Goal: Task Accomplishment & Management: Use online tool/utility

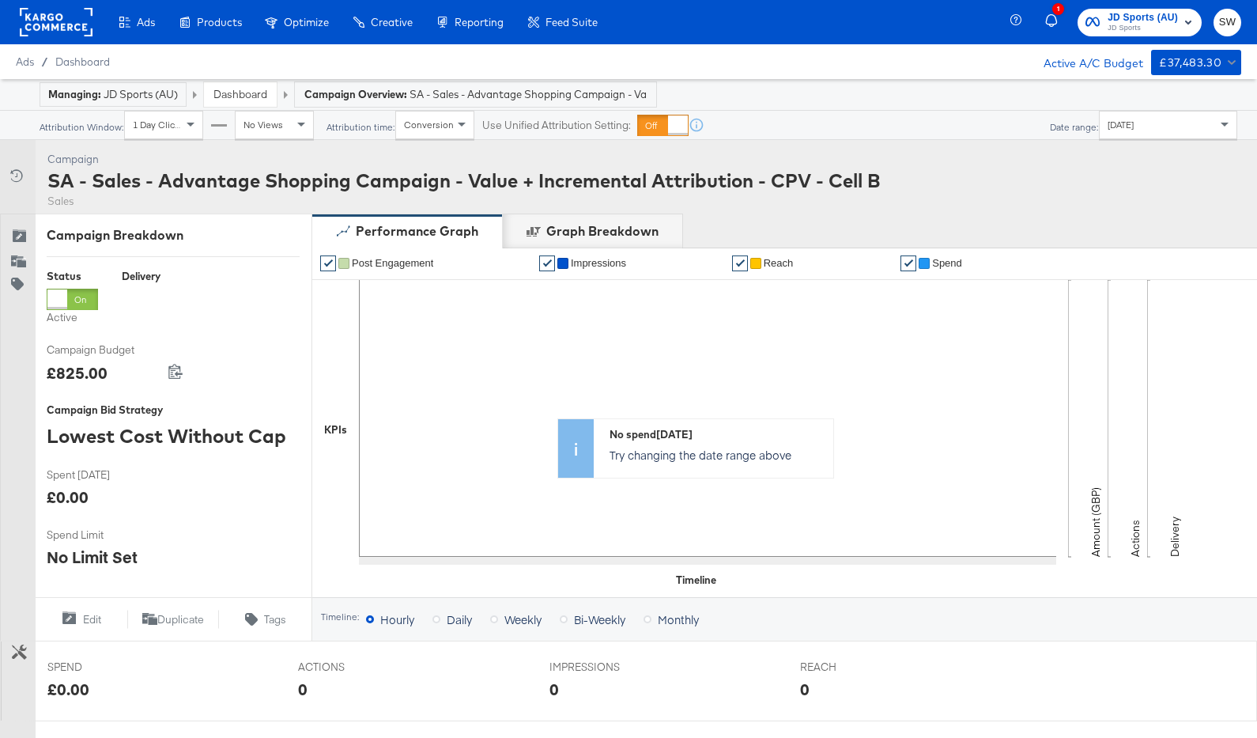
click at [68, 21] on rect at bounding box center [56, 22] width 73 height 28
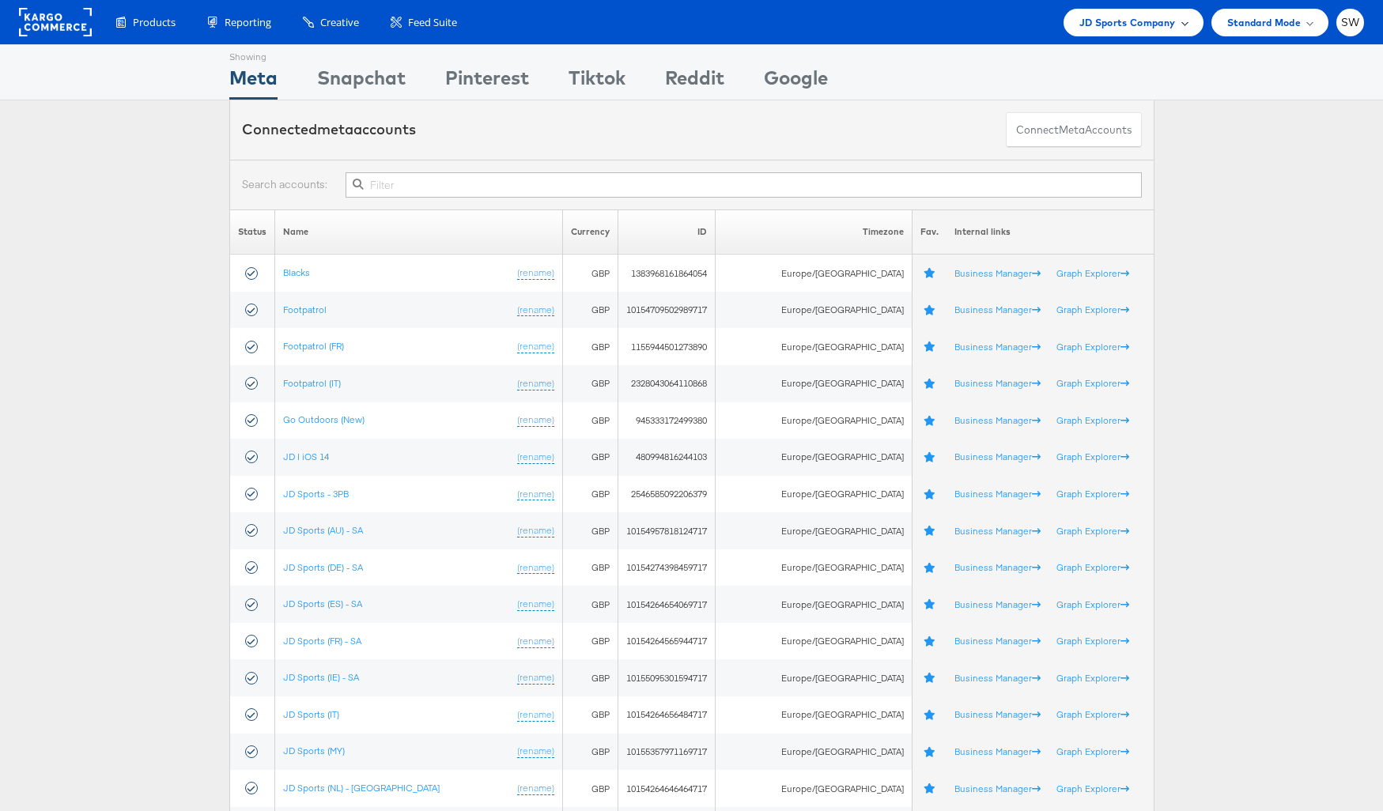
click at [1123, 21] on span "JD Sports Company" at bounding box center [1127, 22] width 96 height 17
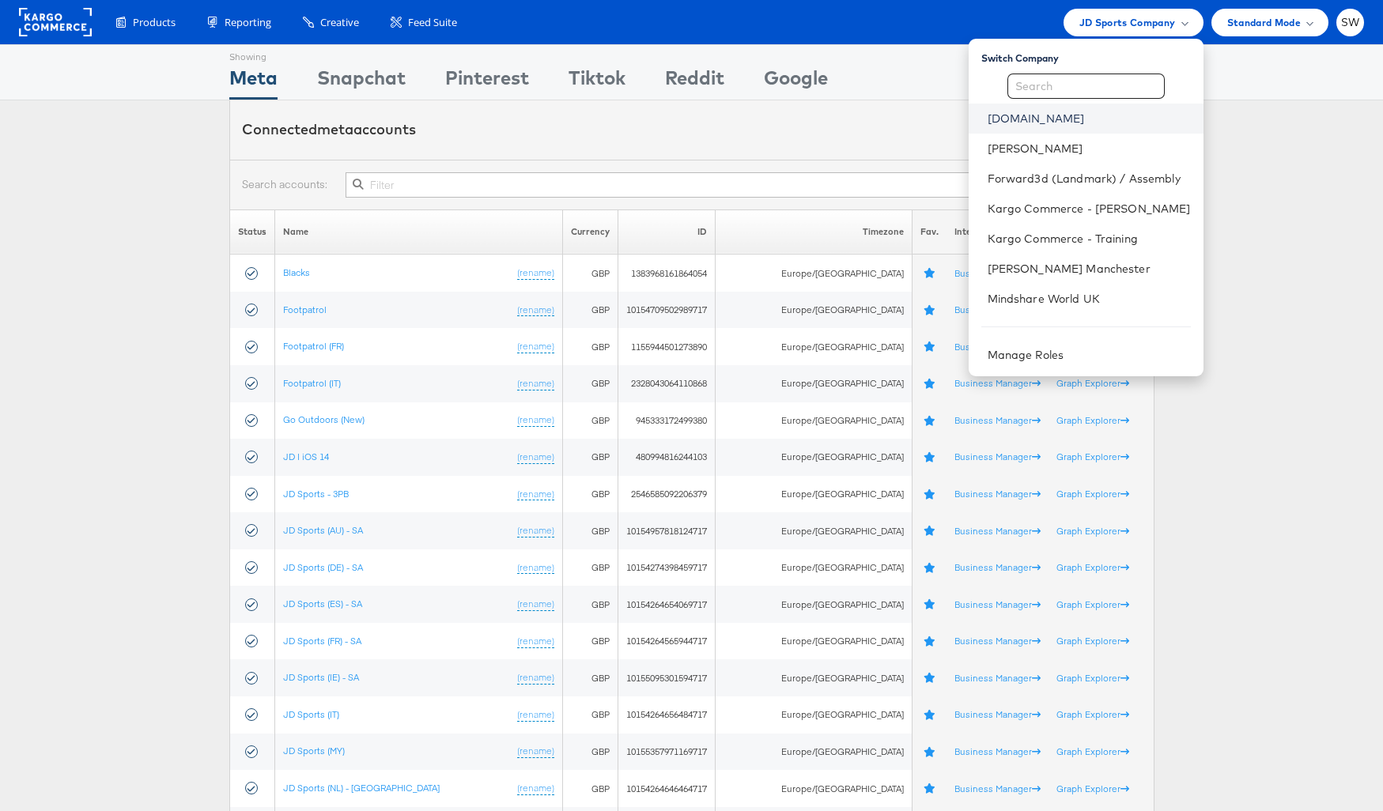
click at [1052, 115] on link "ao.com" at bounding box center [1089, 119] width 203 height 16
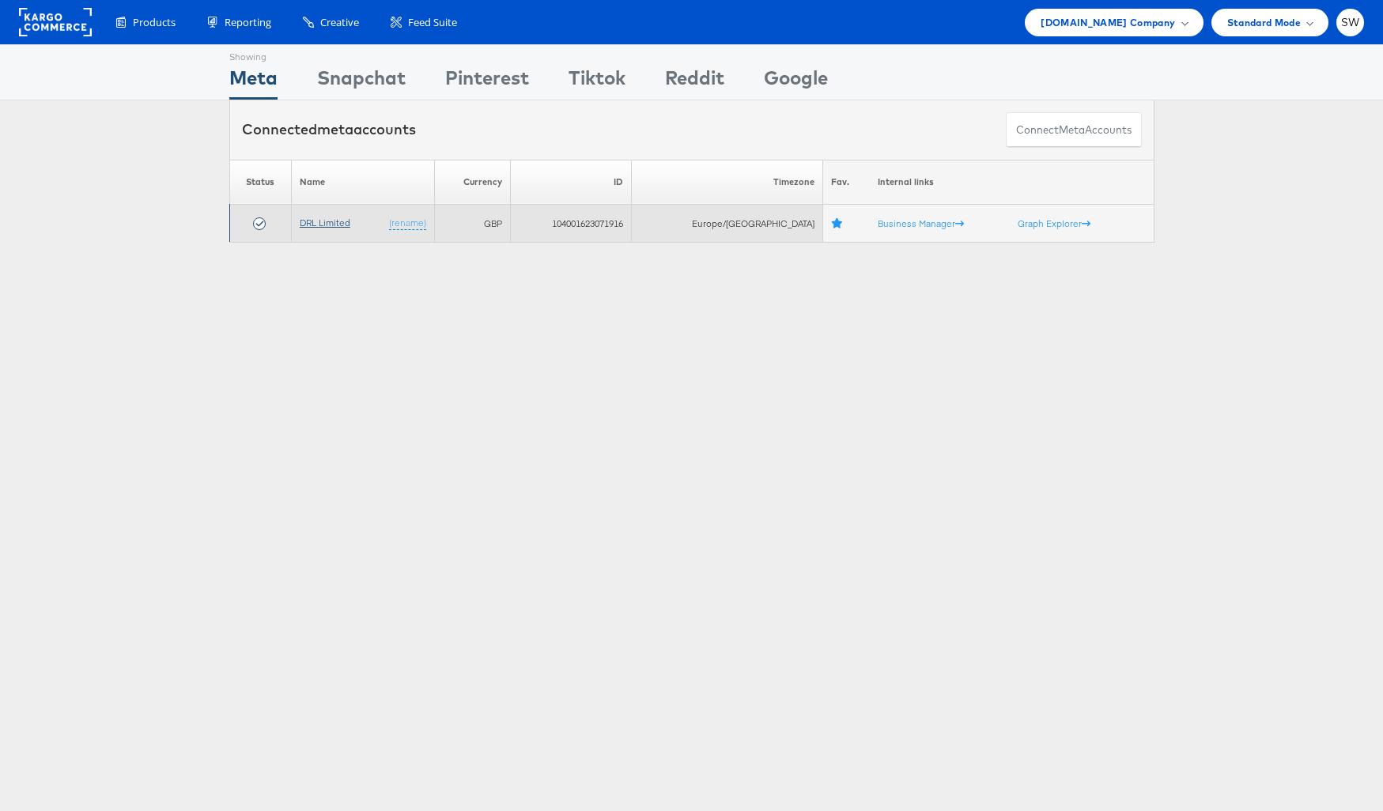
click at [331, 224] on link "DRL Limited" at bounding box center [325, 223] width 51 height 12
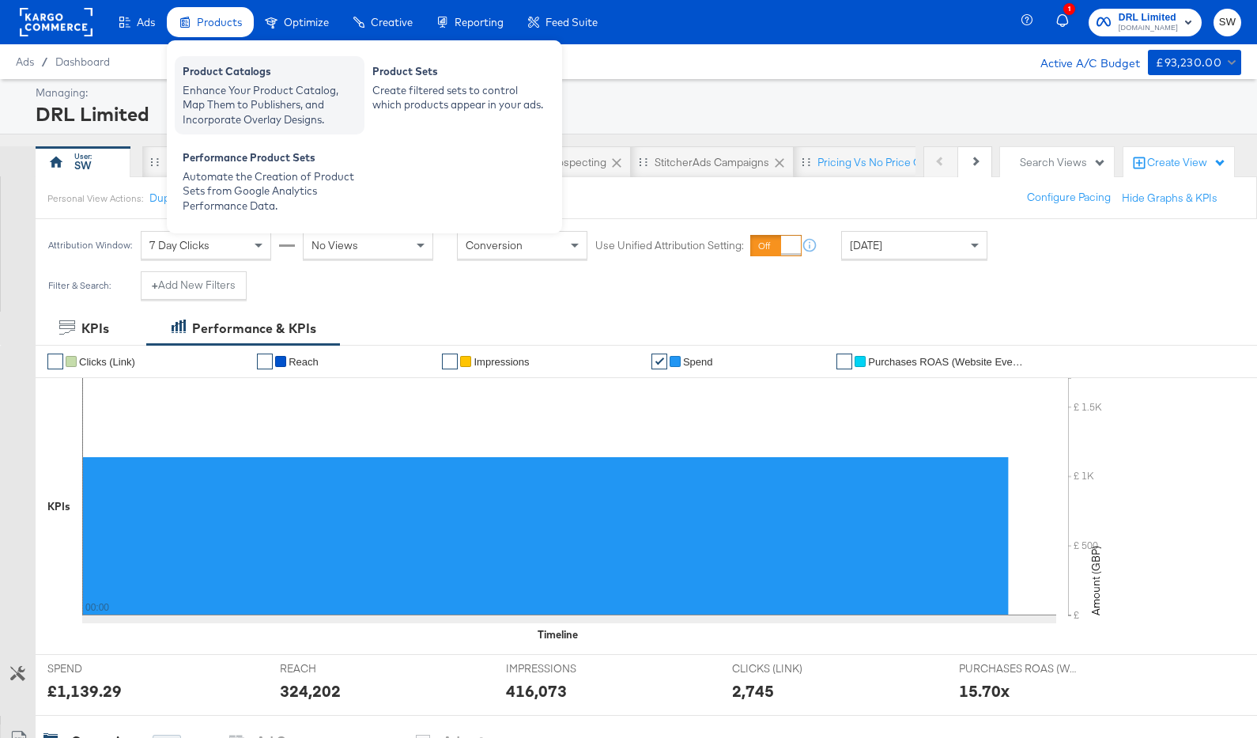
click at [219, 88] on div "Enhance Your Product Catalog, Map Them to Publishers, and Incorporate Overlay D…" at bounding box center [270, 105] width 174 height 44
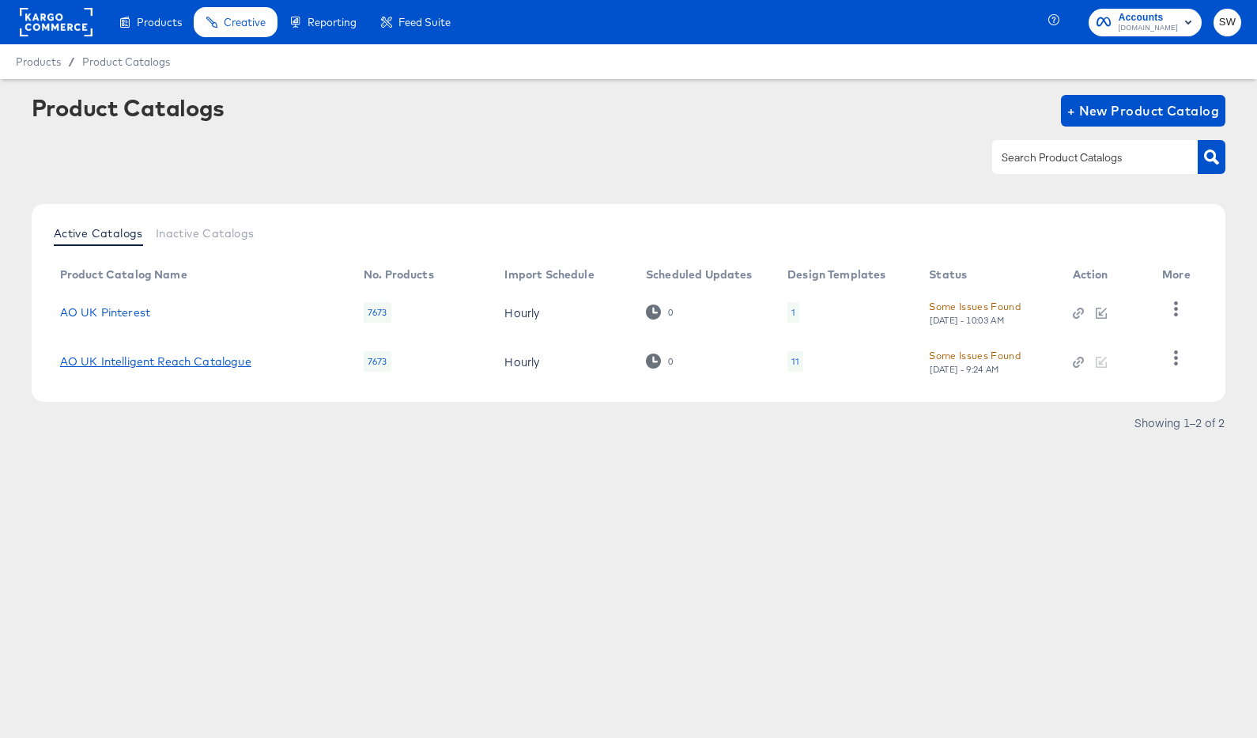
click at [180, 355] on link "AO UK Intelligent Reach Catalogue" at bounding box center [155, 361] width 191 height 13
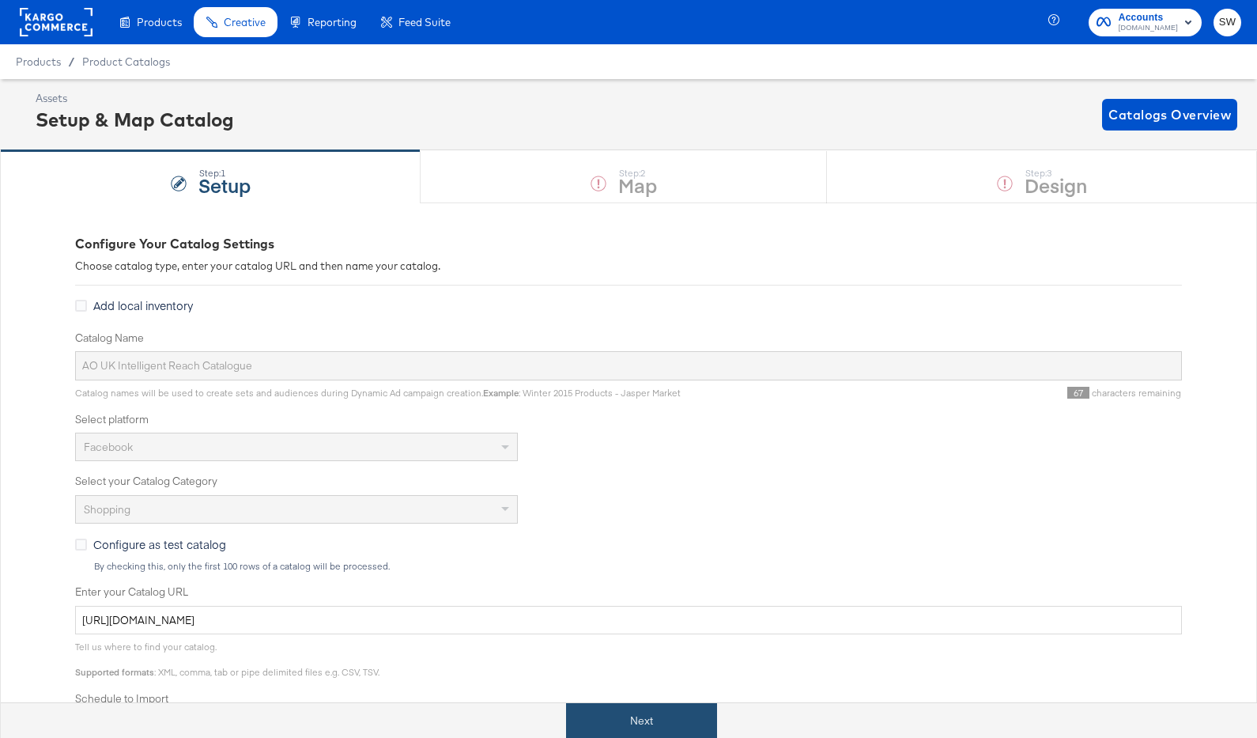
click at [627, 716] on button "Next" at bounding box center [641, 721] width 151 height 36
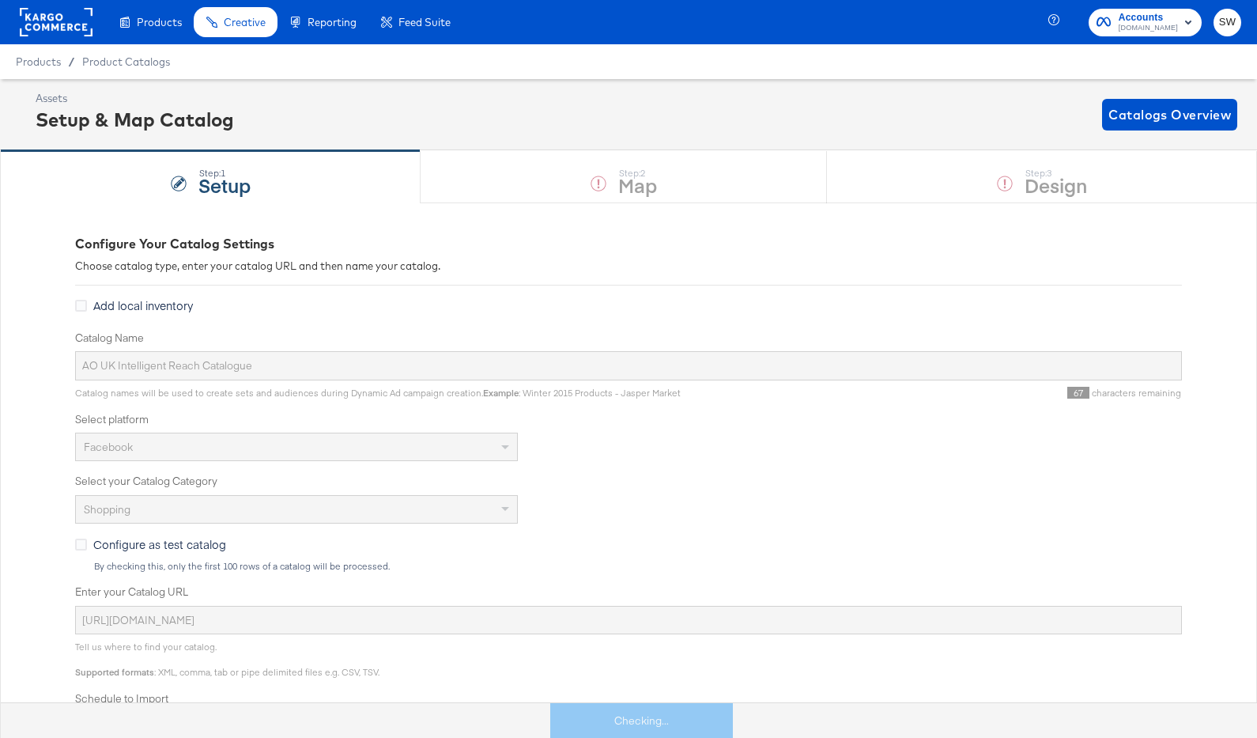
click at [998, 191] on div "Step: 1 Setup Step: 2 Map Step: 3 Design" at bounding box center [628, 176] width 1257 height 52
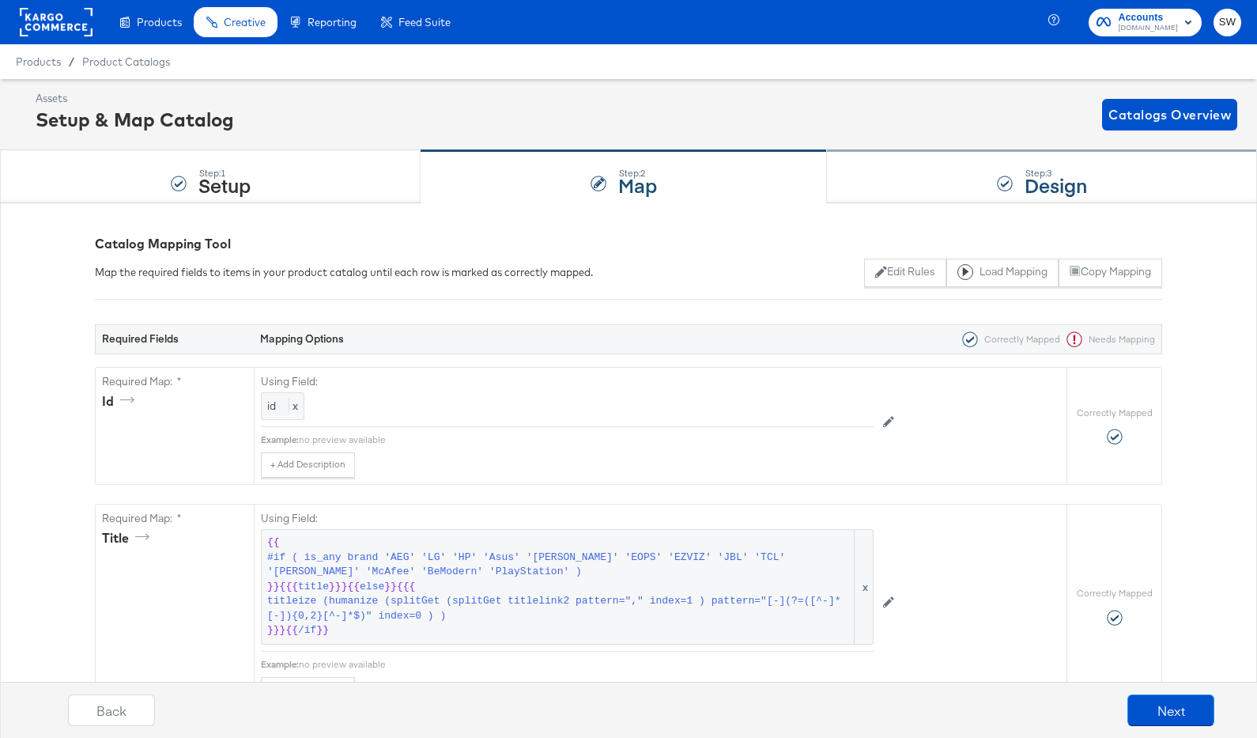
click at [1013, 176] on div "Step: 3 Design" at bounding box center [1042, 177] width 430 height 52
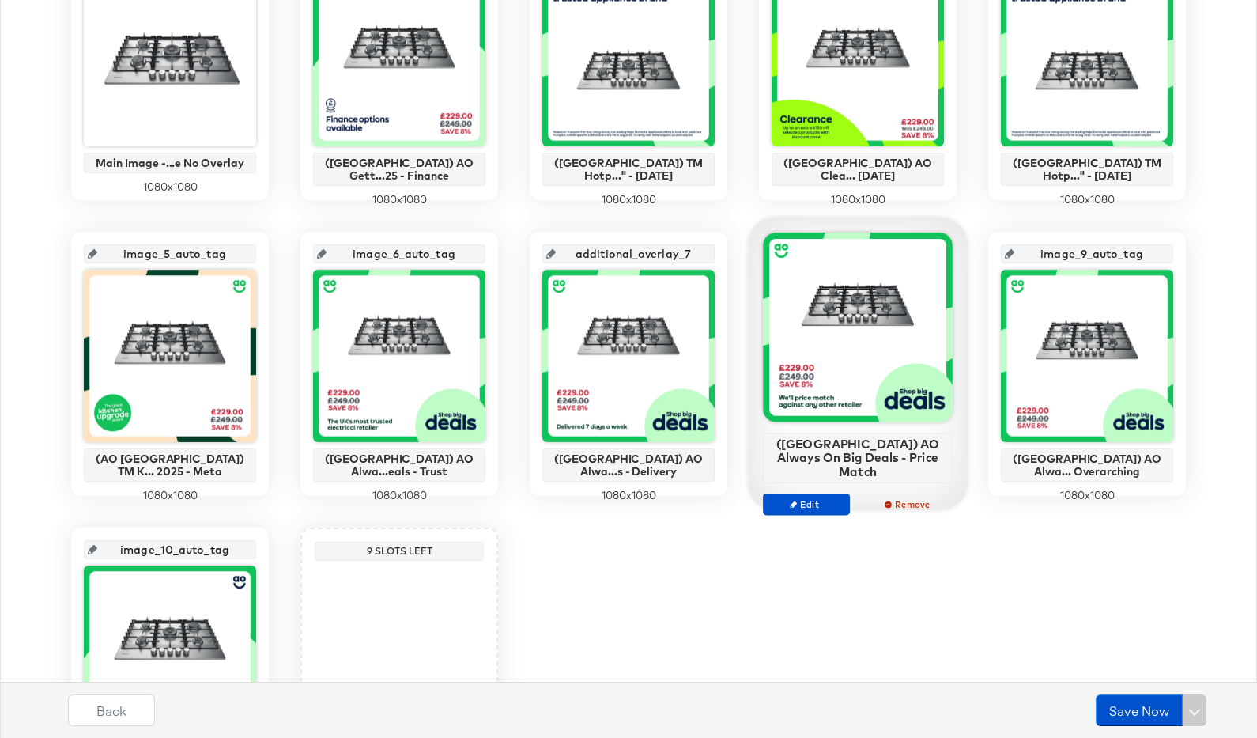
scroll to position [576, 0]
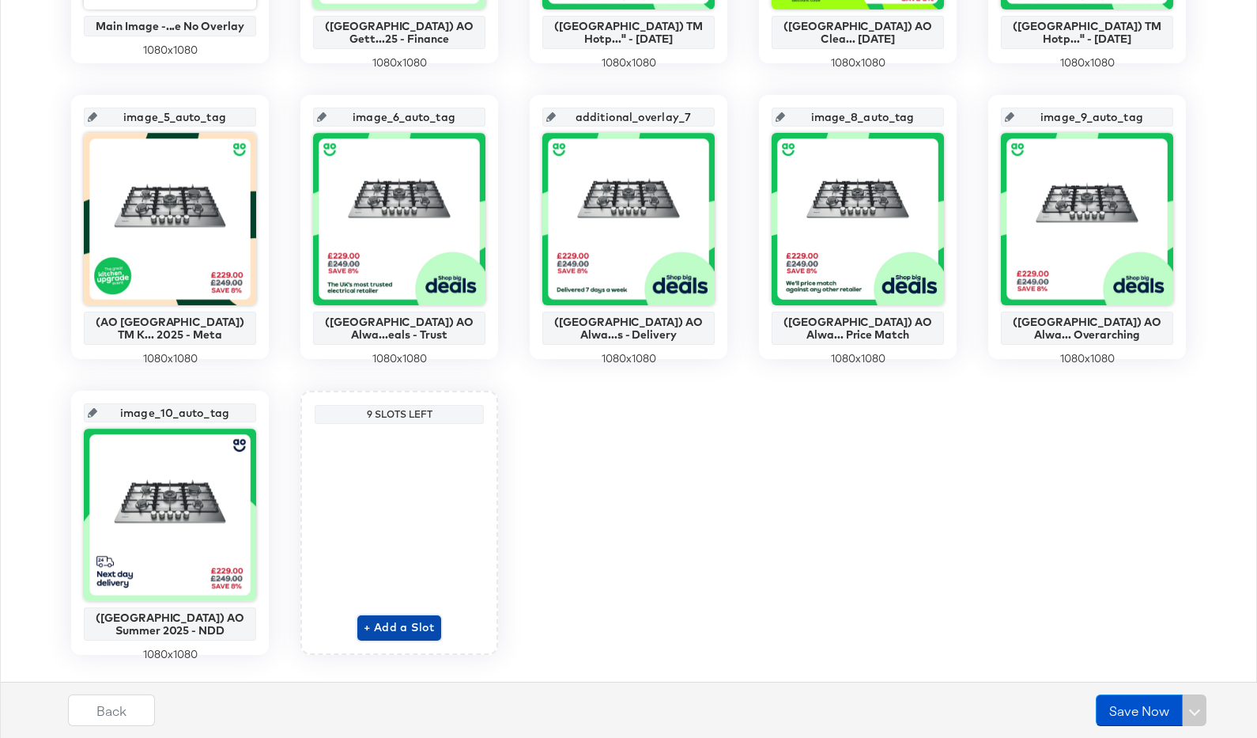
click at [402, 621] on span "+ Add a Slot" at bounding box center [399, 628] width 71 height 20
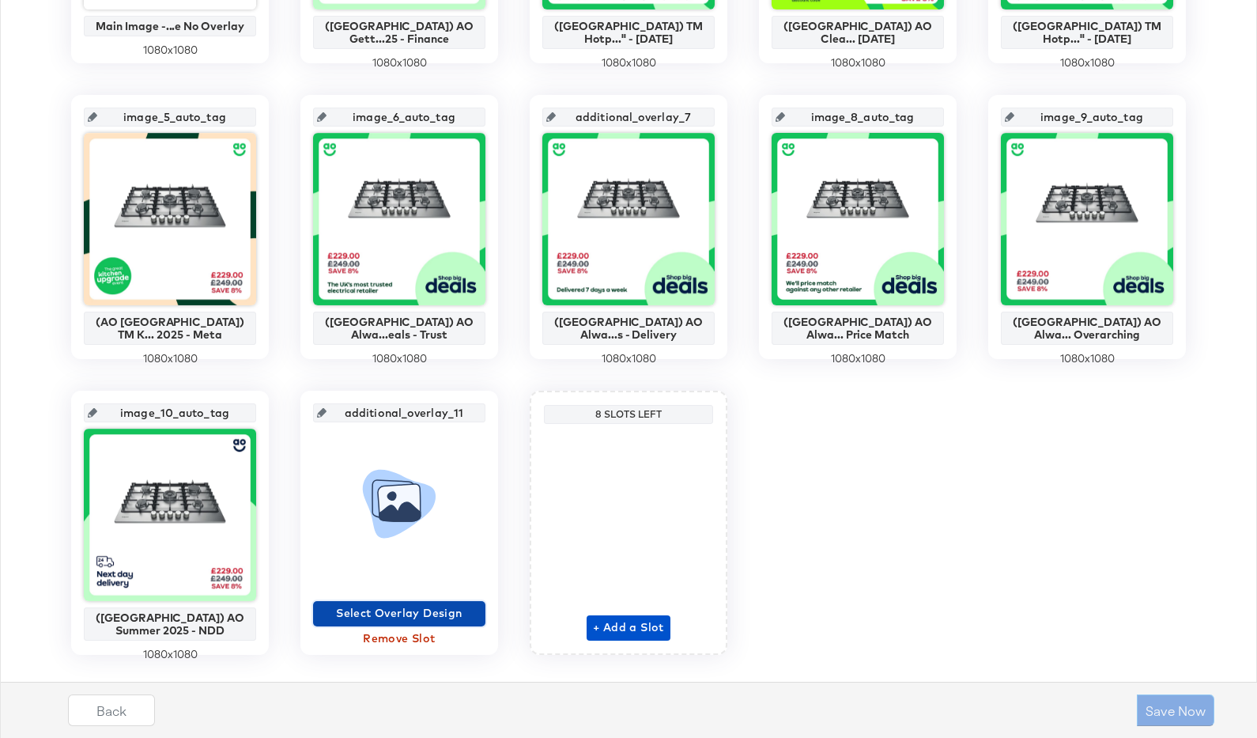
click at [403, 616] on span "Select Overlay Design" at bounding box center [399, 613] width 160 height 20
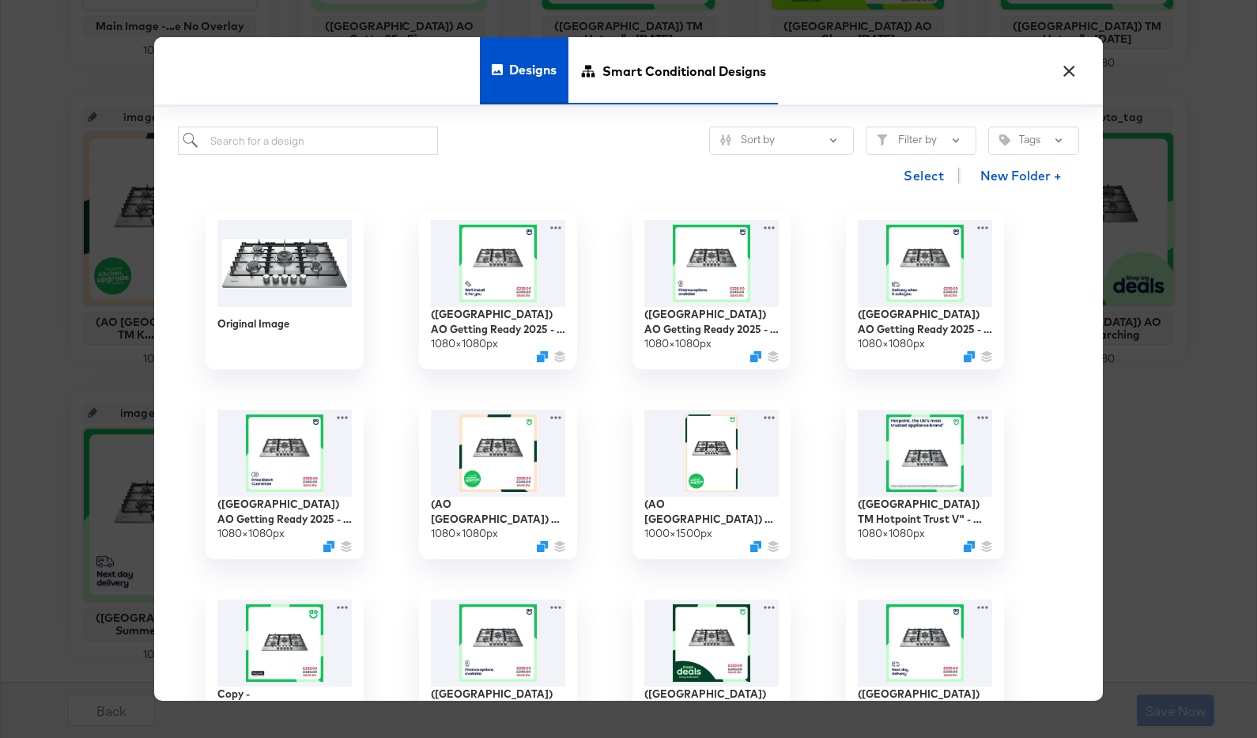
click at [670, 80] on span "Smart Conditional Designs" at bounding box center [685, 71] width 164 height 70
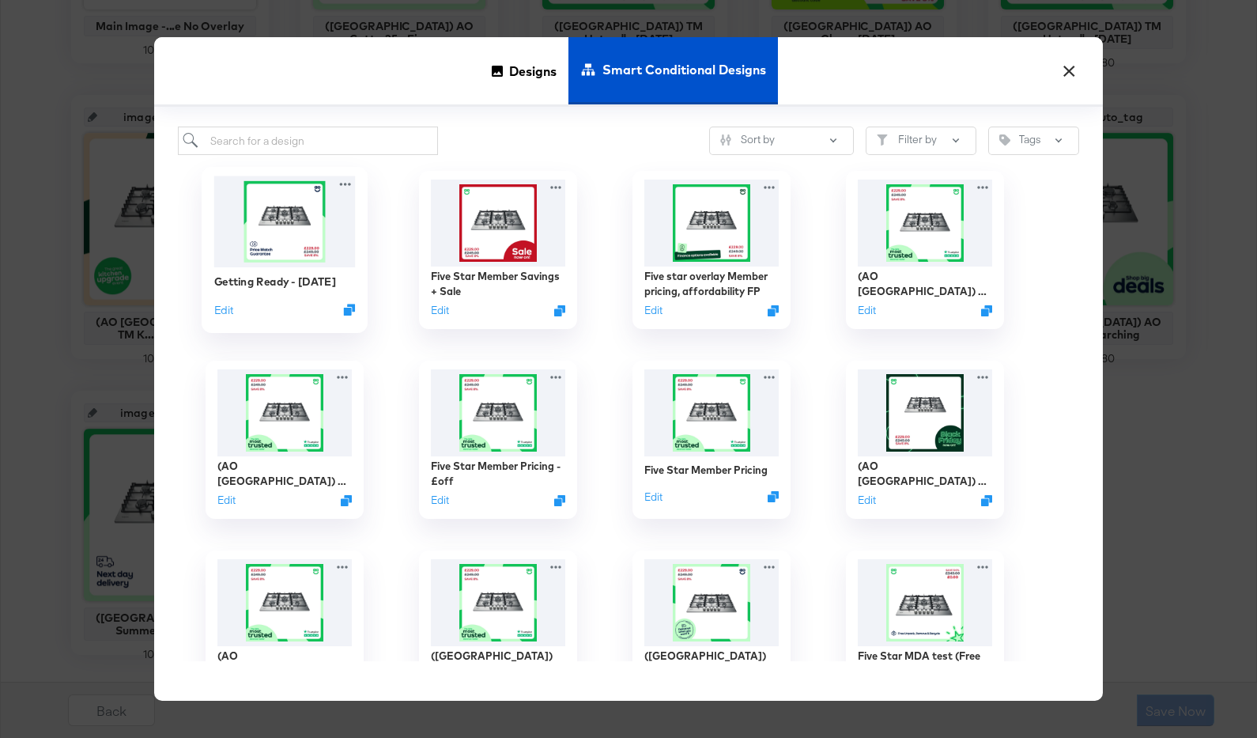
click at [332, 234] on img at bounding box center [285, 221] width 142 height 91
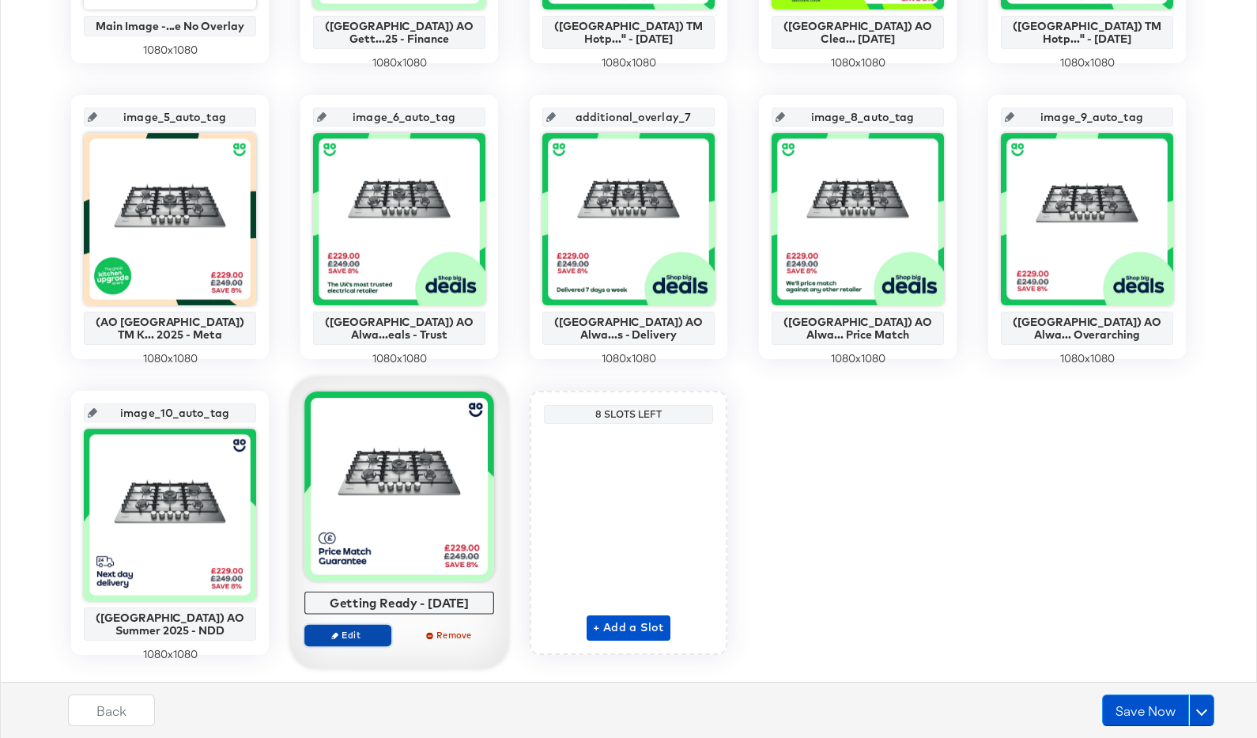
click at [349, 630] on span "Edit" at bounding box center [348, 635] width 73 height 12
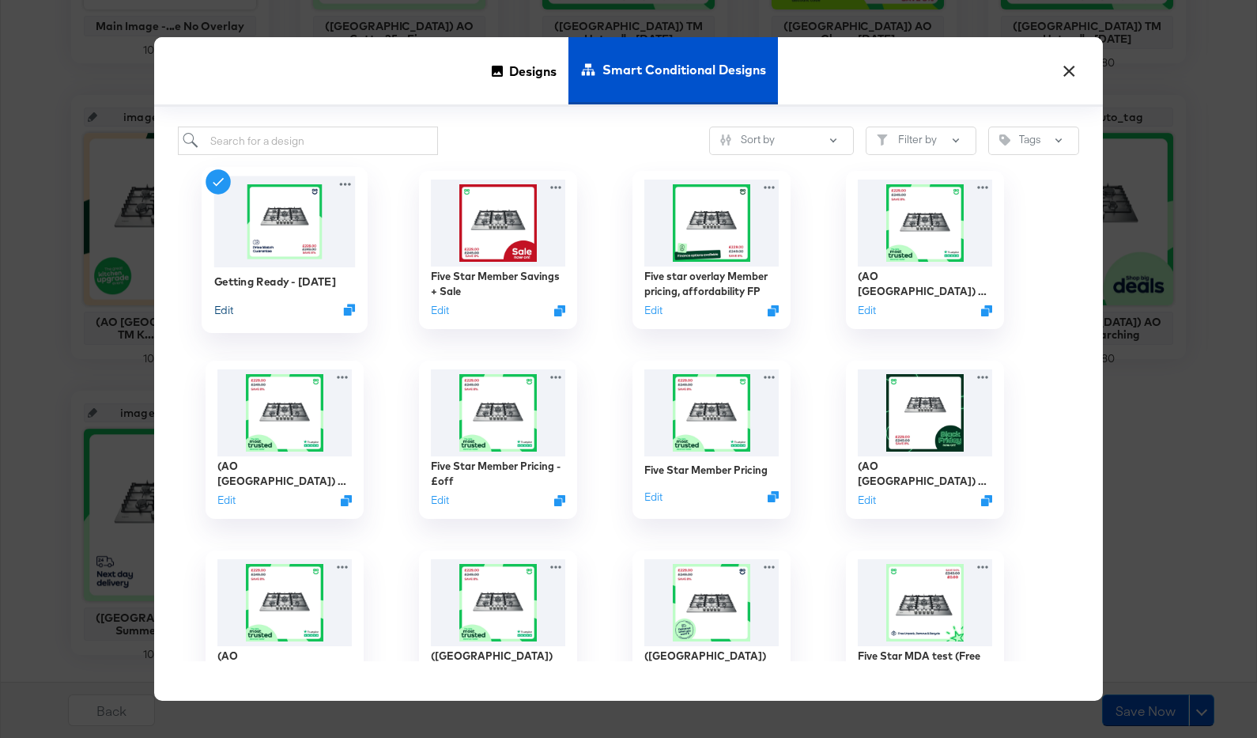
click at [227, 306] on button "Edit" at bounding box center [223, 309] width 19 height 15
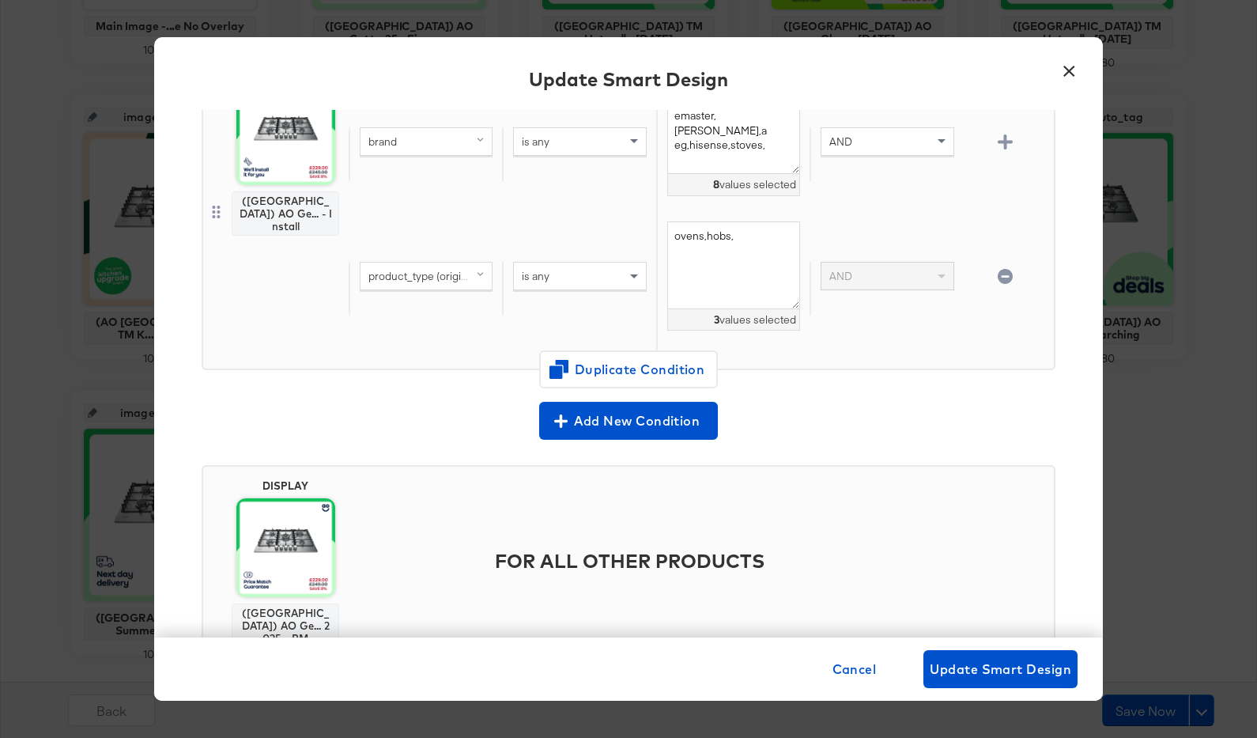
scroll to position [236, 0]
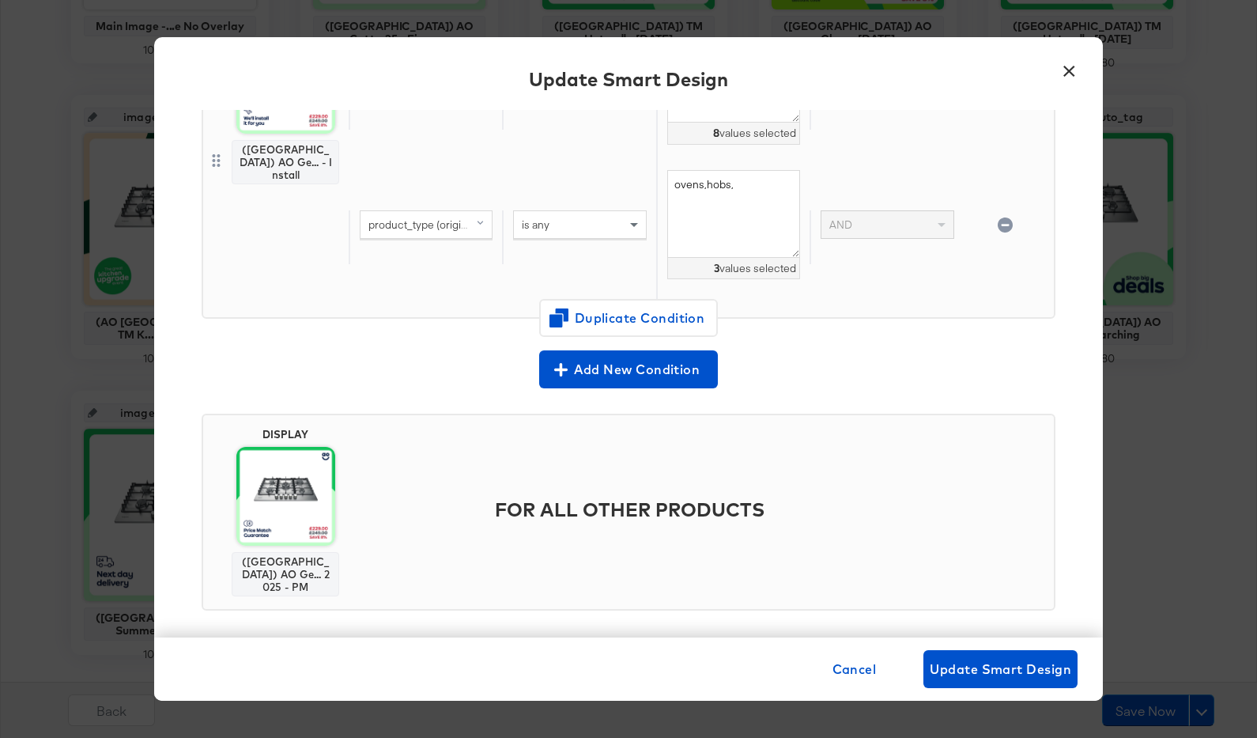
click at [1069, 69] on button "×" at bounding box center [1069, 67] width 28 height 28
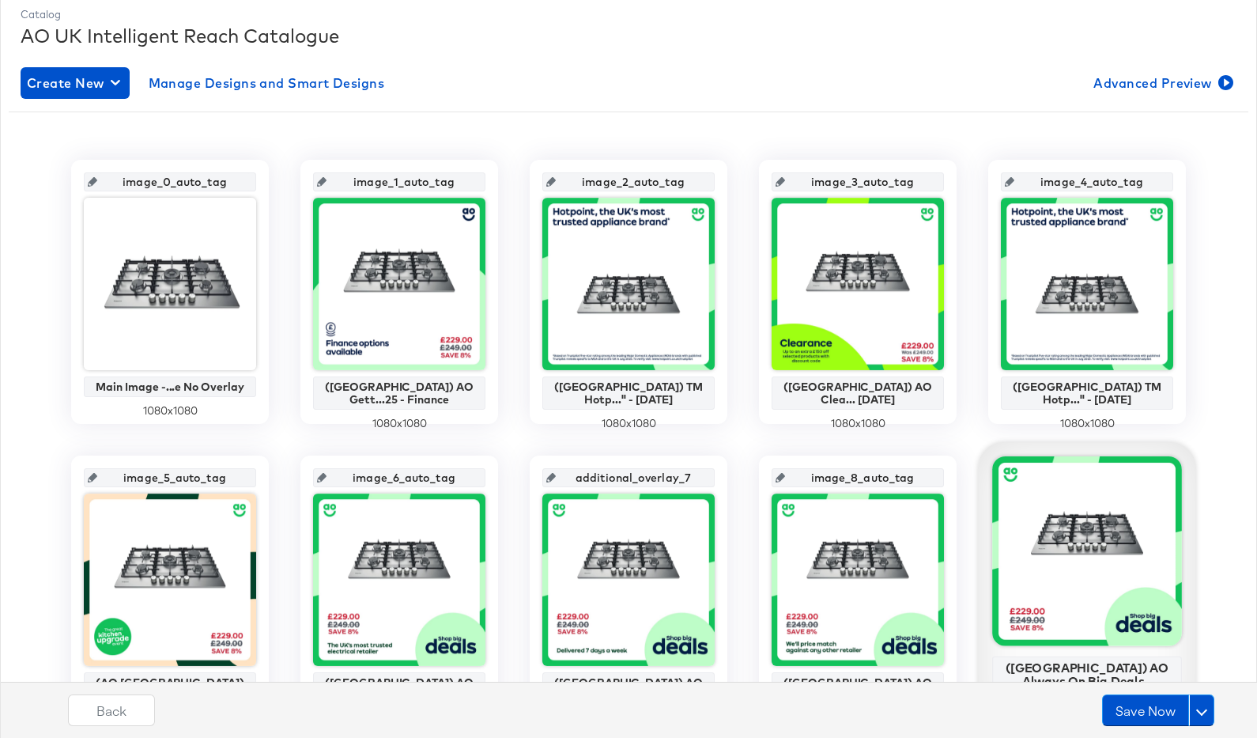
scroll to position [154, 0]
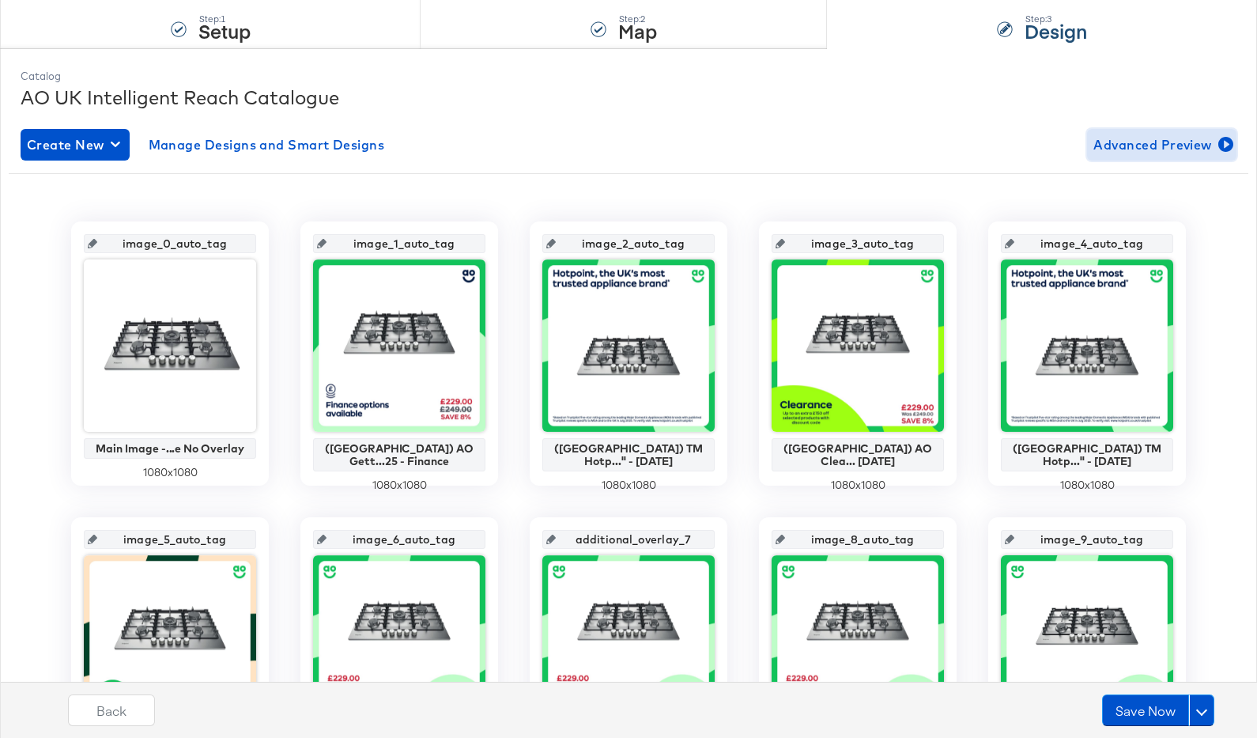
click at [1190, 138] on span "Advanced Preview" at bounding box center [1162, 145] width 137 height 22
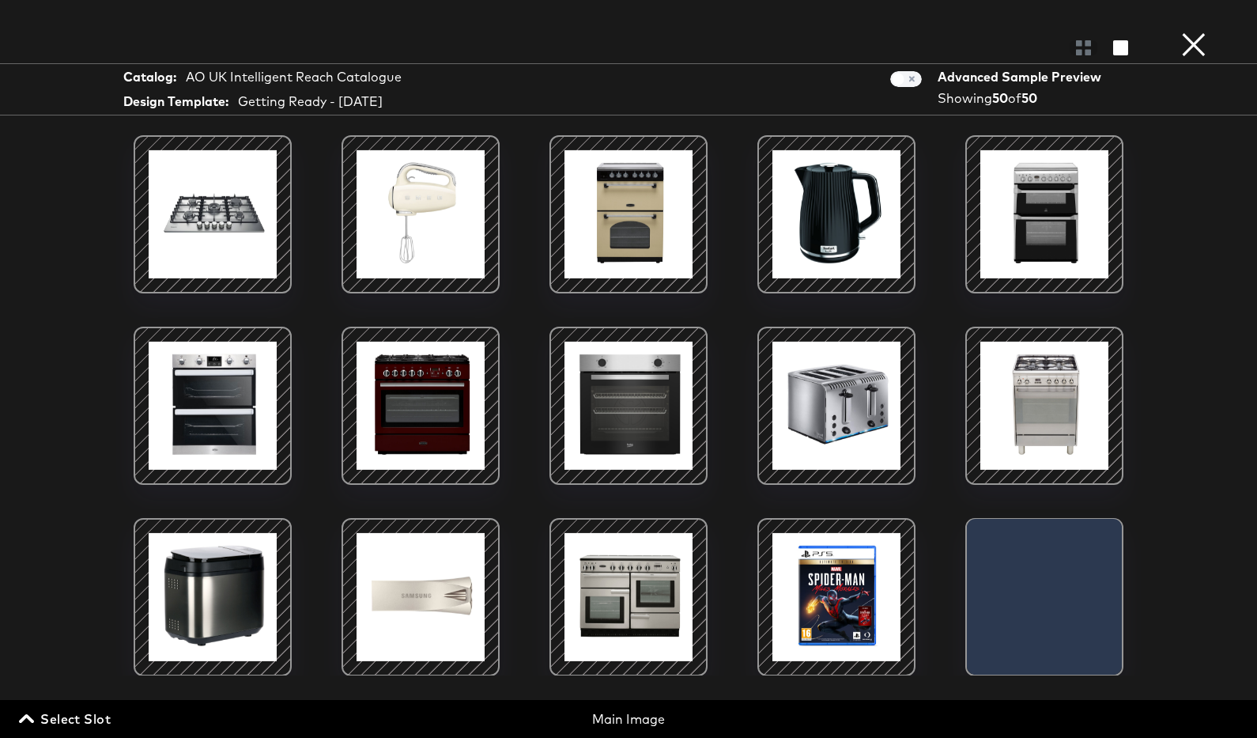
click at [53, 717] on span "Select Slot" at bounding box center [66, 719] width 89 height 22
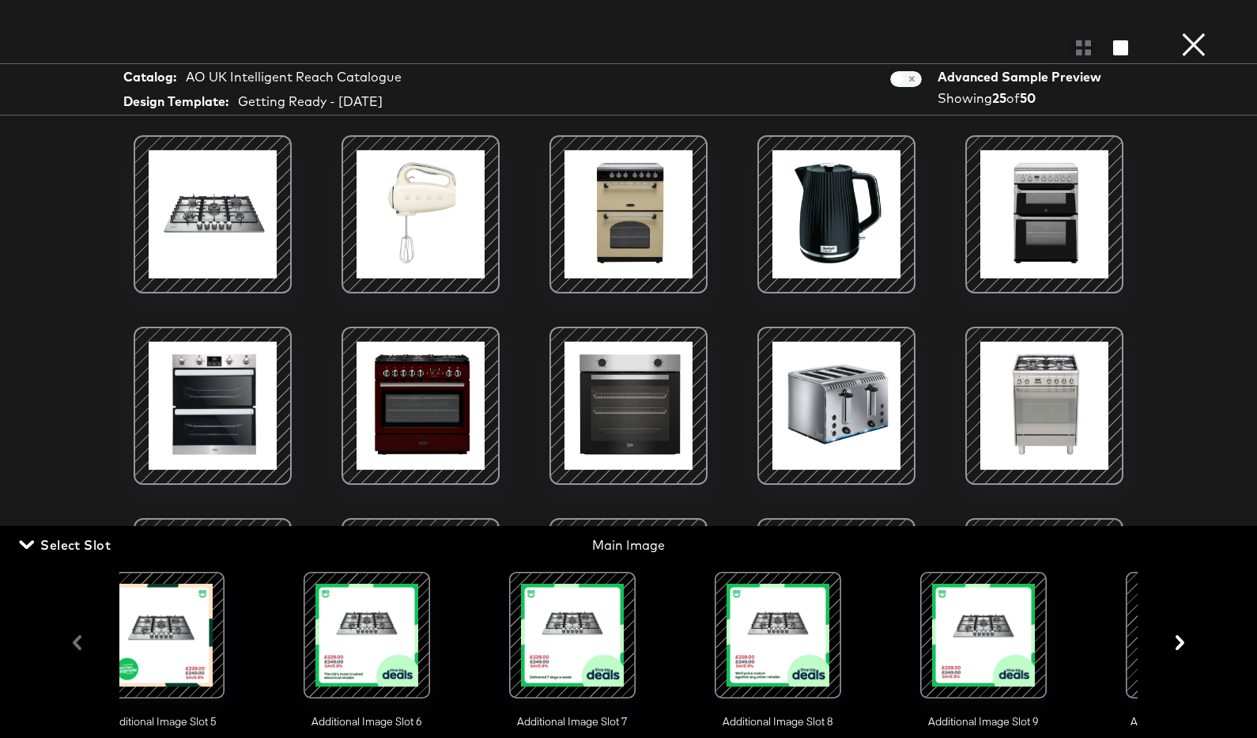
scroll to position [0, 1400]
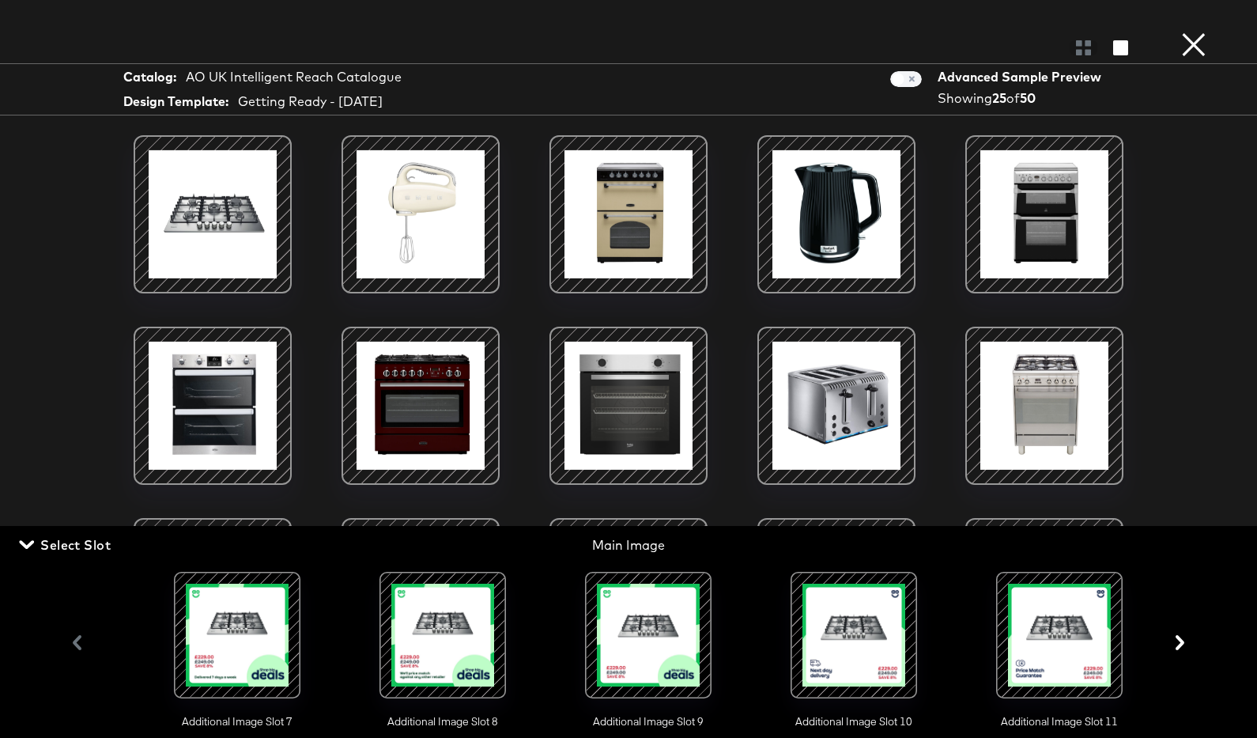
click at [1064, 646] on div at bounding box center [1060, 635] width 108 height 108
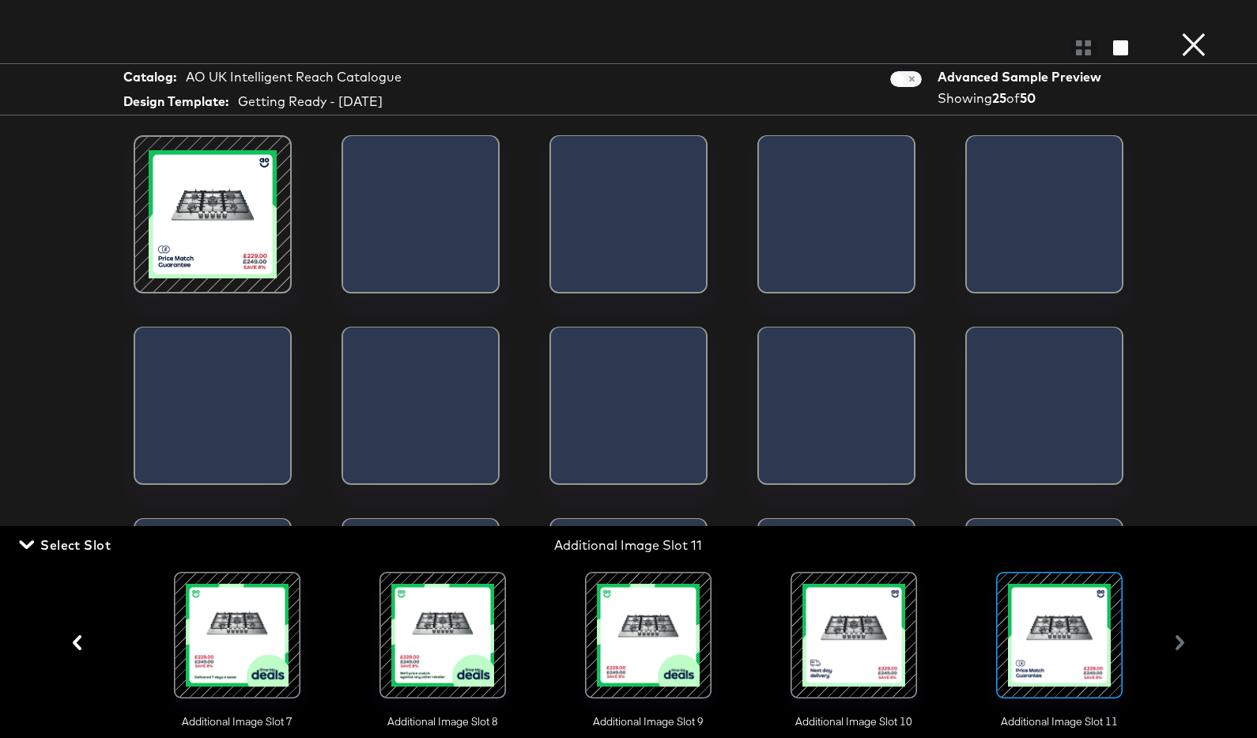
click at [85, 550] on span "Select Slot" at bounding box center [66, 545] width 89 height 22
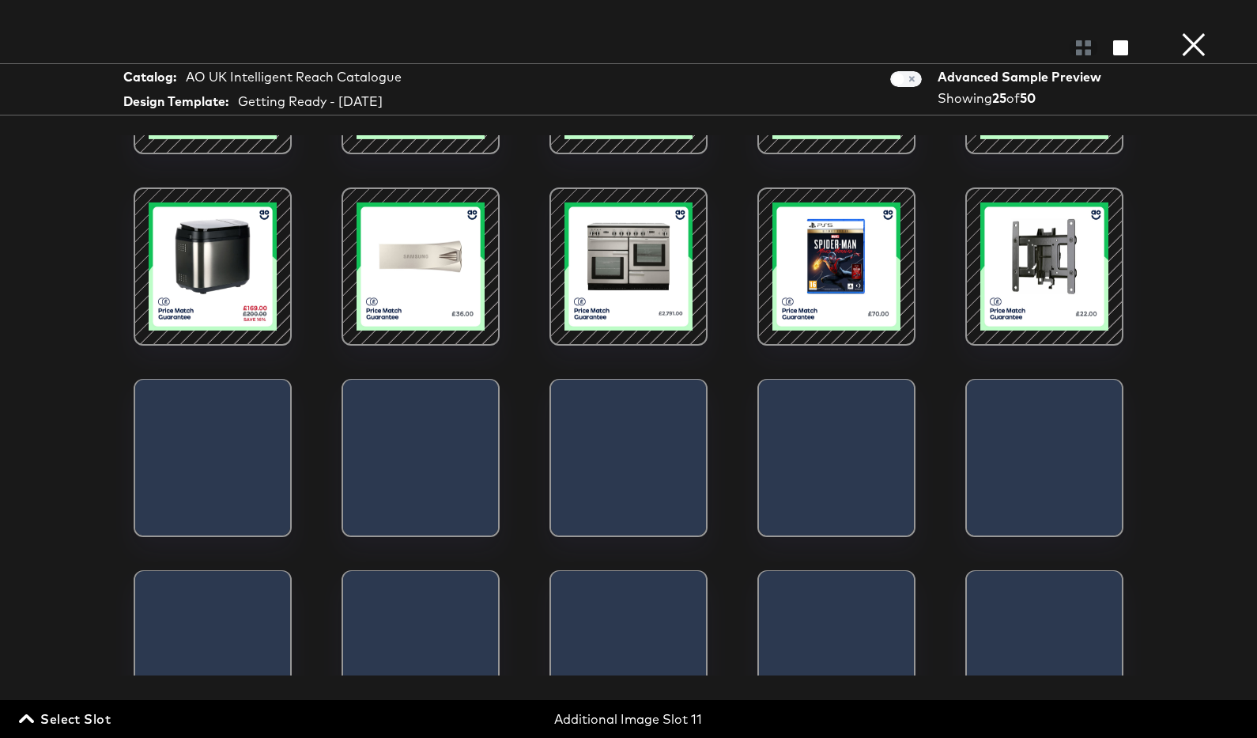
scroll to position [448, 0]
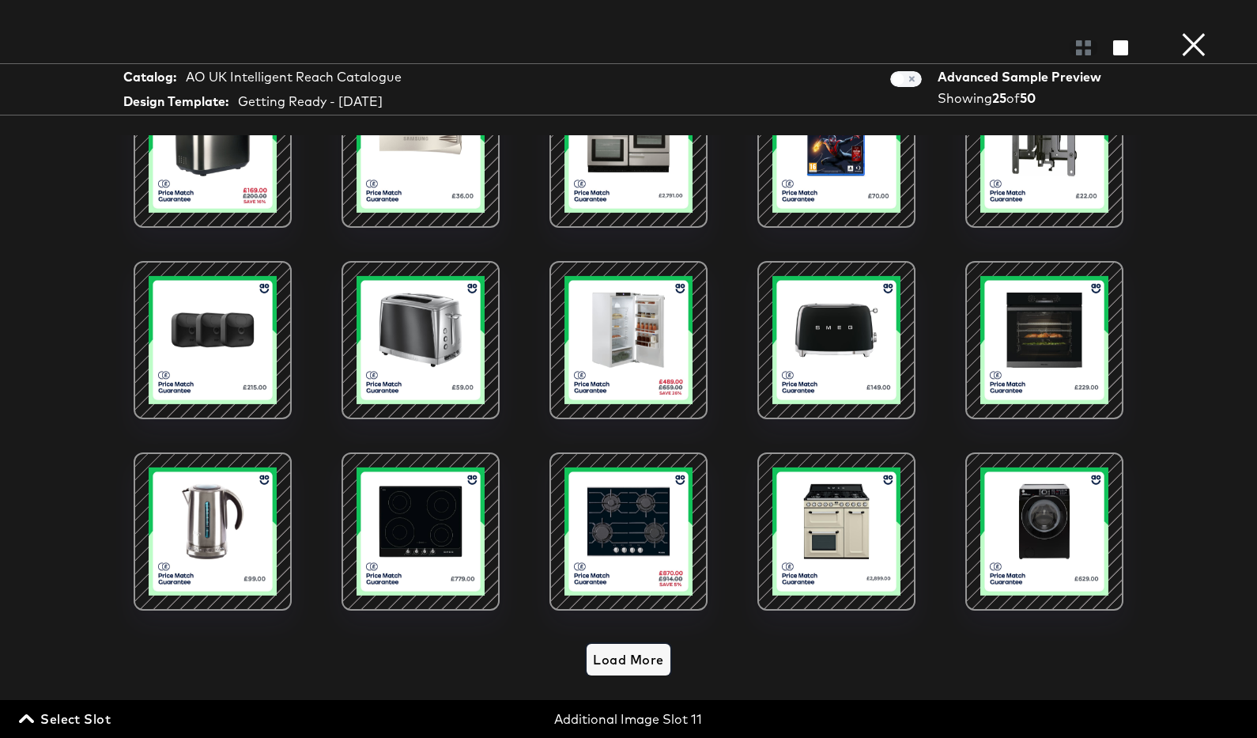
click at [618, 656] on span "Load More" at bounding box center [628, 659] width 70 height 22
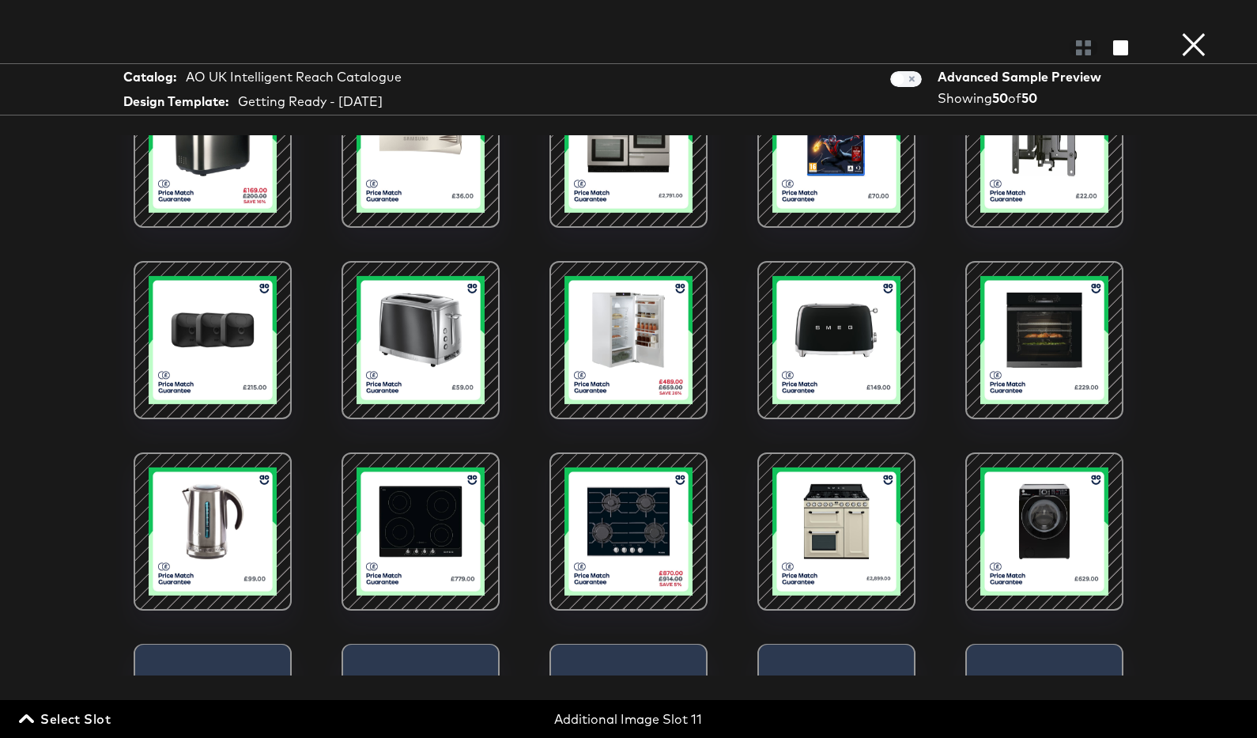
scroll to position [781, 0]
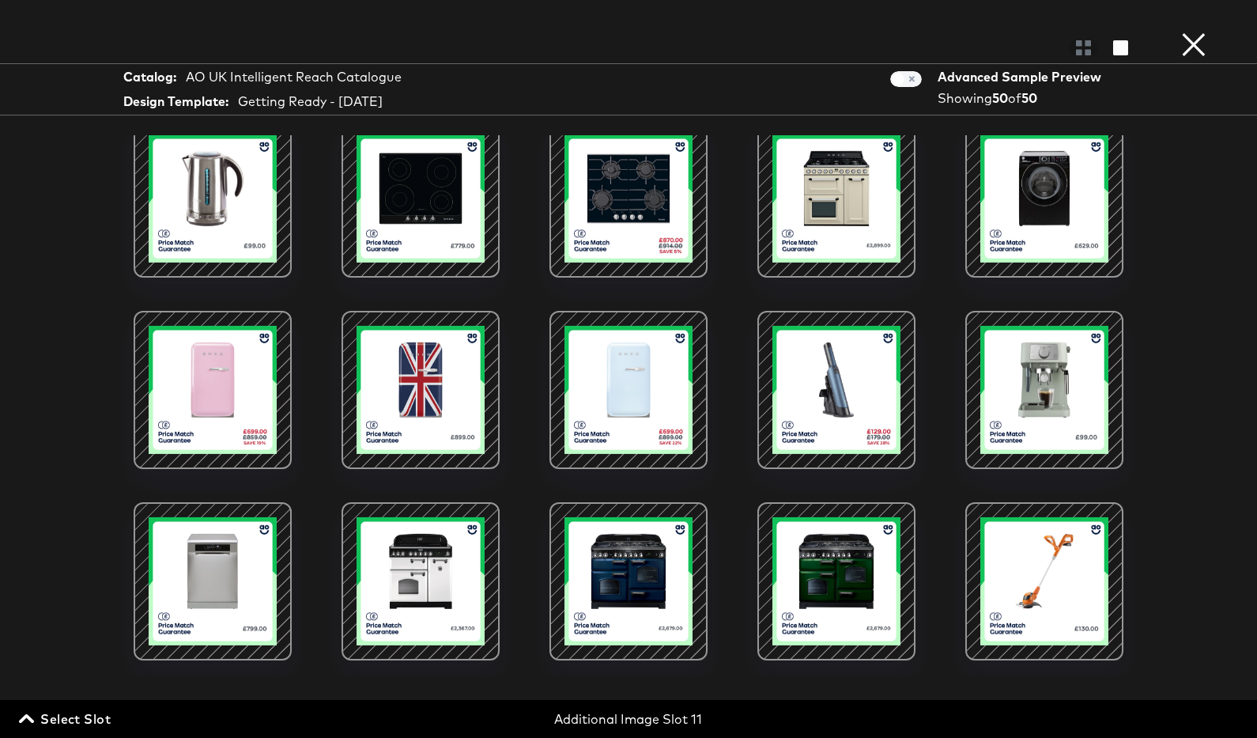
click at [811, 236] on div at bounding box center [836, 198] width 134 height 134
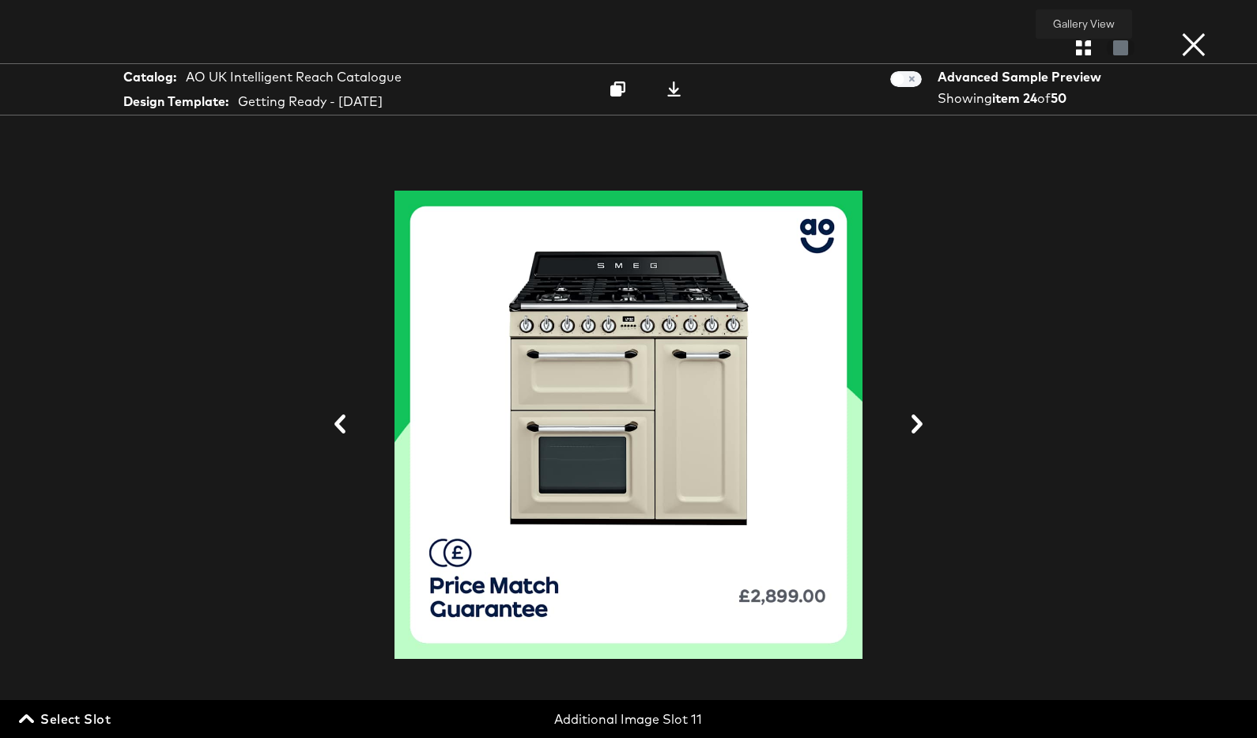
click at [1088, 52] on icon "button" at bounding box center [1083, 47] width 15 height 15
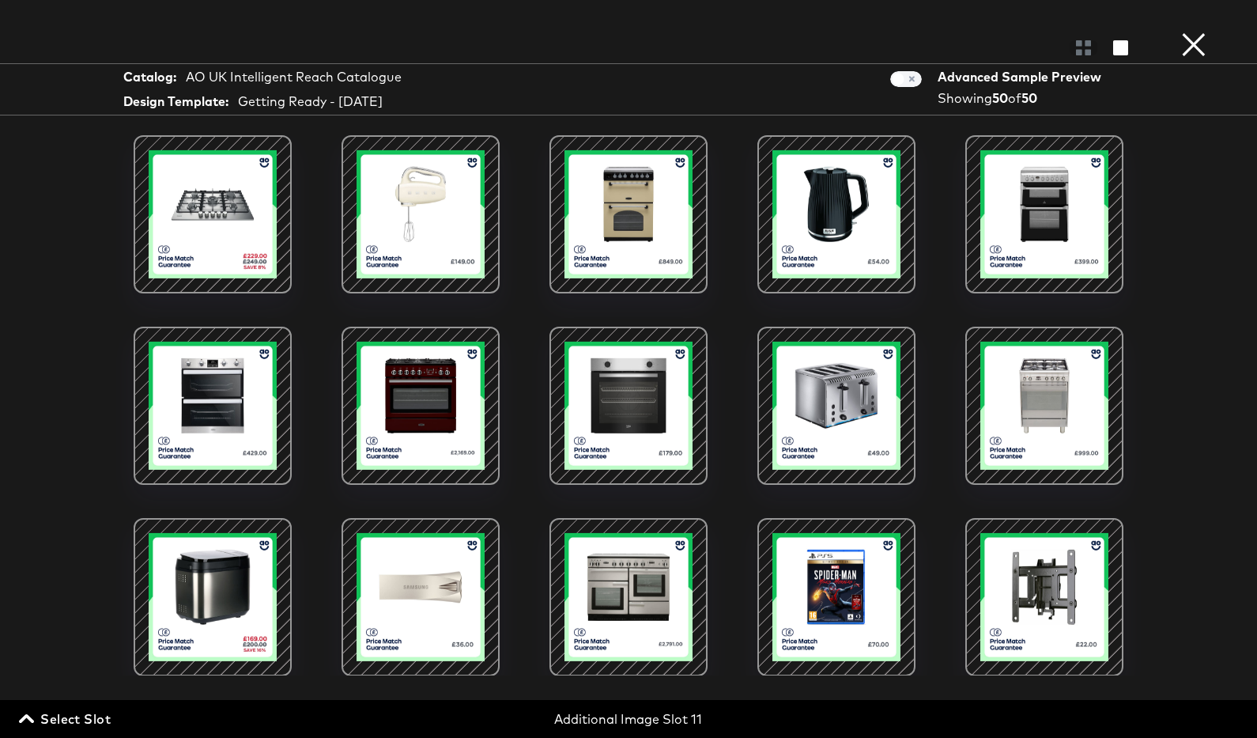
click at [595, 425] on div at bounding box center [628, 405] width 134 height 134
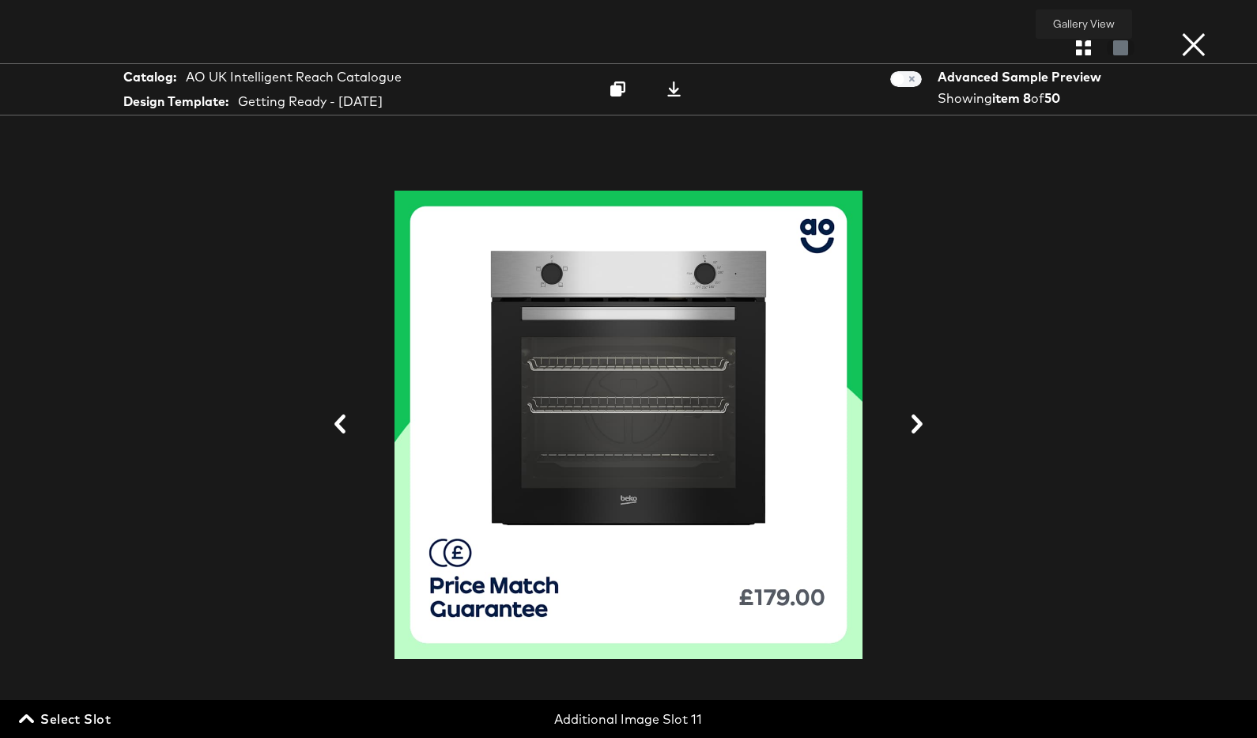
click at [1089, 43] on icon "button" at bounding box center [1083, 47] width 15 height 15
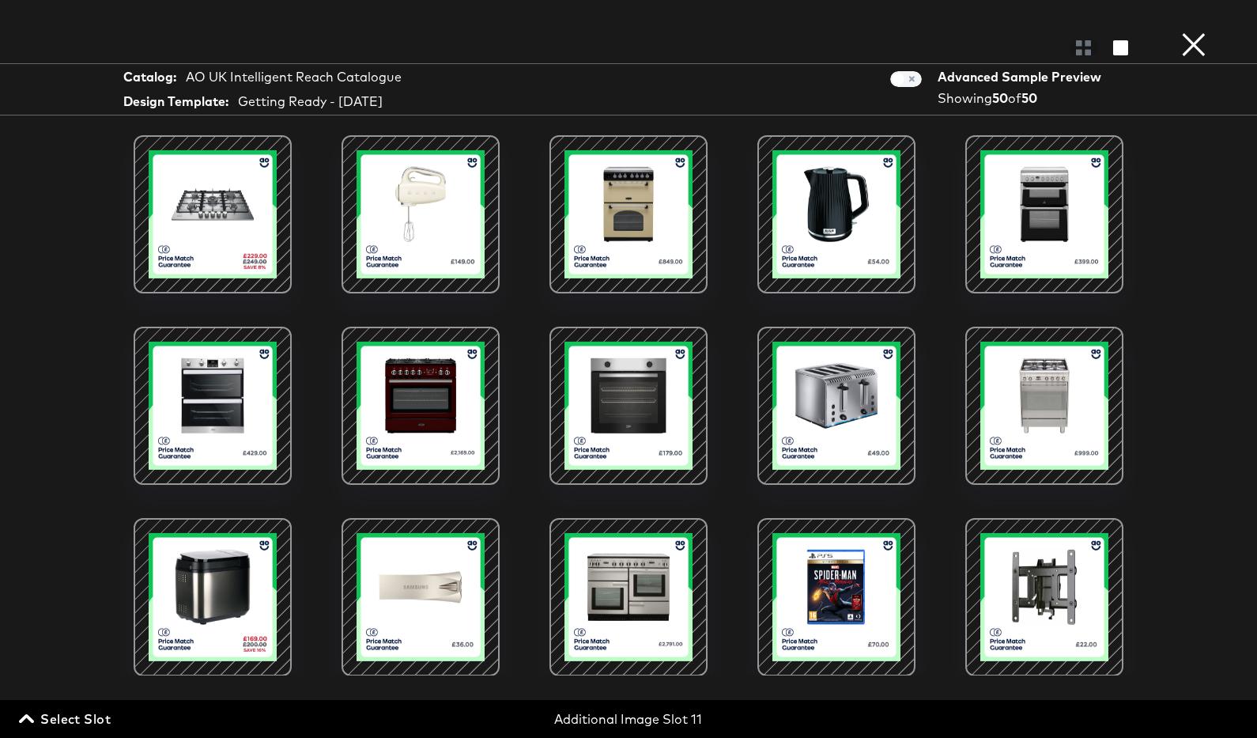
click at [1187, 32] on button "×" at bounding box center [1194, 16] width 32 height 32
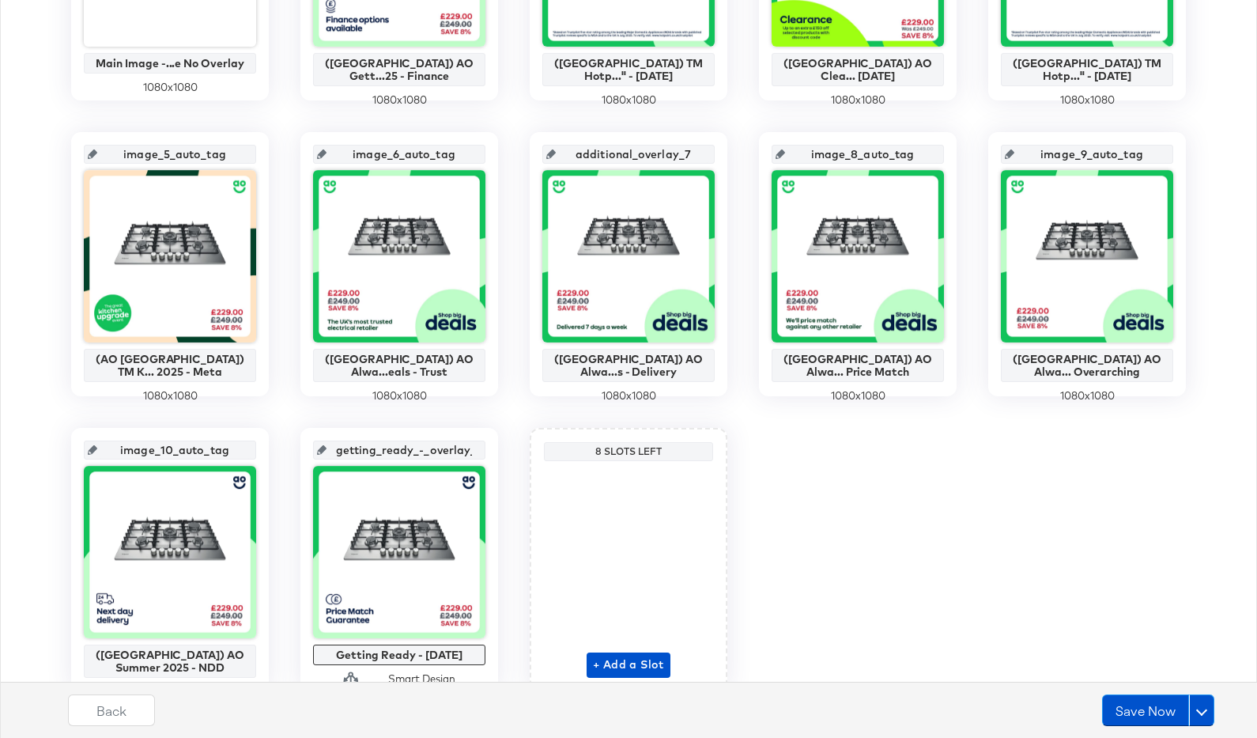
scroll to position [608, 0]
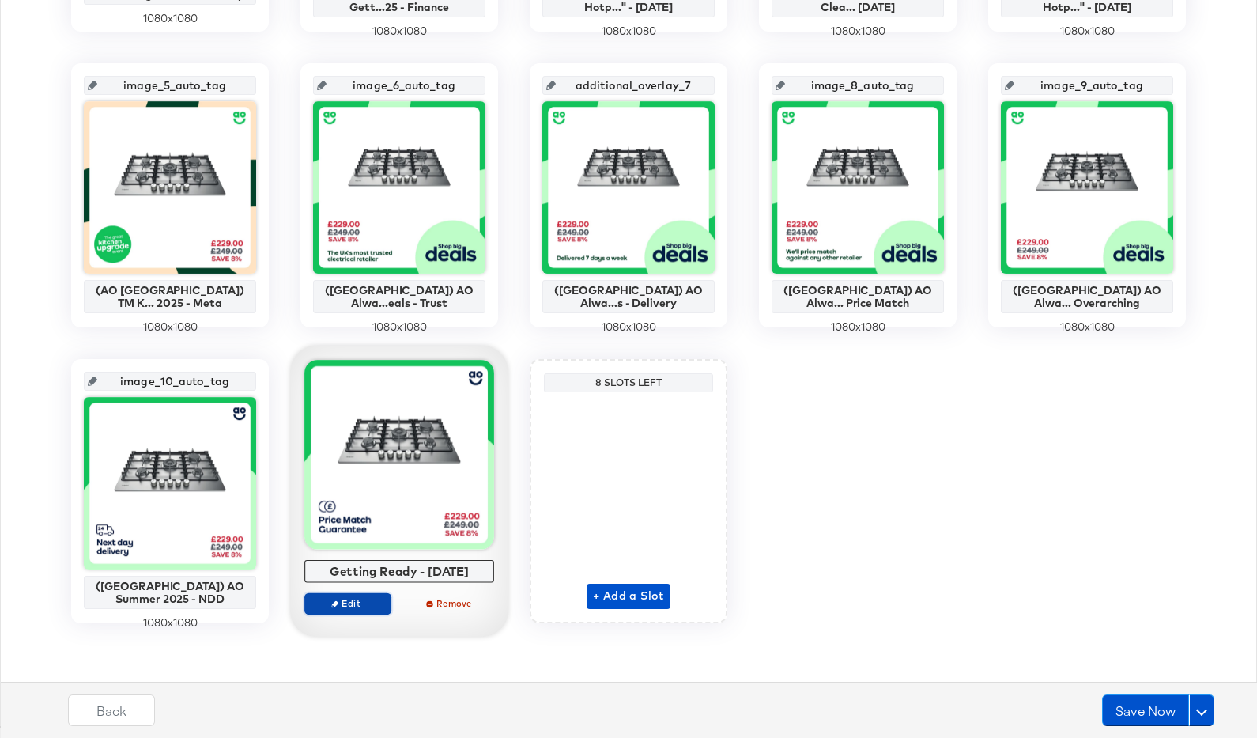
click at [356, 603] on span "Edit" at bounding box center [348, 603] width 73 height 12
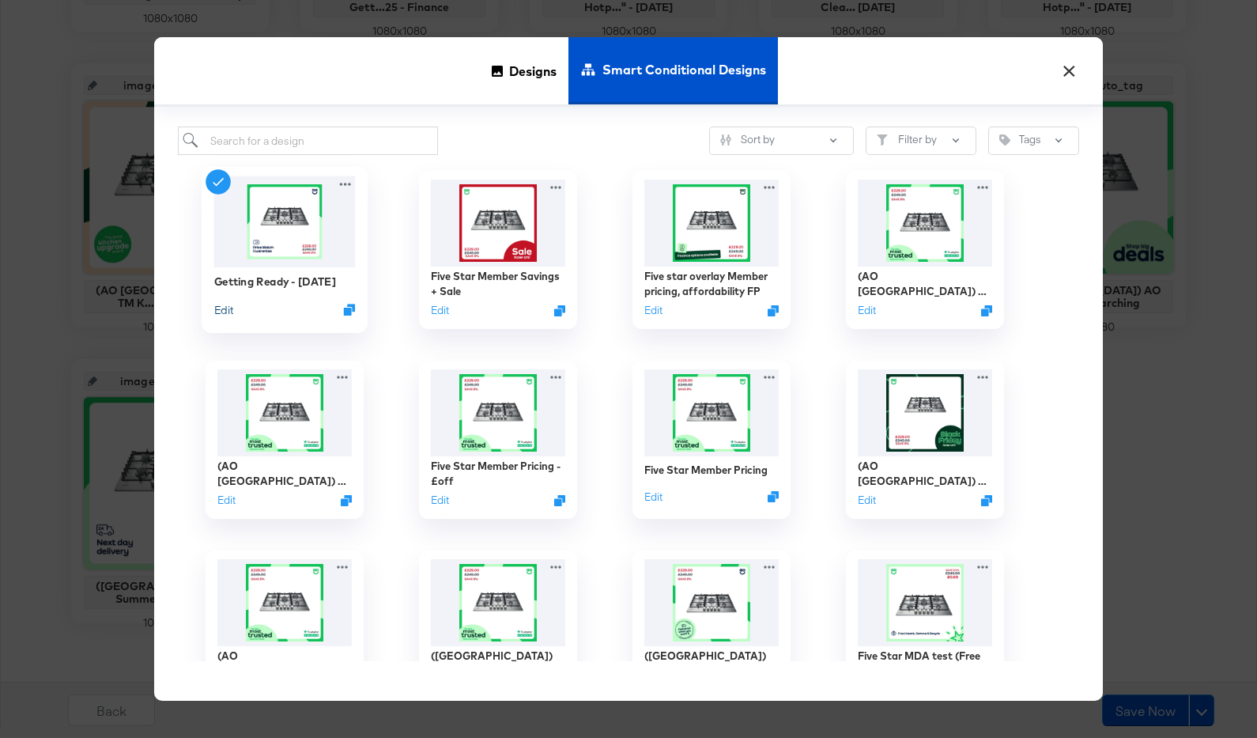
click at [227, 315] on button "Edit" at bounding box center [223, 309] width 19 height 15
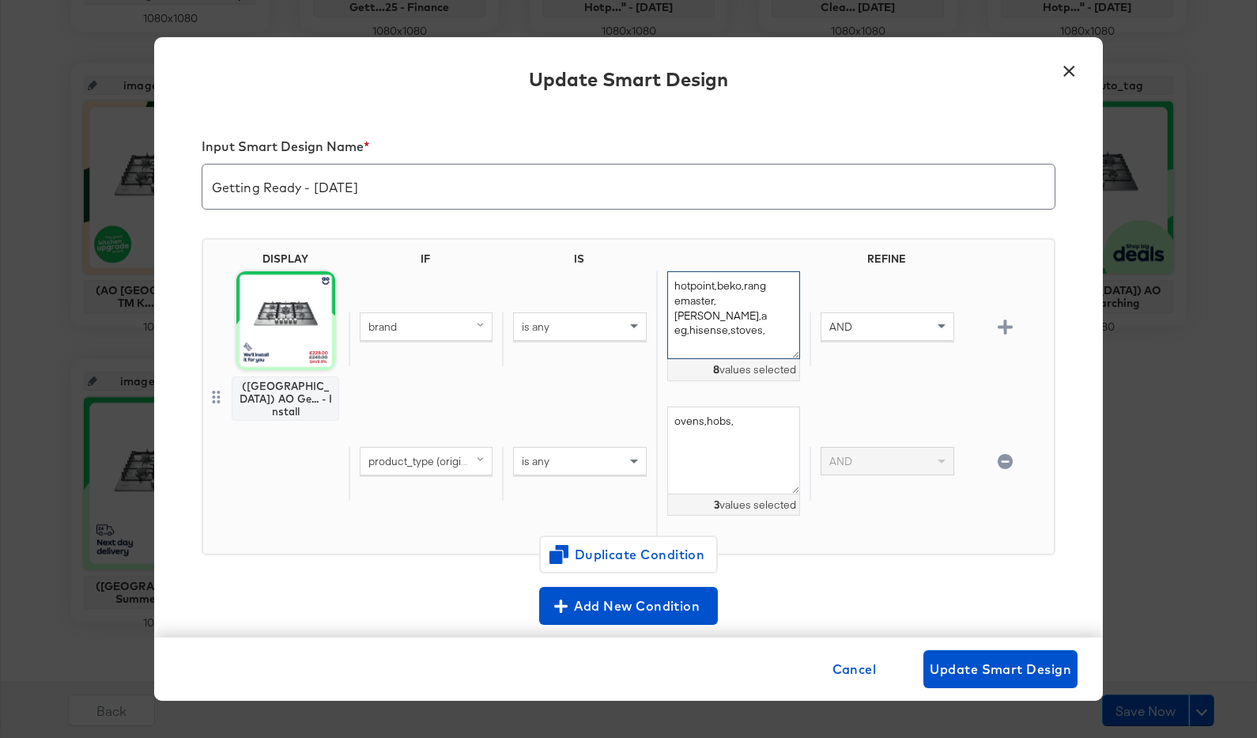
drag, startPoint x: 745, startPoint y: 318, endPoint x: 656, endPoint y: 277, distance: 97.6
click at [656, 277] on div "hotpoint,beko,rangemaster,neff,aeg,hisense,stoves, 8 values selected" at bounding box center [732, 338] width 153 height 134
click at [732, 421] on textarea "ovens,hobs," at bounding box center [733, 450] width 133 height 88
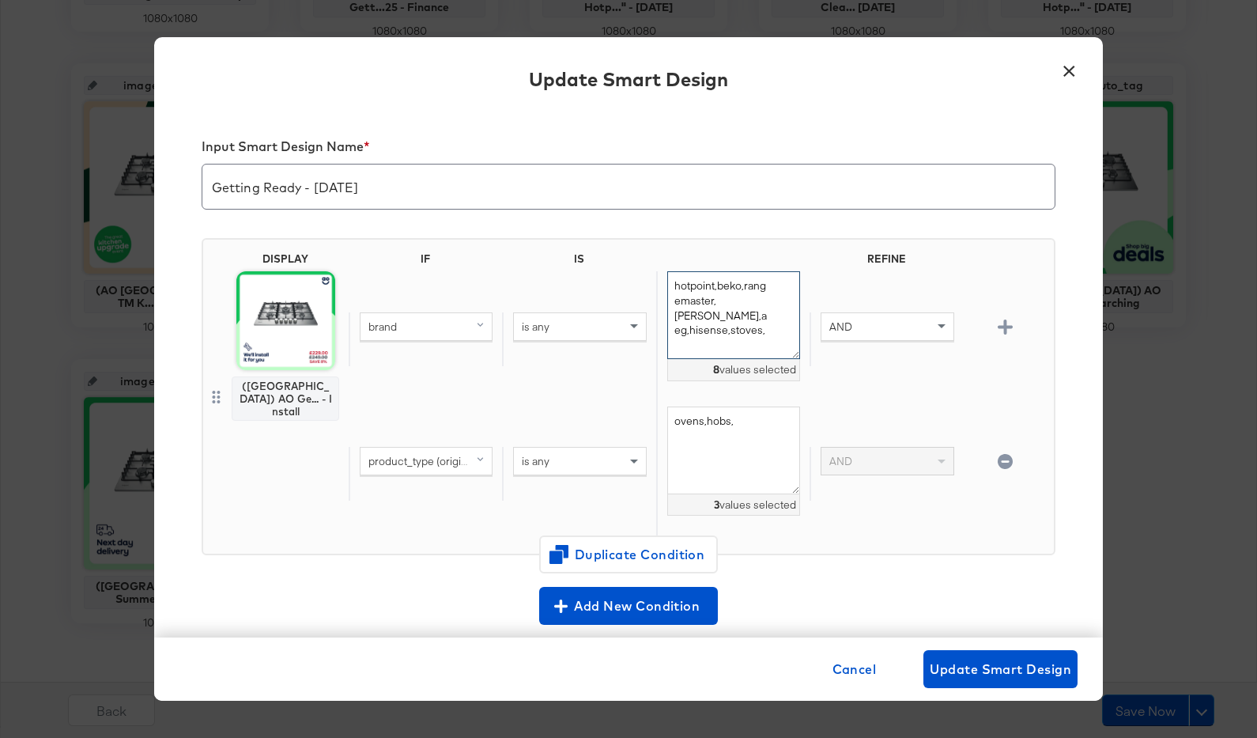
drag, startPoint x: 744, startPoint y: 317, endPoint x: 679, endPoint y: 286, distance: 71.8
click at [679, 286] on textarea "hotpoint,beko,rangemaster,neff,aeg,hisense,stoves," at bounding box center [733, 315] width 133 height 88
click at [595, 328] on div "is any" at bounding box center [579, 326] width 131 height 27
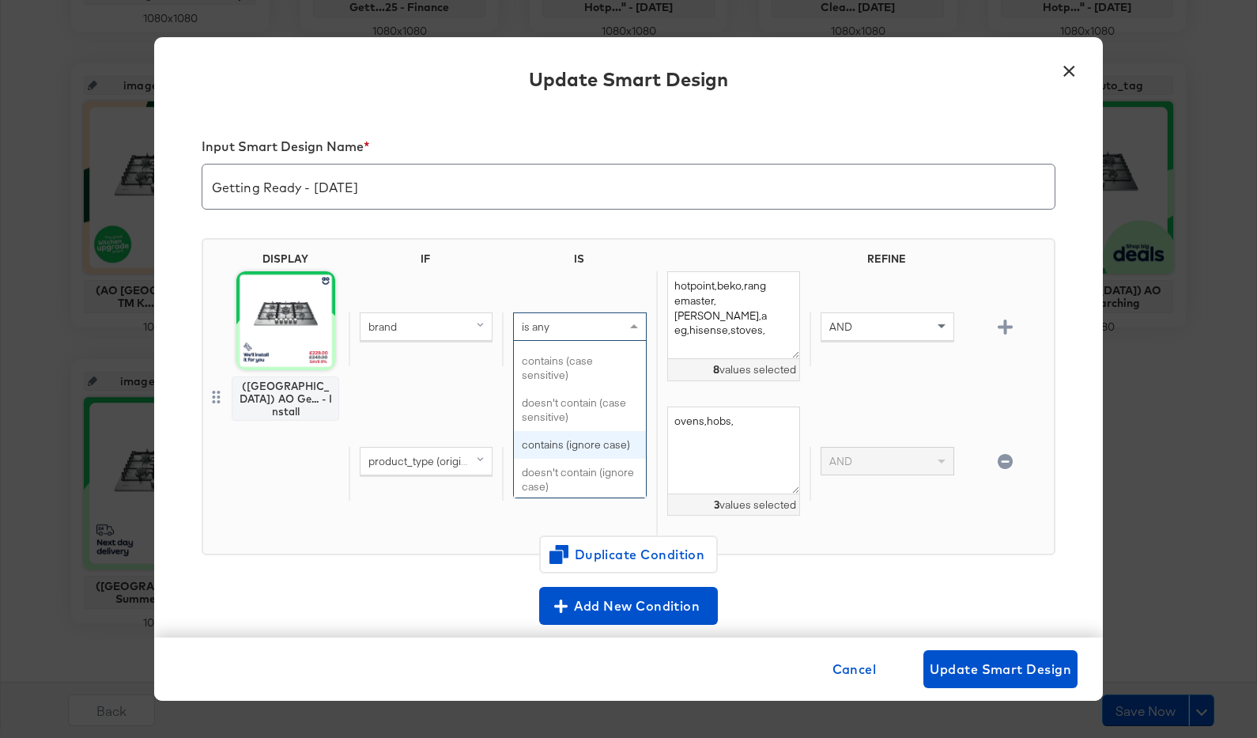
scroll to position [593, 0]
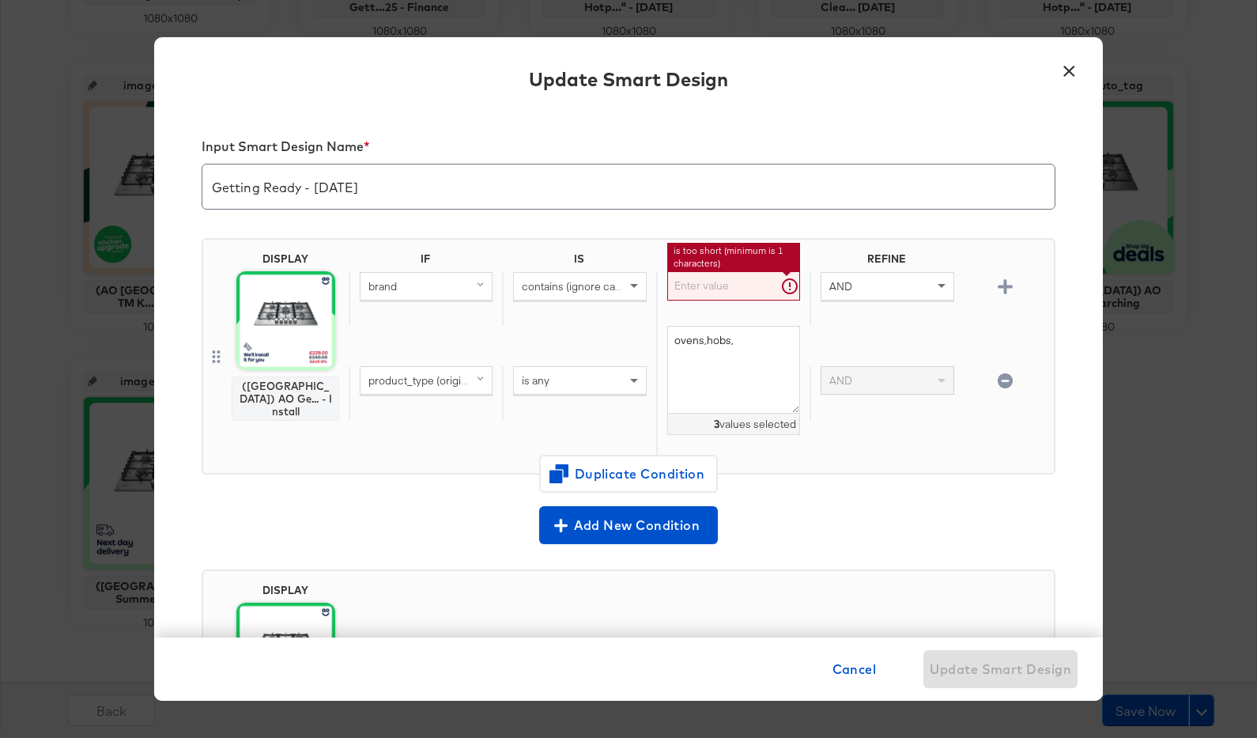
click at [722, 292] on input "text" at bounding box center [733, 285] width 133 height 29
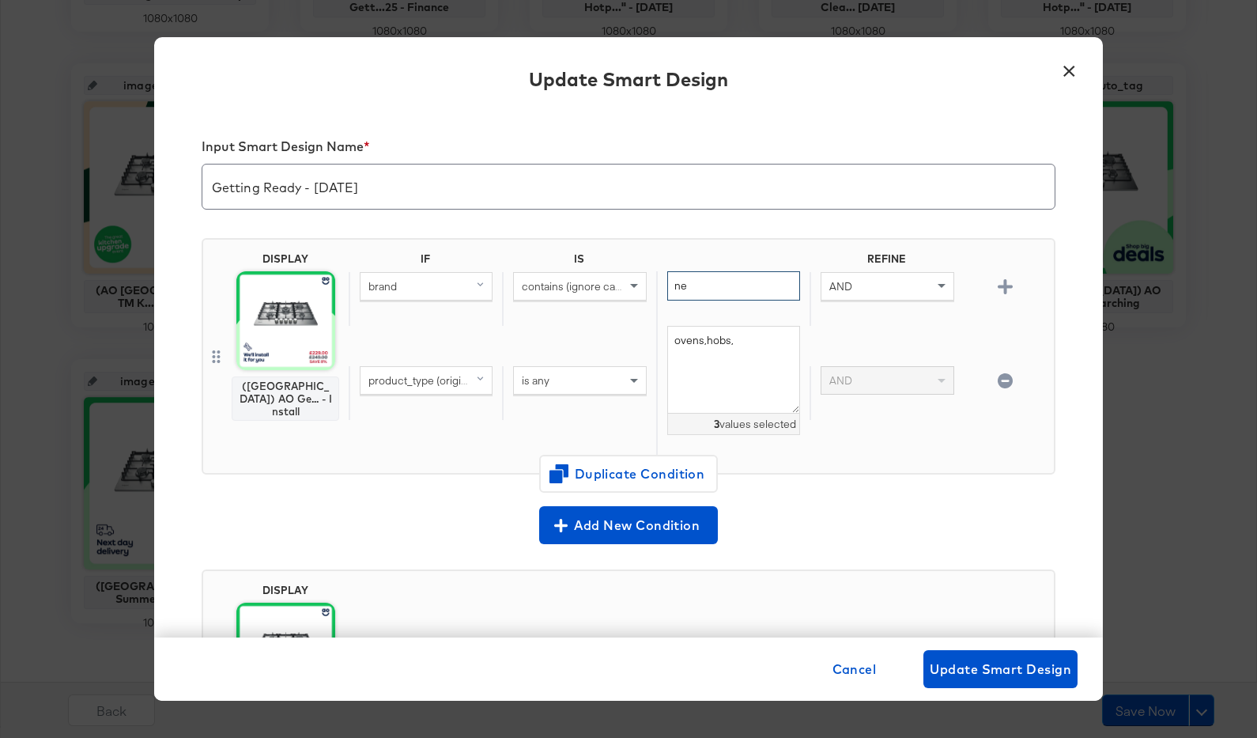
type input "n"
type input "beko"
click at [424, 378] on span "product_type (original)" at bounding box center [423, 380] width 110 height 14
click at [572, 379] on div "is any" at bounding box center [579, 380] width 131 height 27
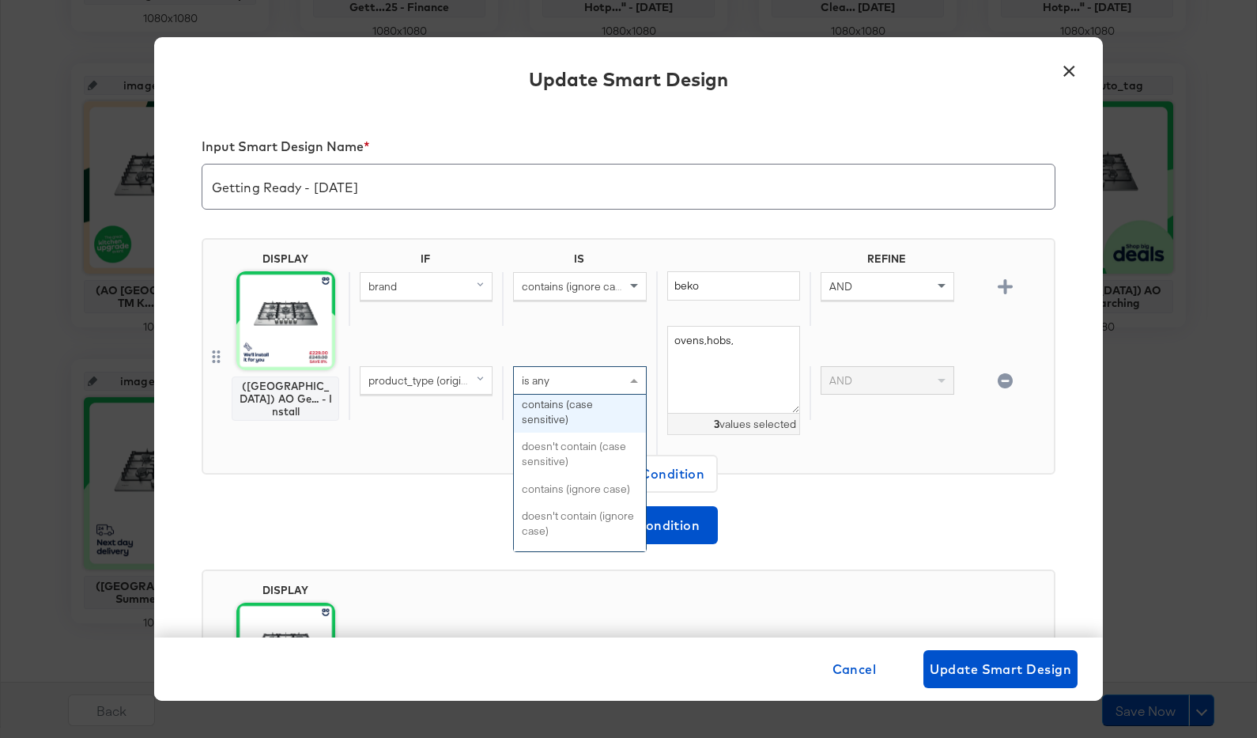
scroll to position [609, 0]
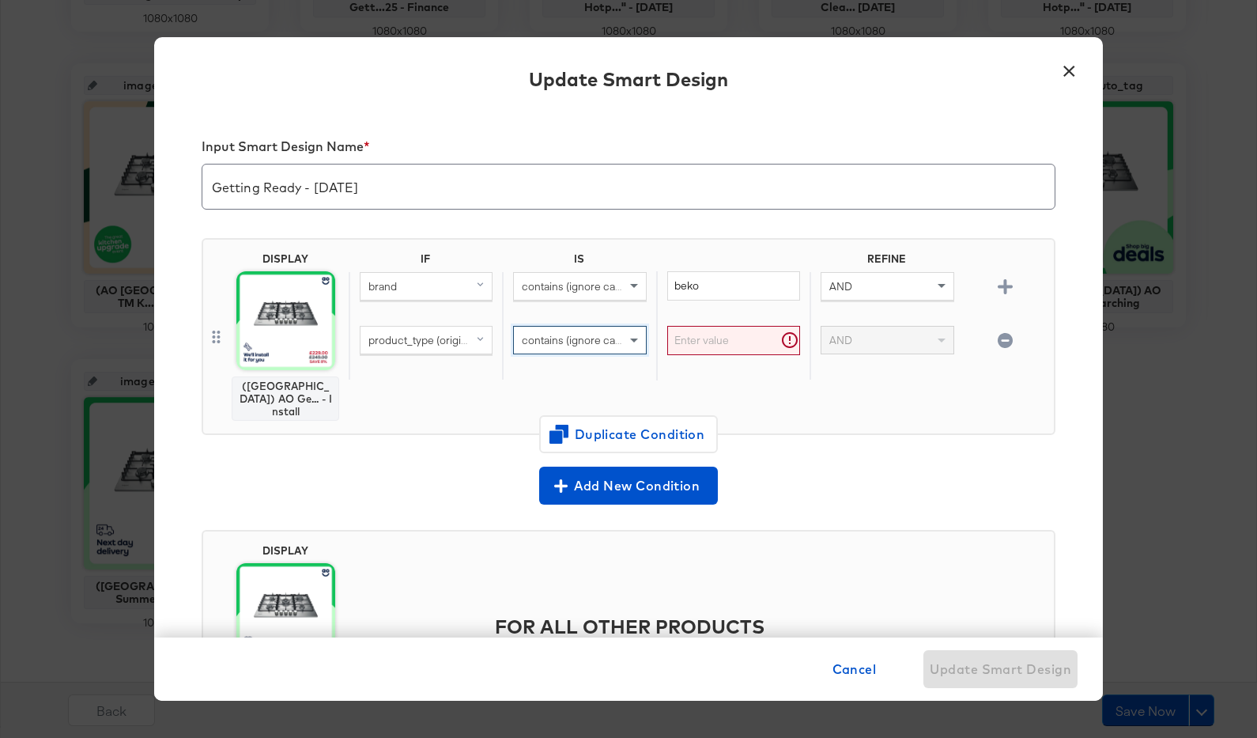
click at [716, 334] on input "text" at bounding box center [733, 340] width 133 height 29
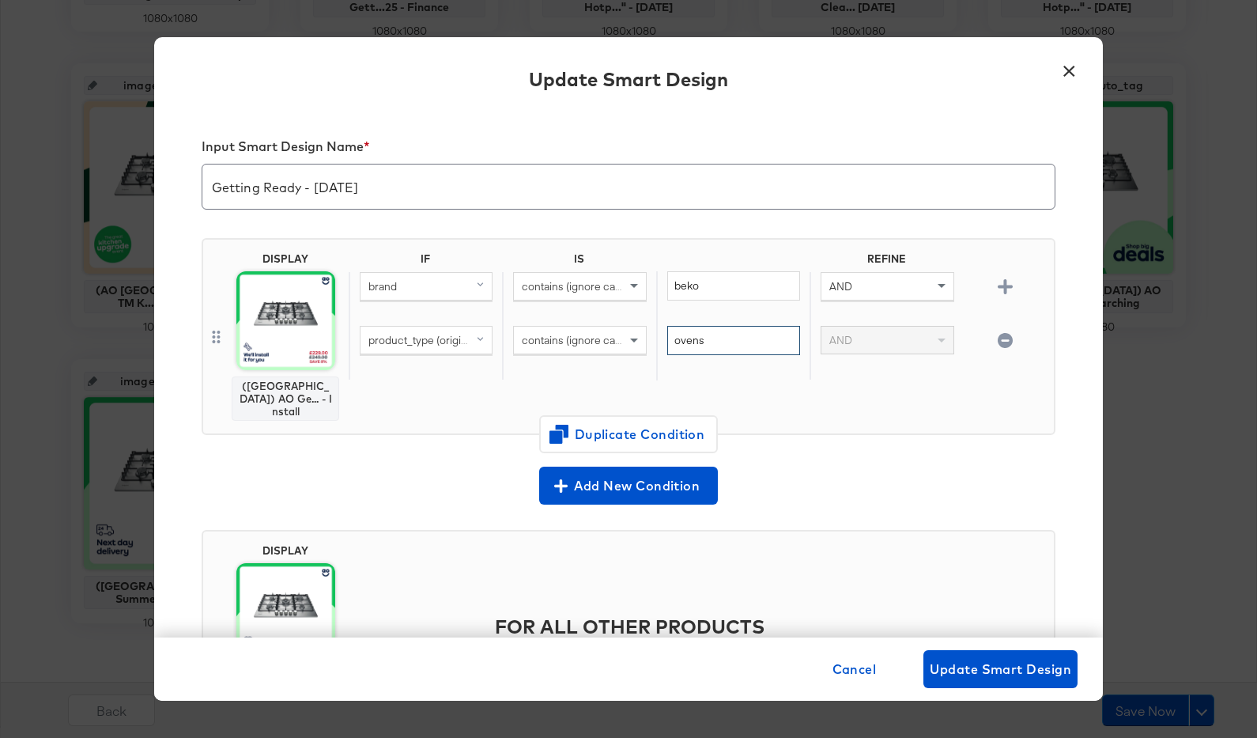
type input "ovens"
click at [875, 415] on div "DISPLAY (UK) AO Ge... - Install IF IS REFINE brand contains (ignore case) beko …" at bounding box center [629, 336] width 854 height 197
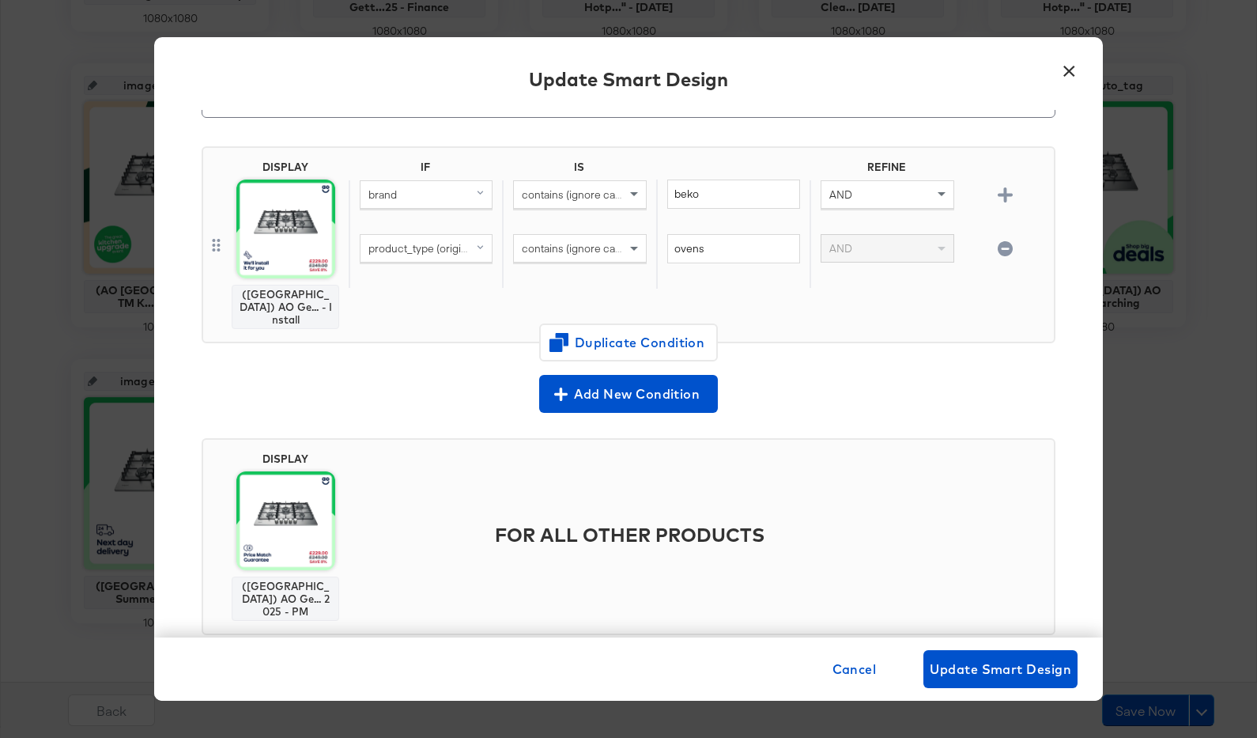
scroll to position [104, 0]
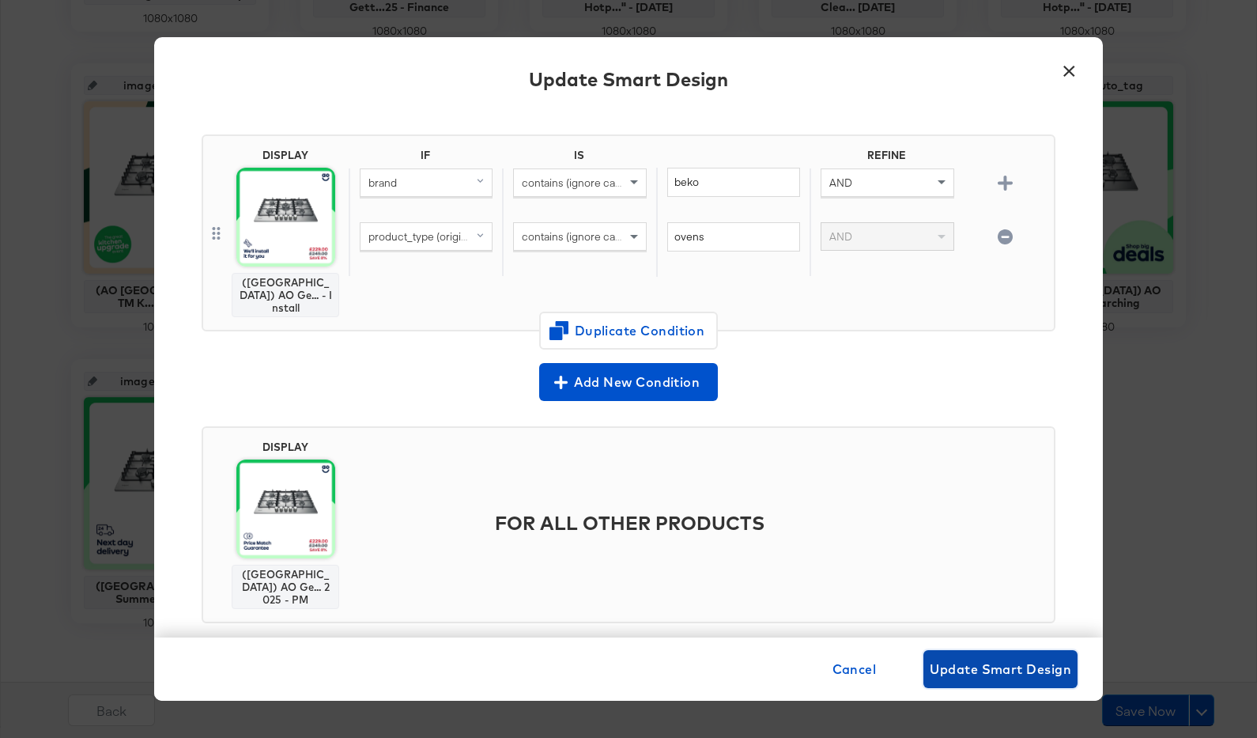
click at [967, 653] on button "Update Smart Design" at bounding box center [1001, 669] width 154 height 38
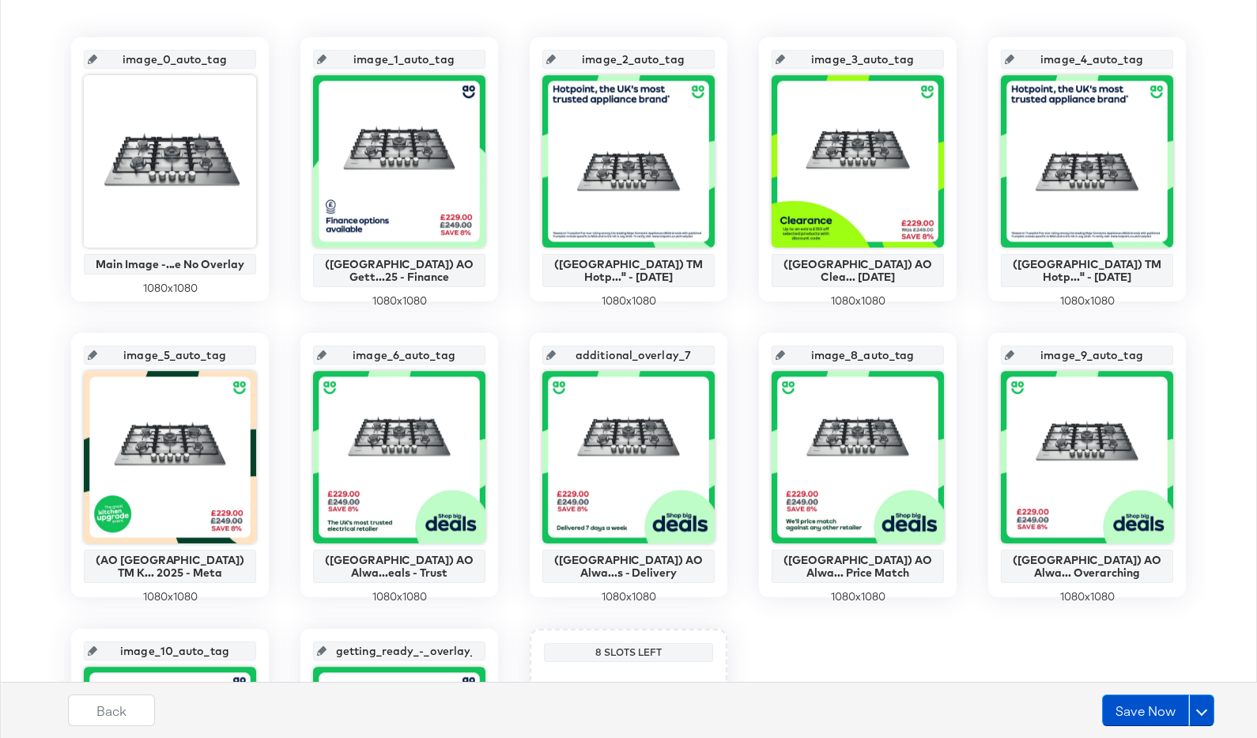
scroll to position [105, 0]
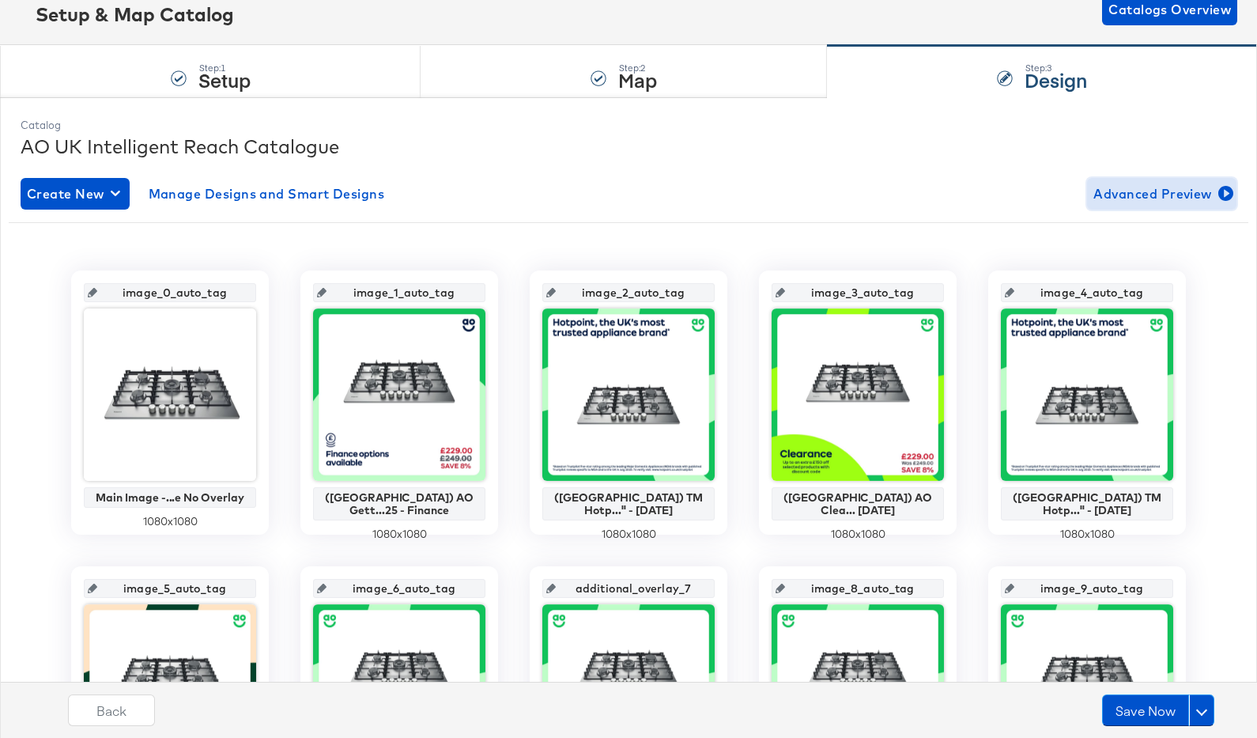
click at [1197, 196] on span "Advanced Preview" at bounding box center [1162, 194] width 137 height 22
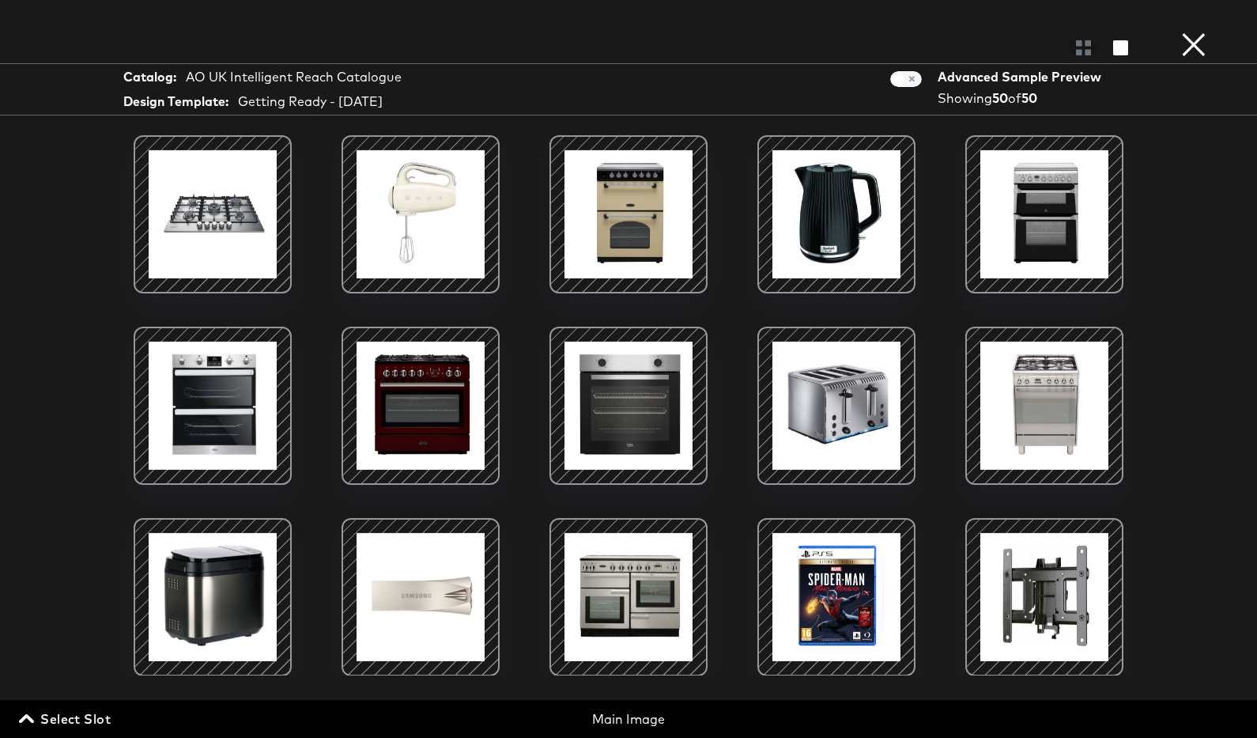
click at [74, 722] on span "Select Slot" at bounding box center [66, 719] width 89 height 22
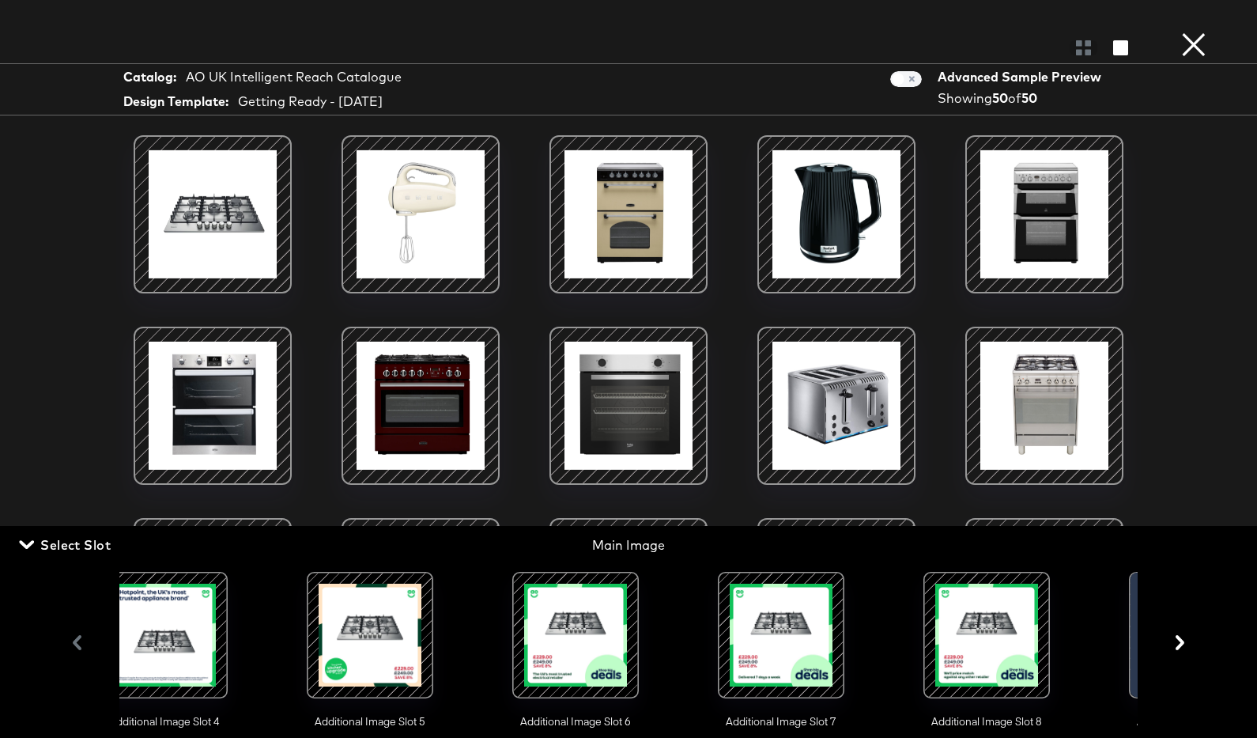
scroll to position [0, 1400]
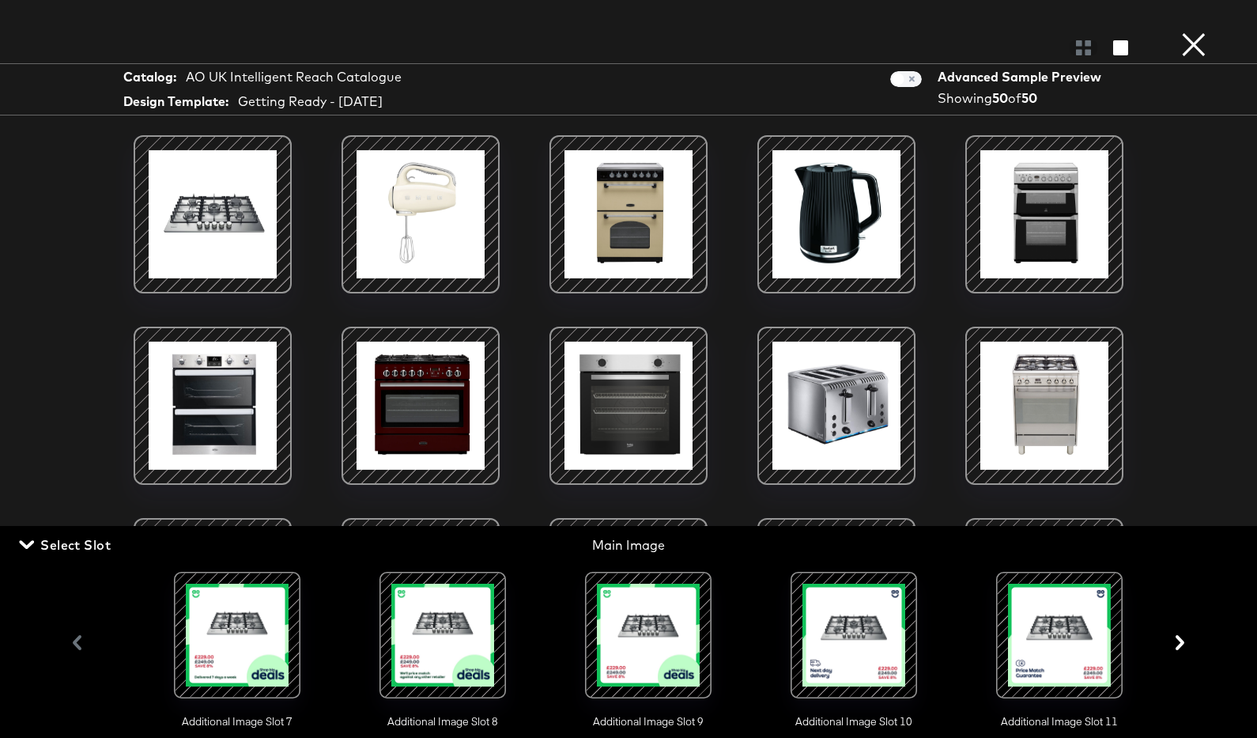
click at [1102, 624] on div at bounding box center [1060, 635] width 108 height 108
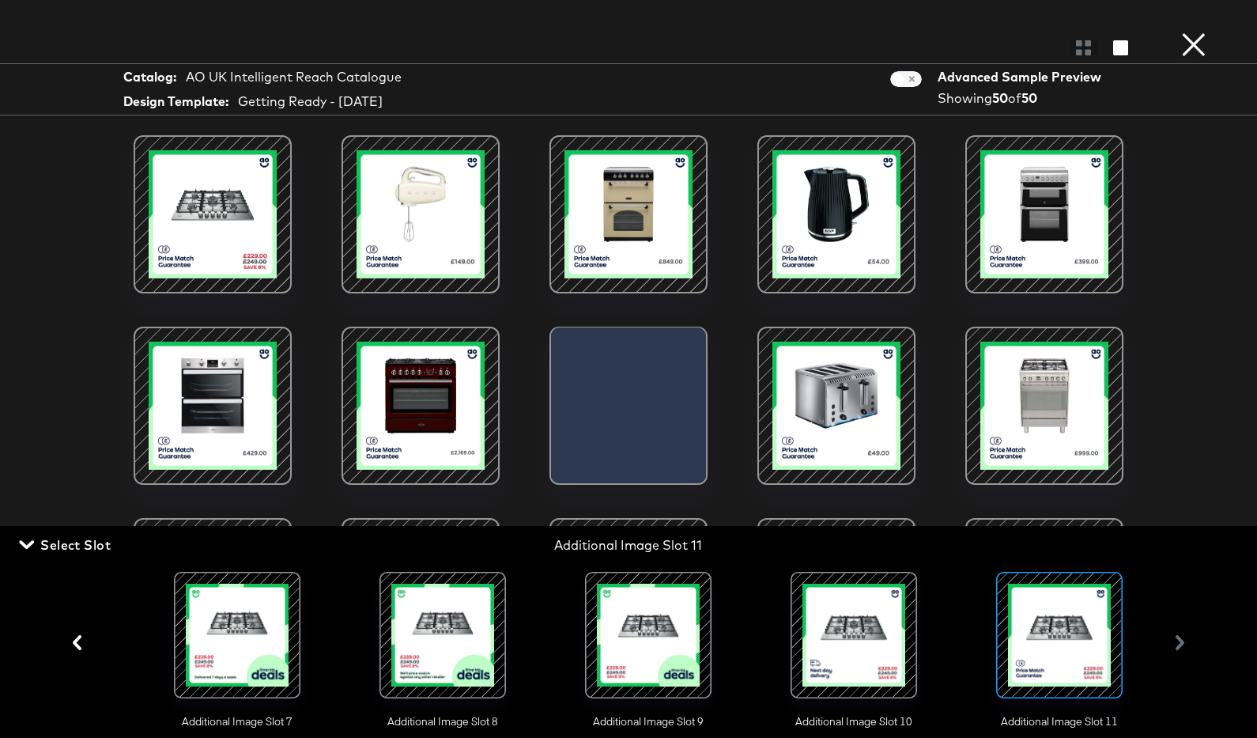
click at [94, 543] on span "Select Slot" at bounding box center [66, 545] width 89 height 22
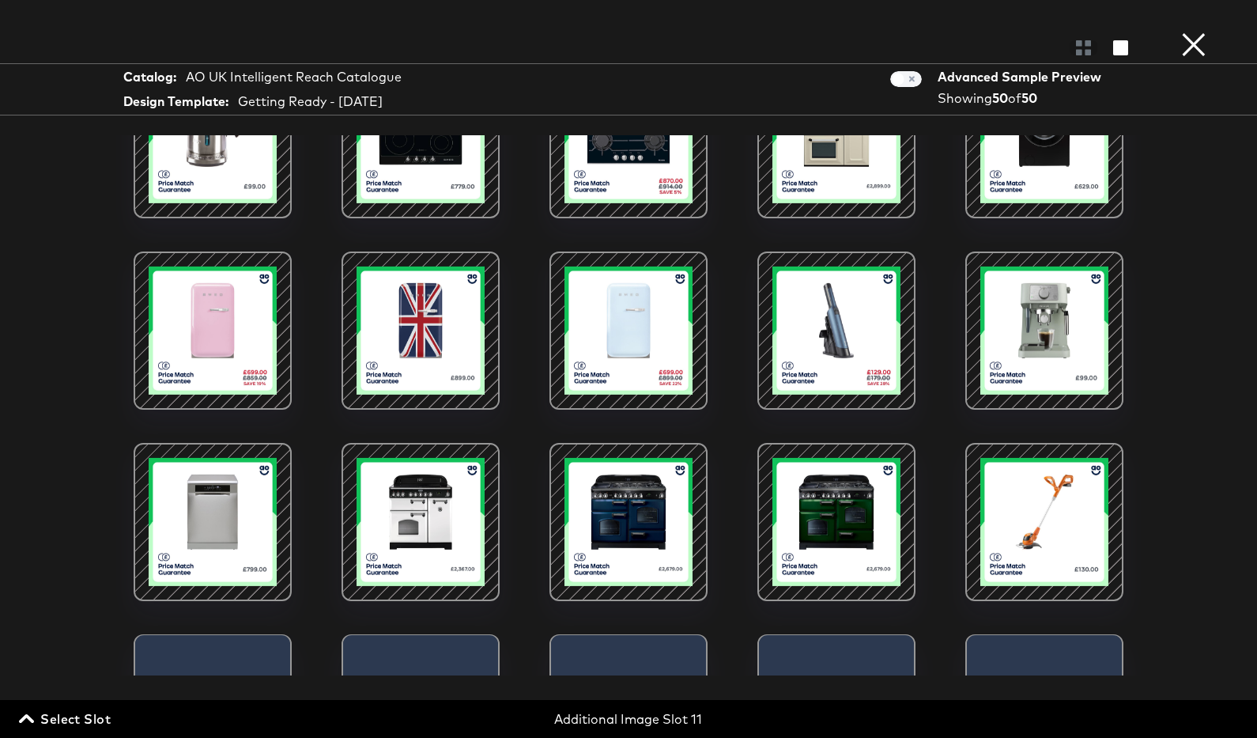
scroll to position [632, 0]
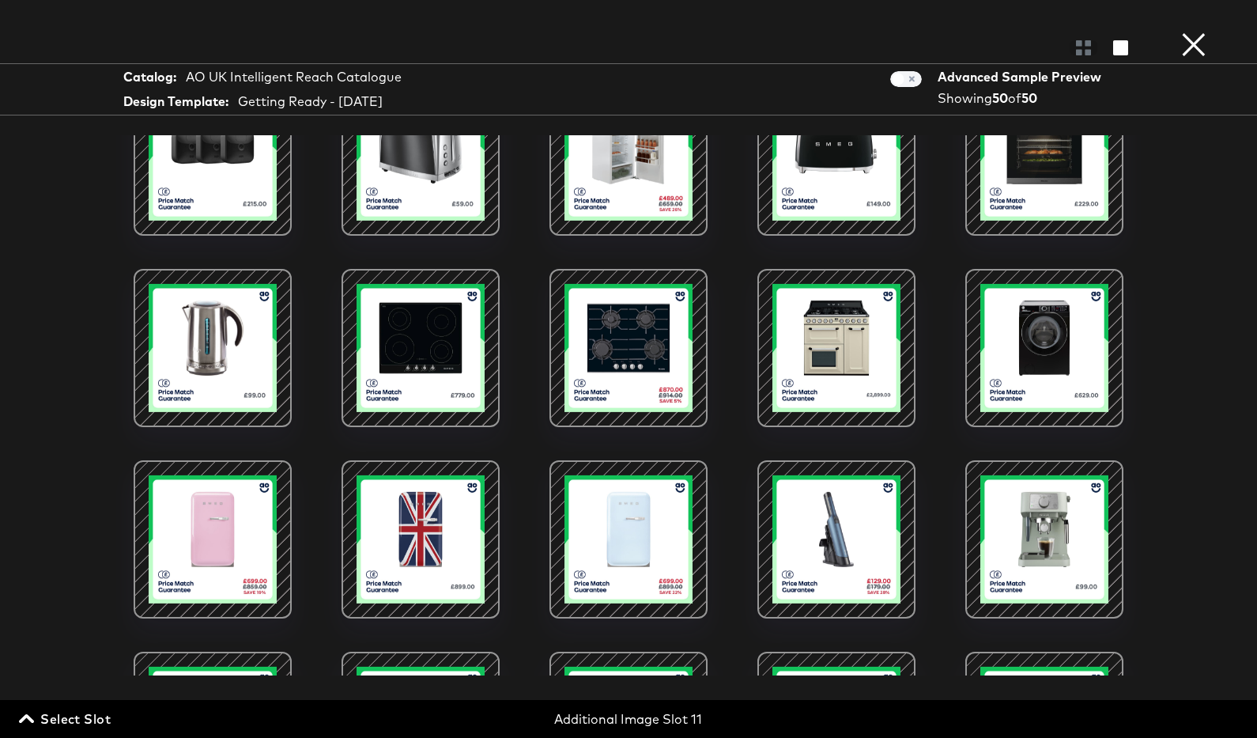
click at [1191, 32] on button "×" at bounding box center [1194, 16] width 32 height 32
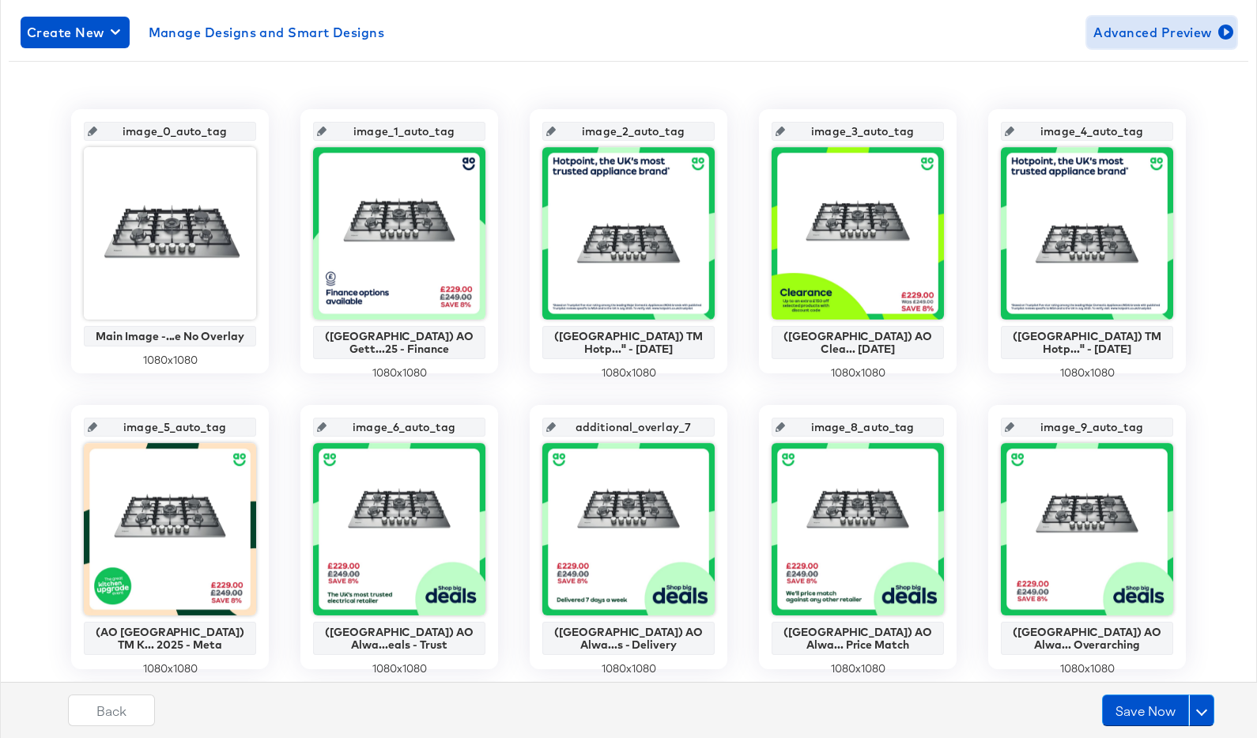
scroll to position [608, 0]
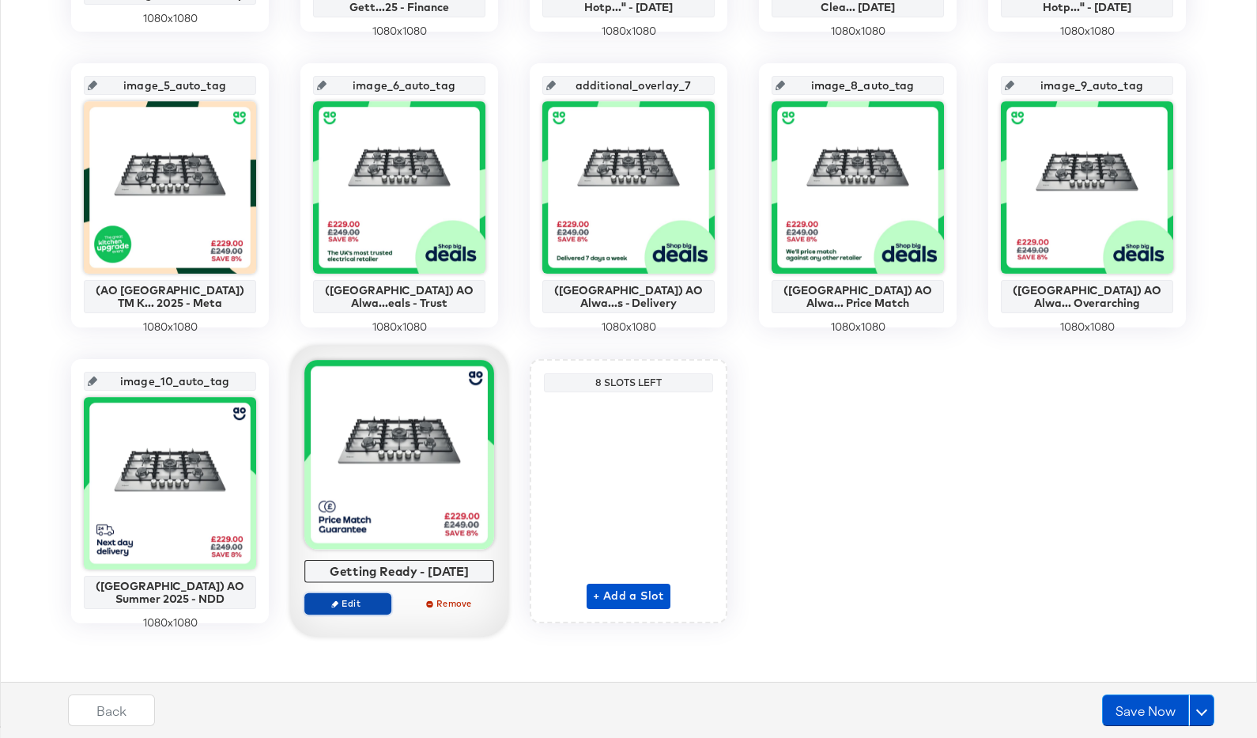
click at [369, 603] on span "Edit" at bounding box center [348, 603] width 73 height 12
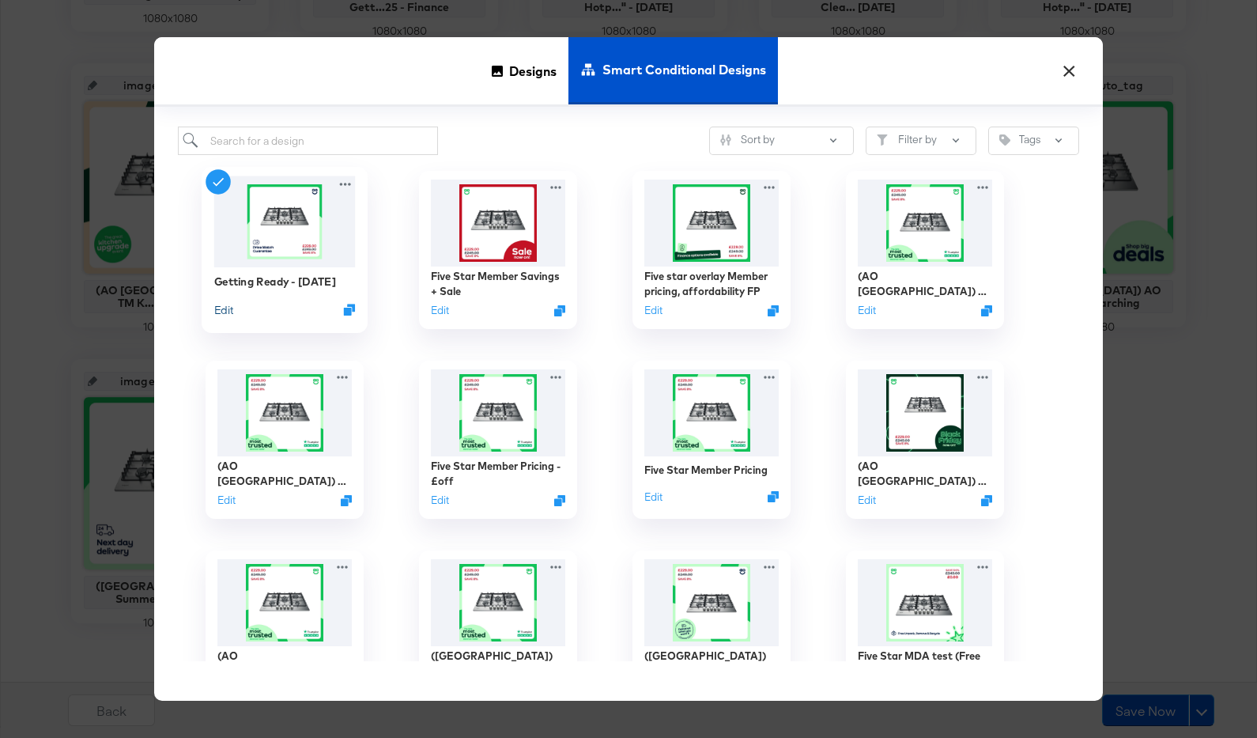
click at [231, 310] on button "Edit" at bounding box center [223, 309] width 19 height 15
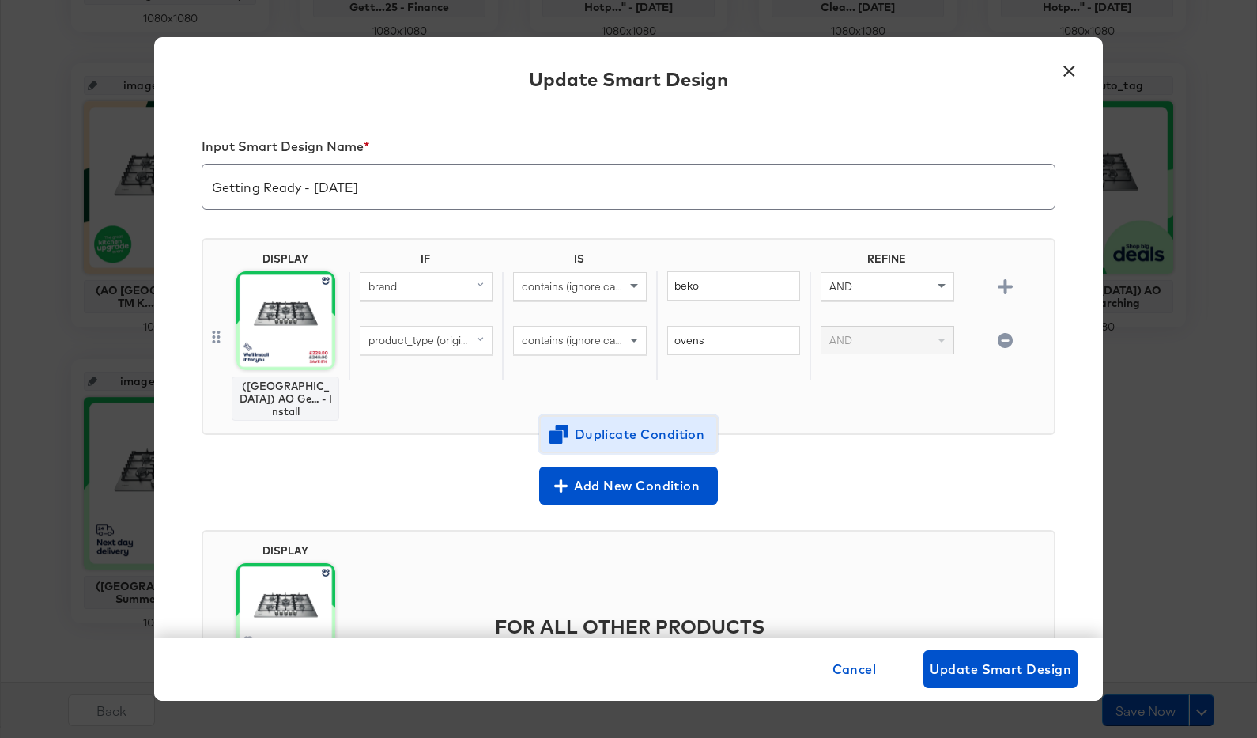
click at [576, 423] on span "Duplicate Condition" at bounding box center [628, 434] width 153 height 22
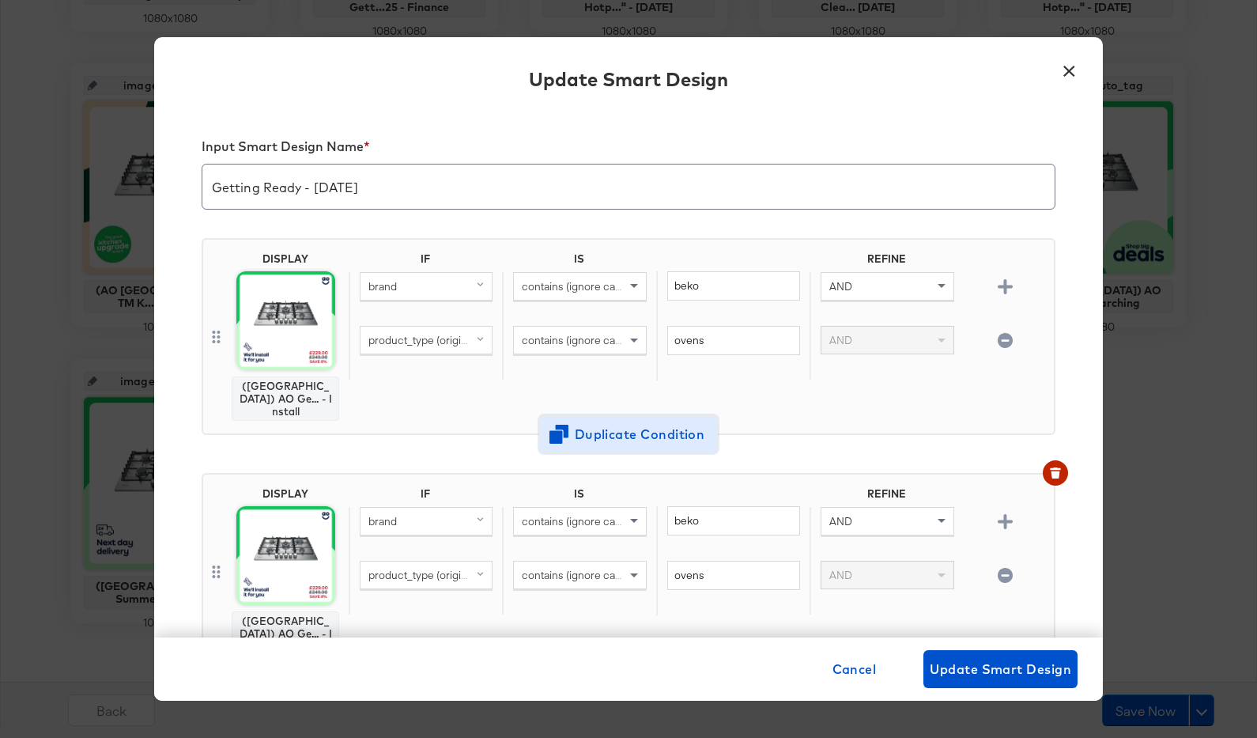
scroll to position [19, 0]
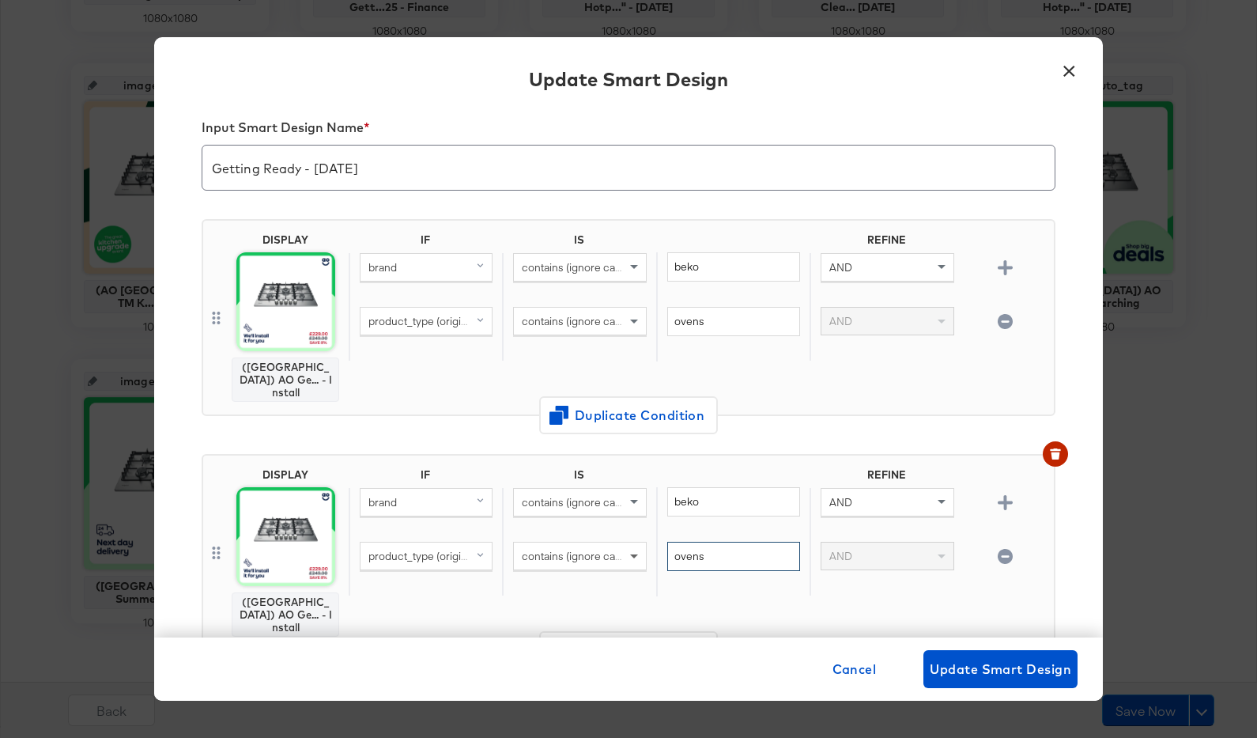
drag, startPoint x: 724, startPoint y: 545, endPoint x: 637, endPoint y: 538, distance: 87.3
click at [637, 542] on div "product_type (original) contains (ignore case) ovens AND" at bounding box center [698, 569] width 699 height 55
type input "hobs"
click at [773, 441] on div "DISPLAY (UK) AO Ge... - Install IF IS REFINE brand contains (ignore case) beko …" at bounding box center [629, 558] width 854 height 235
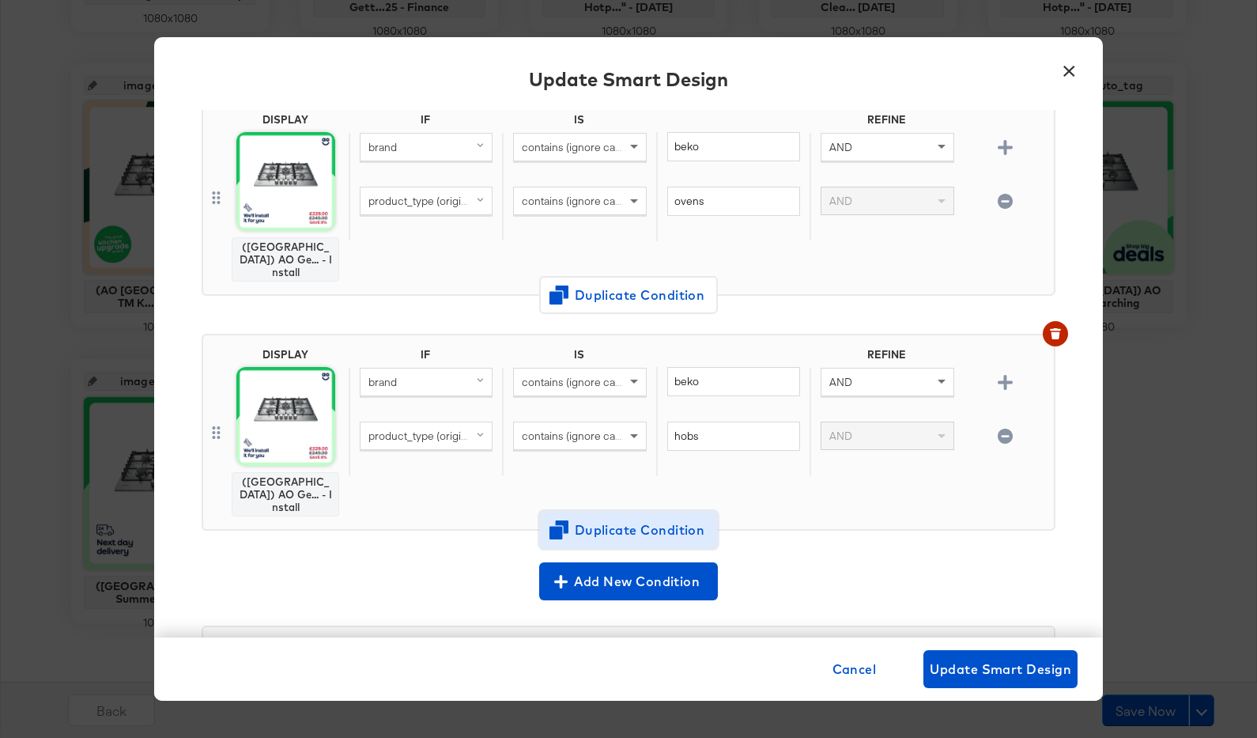
click at [637, 519] on span "Duplicate Condition" at bounding box center [628, 530] width 153 height 22
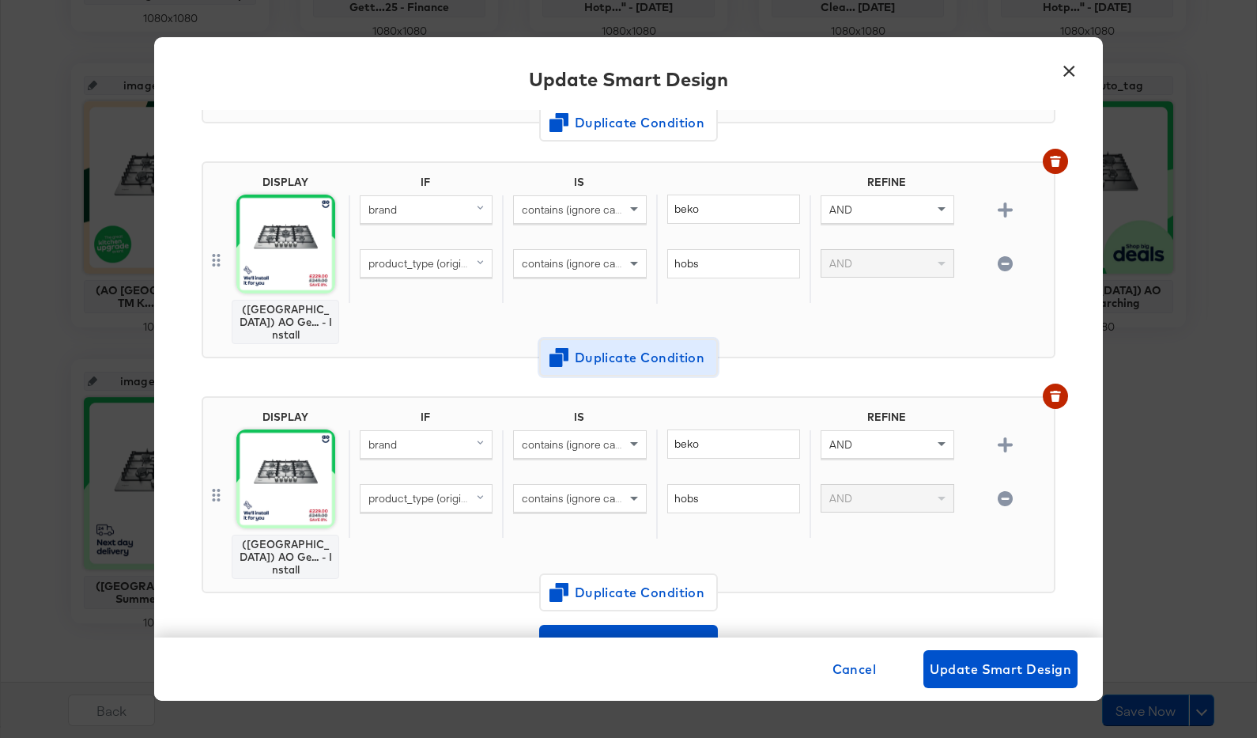
scroll to position [331, 0]
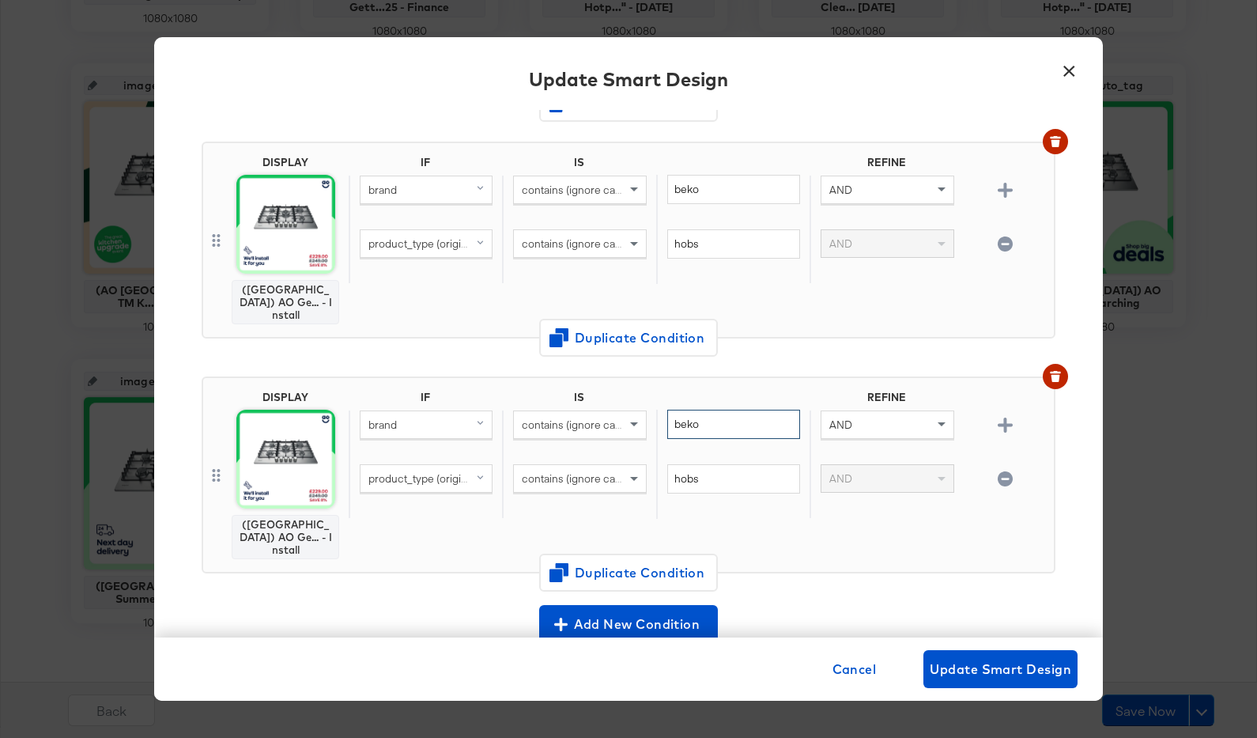
click at [708, 410] on input "beko" at bounding box center [733, 424] width 133 height 29
type input "hotpoint"
click at [662, 561] on span "Duplicate Condition" at bounding box center [628, 572] width 153 height 22
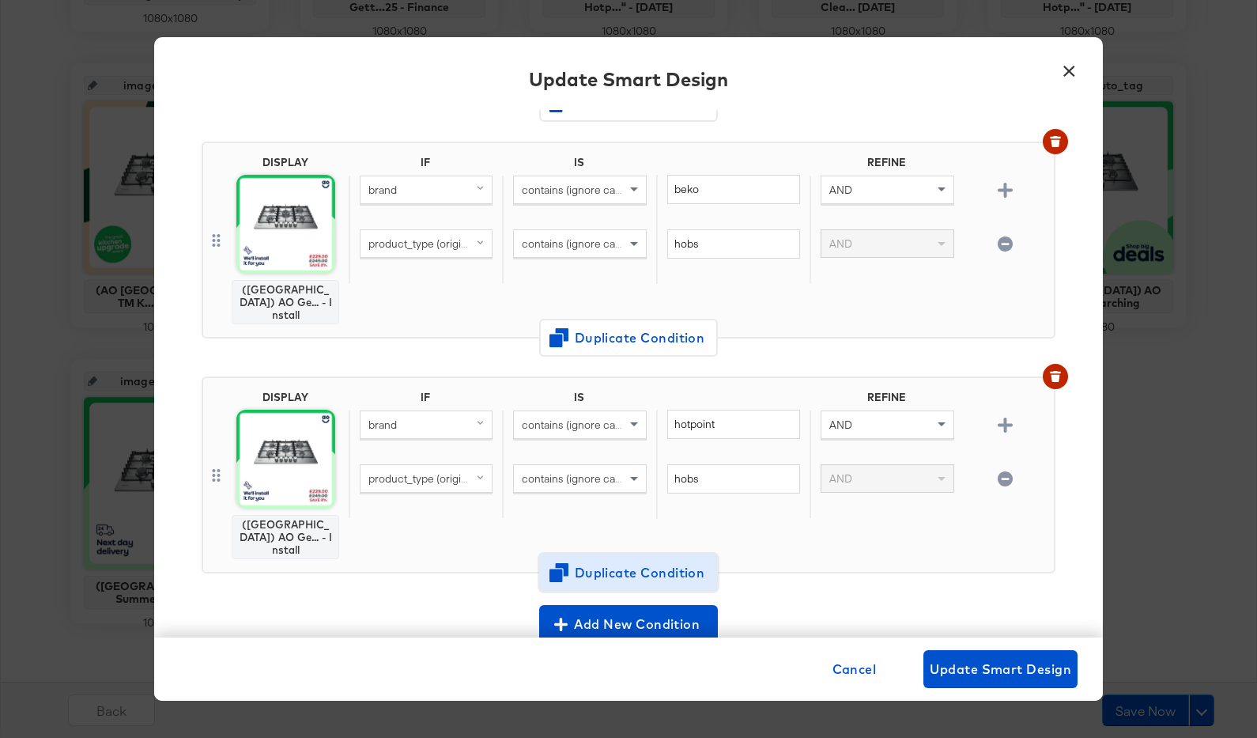
scroll to position [553, 0]
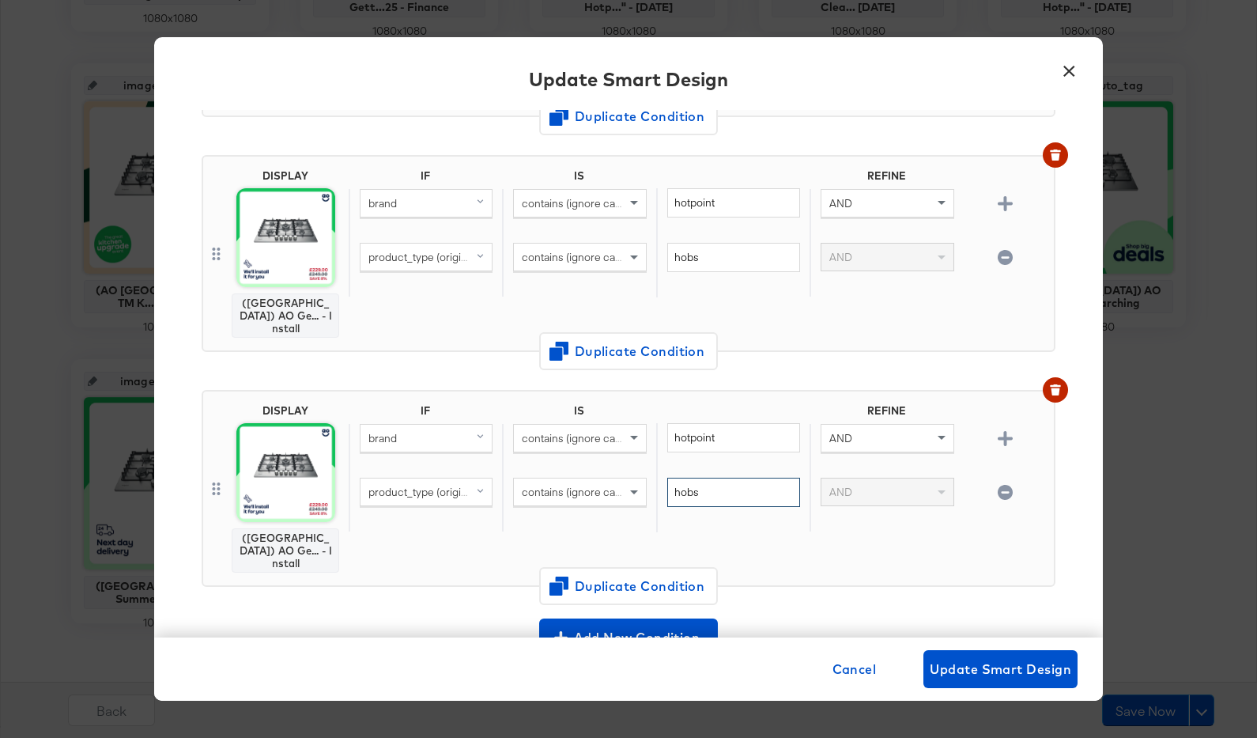
drag, startPoint x: 712, startPoint y: 450, endPoint x: 659, endPoint y: 450, distance: 53.0
click at [659, 478] on div "hobs" at bounding box center [732, 505] width 153 height 55
type input "ovens"
click at [618, 575] on span "Duplicate Condition" at bounding box center [628, 586] width 153 height 22
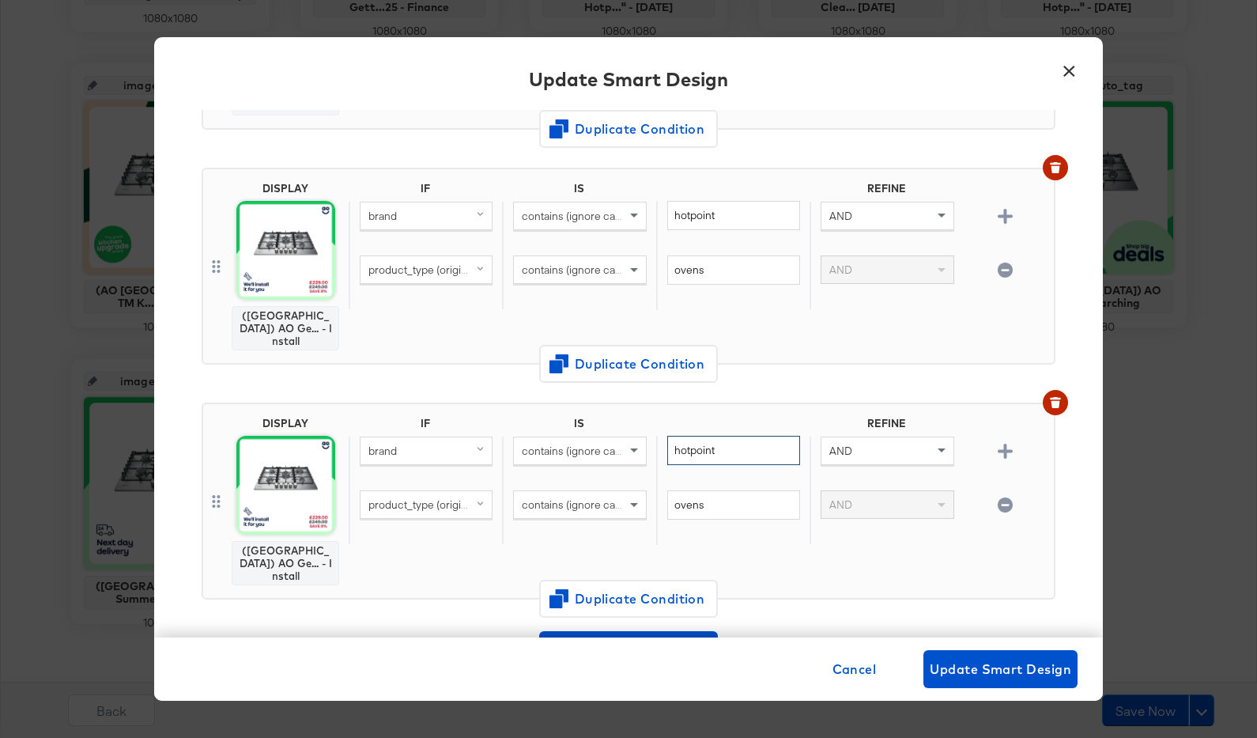
drag, startPoint x: 744, startPoint y: 392, endPoint x: 659, endPoint y: 392, distance: 85.4
click at [659, 436] on div "hotpoint" at bounding box center [732, 463] width 153 height 55
type input "rangemaster"
click at [671, 588] on span "Duplicate Condition" at bounding box center [628, 599] width 153 height 22
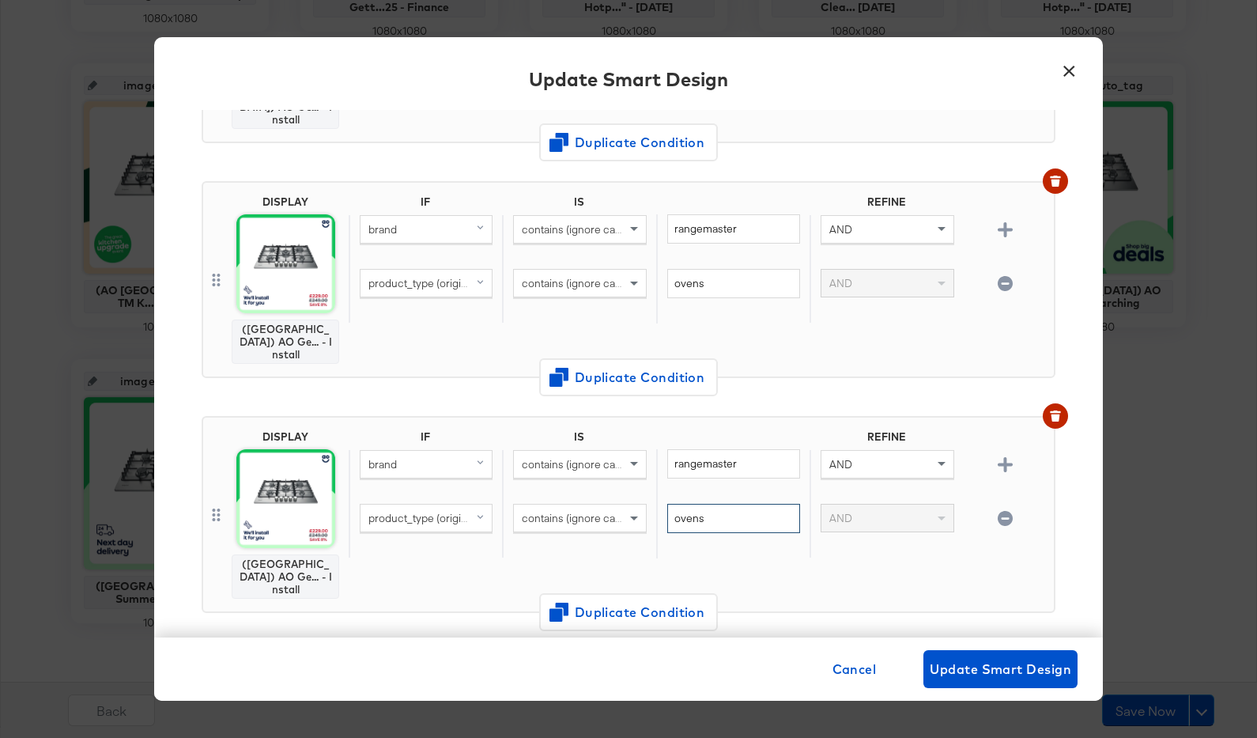
click at [716, 504] on input "ovens" at bounding box center [733, 518] width 133 height 29
drag, startPoint x: 720, startPoint y: 452, endPoint x: 660, endPoint y: 452, distance: 59.3
click at [660, 504] on div "ovens" at bounding box center [732, 531] width 153 height 55
type input "hob"
click at [708, 269] on input "ovens" at bounding box center [733, 283] width 133 height 29
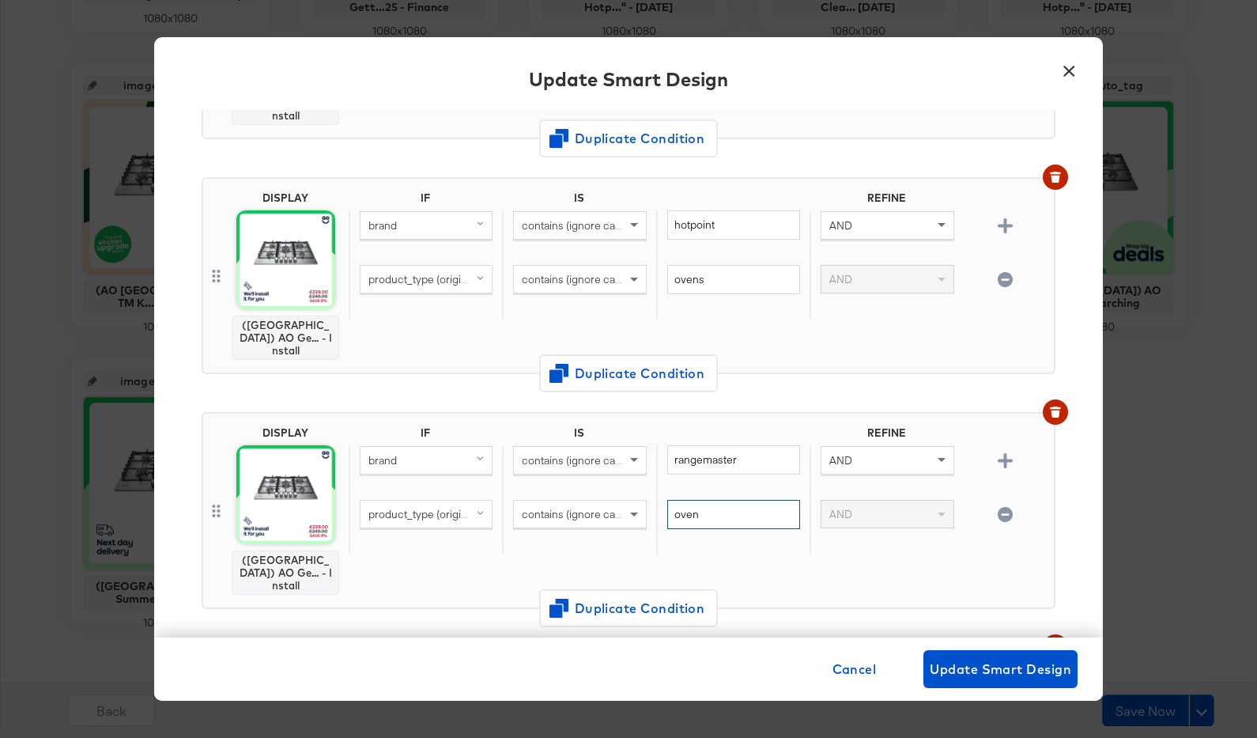
scroll to position [755, 0]
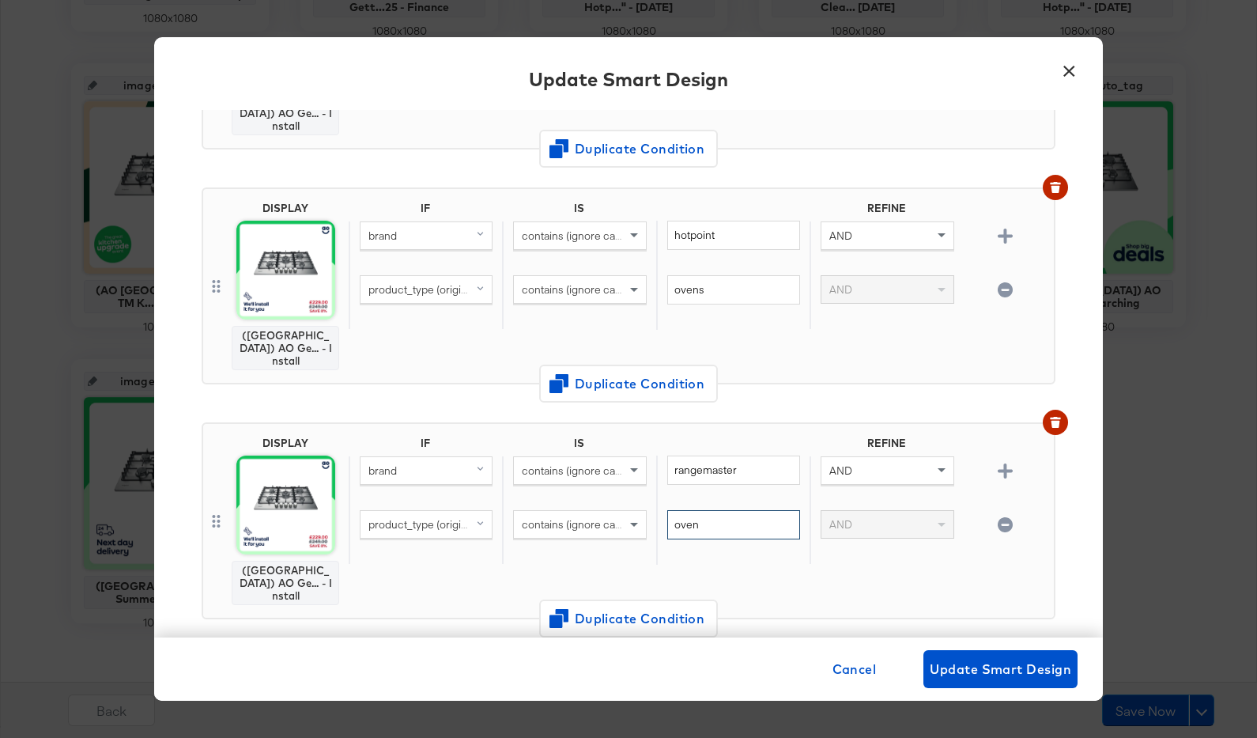
type input "oven"
click at [718, 275] on input "ovens" at bounding box center [733, 289] width 133 height 29
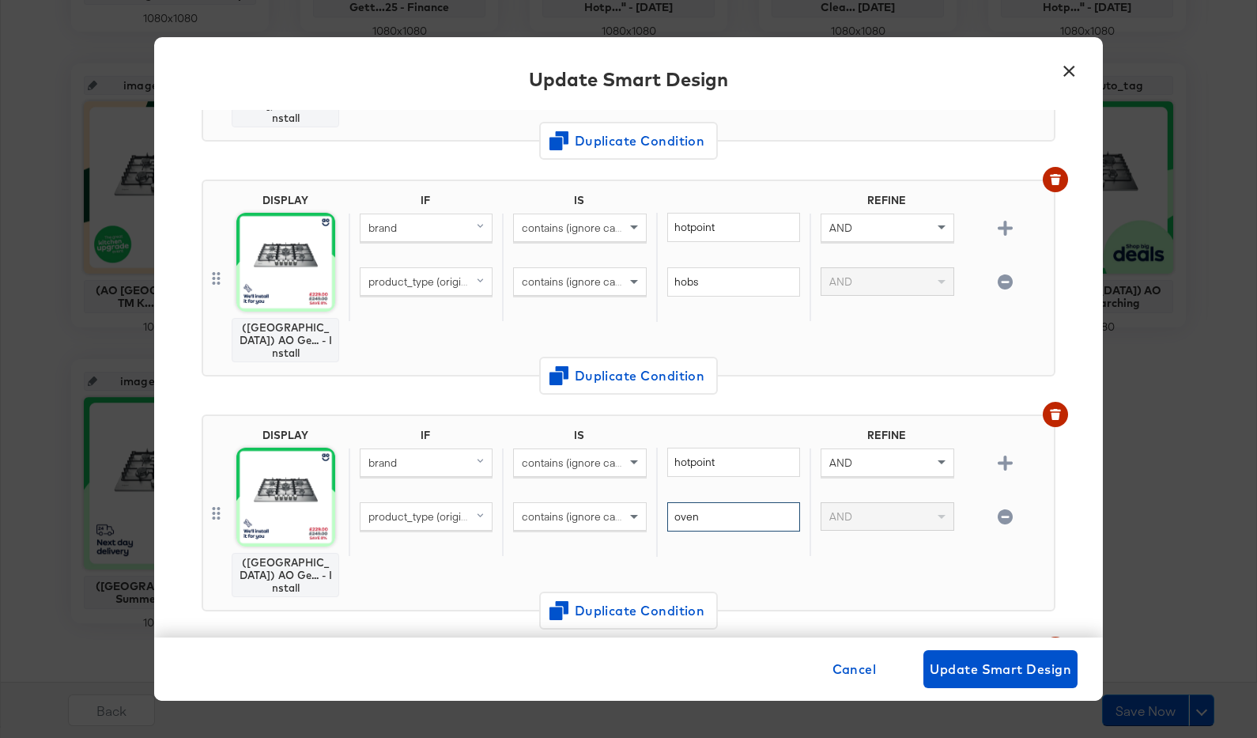
scroll to position [494, 0]
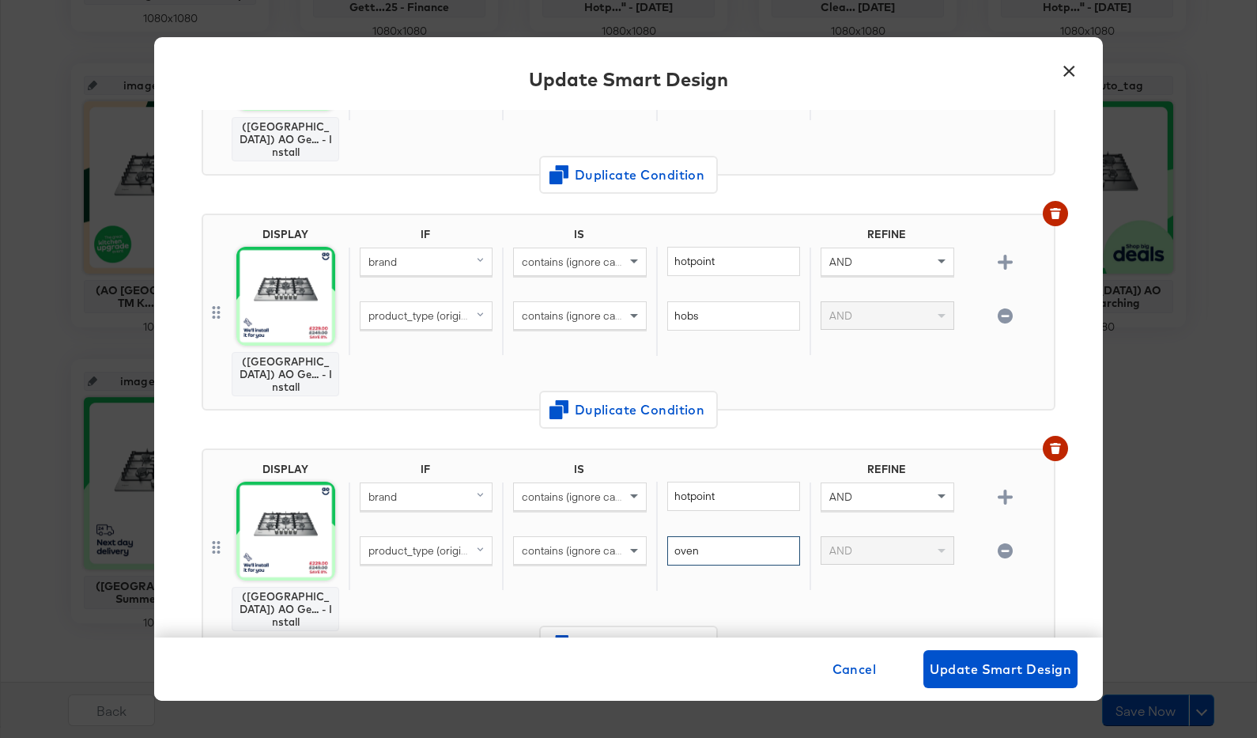
type input "oven"
click at [720, 301] on input "hobs" at bounding box center [733, 315] width 133 height 29
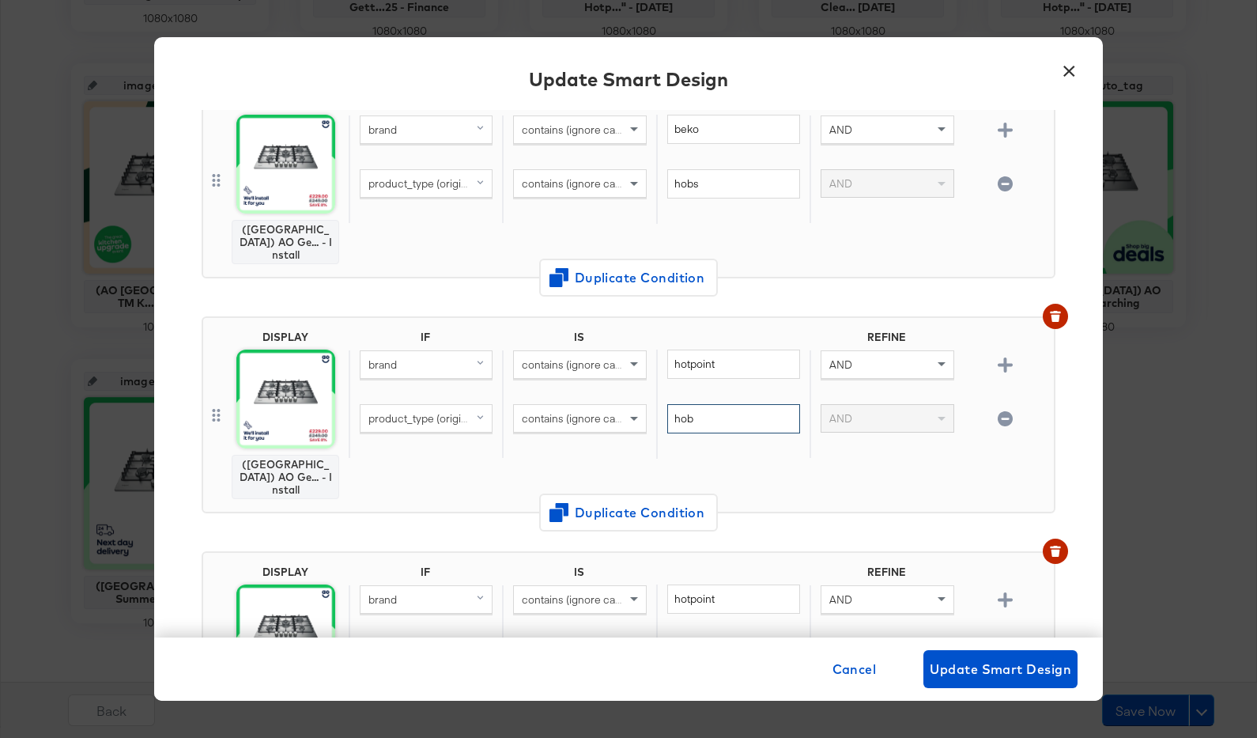
scroll to position [324, 0]
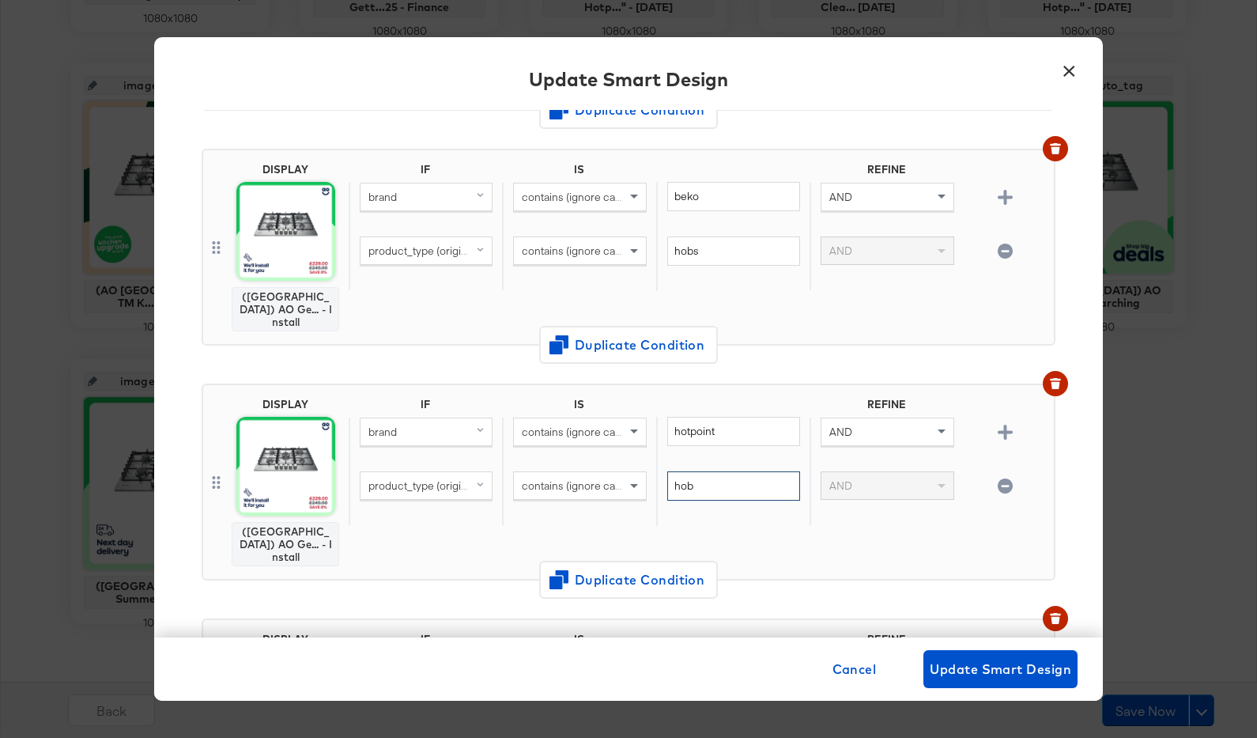
type input "hob"
click at [722, 240] on input "hobs" at bounding box center [733, 250] width 133 height 29
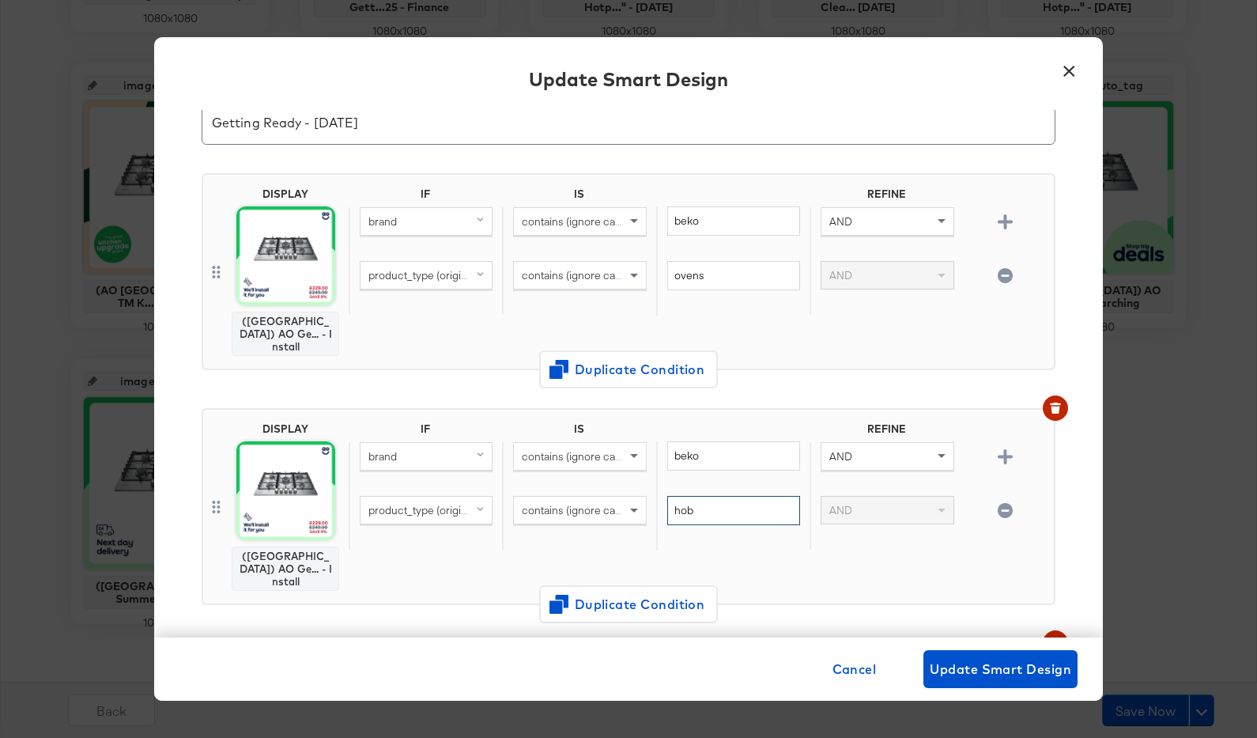
scroll to position [54, 0]
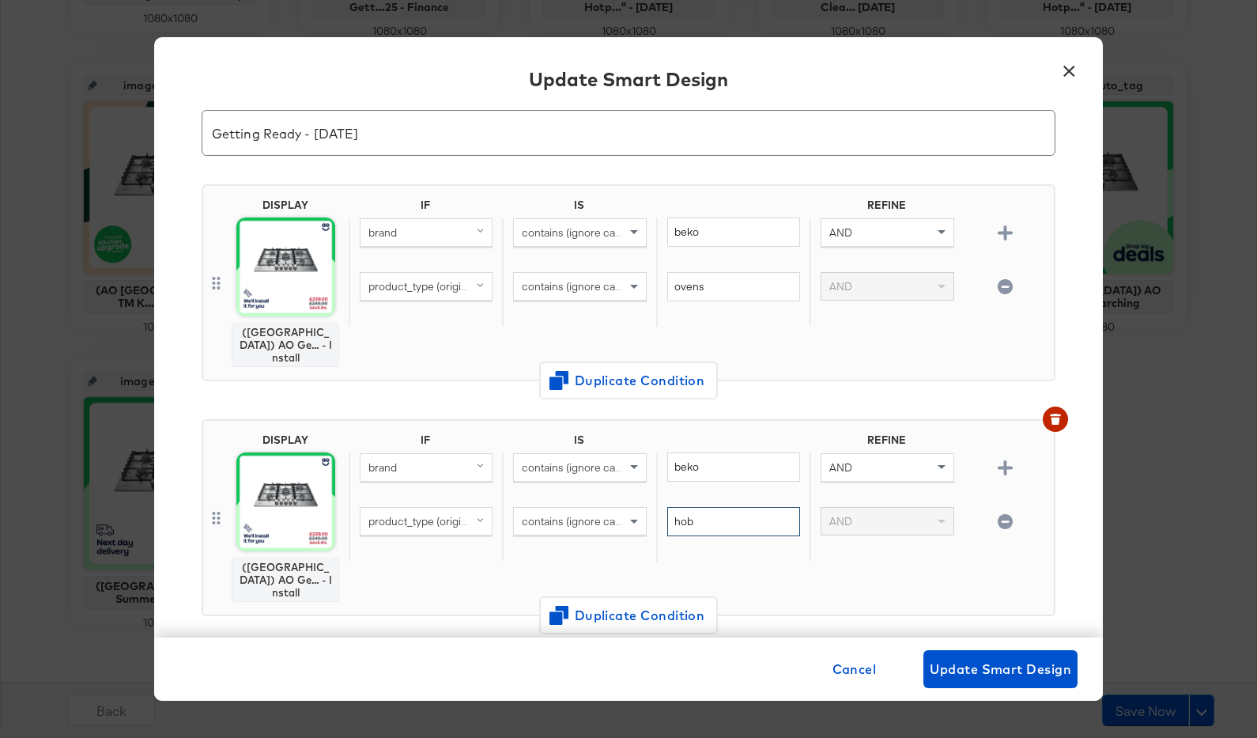
type input "hob"
click at [724, 281] on input "ovens" at bounding box center [733, 286] width 133 height 29
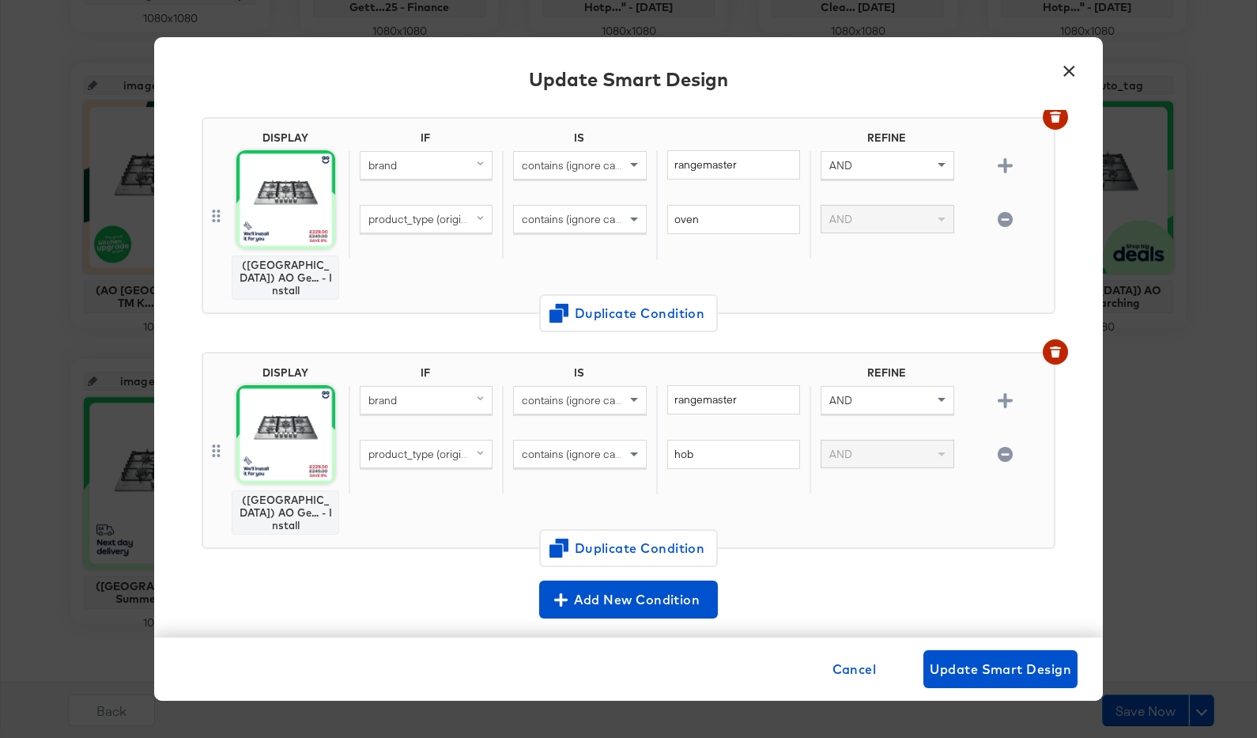
scroll to position [1098, 0]
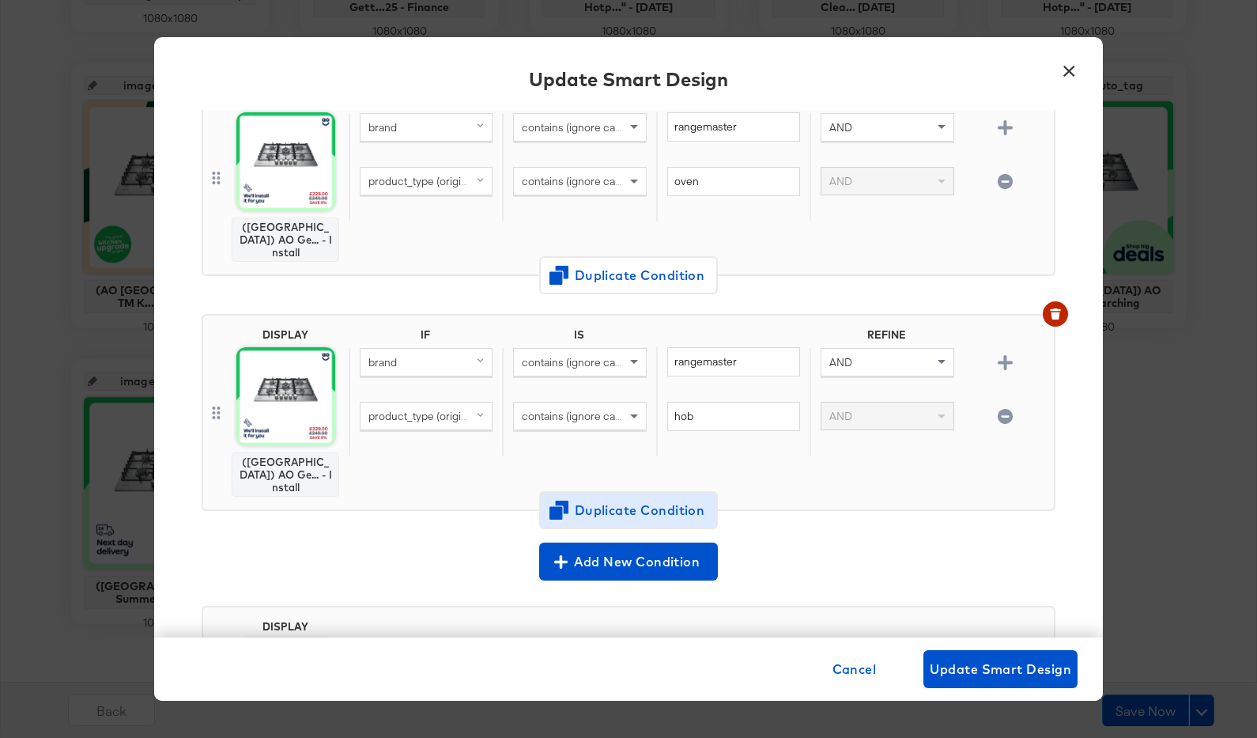
type input "oven"
click at [662, 499] on span "Duplicate Condition" at bounding box center [628, 510] width 153 height 22
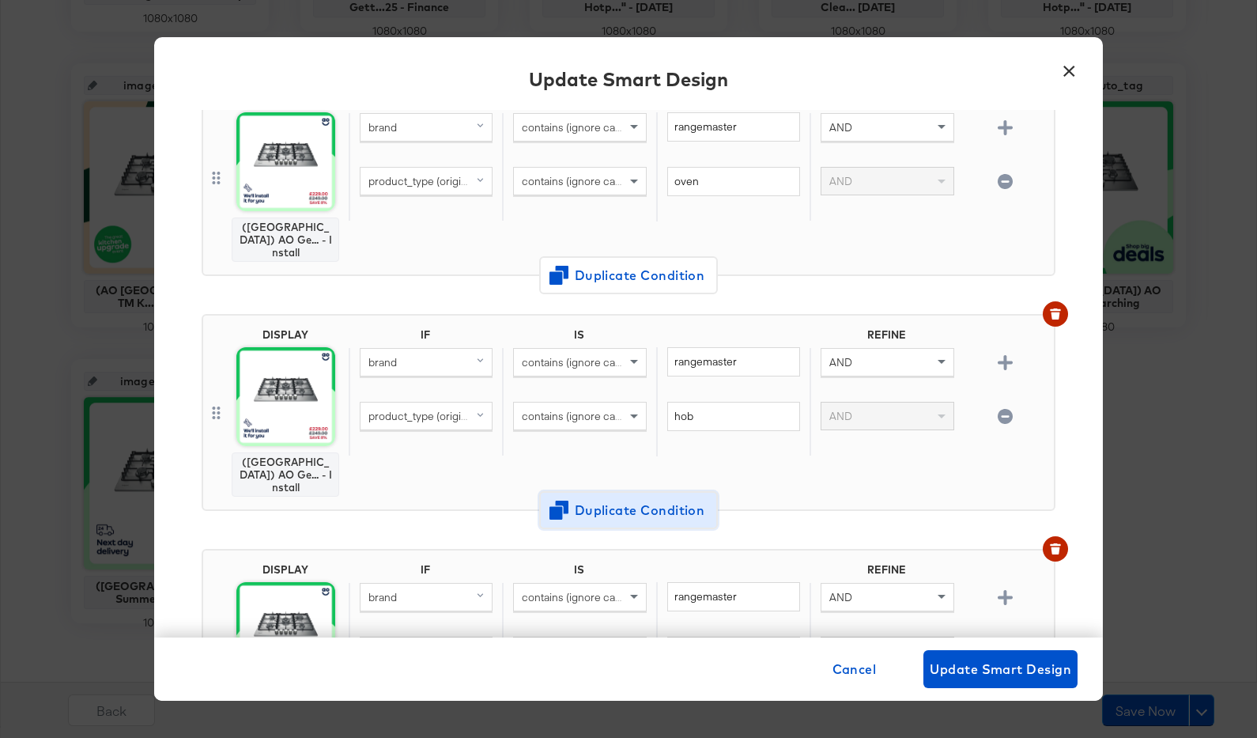
scroll to position [1320, 0]
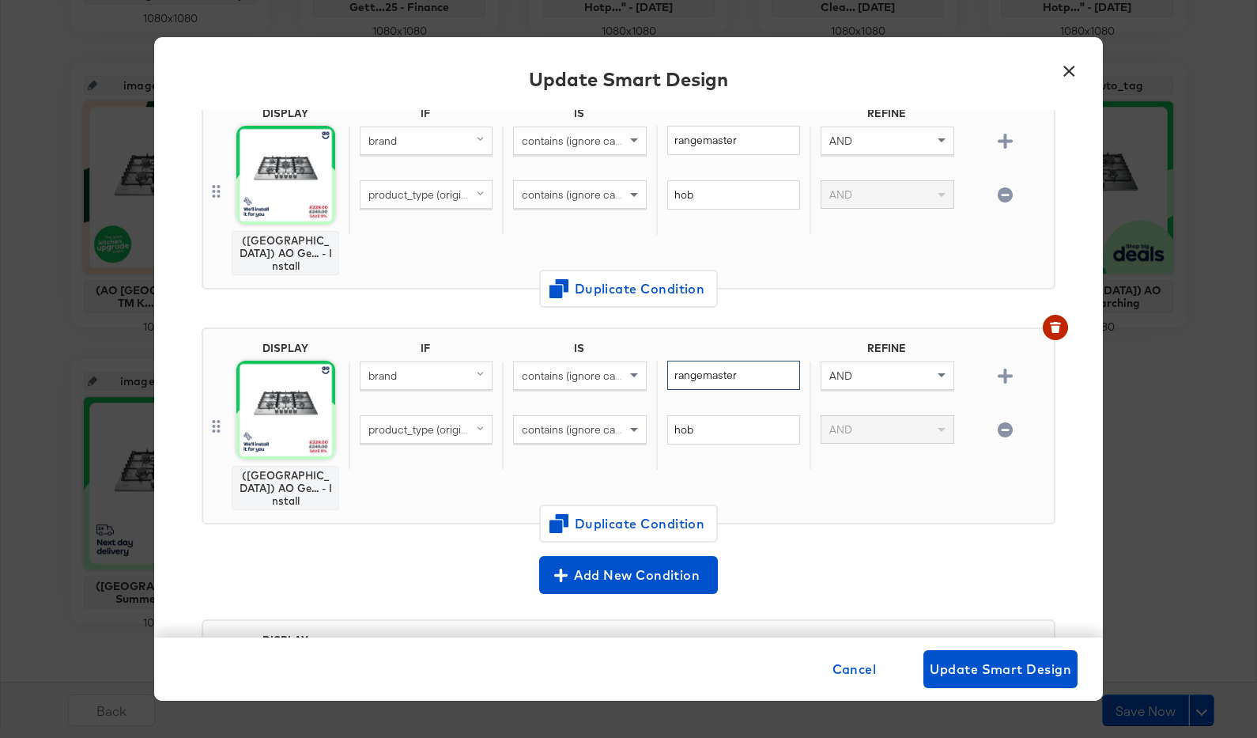
click at [711, 361] on input "rangemaster" at bounding box center [733, 375] width 133 height 29
type input "neff"
click at [664, 512] on span "Duplicate Condition" at bounding box center [628, 523] width 153 height 22
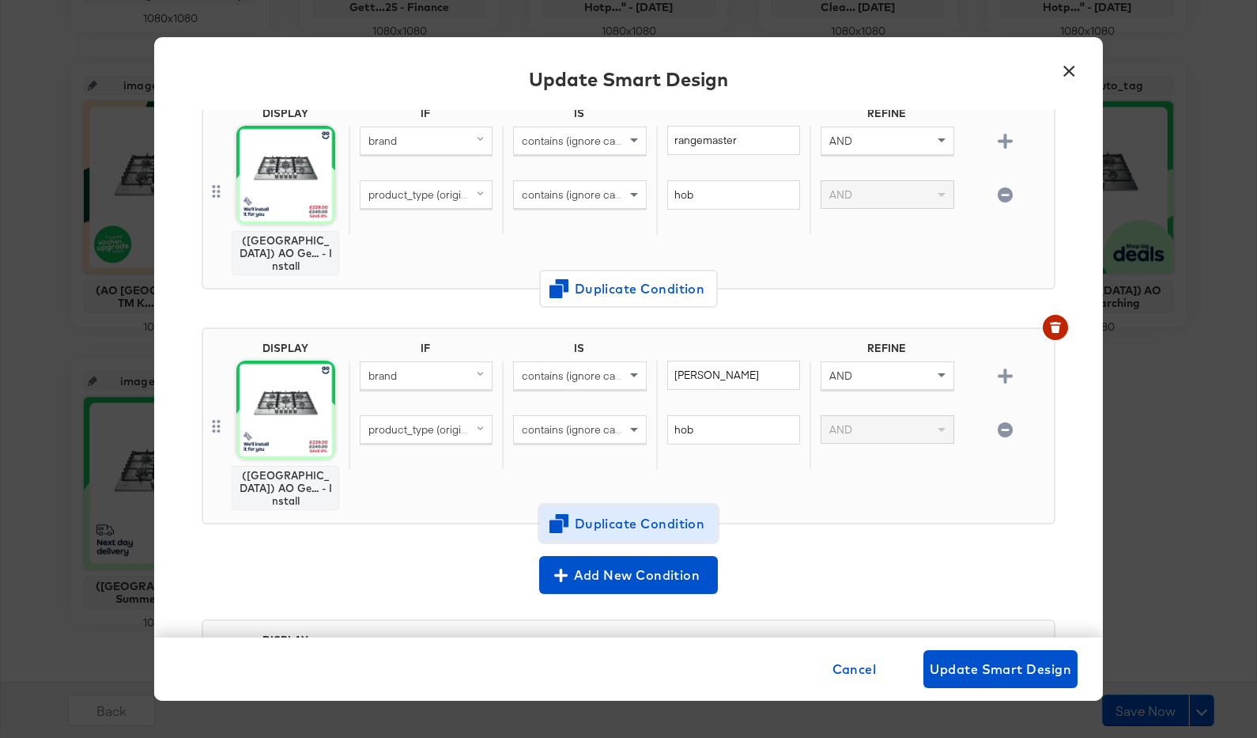
scroll to position [1542, 0]
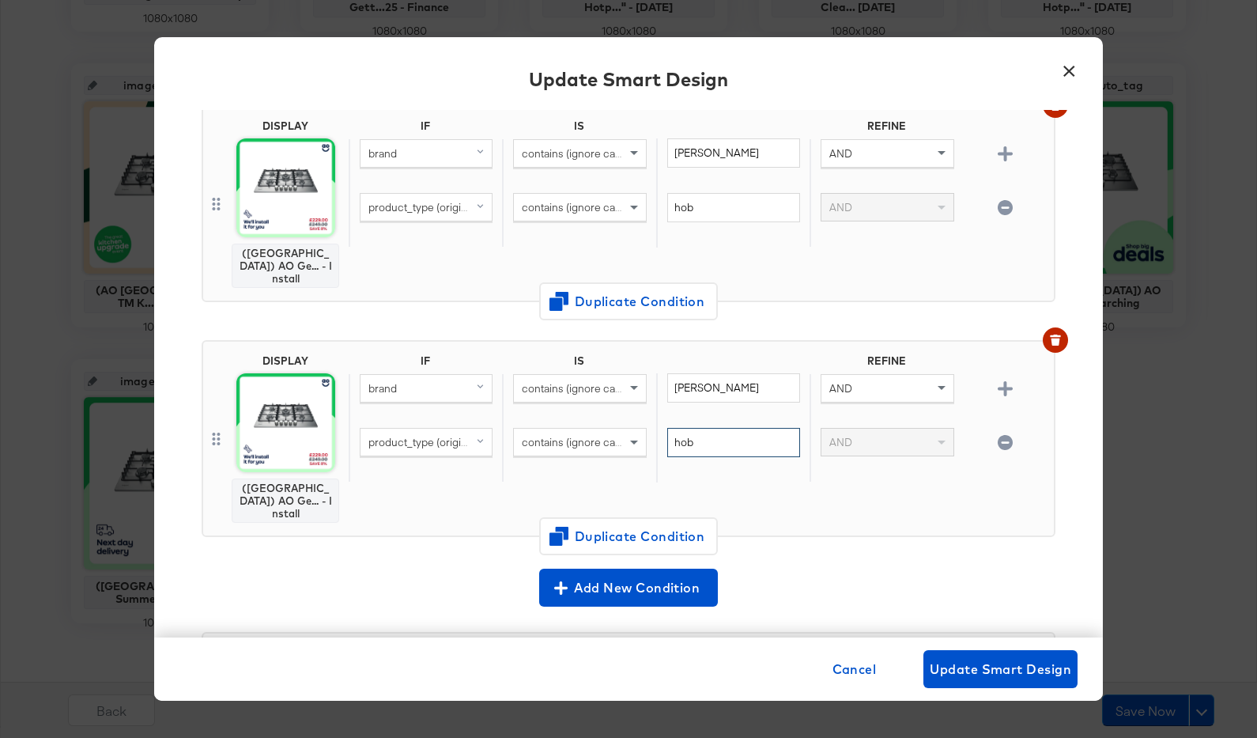
drag, startPoint x: 707, startPoint y: 343, endPoint x: 669, endPoint y: 346, distance: 38.0
click at [669, 428] on input "hob" at bounding box center [733, 442] width 133 height 29
type input "oven"
click at [673, 525] on span "Duplicate Condition" at bounding box center [628, 536] width 153 height 22
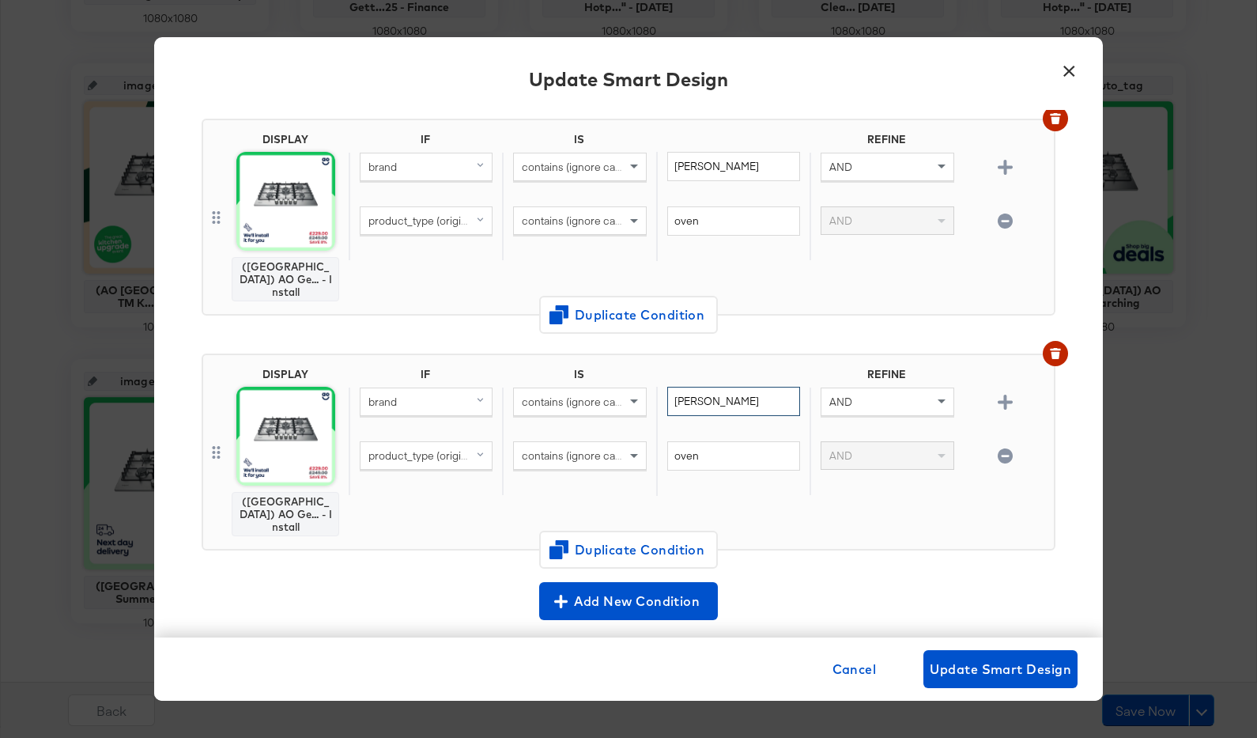
click at [726, 387] on input "neff" at bounding box center [733, 401] width 133 height 29
type input "aeg"
click at [685, 538] on span "Duplicate Condition" at bounding box center [628, 549] width 153 height 22
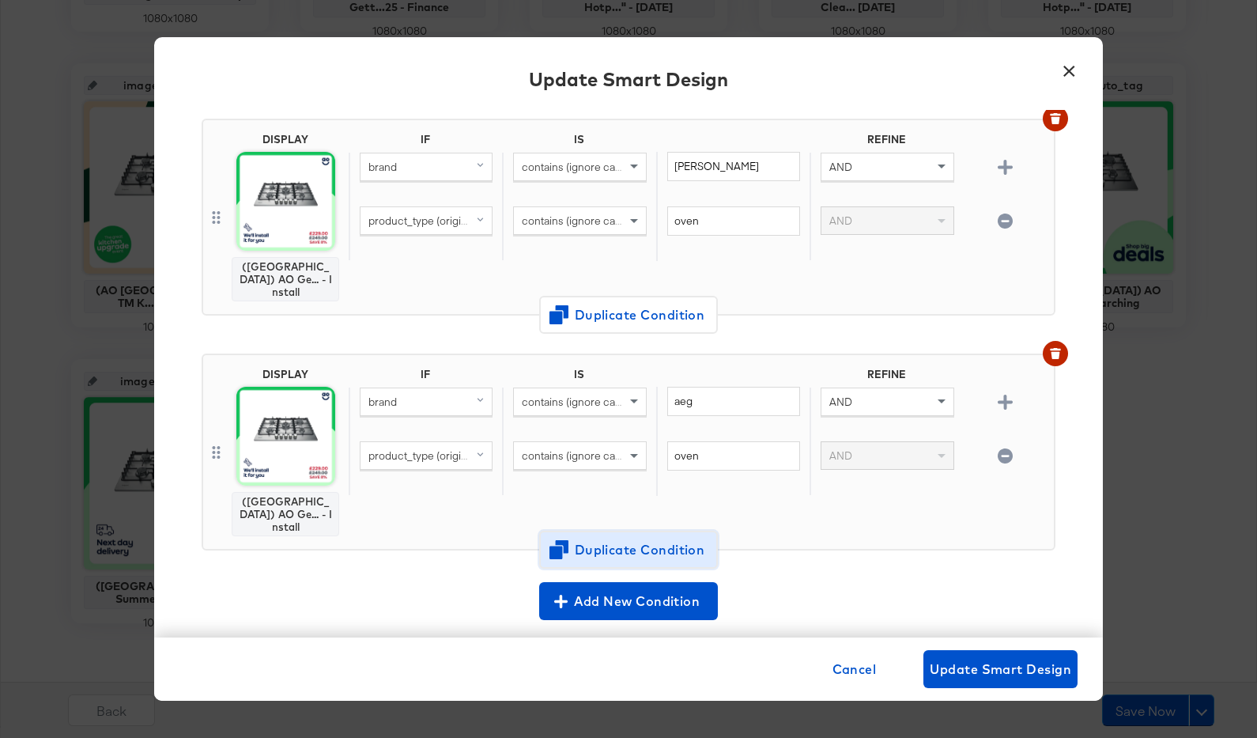
scroll to position [1985, 0]
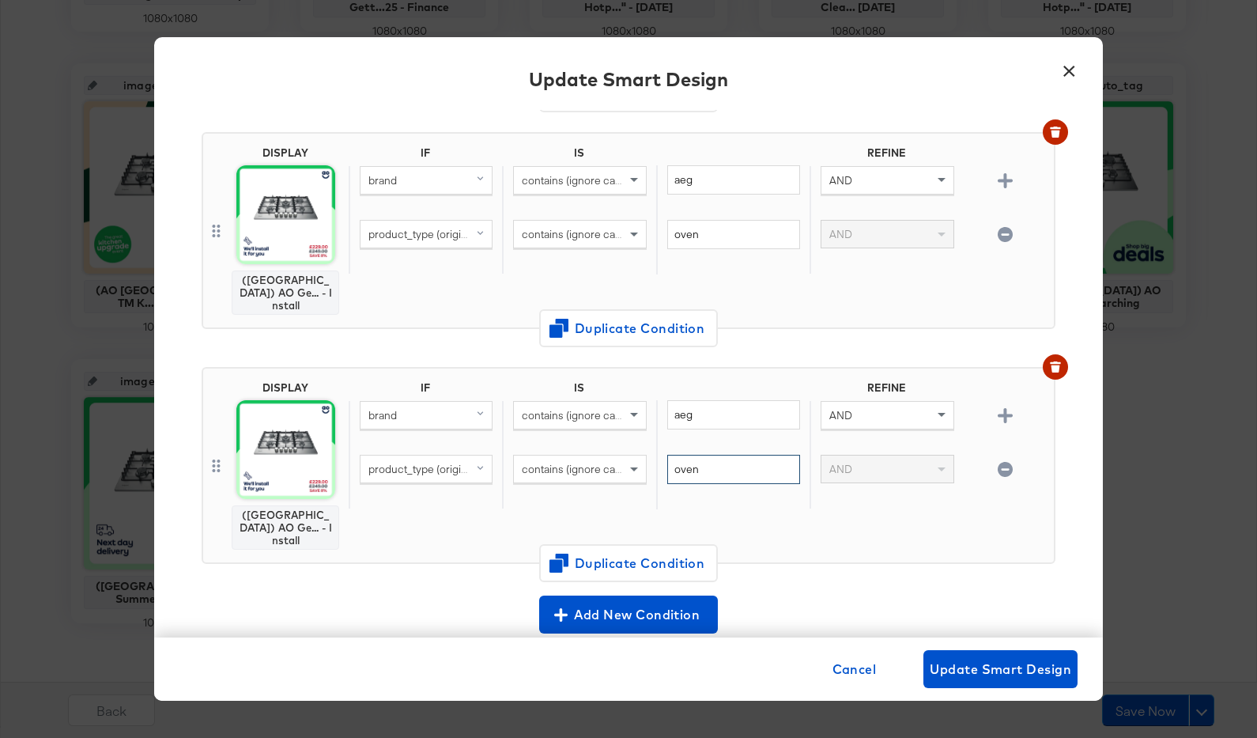
click at [720, 455] on input "oven" at bounding box center [733, 469] width 133 height 29
type input "hob"
click at [693, 552] on span "Duplicate Condition" at bounding box center [628, 563] width 153 height 22
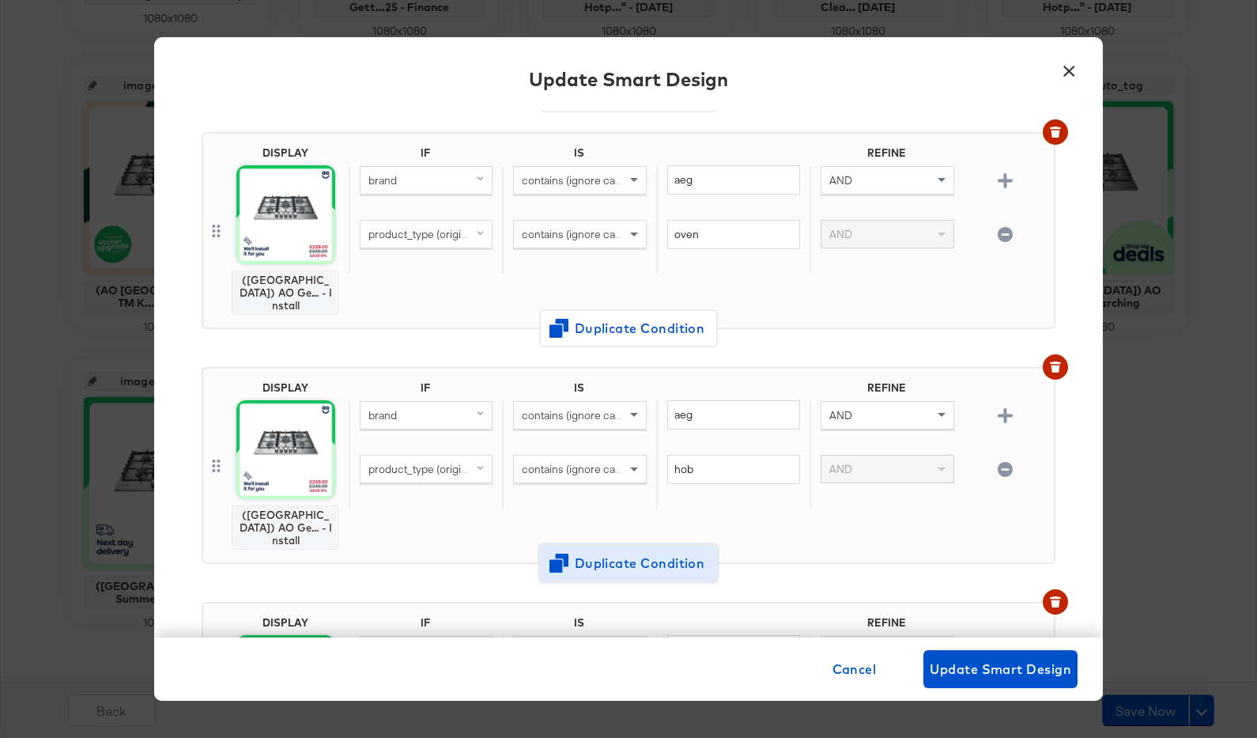
scroll to position [2206, 0]
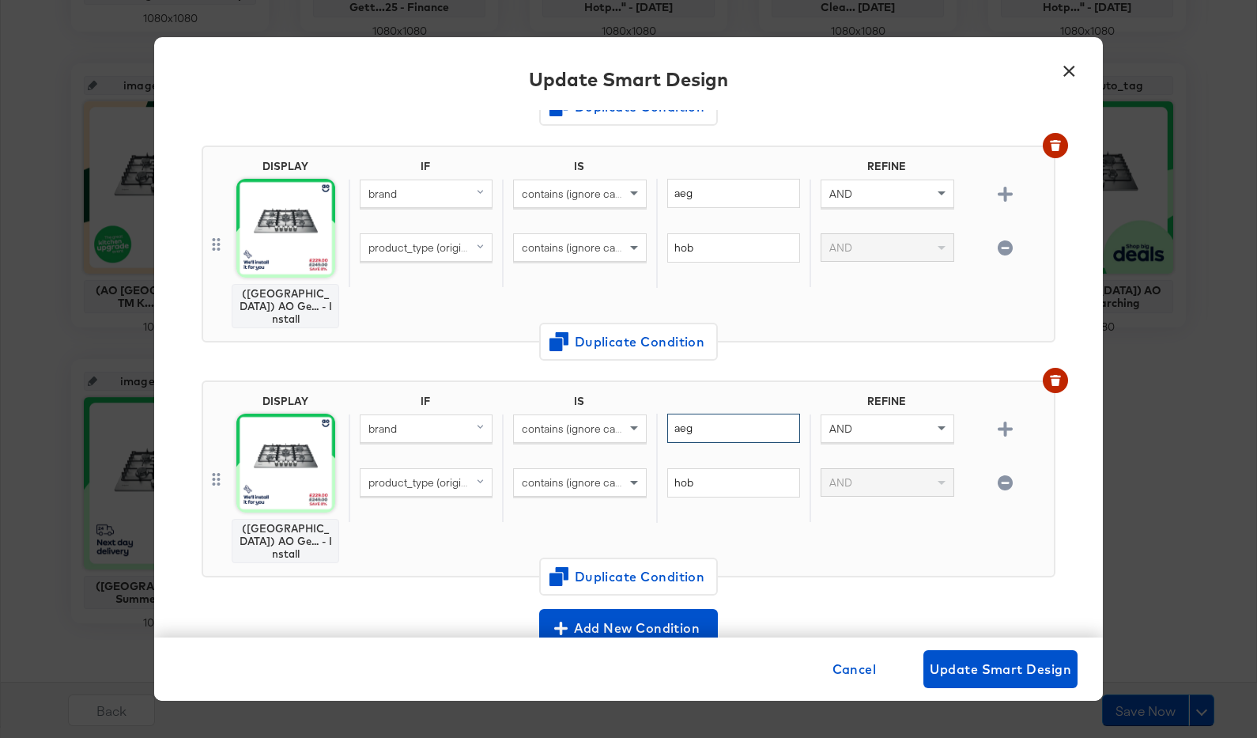
click at [711, 414] on input "aeg" at bounding box center [733, 428] width 133 height 29
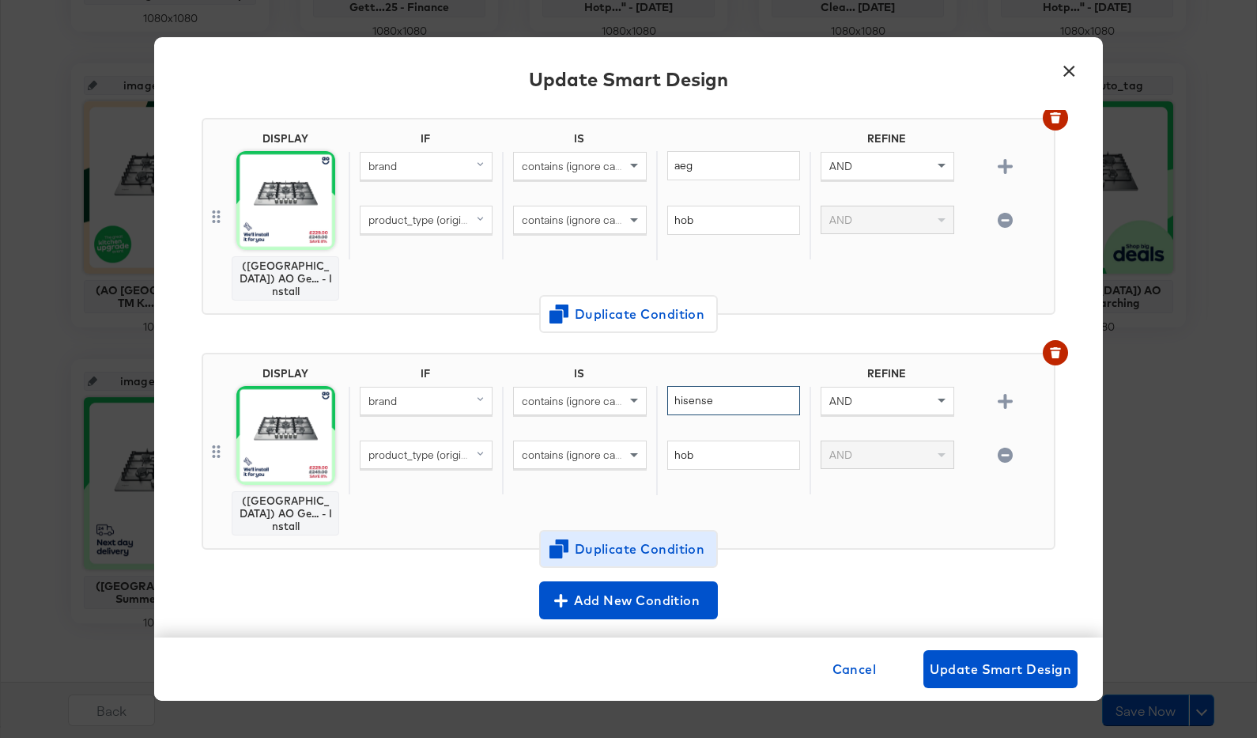
type input "hisense"
click at [690, 538] on span "Duplicate Condition" at bounding box center [628, 549] width 153 height 22
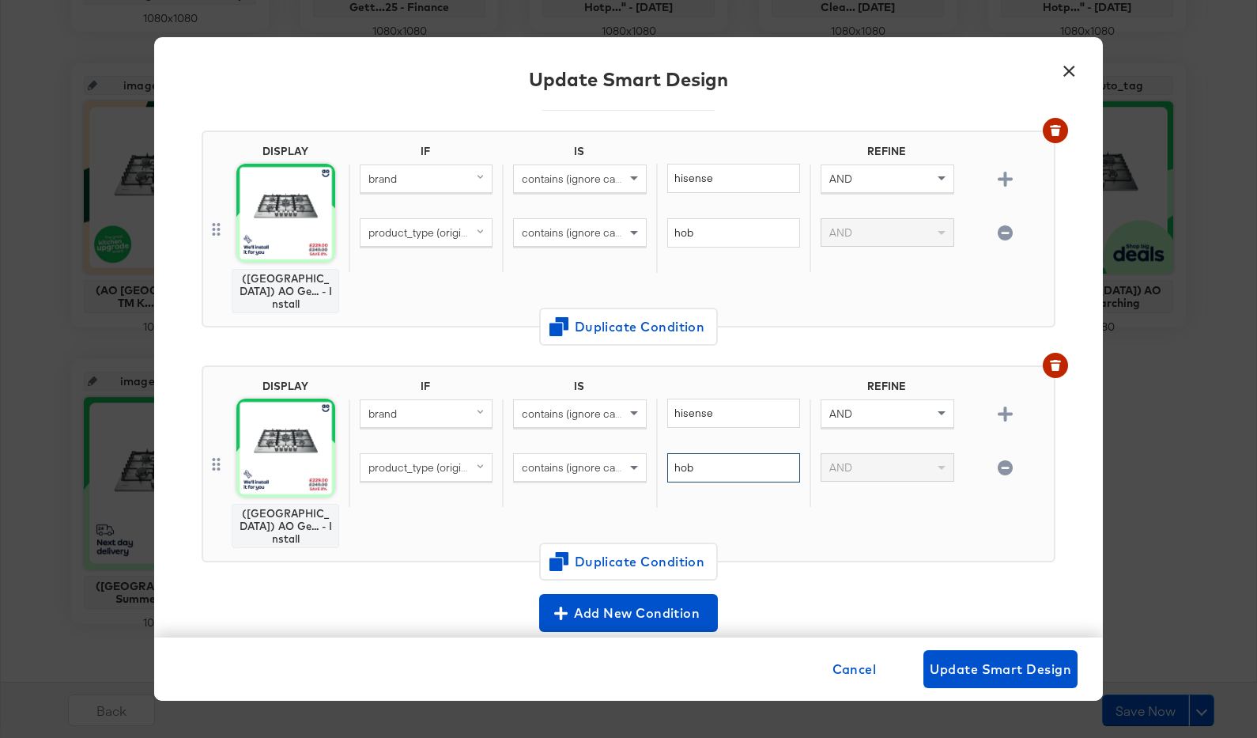
click at [707, 453] on input "hob" at bounding box center [733, 467] width 133 height 29
type input "oven"
click at [681, 550] on span "Duplicate Condition" at bounding box center [628, 561] width 153 height 22
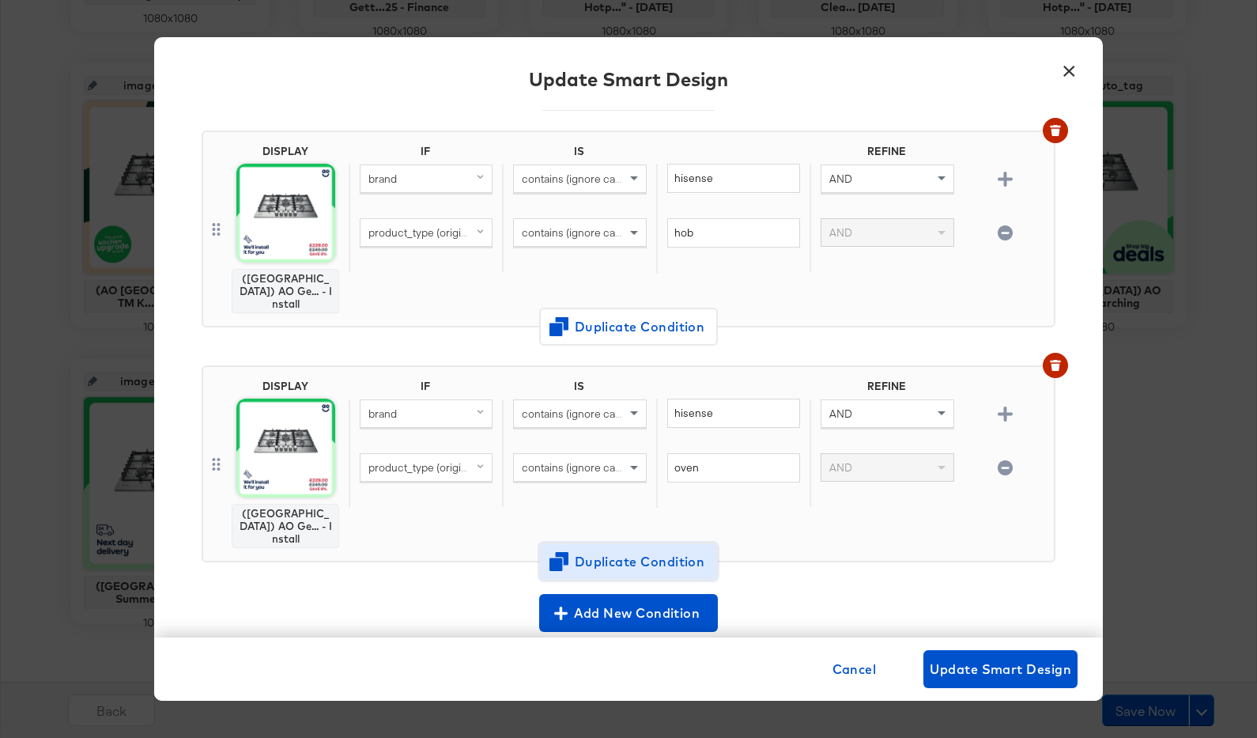
scroll to position [2677, 0]
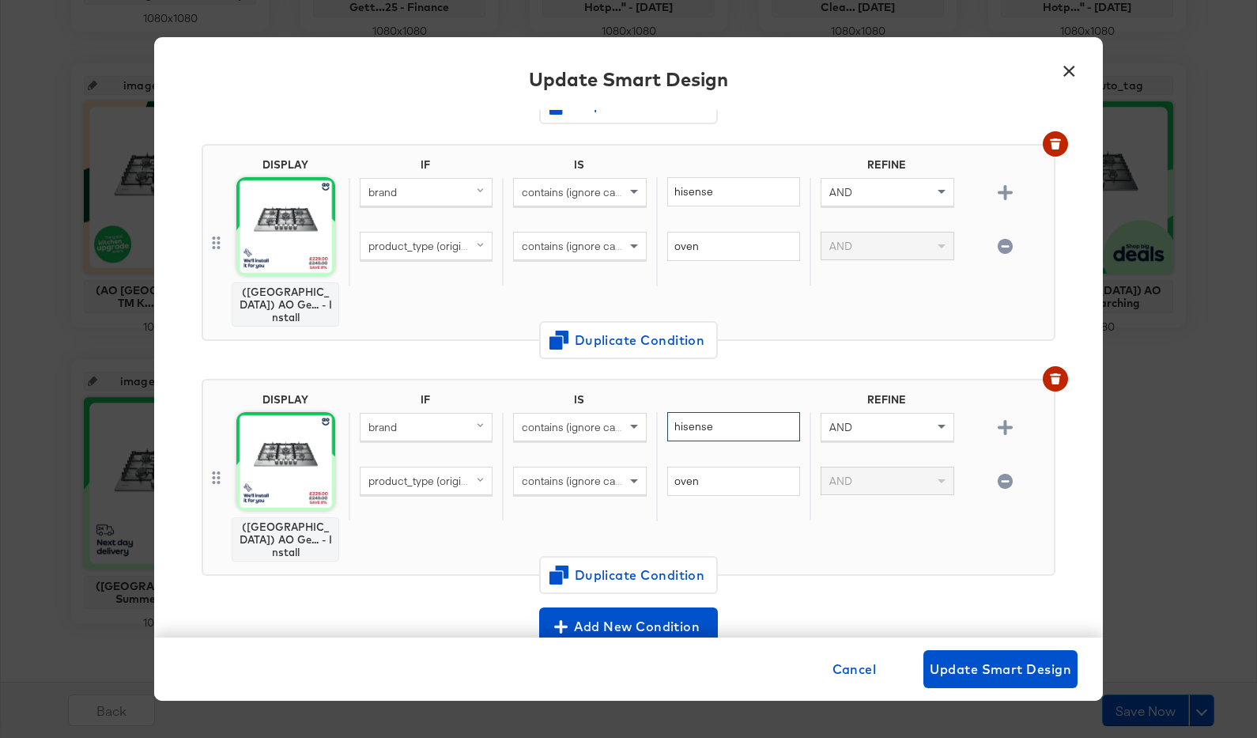
click at [705, 412] on input "hisense" at bounding box center [733, 426] width 133 height 29
type input "stoves"
click at [663, 564] on span "Duplicate Condition" at bounding box center [628, 575] width 153 height 22
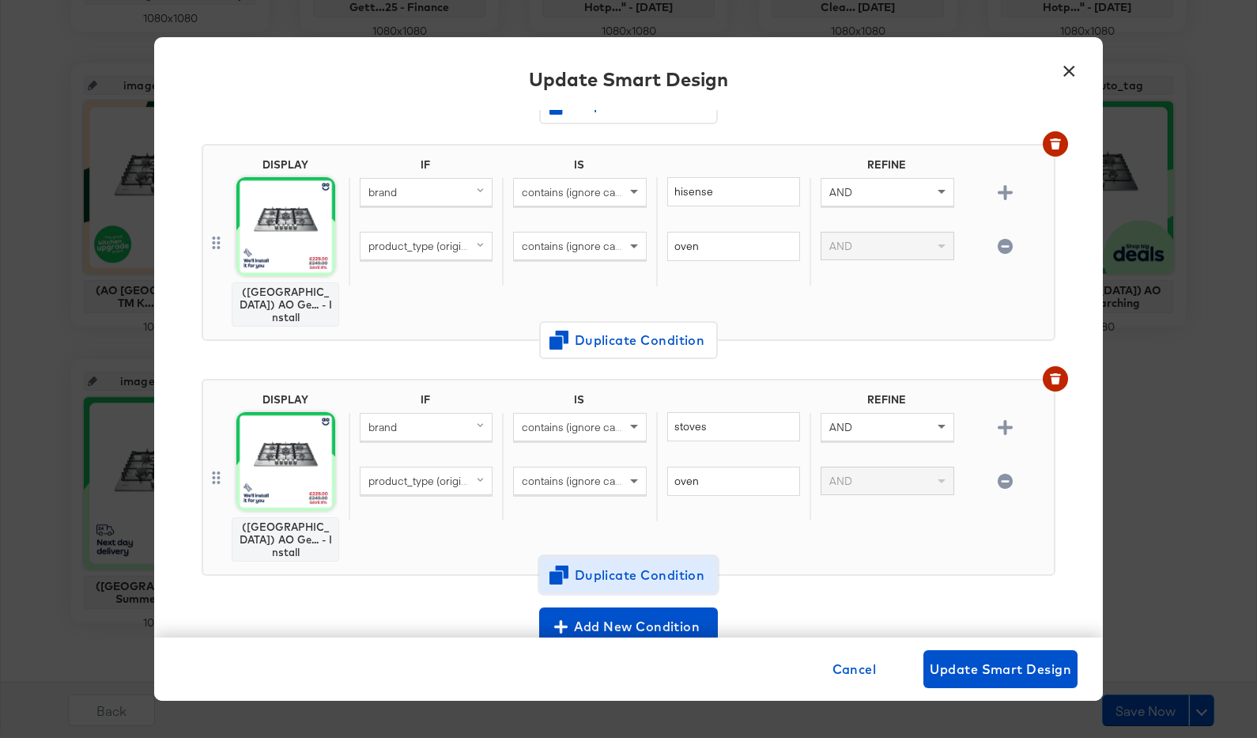
scroll to position [2899, 0]
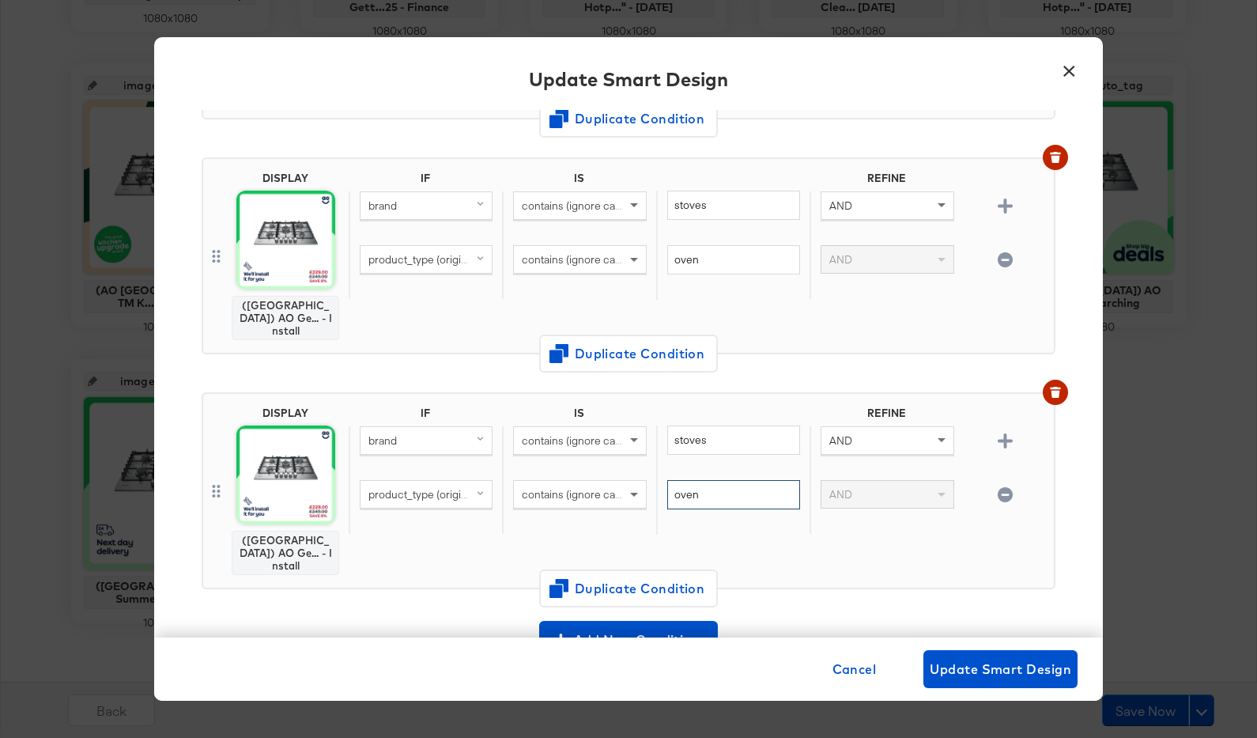
drag, startPoint x: 702, startPoint y: 318, endPoint x: 662, endPoint y: 319, distance: 40.4
click at [662, 480] on div "oven" at bounding box center [732, 507] width 153 height 55
type input "hob"
click at [799, 396] on div "DISPLAY (UK) AO Ge... - Install IF IS REFINE brand contains (ignore case) stove…" at bounding box center [629, 490] width 854 height 197
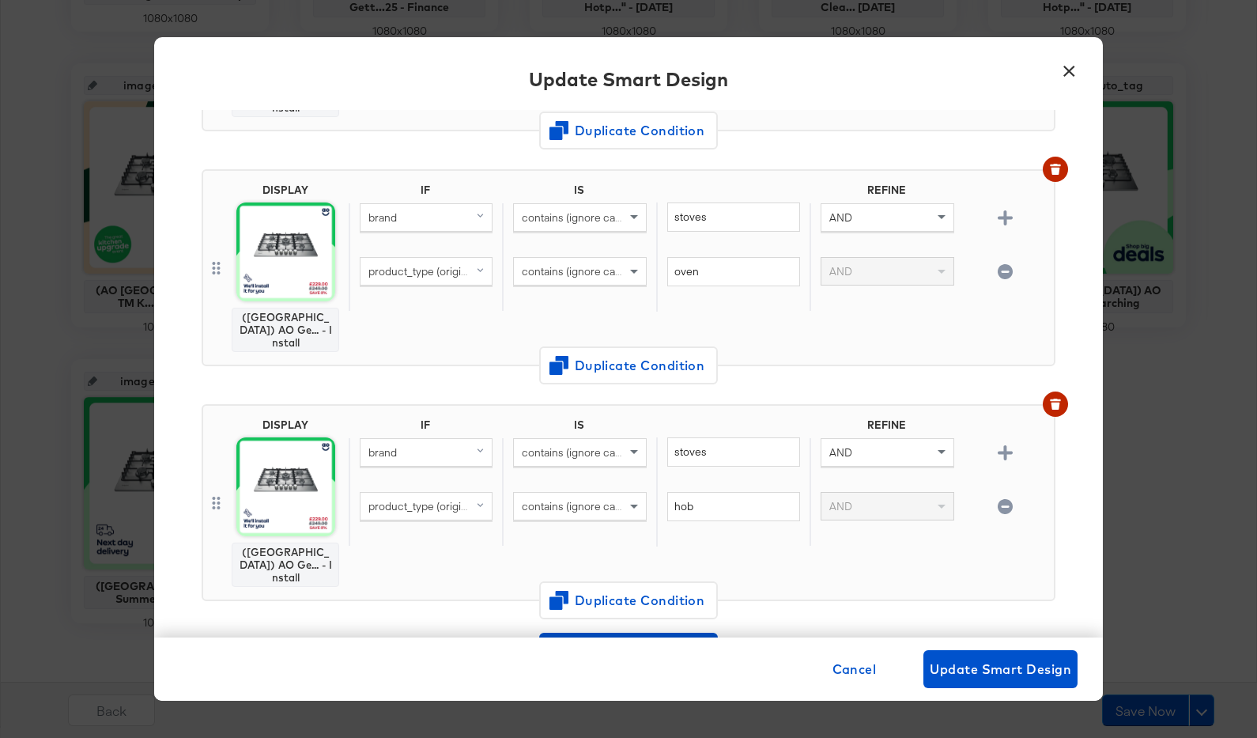
scroll to position [2986, 0]
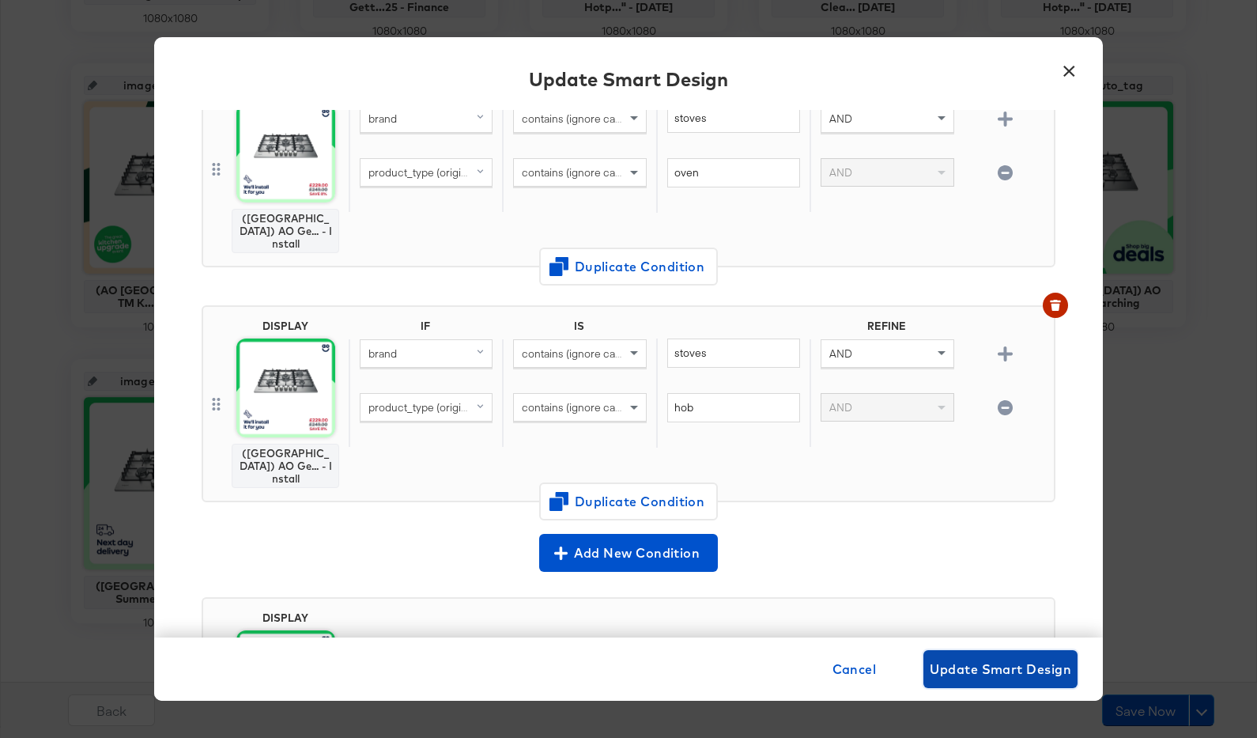
click at [981, 658] on span "Update Smart Design" at bounding box center [1001, 669] width 142 height 22
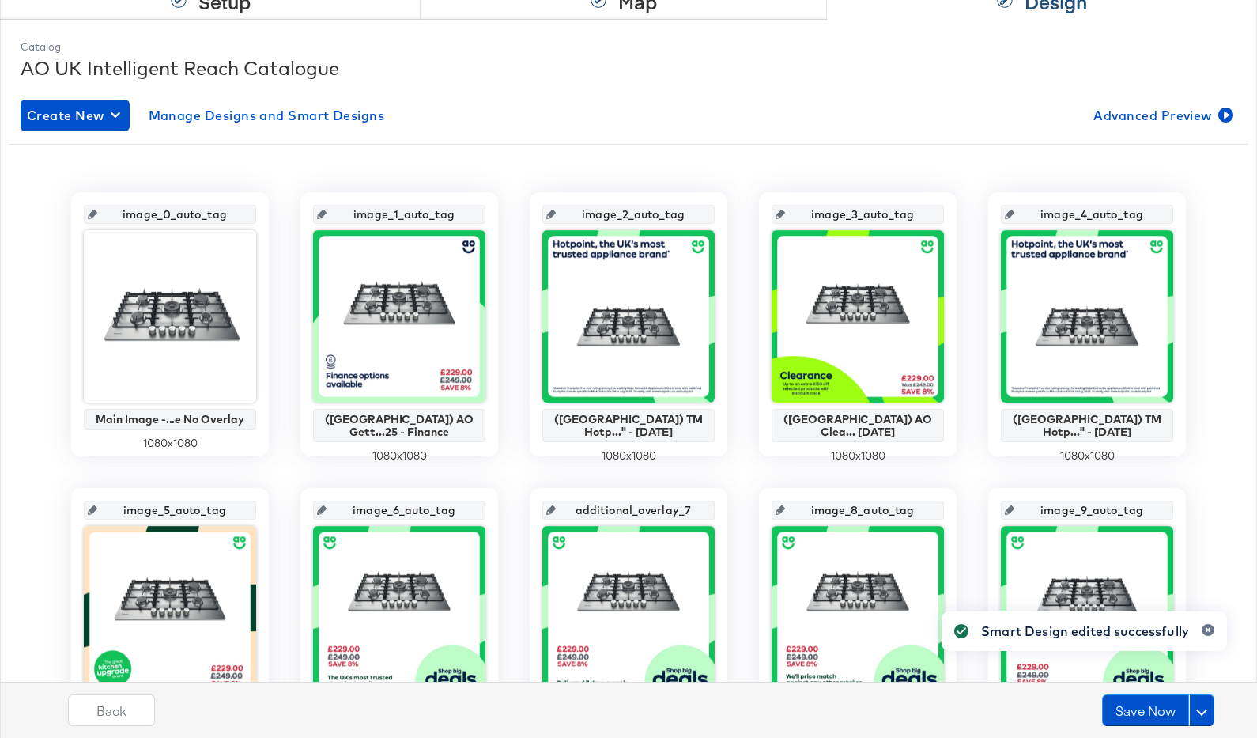
scroll to position [93, 0]
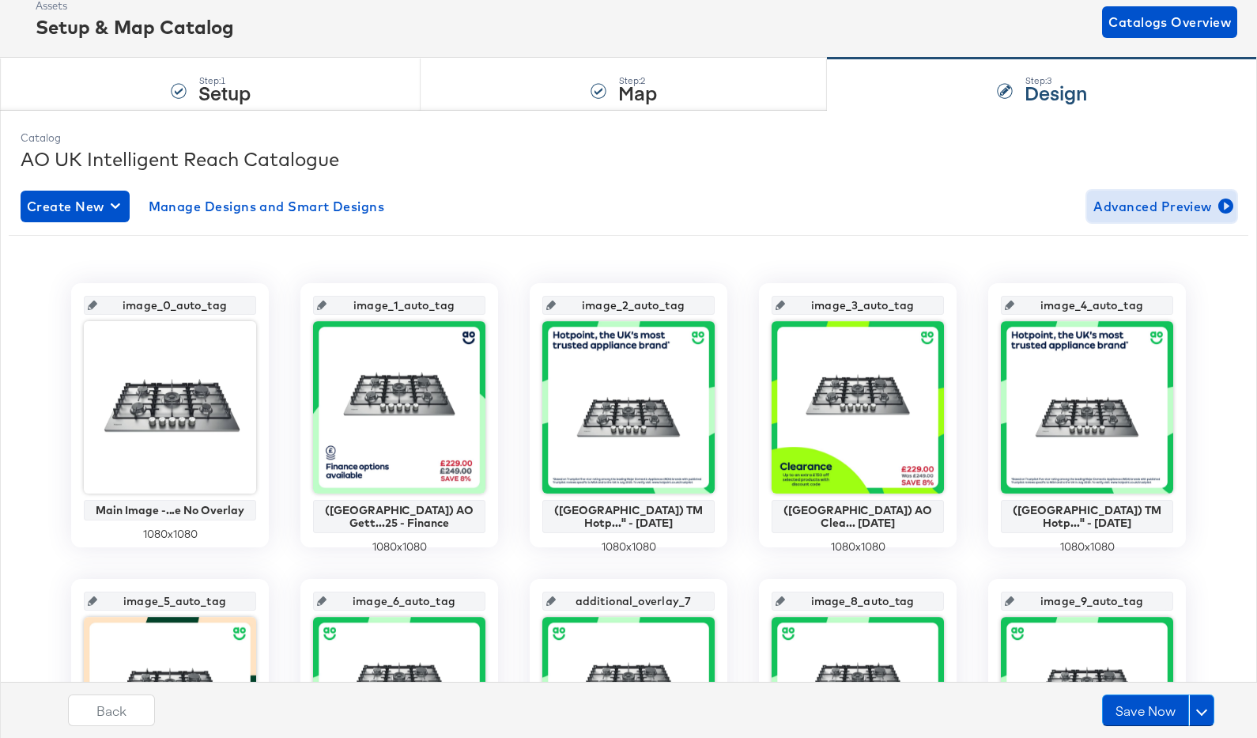
click at [1157, 207] on span "Advanced Preview" at bounding box center [1162, 206] width 137 height 22
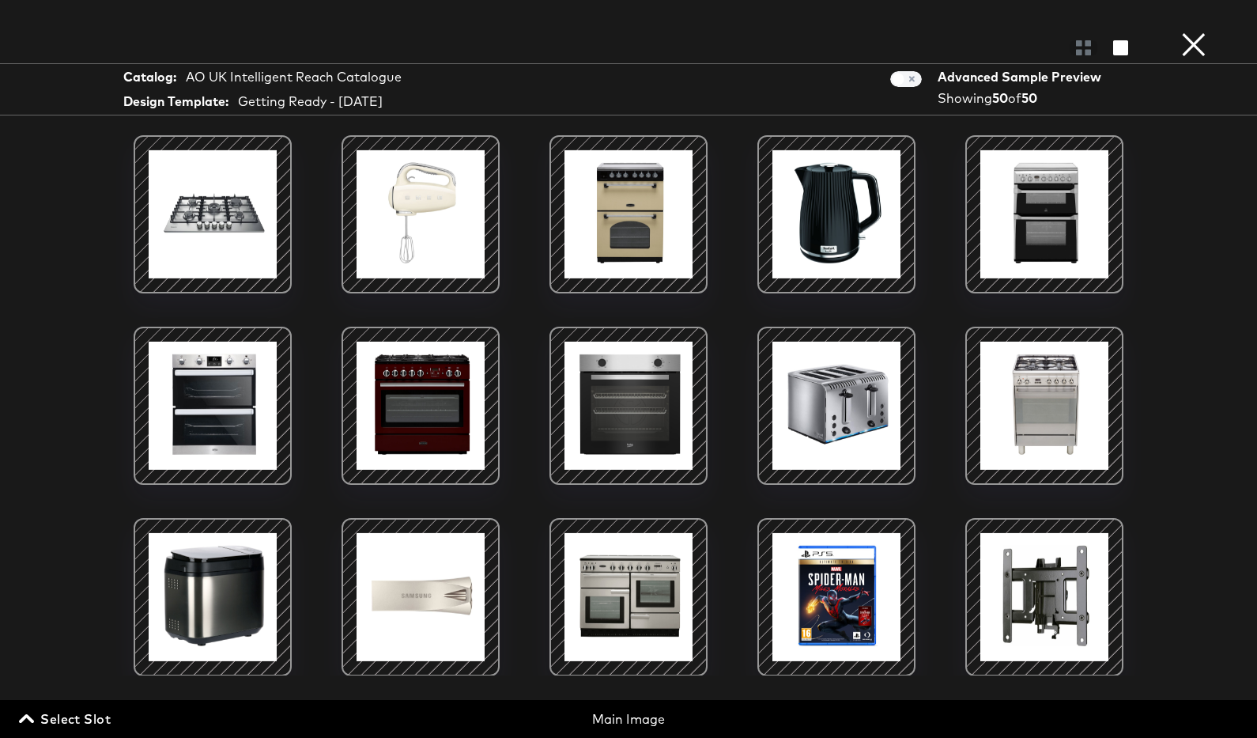
click at [108, 715] on span "Select Slot" at bounding box center [66, 719] width 89 height 22
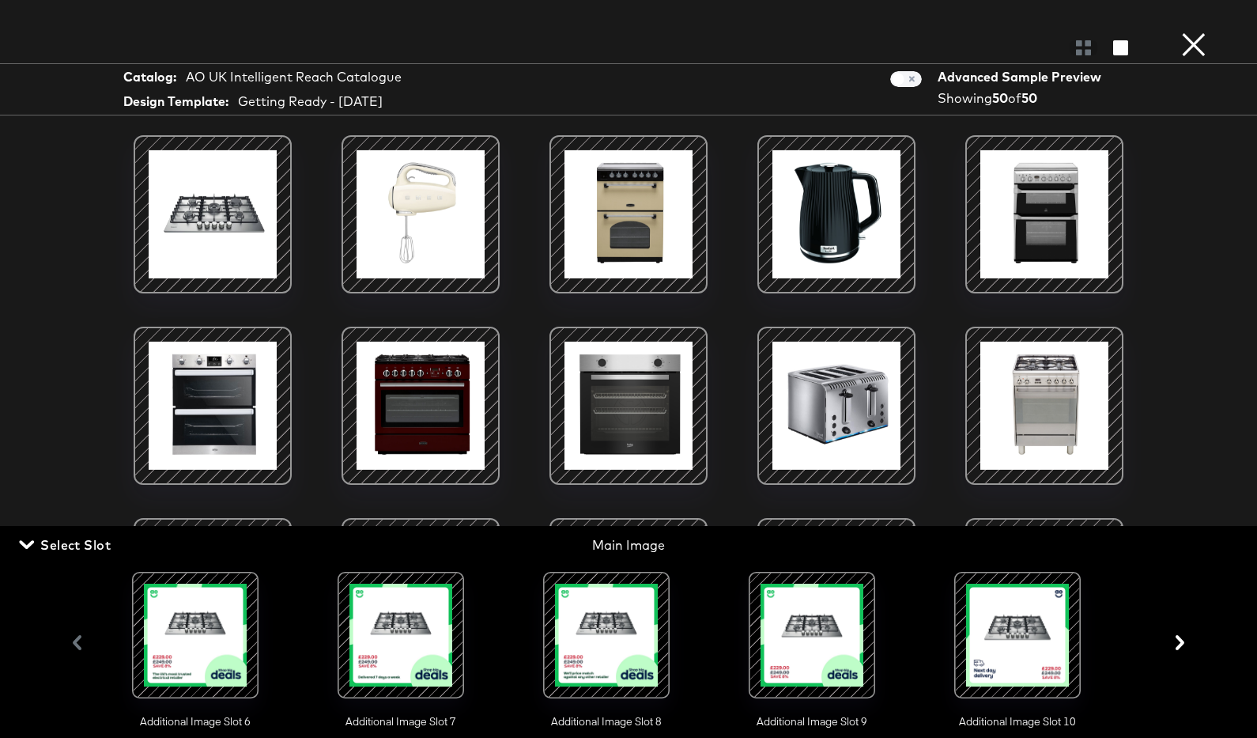
scroll to position [0, 1400]
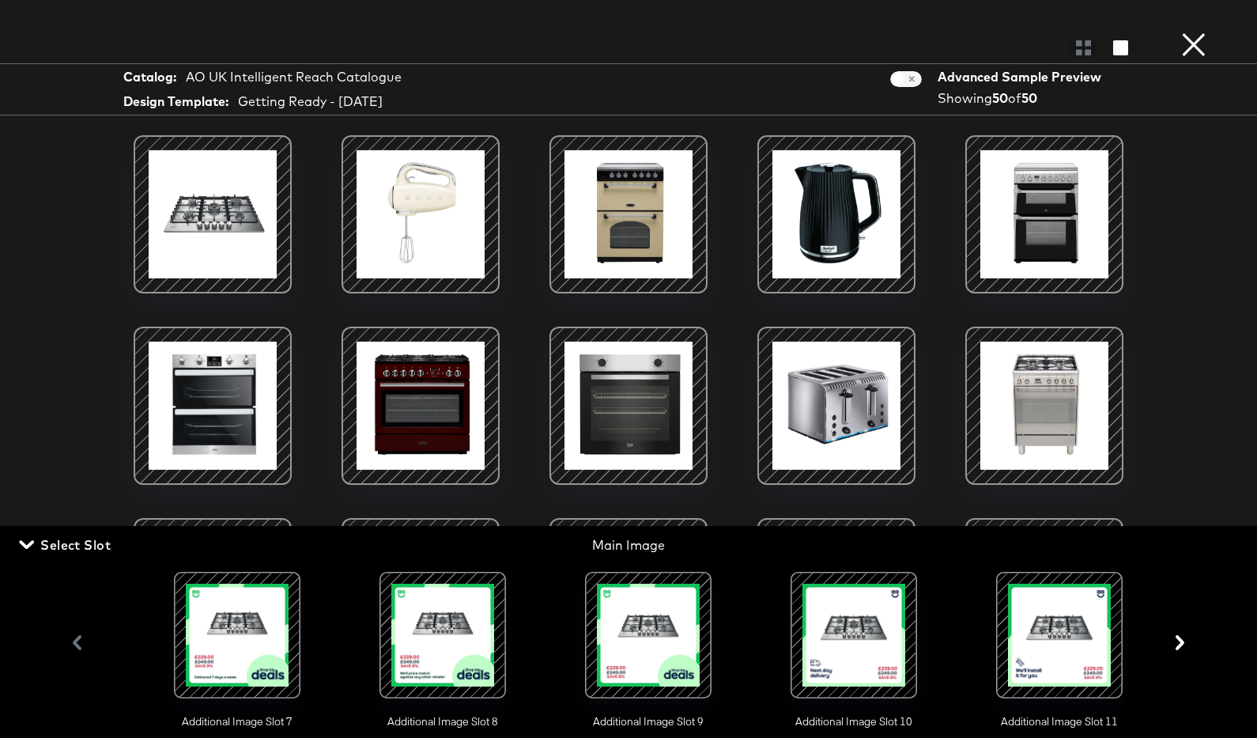
click at [1094, 607] on div at bounding box center [1060, 635] width 108 height 108
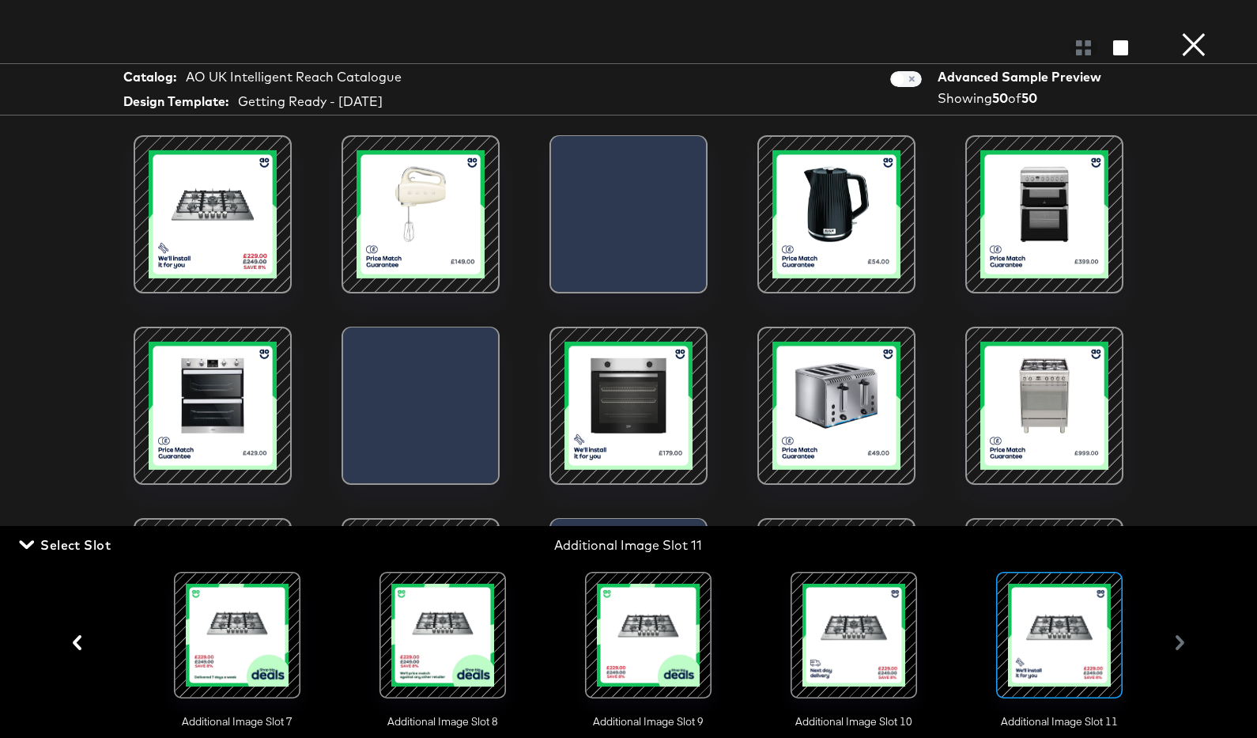
click at [63, 554] on span "Select Slot" at bounding box center [66, 545] width 89 height 22
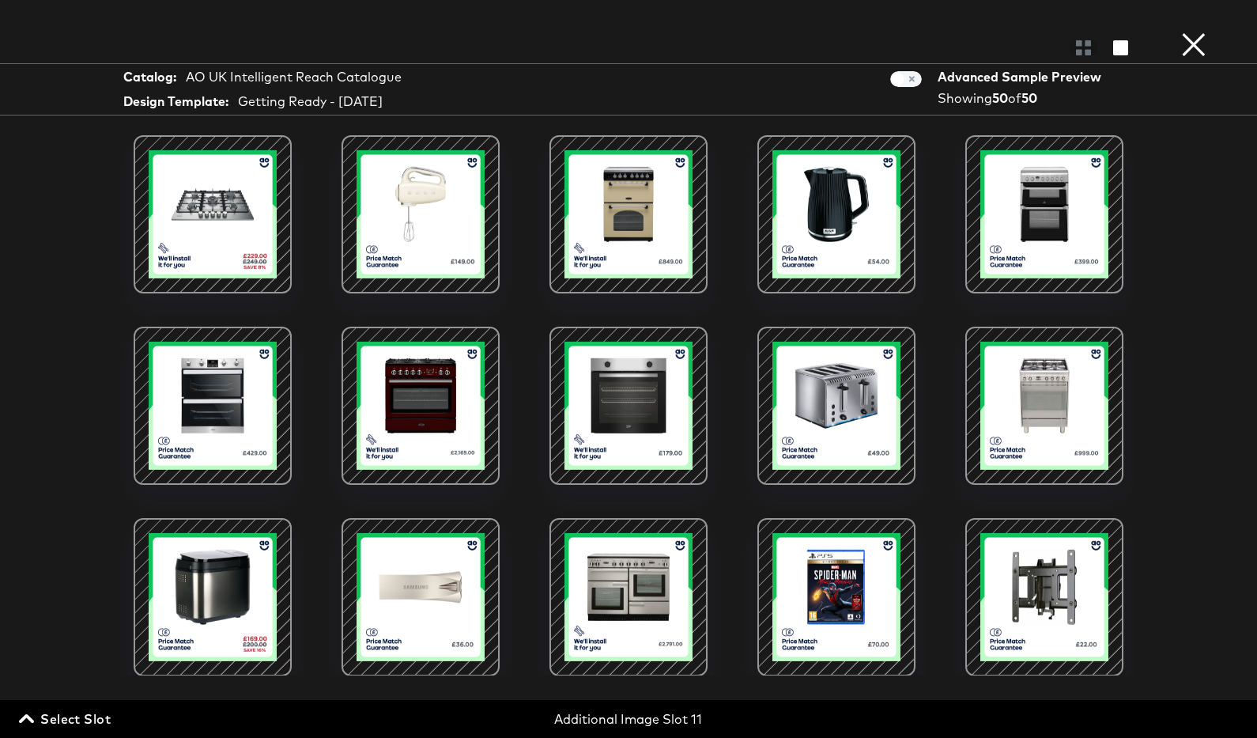
click at [1190, 32] on button "×" at bounding box center [1194, 16] width 32 height 32
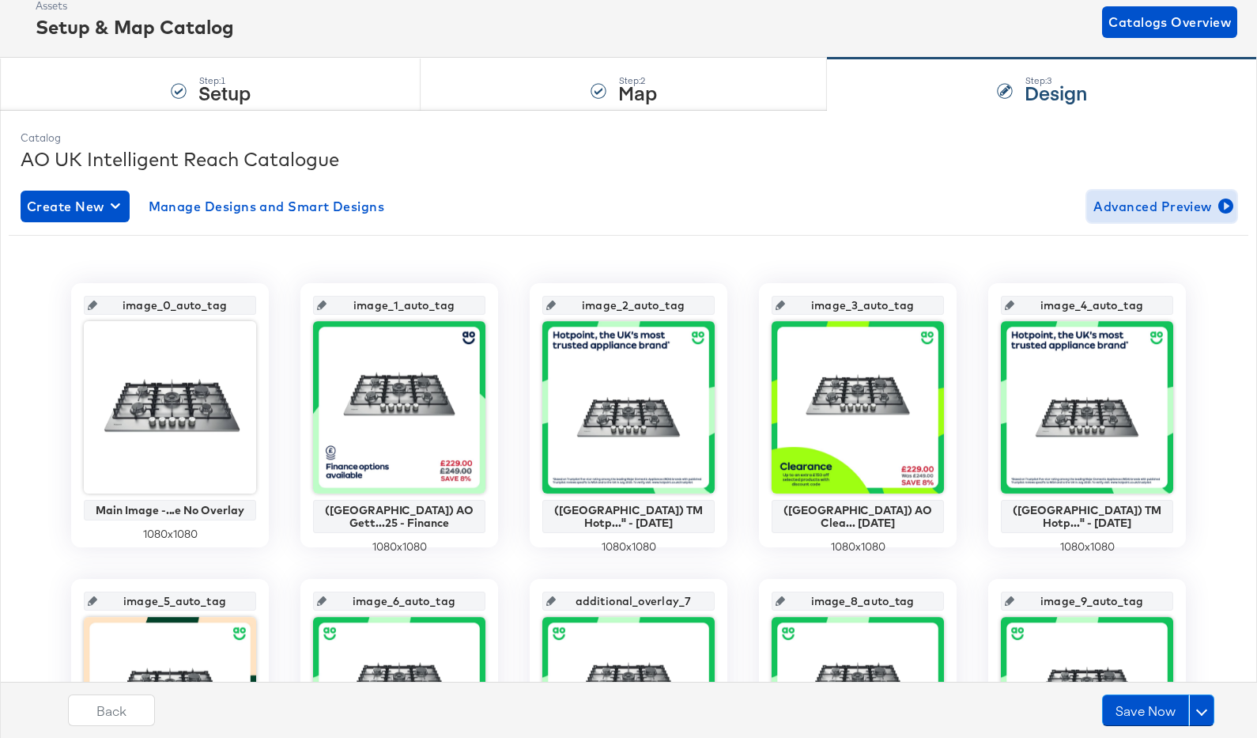
scroll to position [608, 0]
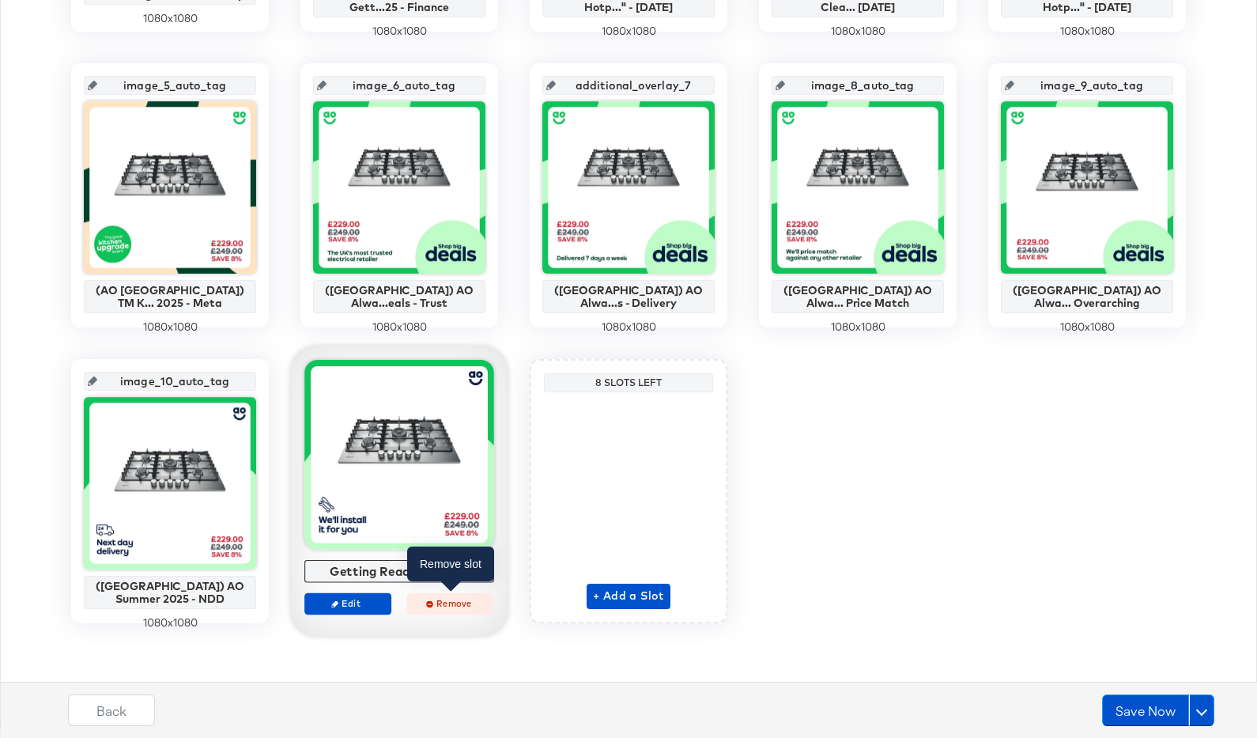
click at [427, 600] on icon "button" at bounding box center [429, 603] width 7 height 7
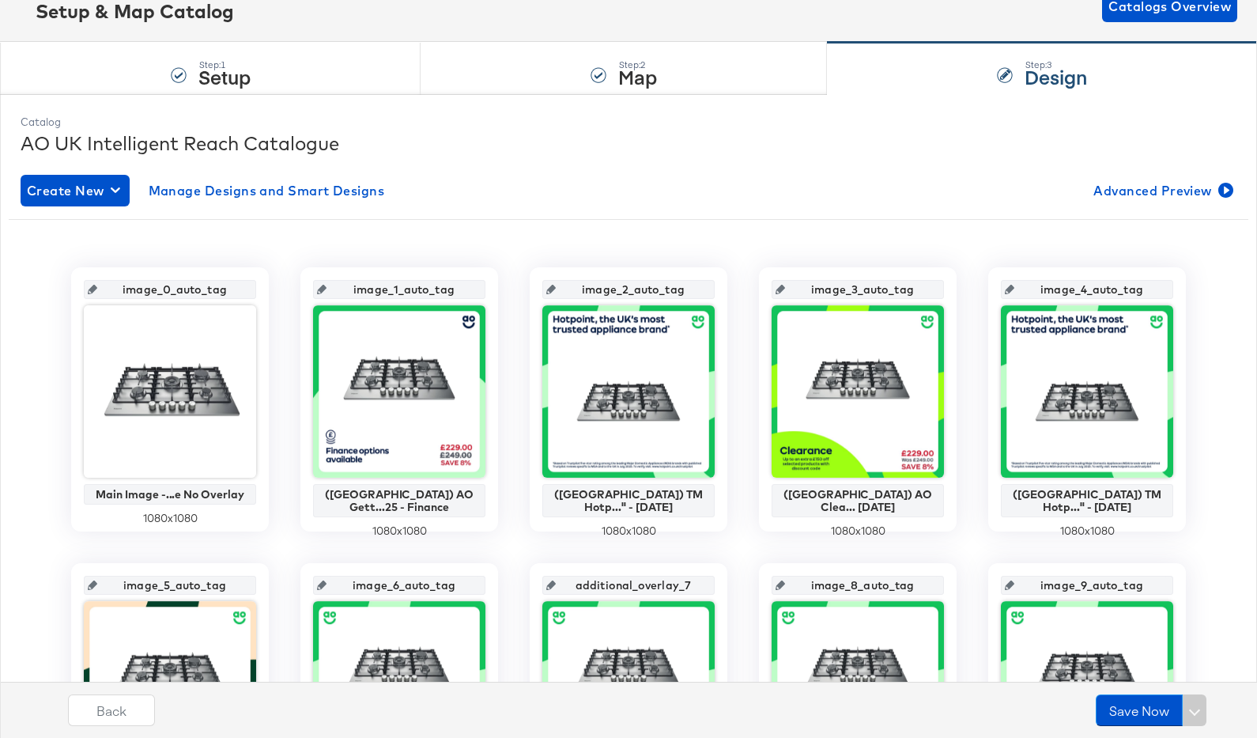
scroll to position [0, 0]
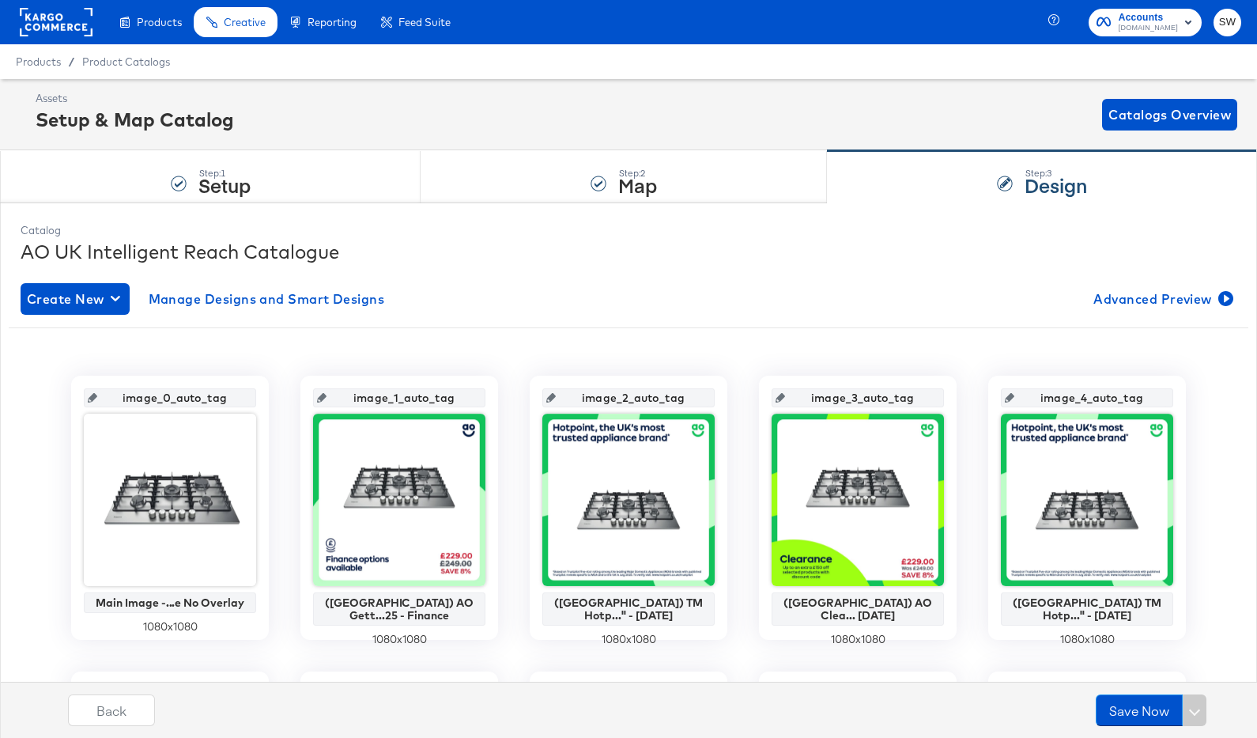
click at [68, 21] on rect at bounding box center [56, 22] width 73 height 28
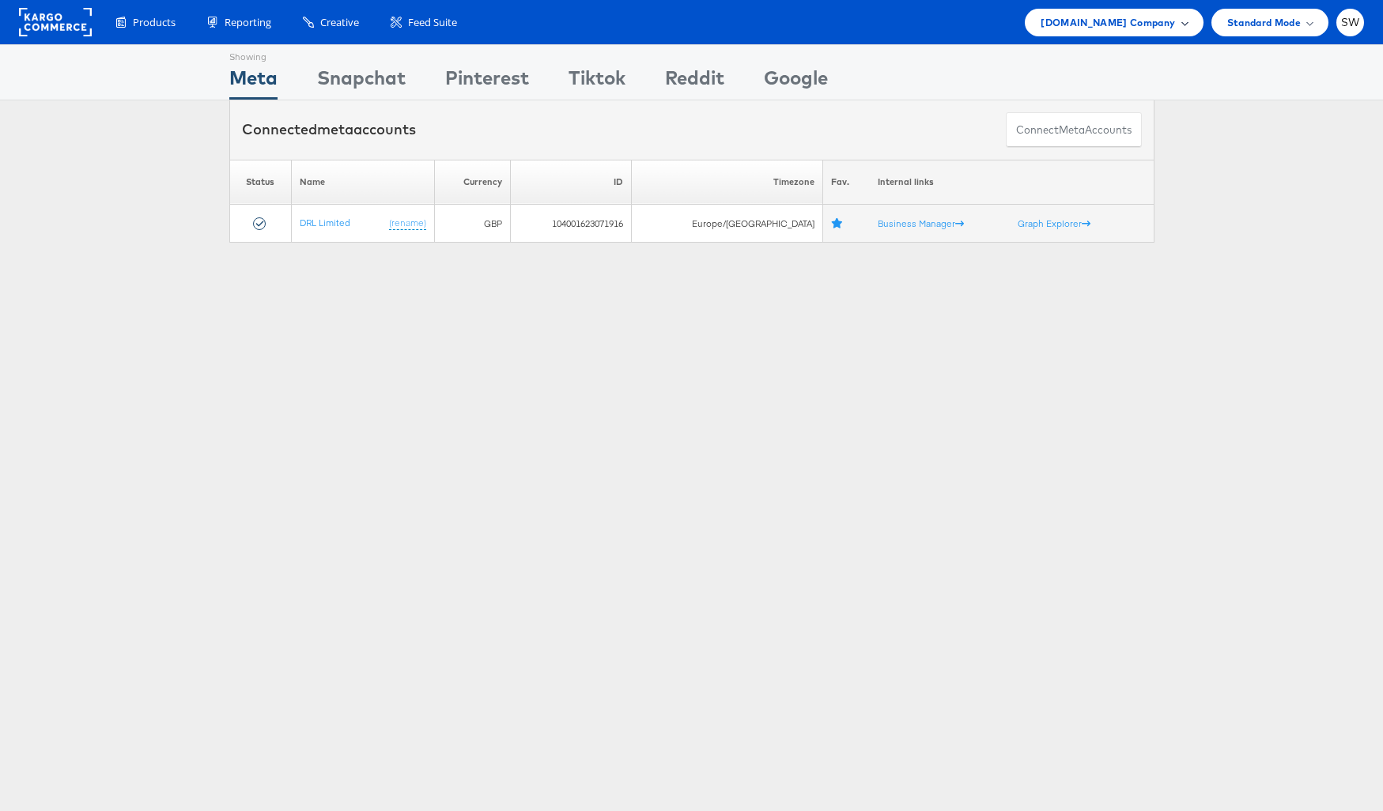
click at [1152, 9] on div "[DOMAIN_NAME] Company" at bounding box center [1114, 23] width 178 height 28
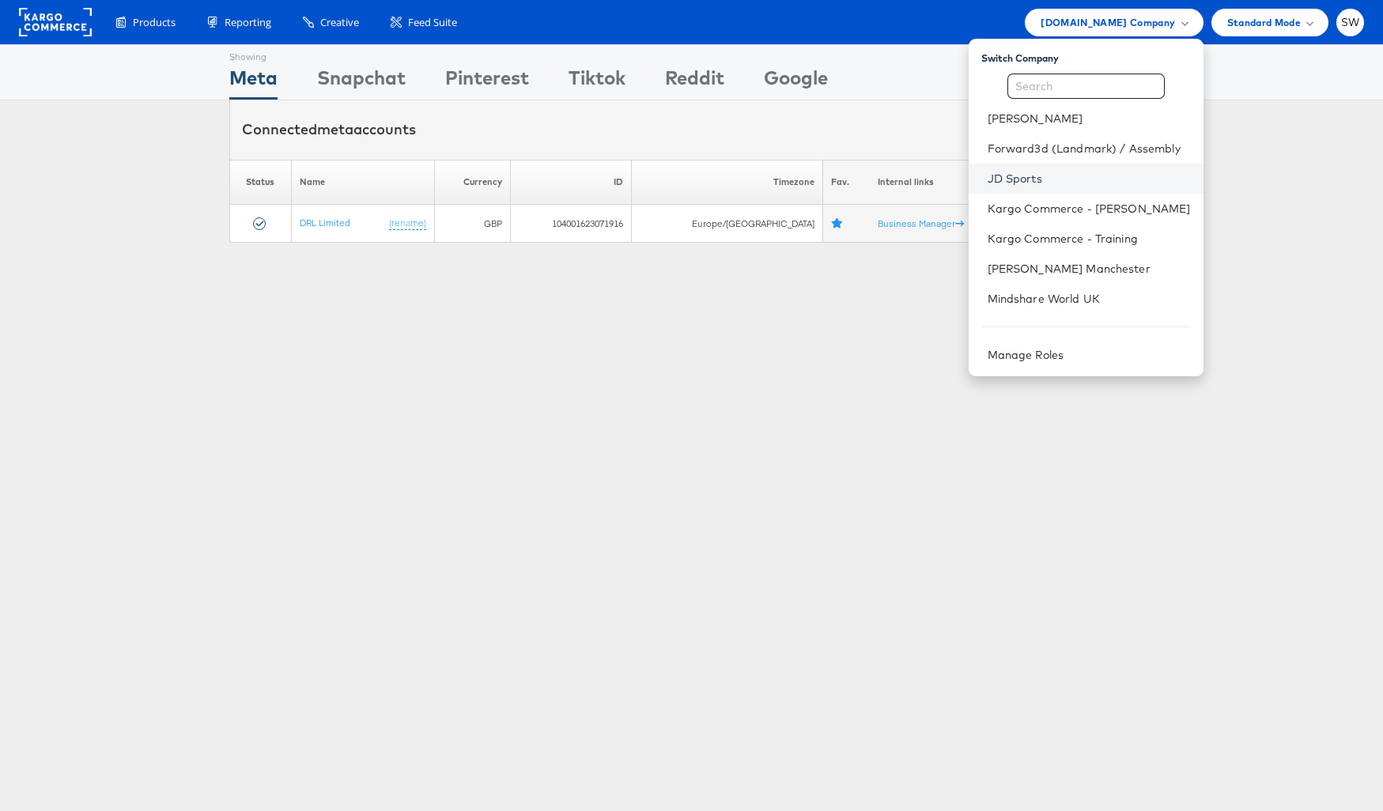
click at [1049, 178] on link "JD Sports" at bounding box center [1089, 179] width 203 height 16
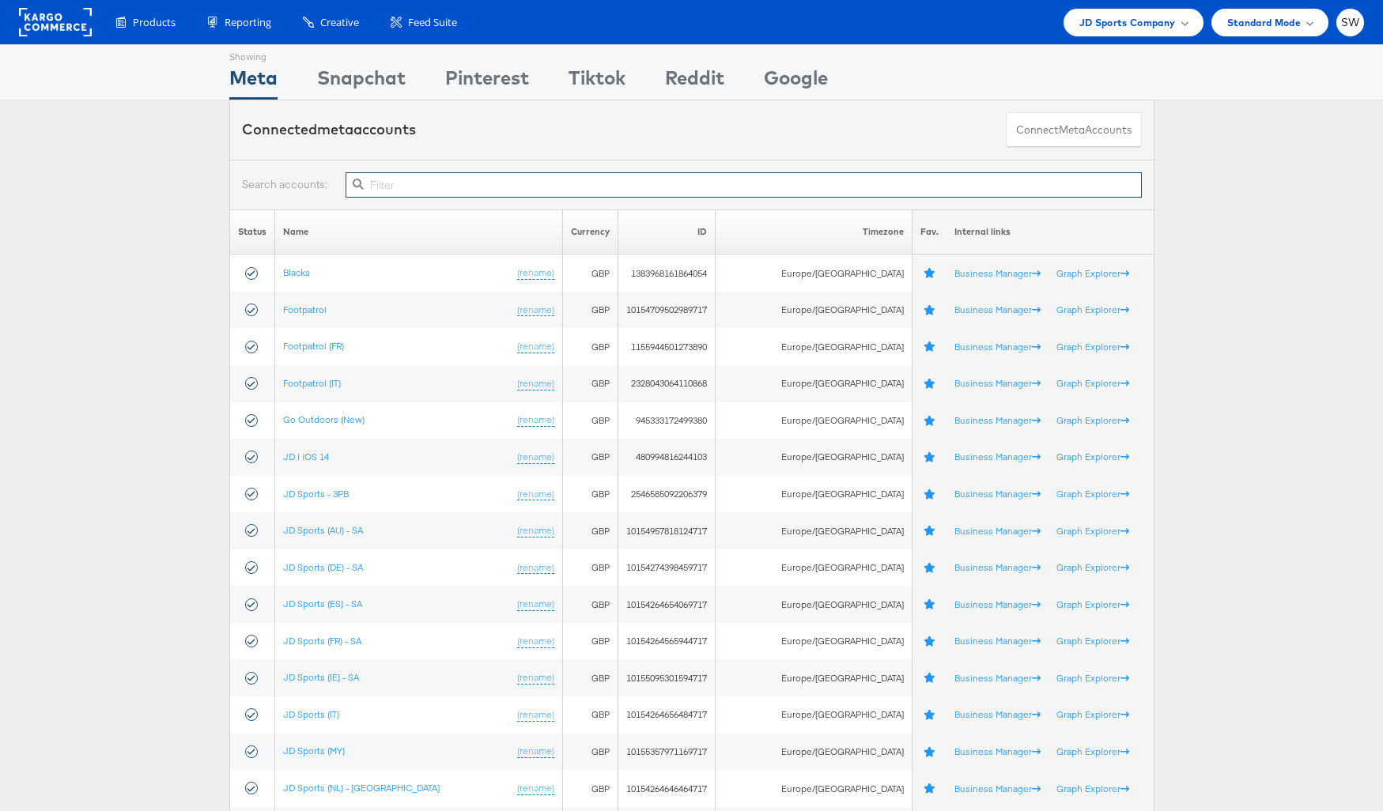
click at [654, 181] on input "text" at bounding box center [743, 184] width 795 height 25
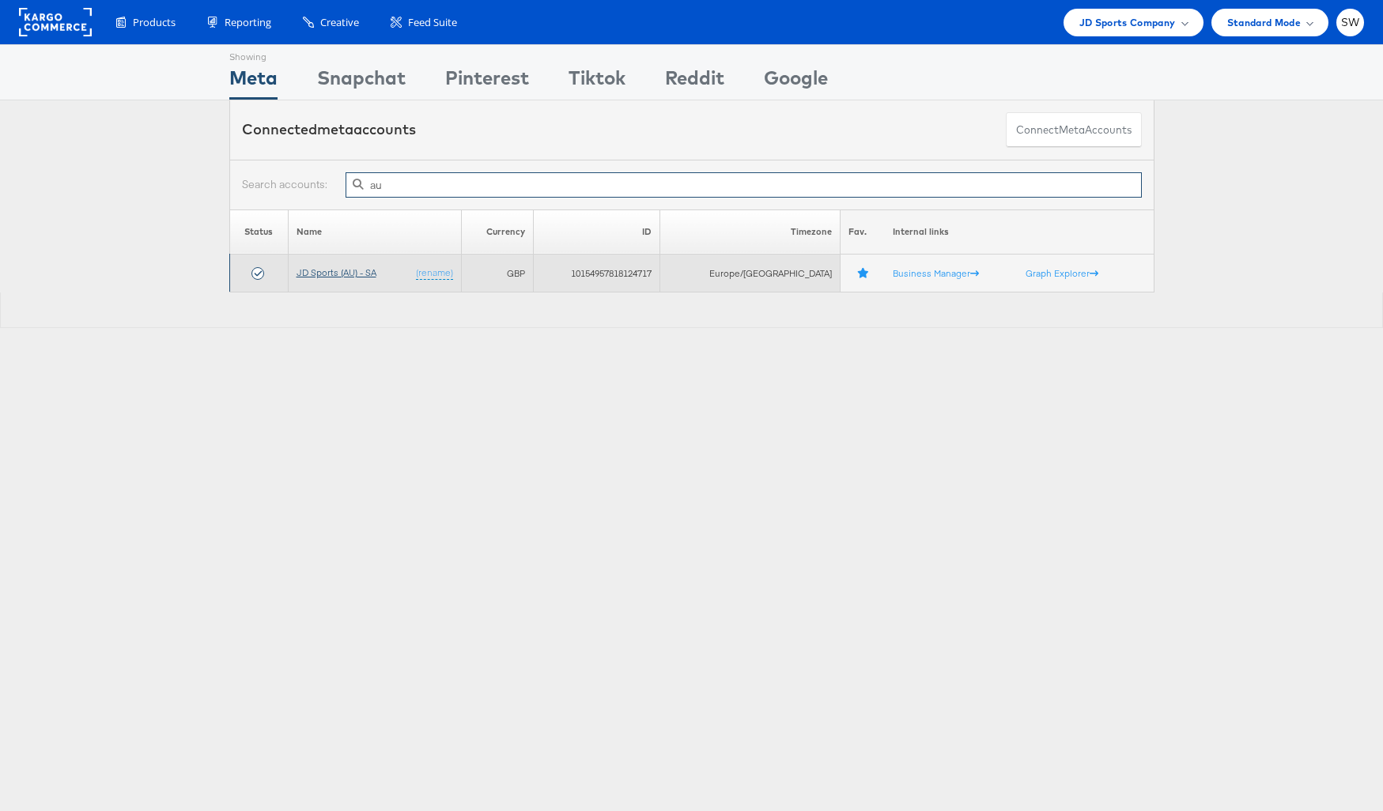
type input "au"
click at [327, 270] on link "JD Sports (AU) - SA" at bounding box center [337, 272] width 80 height 12
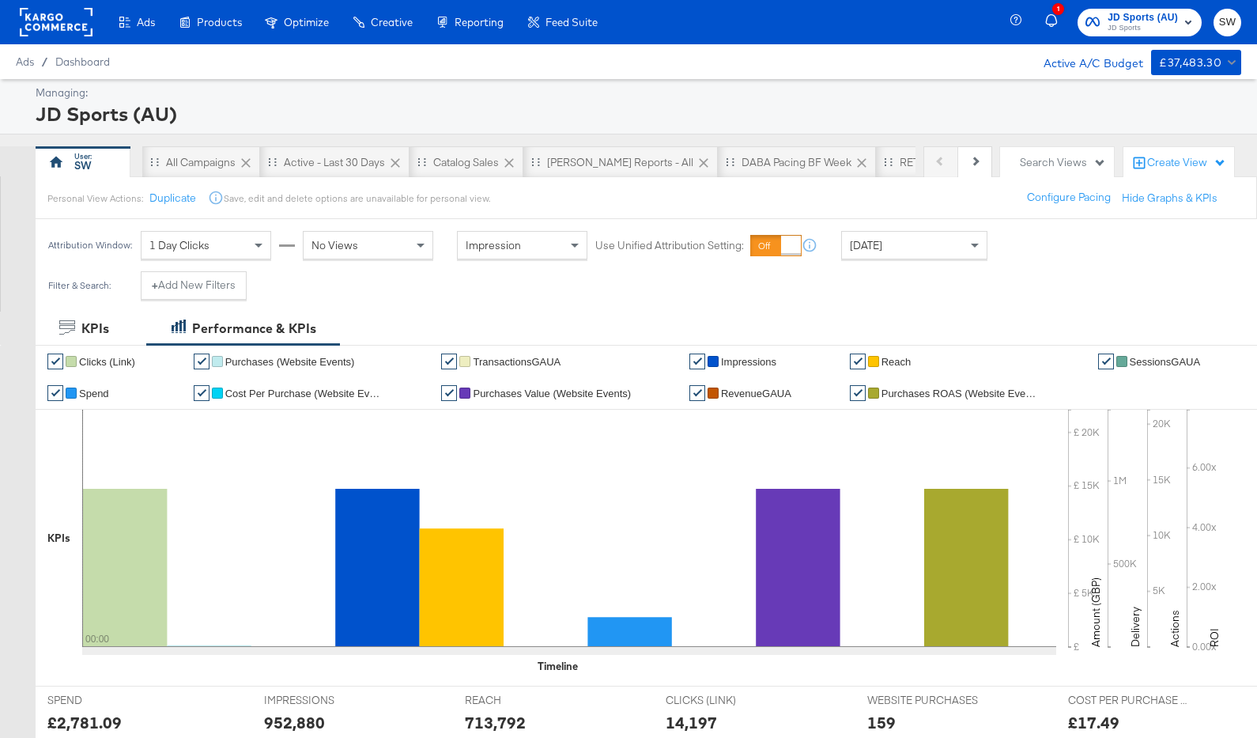
drag, startPoint x: 593, startPoint y: 155, endPoint x: 811, endPoint y: 212, distance: 225.5
click at [593, 155] on div "SA - JD Reports - All" at bounding box center [620, 162] width 146 height 15
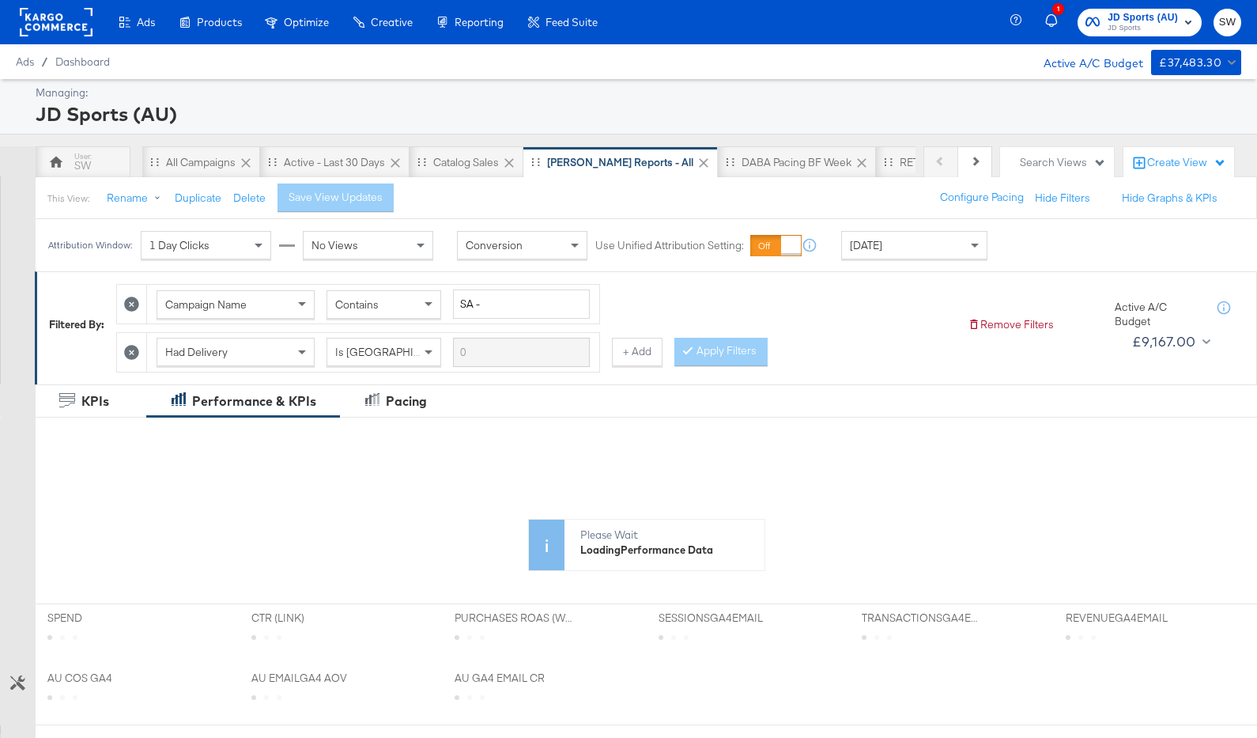
click at [909, 248] on div "Yesterday" at bounding box center [914, 245] width 145 height 27
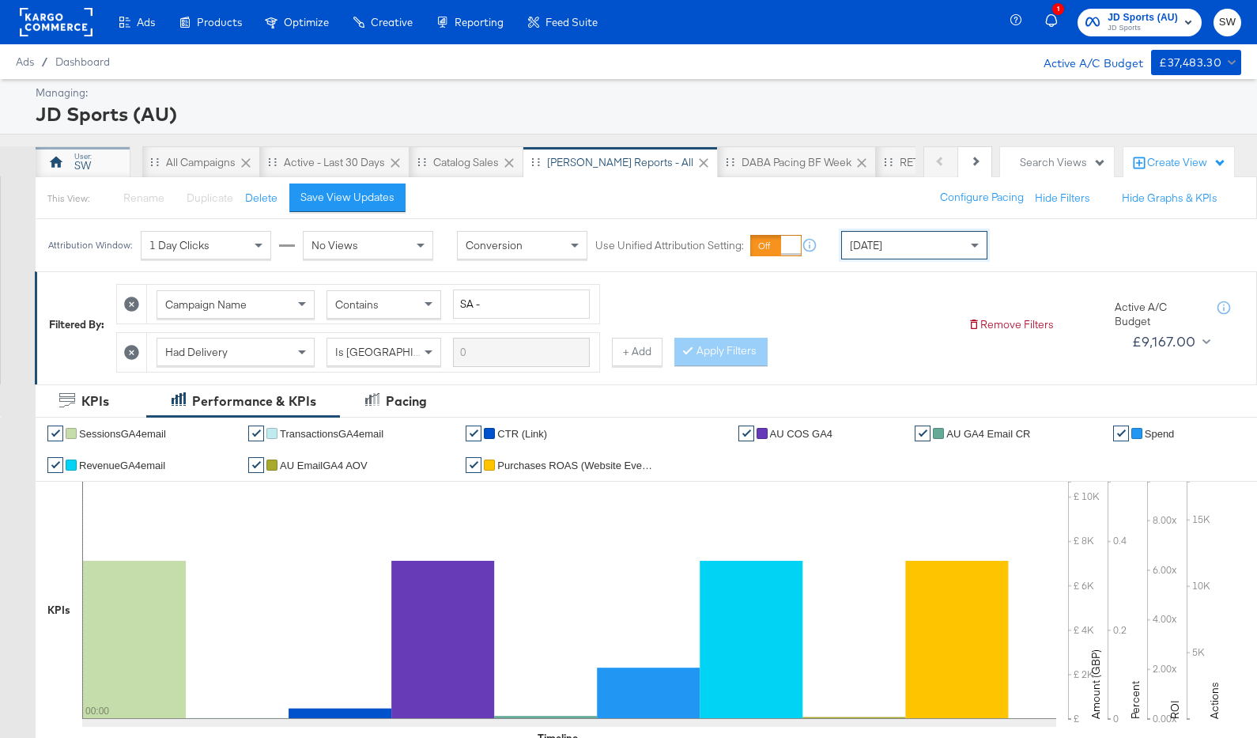
click at [65, 166] on div "SW" at bounding box center [83, 162] width 95 height 32
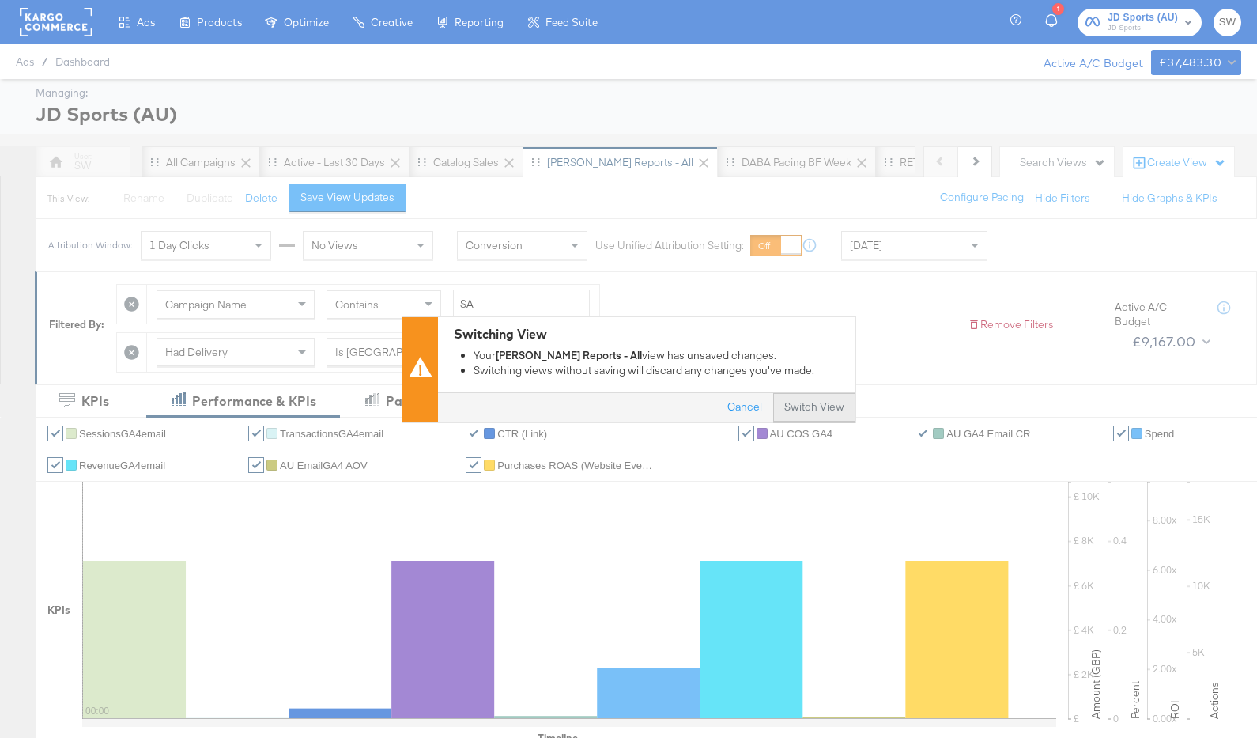
click at [810, 399] on button "Switch View" at bounding box center [814, 407] width 82 height 28
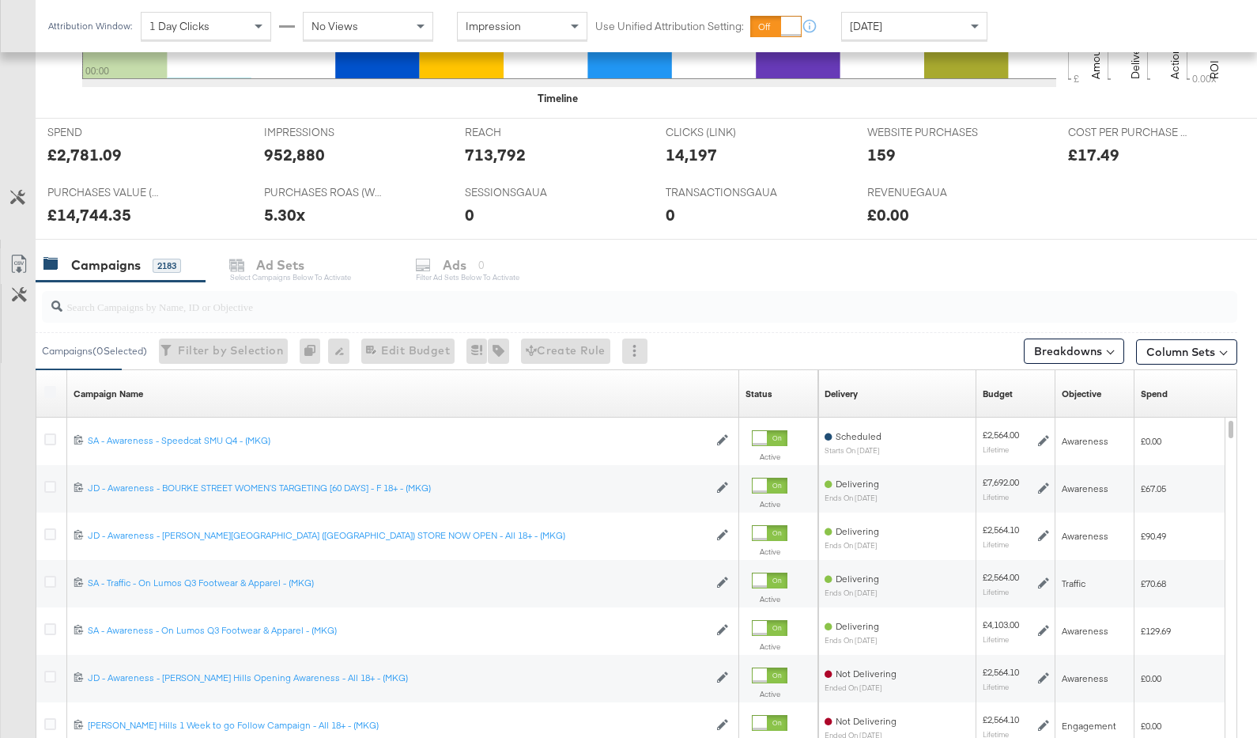
scroll to position [724, 0]
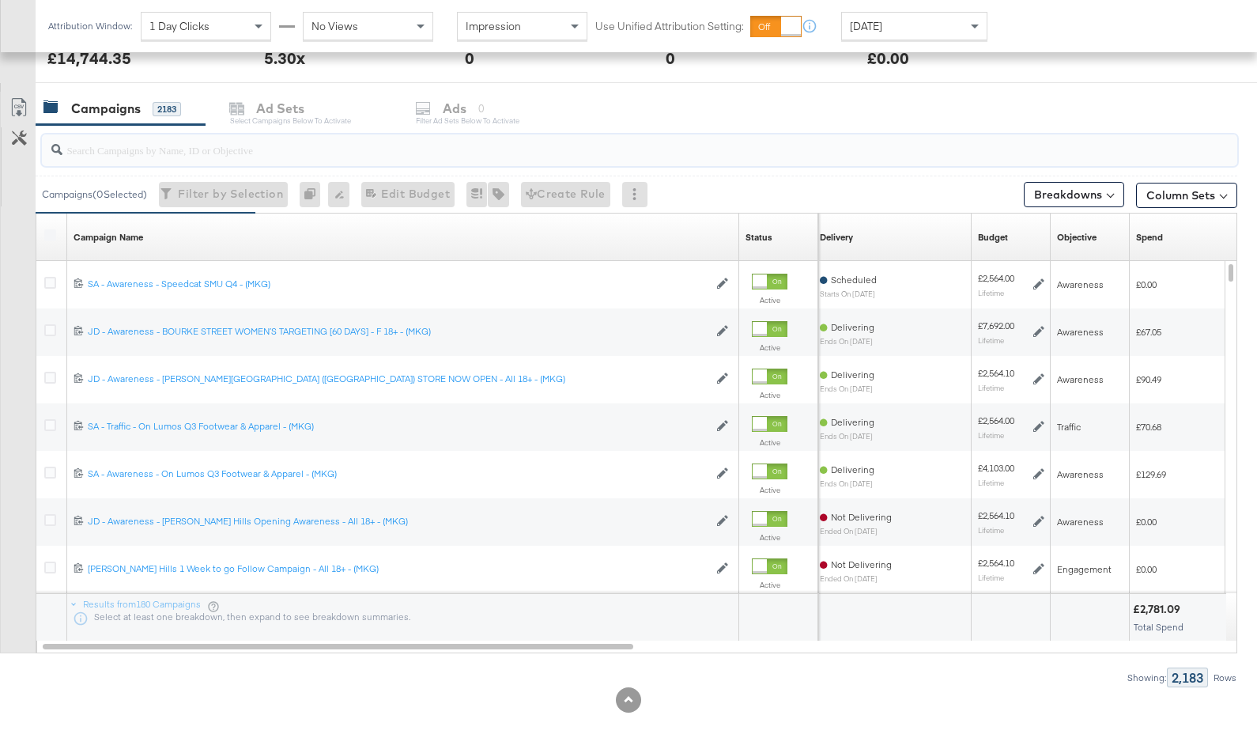
click at [432, 156] on input "search" at bounding box center [595, 143] width 1067 height 31
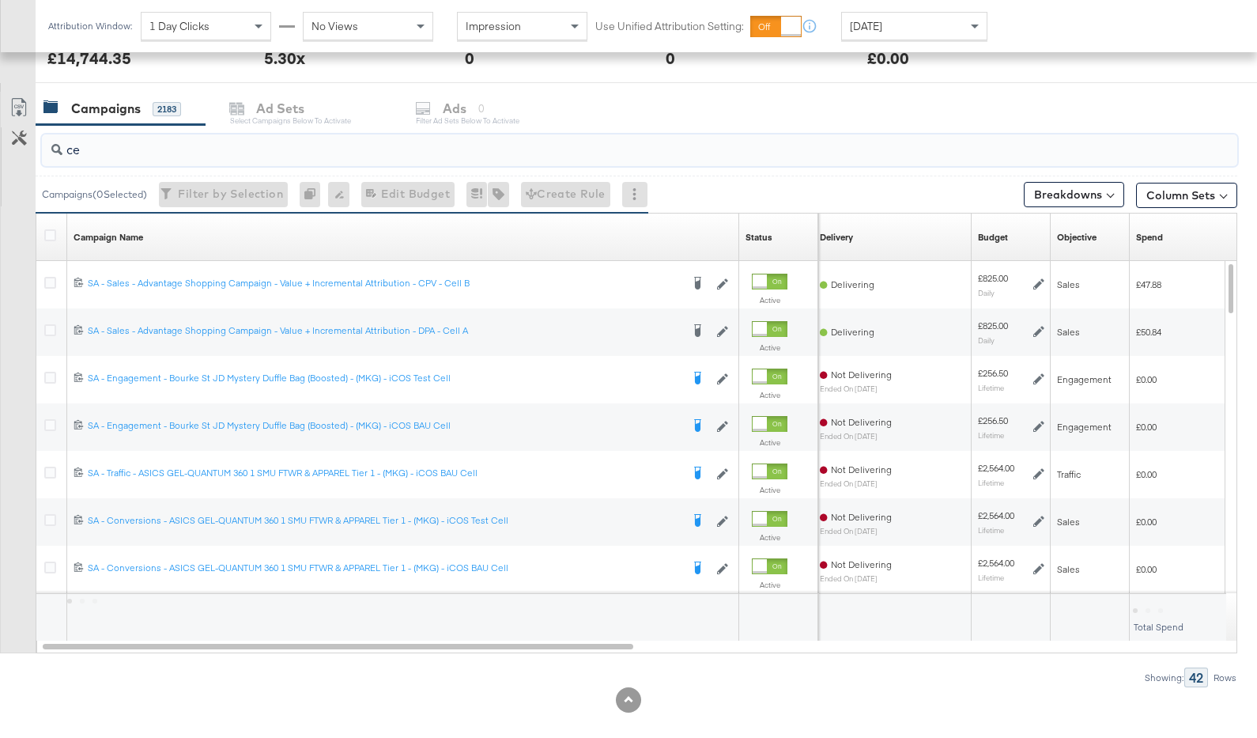
type input "c"
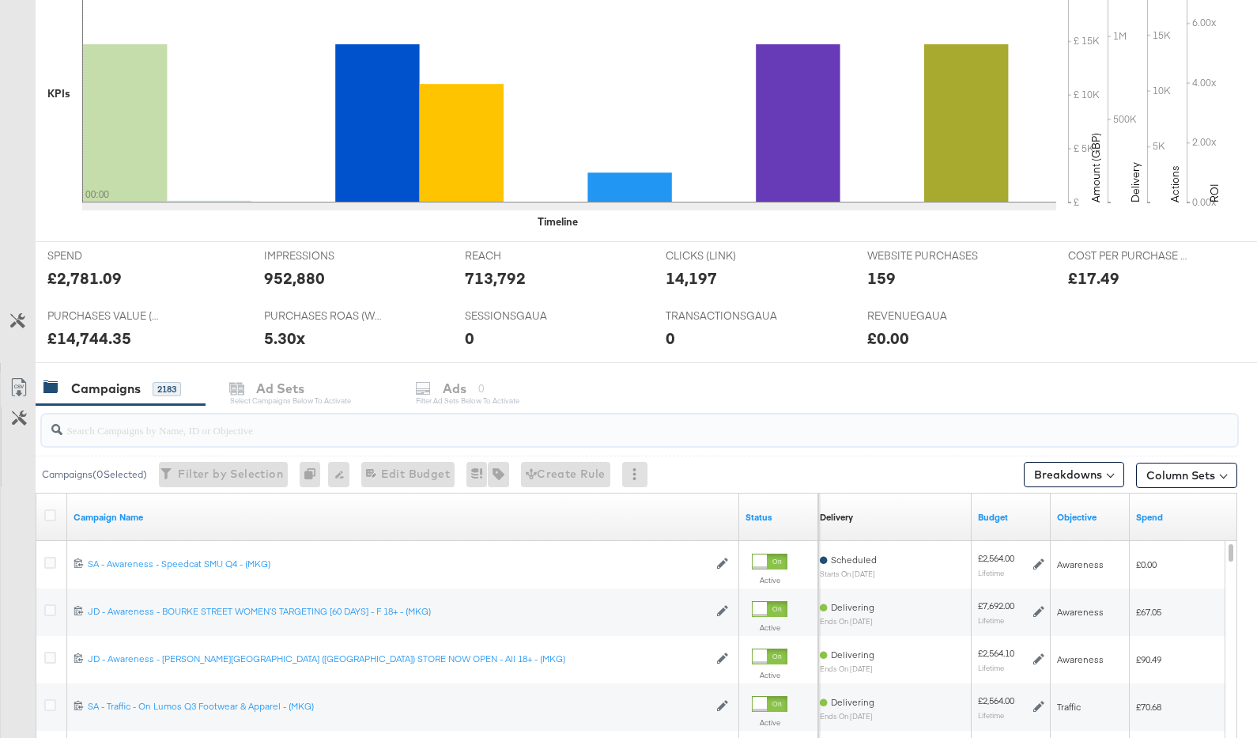
scroll to position [0, 0]
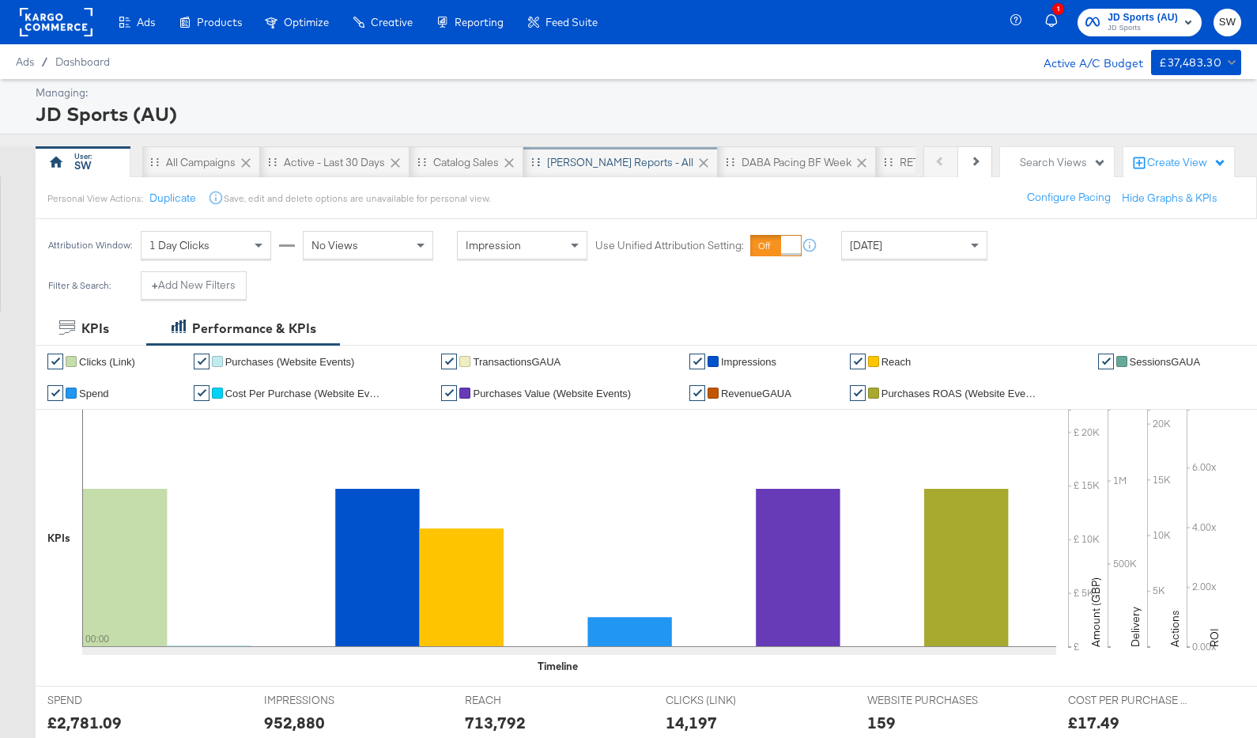
click at [614, 161] on div "SA - JD Reports - All" at bounding box center [620, 162] width 146 height 15
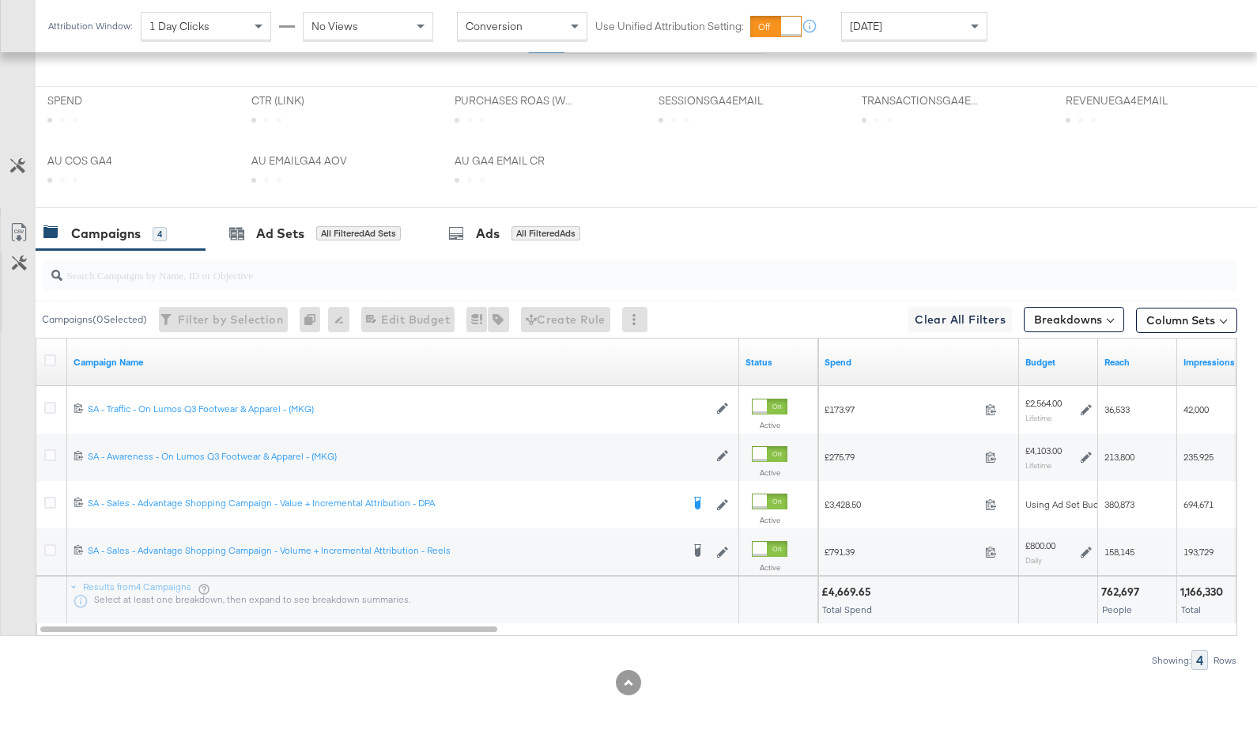
scroll to position [671, 0]
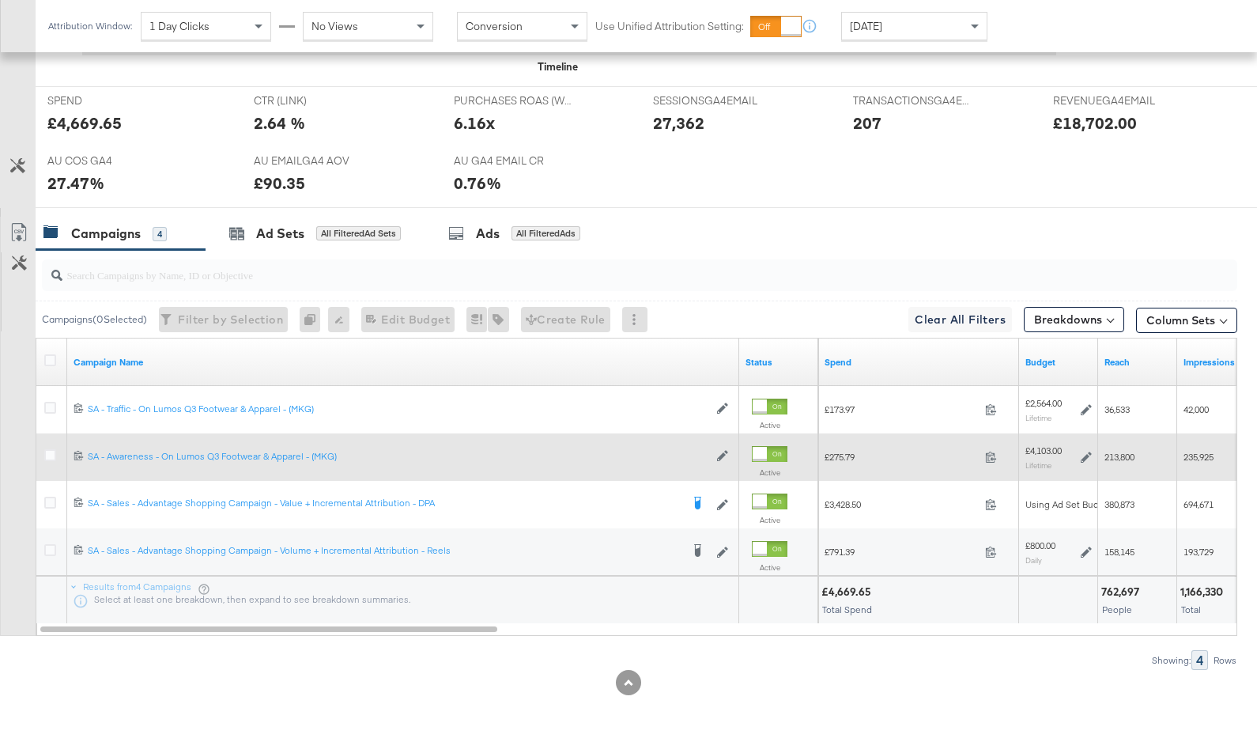
drag, startPoint x: 51, startPoint y: 404, endPoint x: 46, endPoint y: 437, distance: 33.5
click at [50, 405] on icon at bounding box center [50, 408] width 12 height 12
click at [0, 0] on input "checkbox" at bounding box center [0, 0] width 0 height 0
click at [48, 453] on icon at bounding box center [50, 455] width 12 height 12
click at [0, 0] on input "checkbox" at bounding box center [0, 0] width 0 height 0
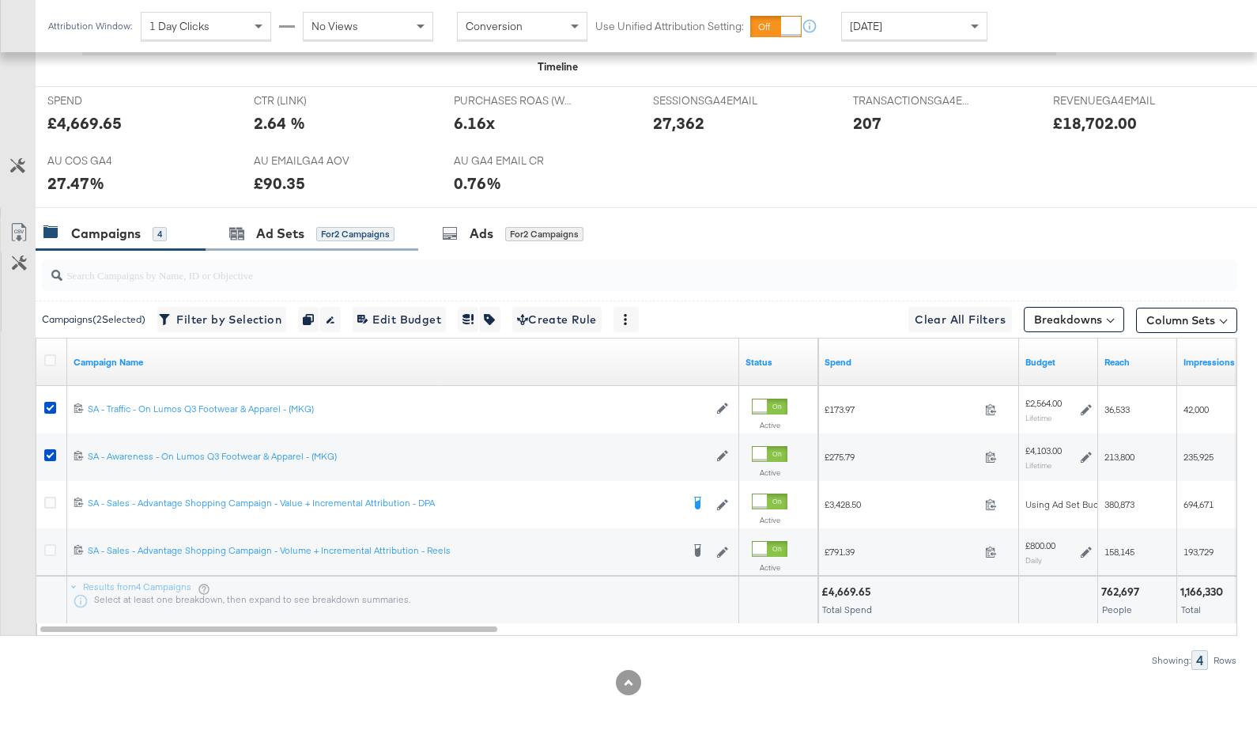
click at [286, 247] on div "Ad Sets for 2 Campaigns" at bounding box center [312, 234] width 213 height 34
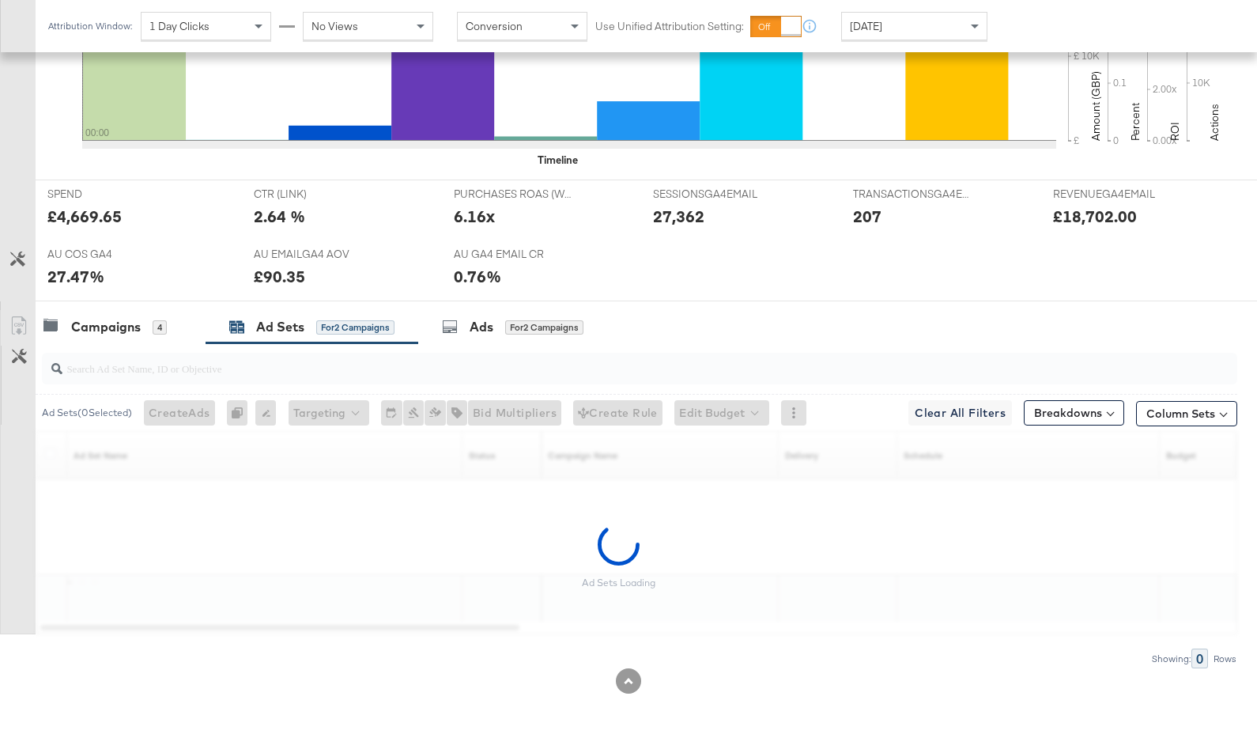
scroll to position [576, 0]
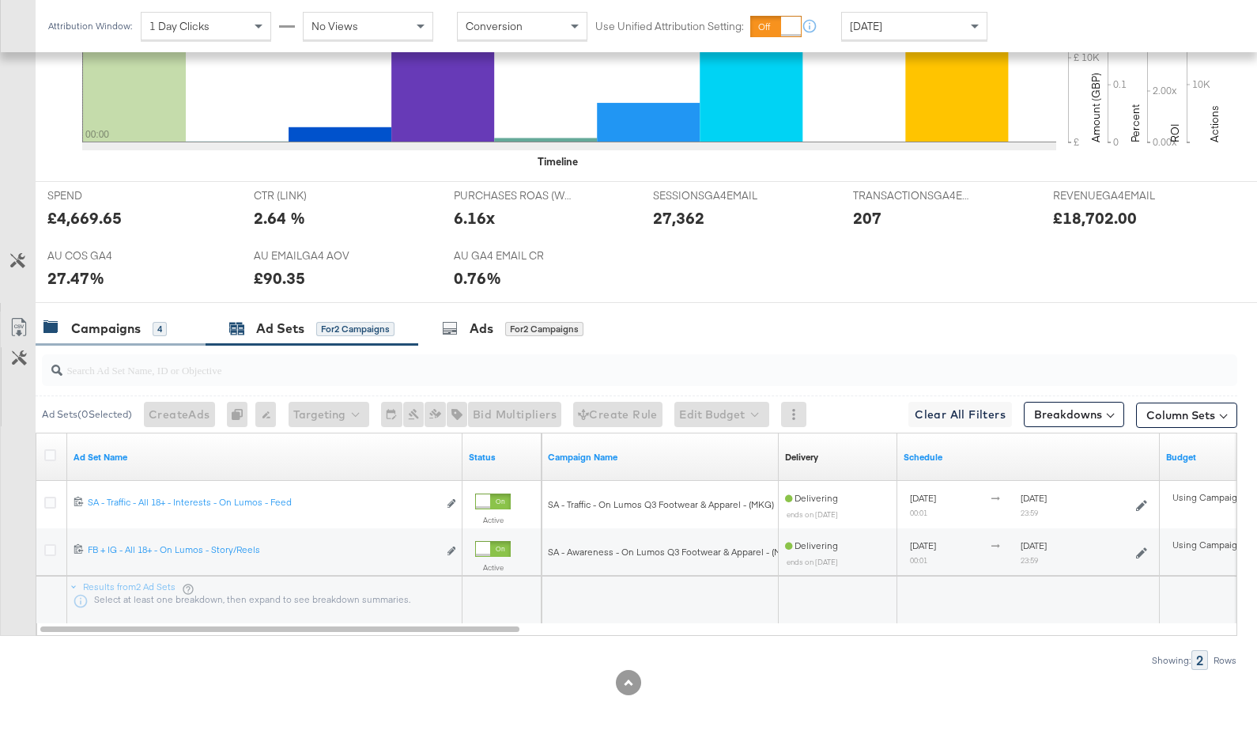
click at [104, 329] on div "Campaigns" at bounding box center [106, 328] width 70 height 18
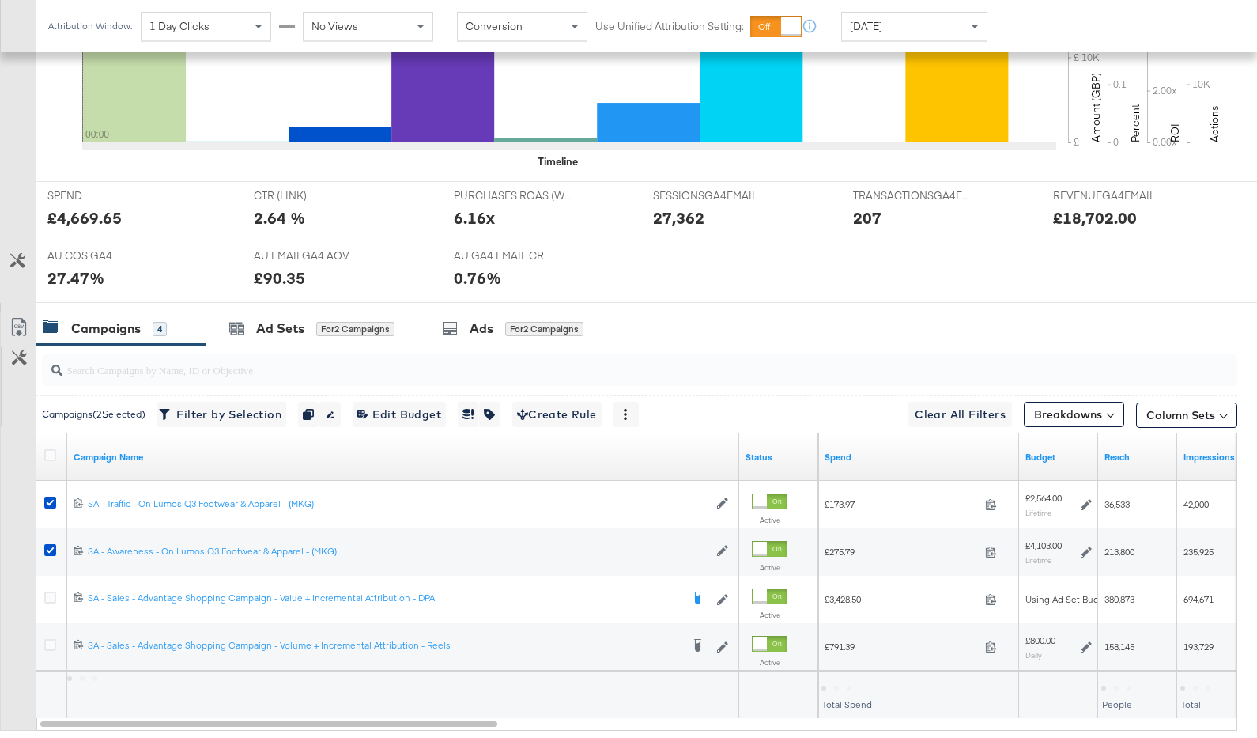
scroll to position [671, 0]
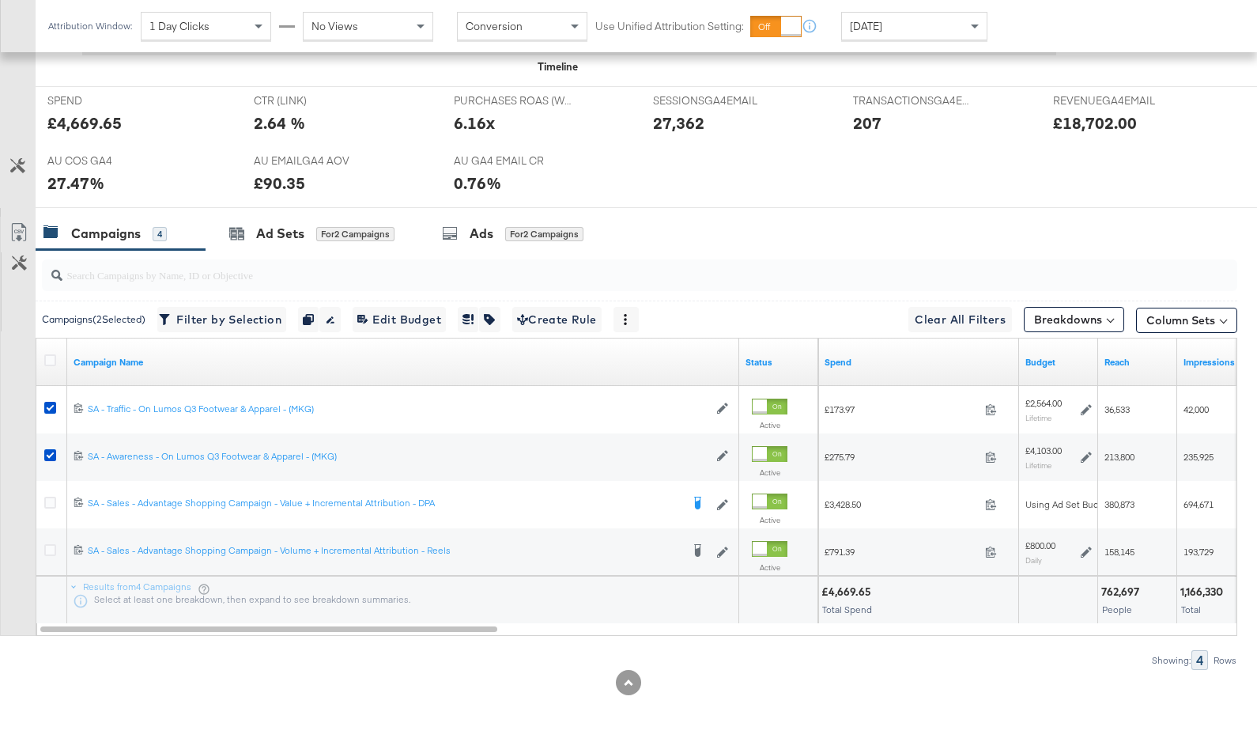
click at [931, 26] on div "Yesterday" at bounding box center [914, 26] width 145 height 27
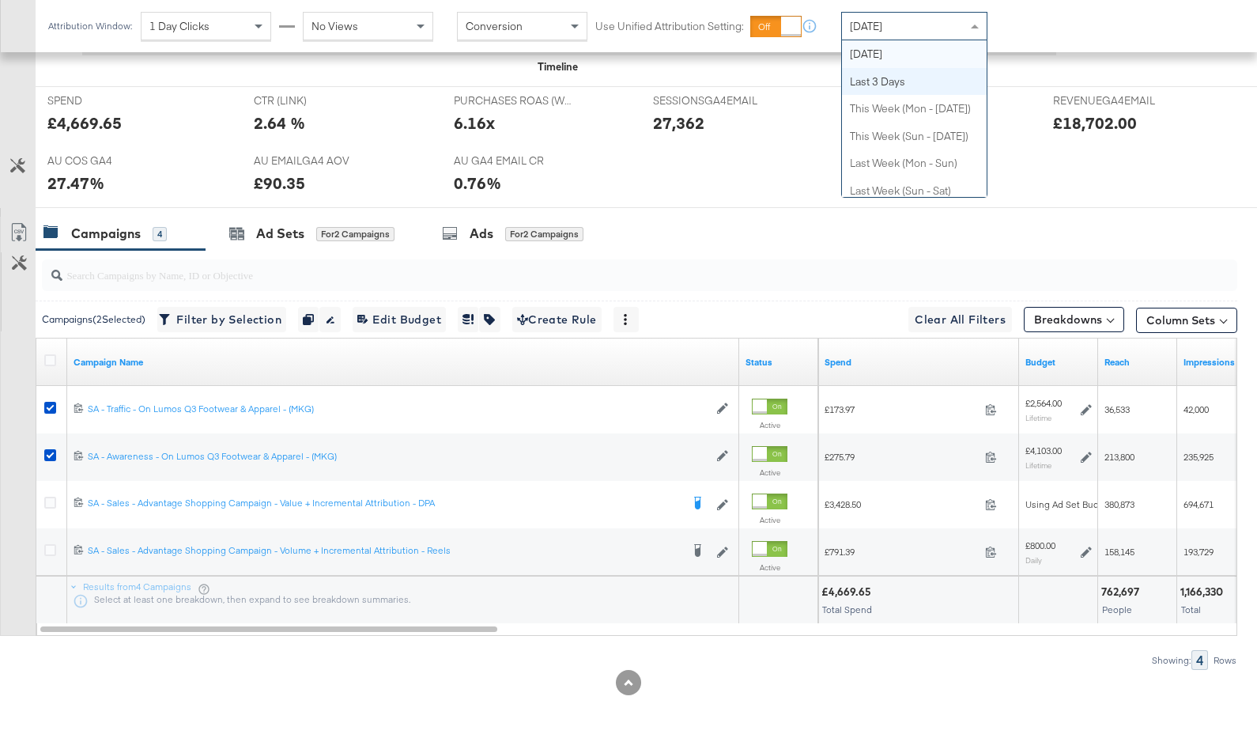
scroll to position [0, 0]
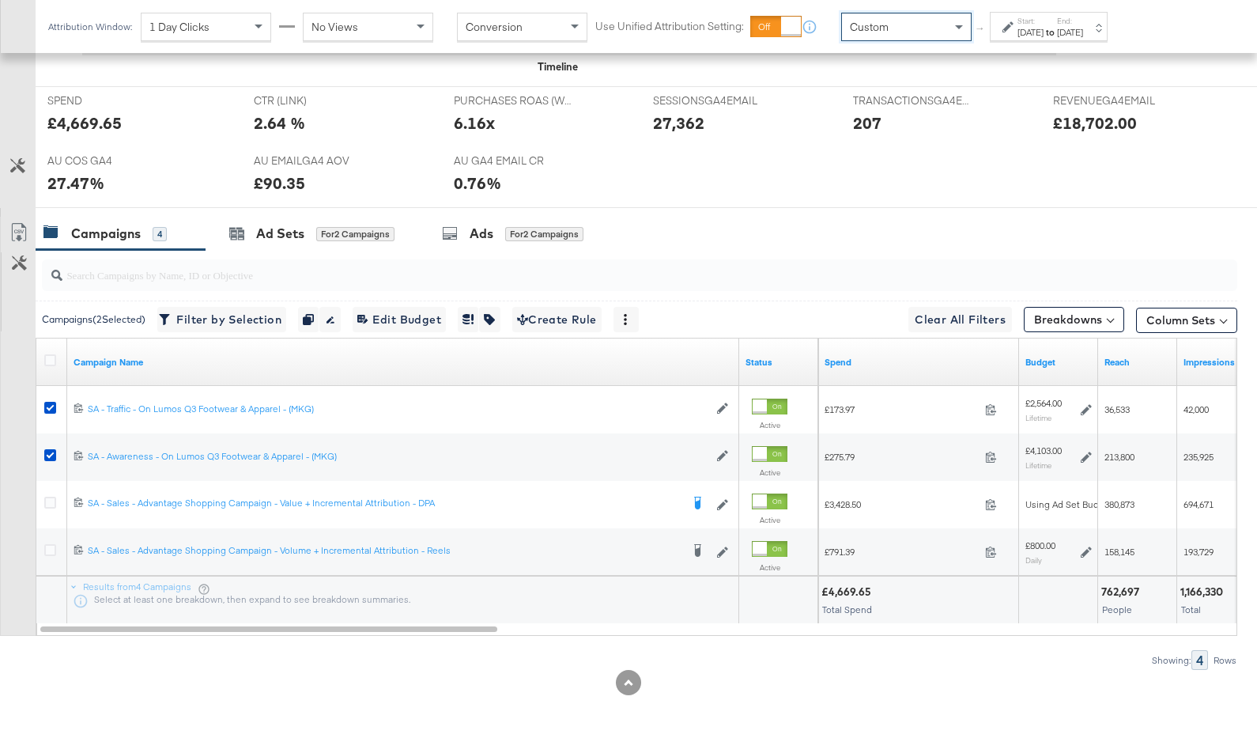
click at [1025, 31] on div "Sep 17th 2025" at bounding box center [1031, 32] width 26 height 13
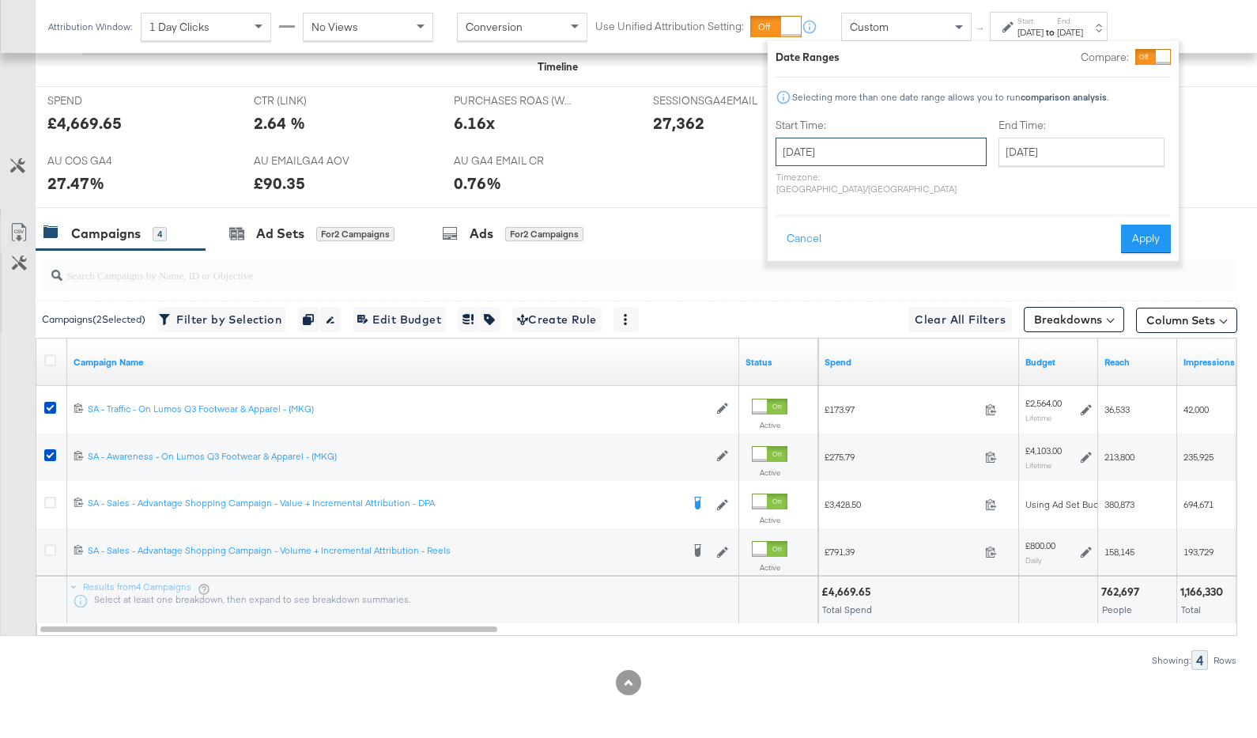
click at [830, 162] on input "September 17th 2025" at bounding box center [881, 152] width 211 height 28
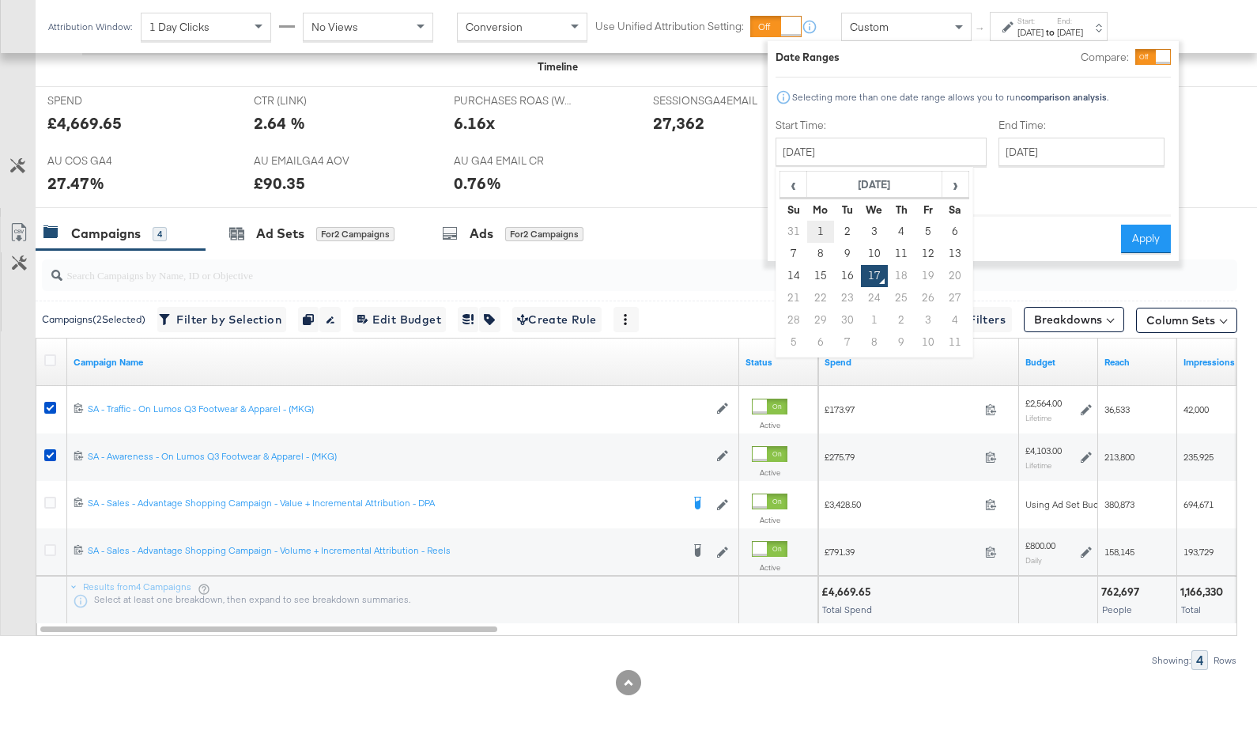
click at [815, 225] on td "1" at bounding box center [820, 232] width 27 height 22
type input "September 1st 2025"
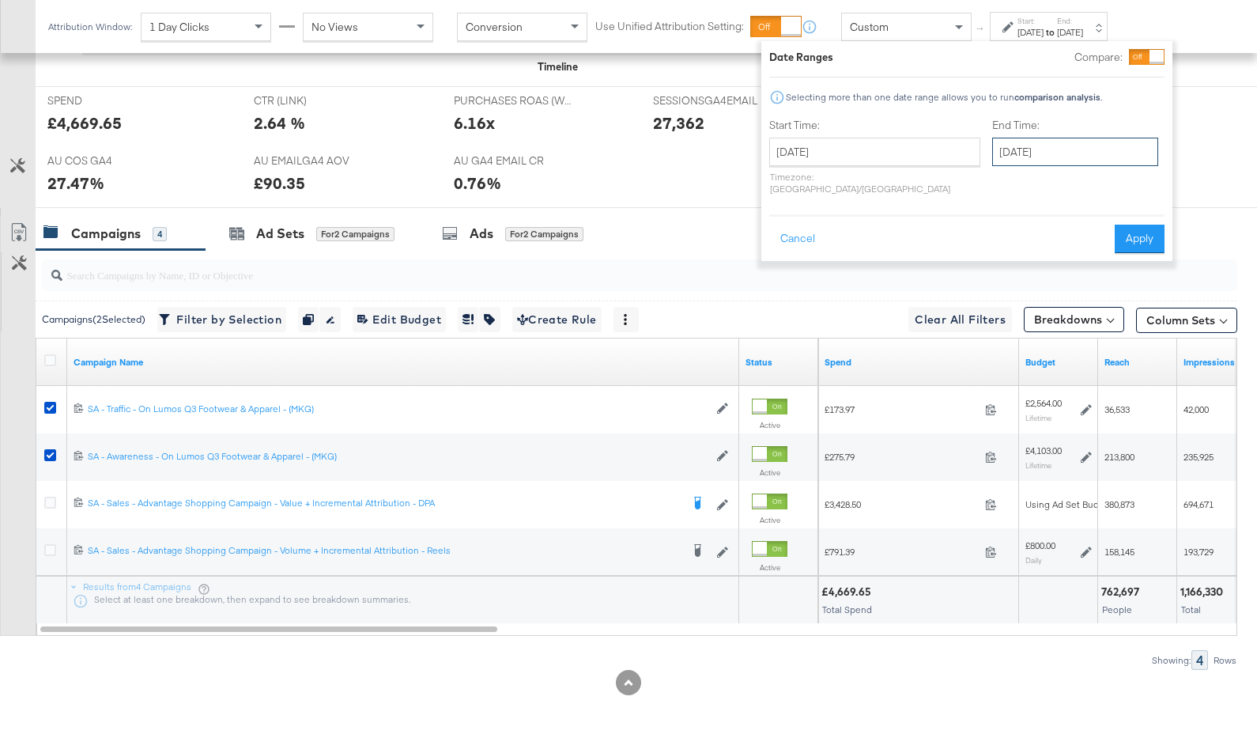
click at [1023, 150] on input "September 17th 2025" at bounding box center [1075, 152] width 166 height 28
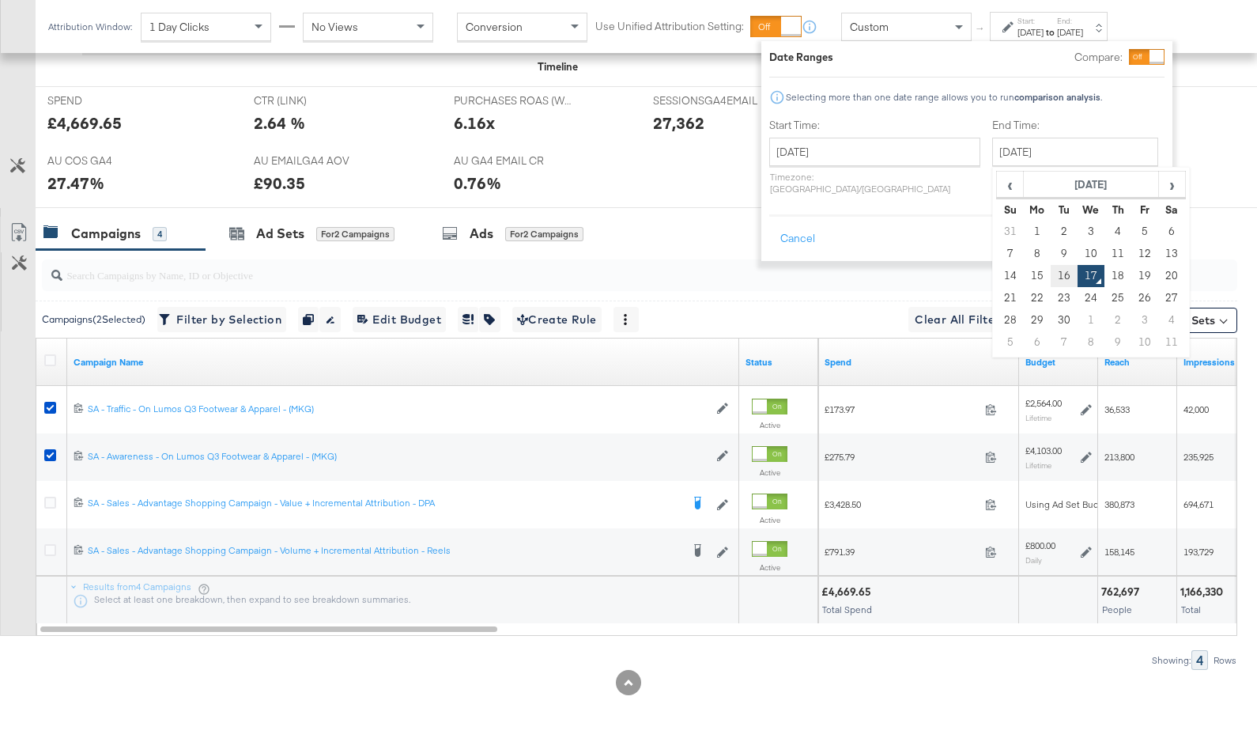
click at [1051, 274] on td "16" at bounding box center [1064, 276] width 27 height 22
type input "September 16th 2025"
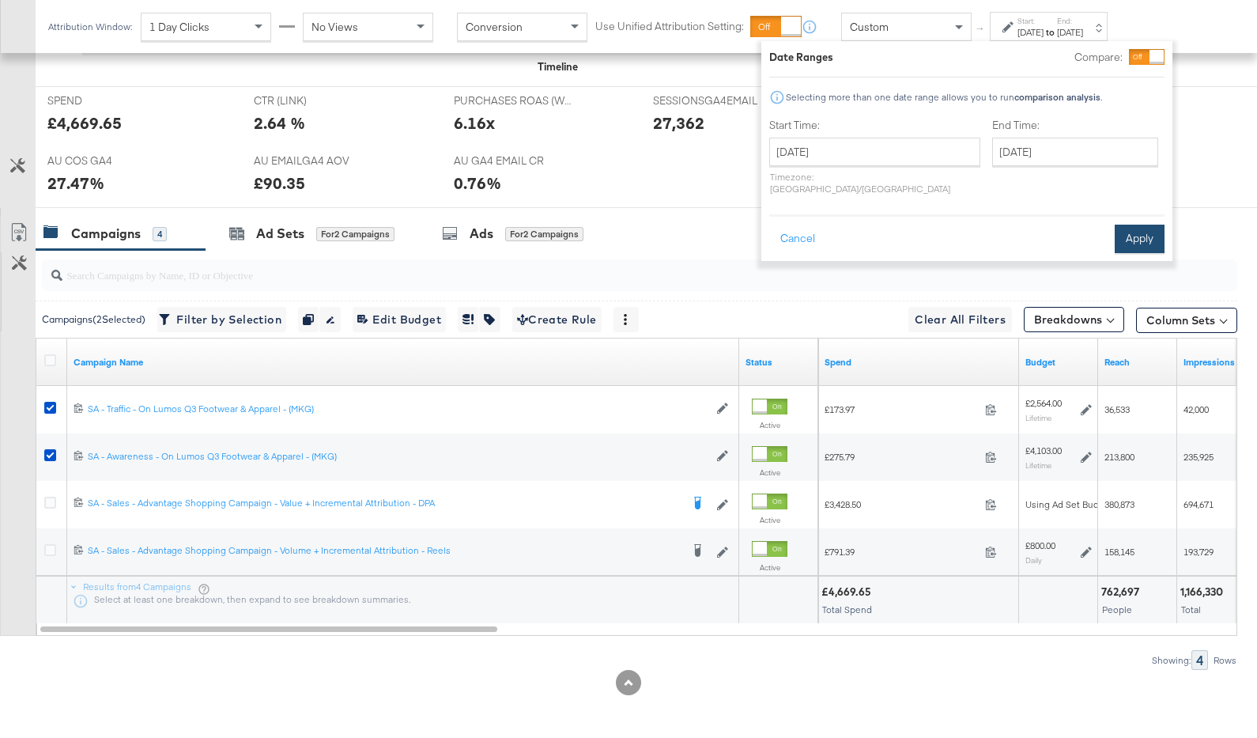
click at [1145, 233] on button "Apply" at bounding box center [1140, 239] width 50 height 28
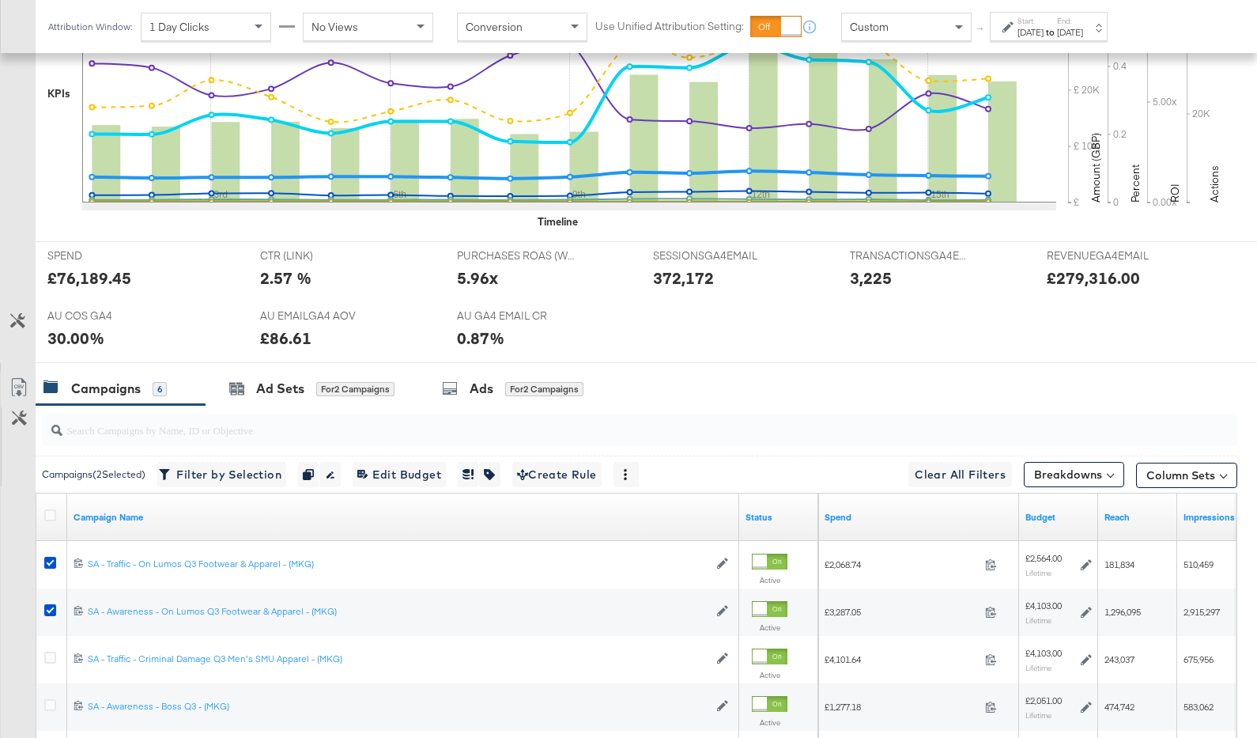
scroll to position [672, 0]
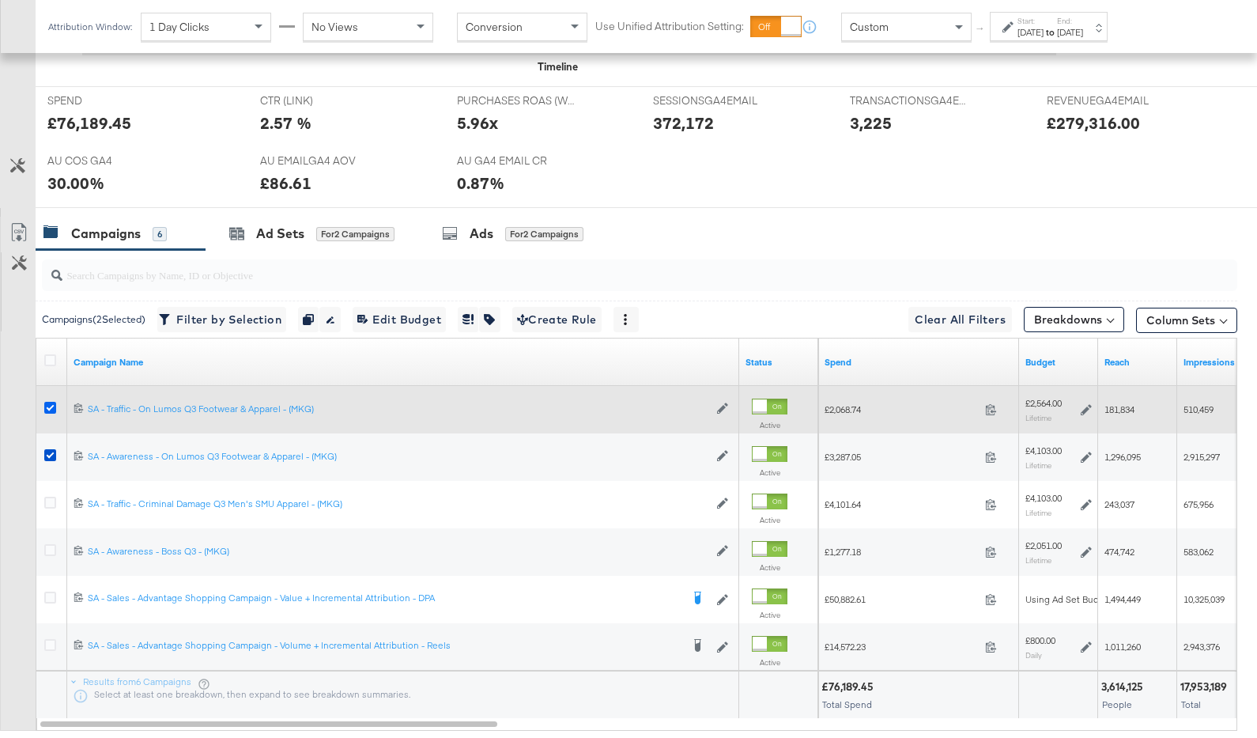
click at [54, 405] on icon at bounding box center [50, 408] width 12 height 12
click at [0, 0] on input "checkbox" at bounding box center [0, 0] width 0 height 0
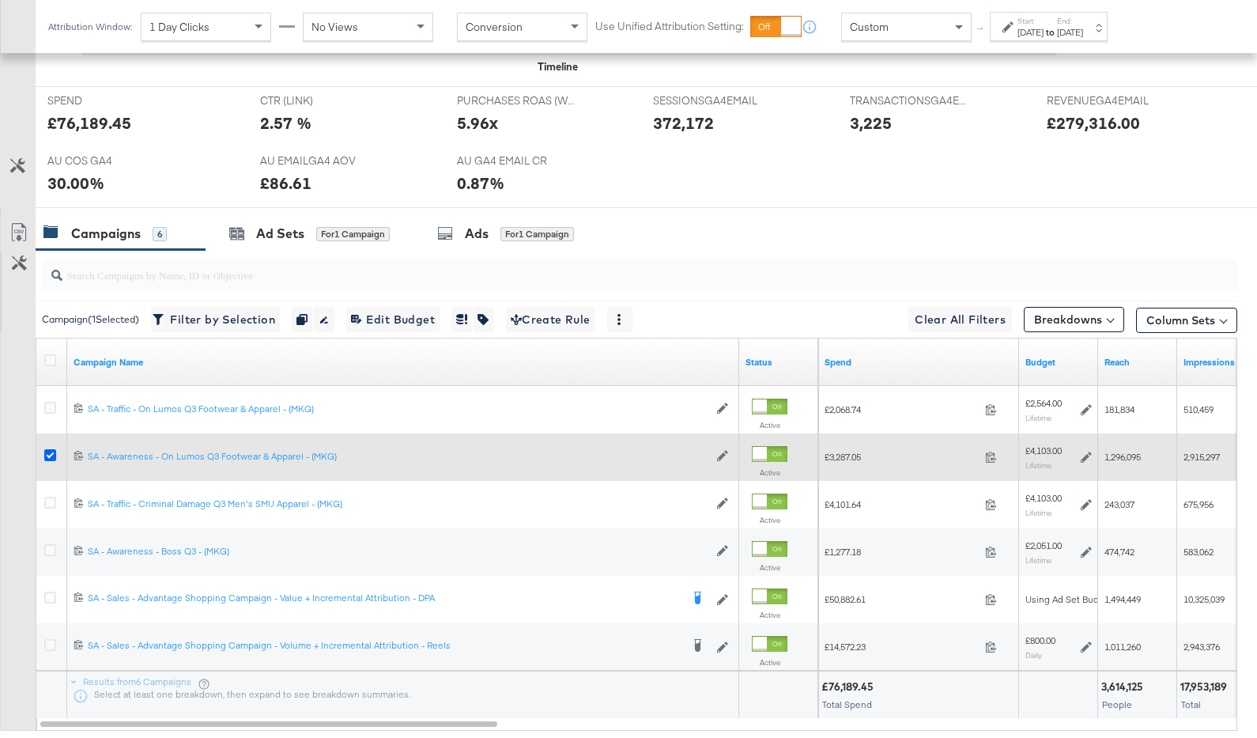
drag, startPoint x: 50, startPoint y: 454, endPoint x: 2, endPoint y: 448, distance: 47.8
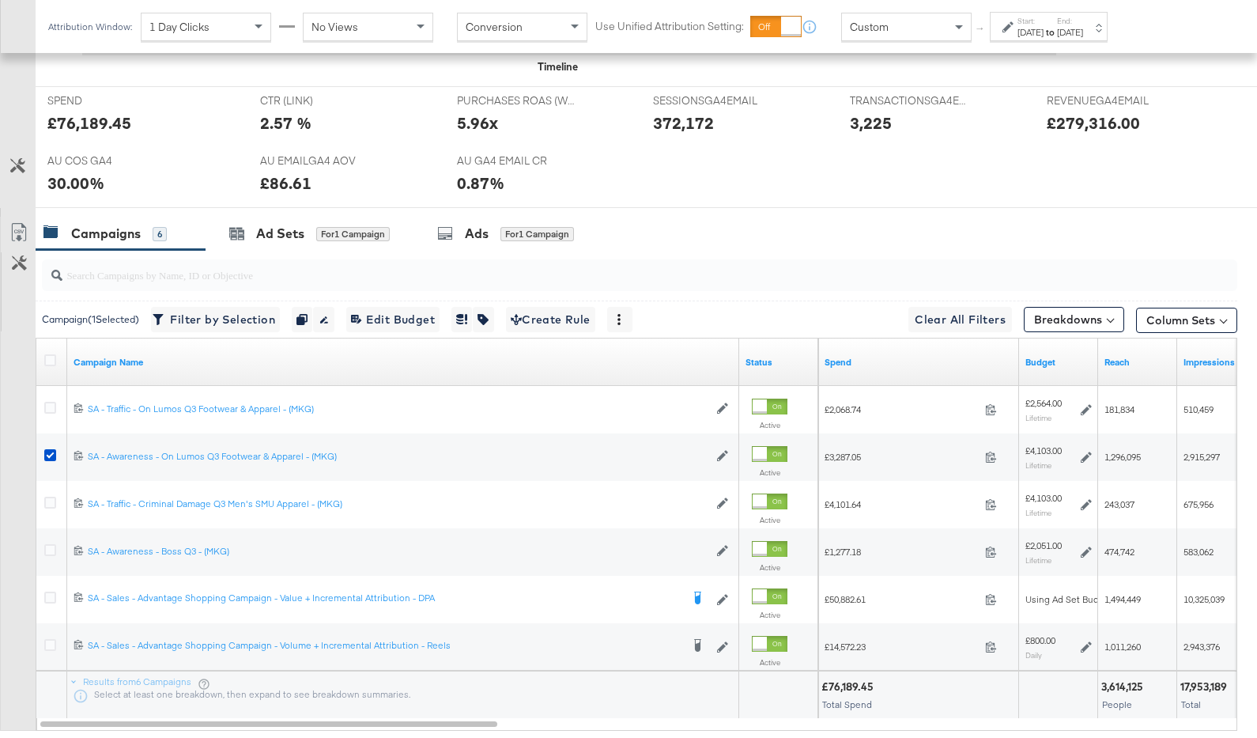
click at [50, 454] on icon at bounding box center [50, 455] width 12 height 12
click at [0, 0] on input "checkbox" at bounding box center [0, 0] width 0 height 0
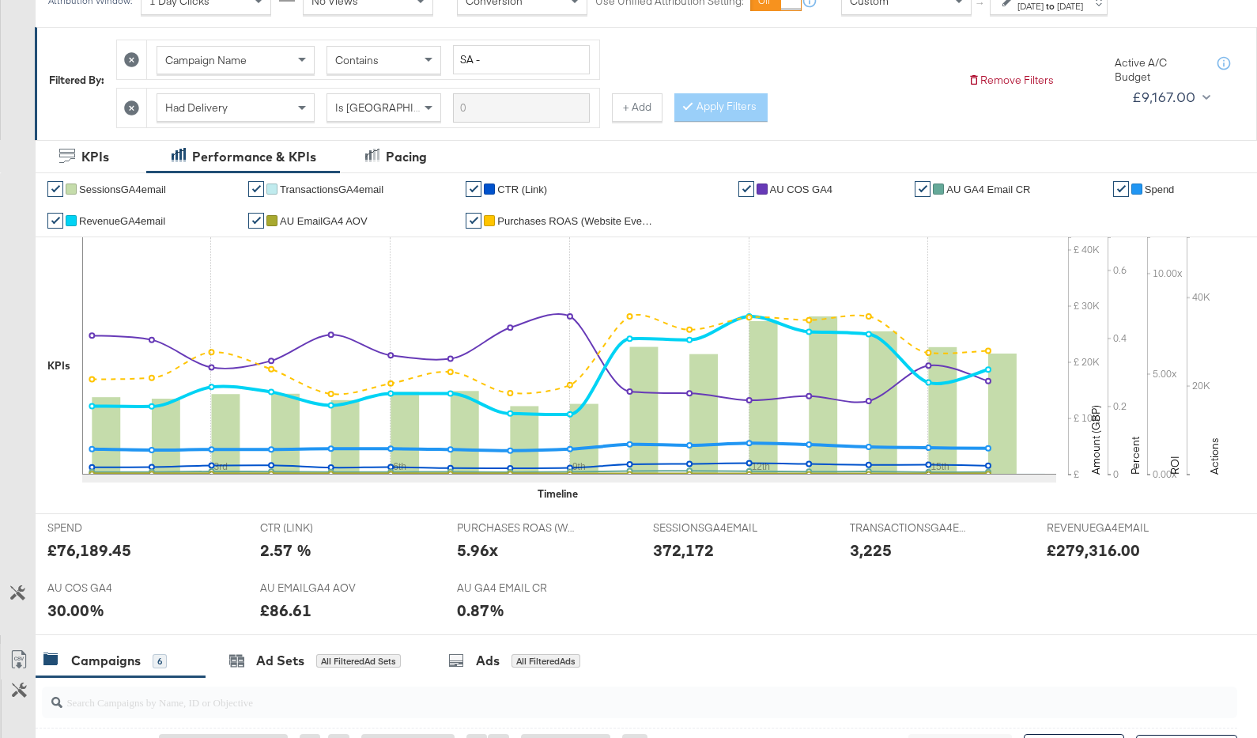
scroll to position [0, 0]
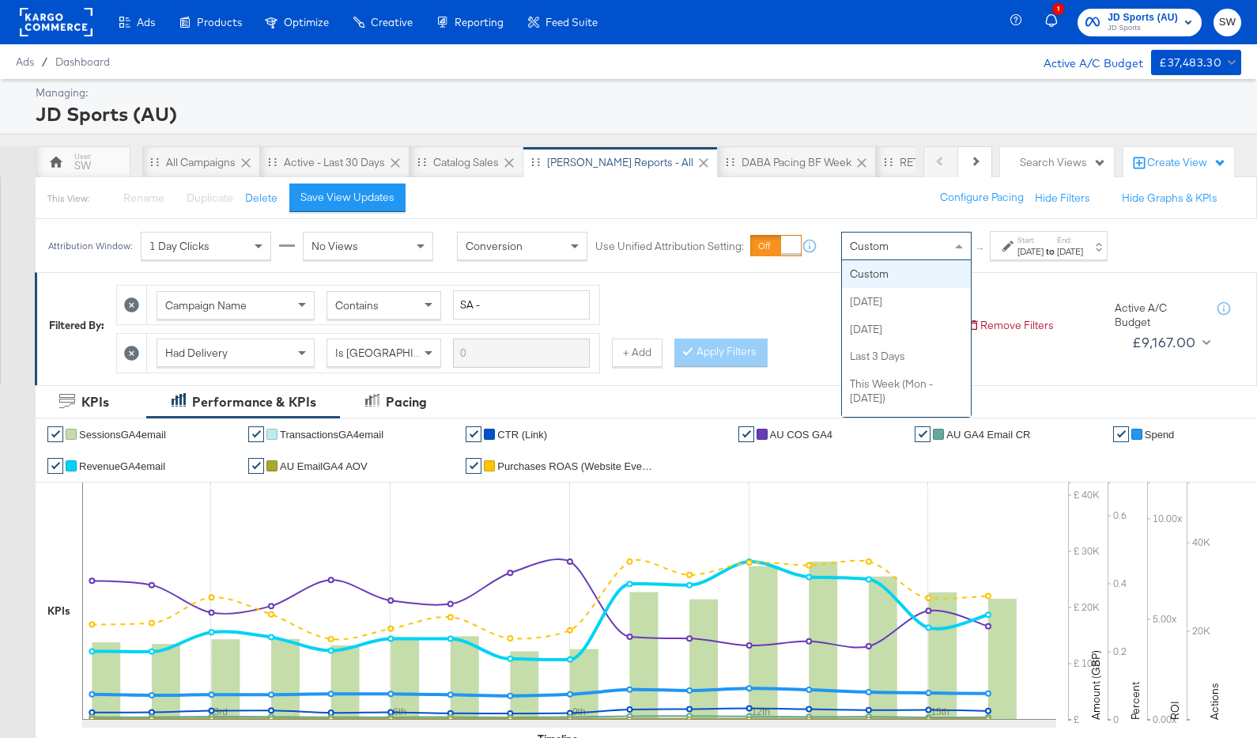
click at [865, 245] on span "Custom" at bounding box center [869, 246] width 39 height 14
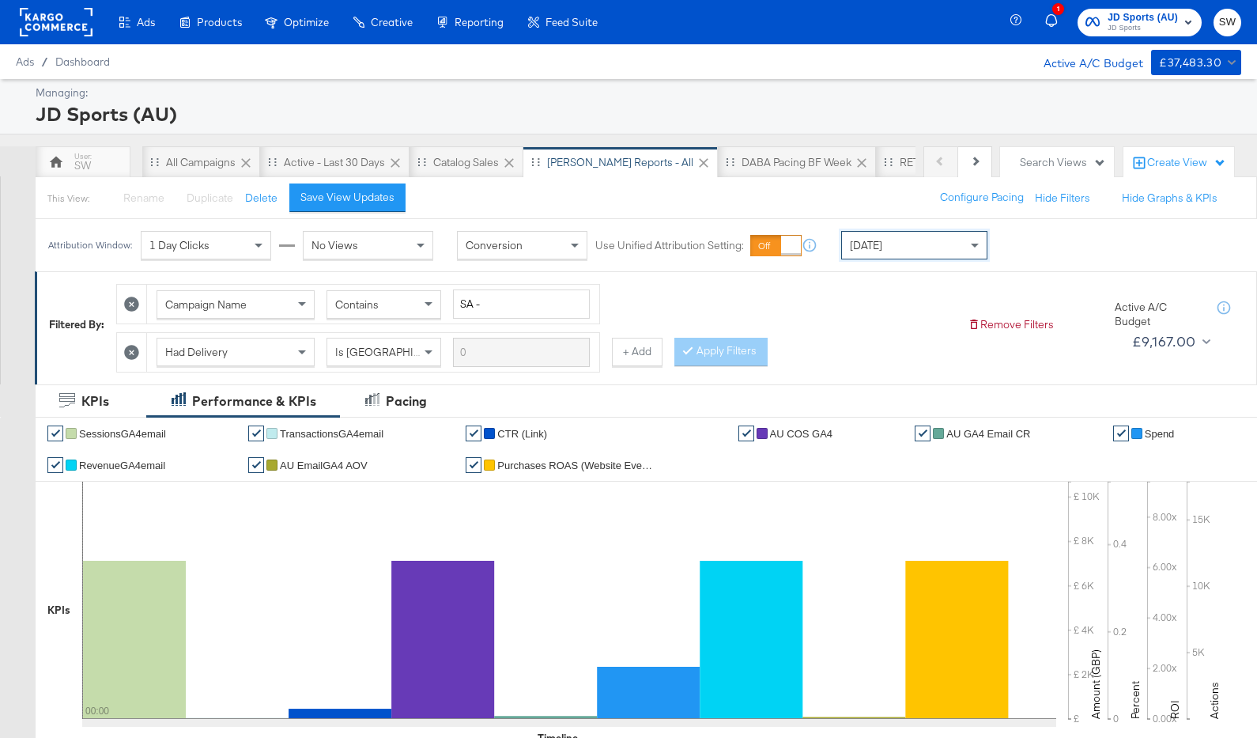
click at [88, 141] on div "Managing: JD Sports (AU) Previous Next SW All Campaigns Active - Last 30 Days C…" at bounding box center [628, 745] width 1257 height 1332
click at [87, 158] on div "SW" at bounding box center [82, 165] width 17 height 15
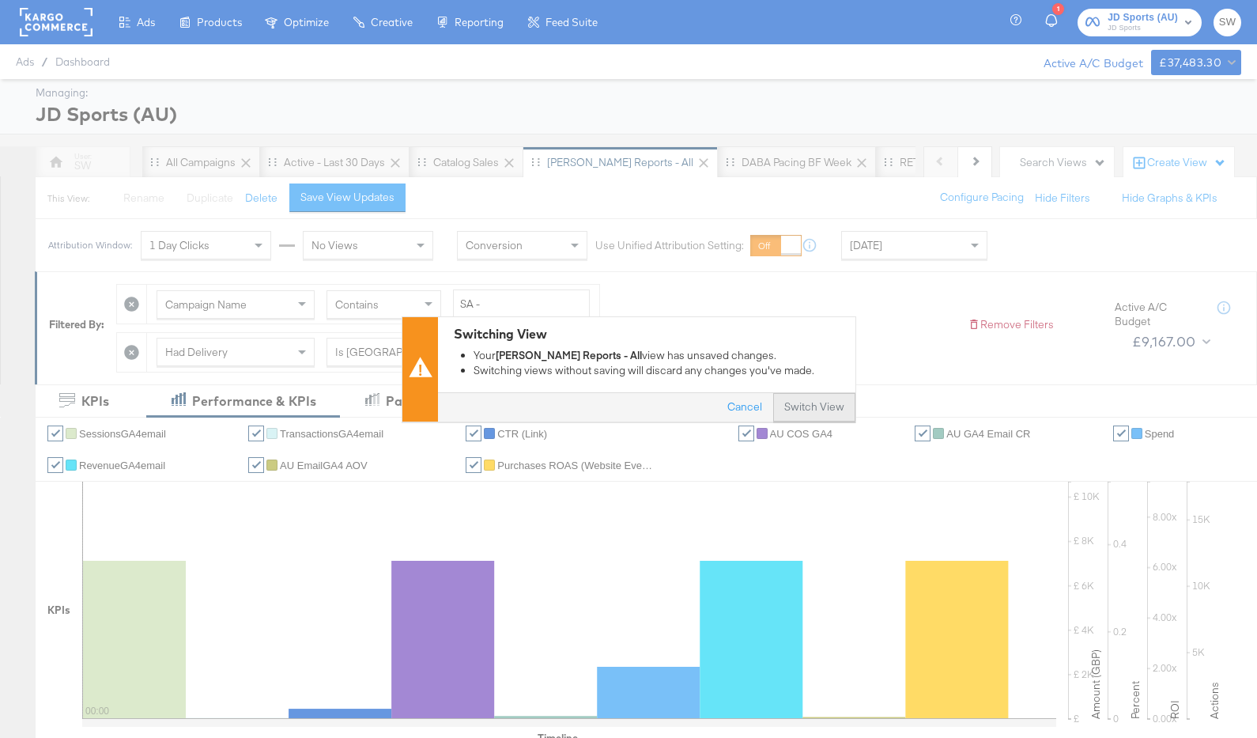
click at [803, 408] on button "Switch View" at bounding box center [814, 407] width 82 height 28
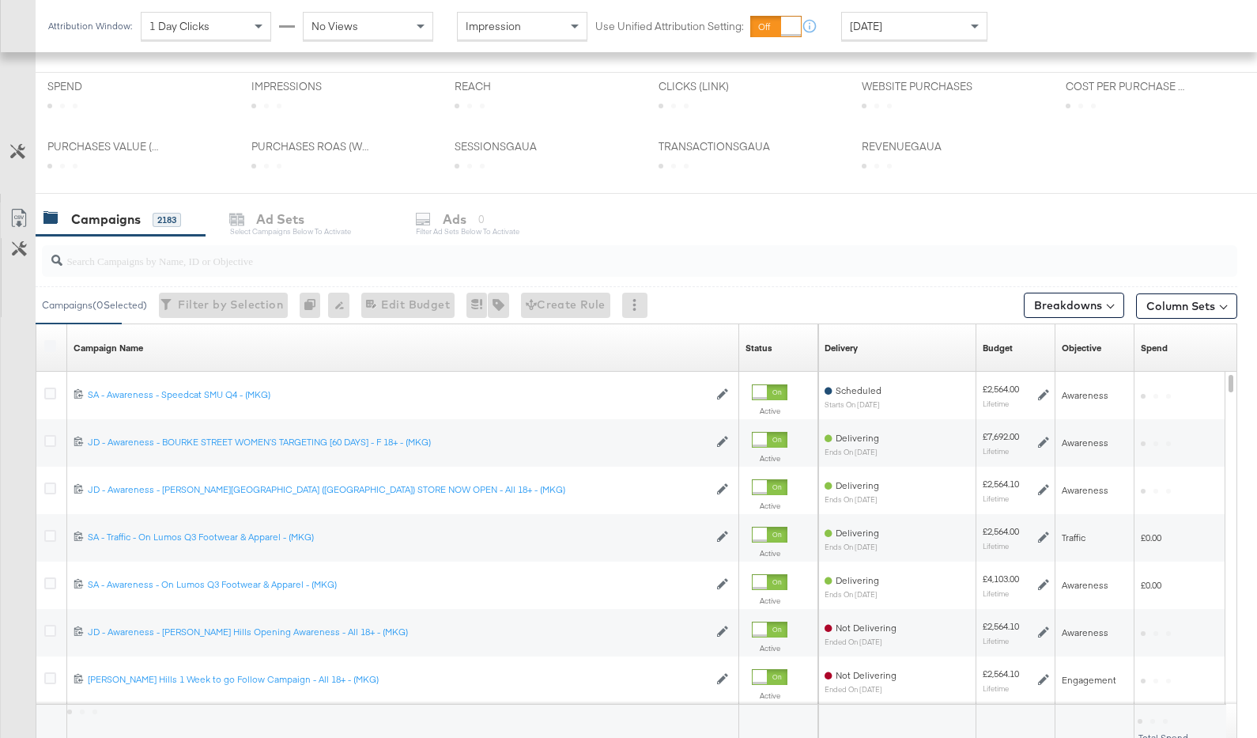
scroll to position [614, 0]
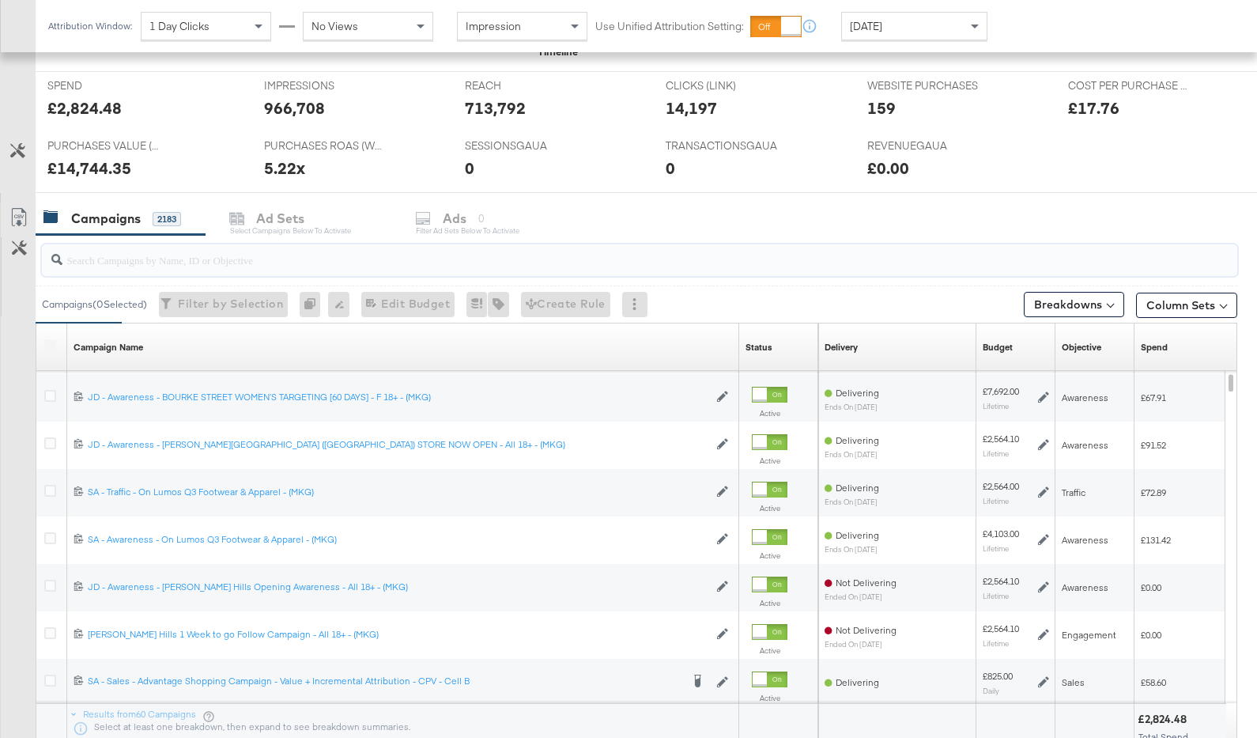
click at [443, 259] on input "search" at bounding box center [595, 253] width 1067 height 31
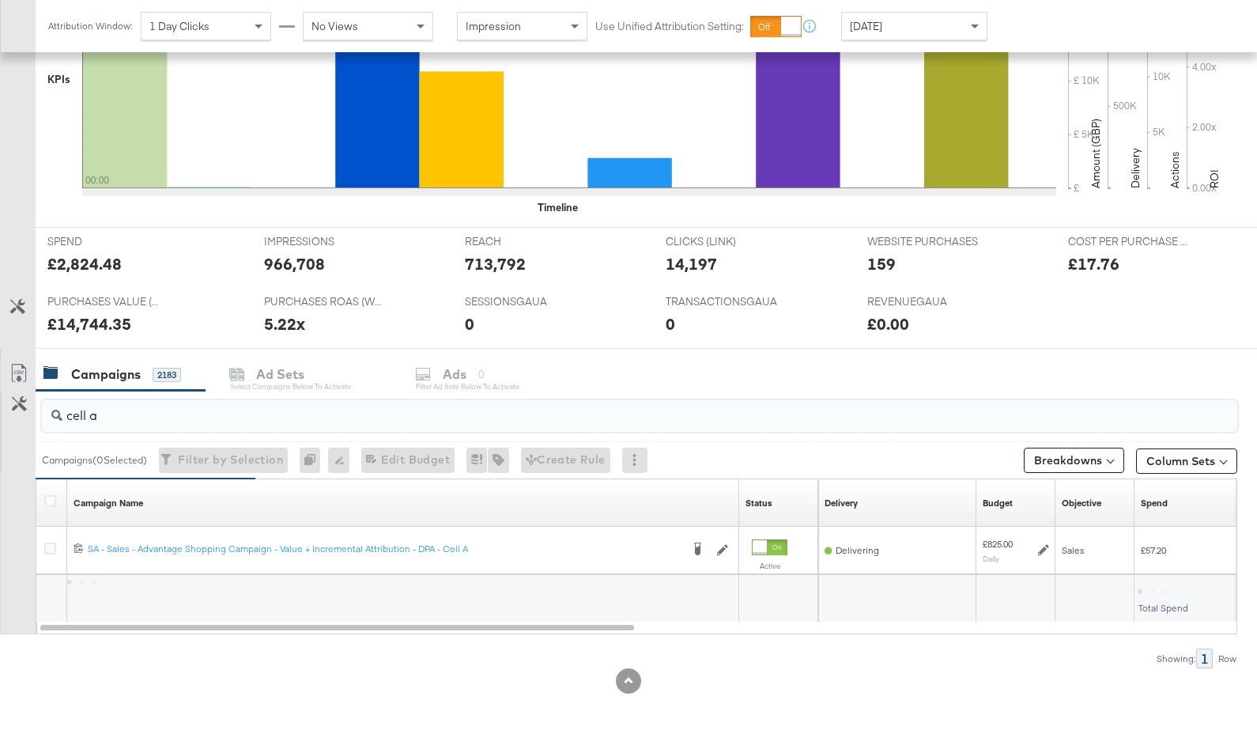
scroll to position [458, 0]
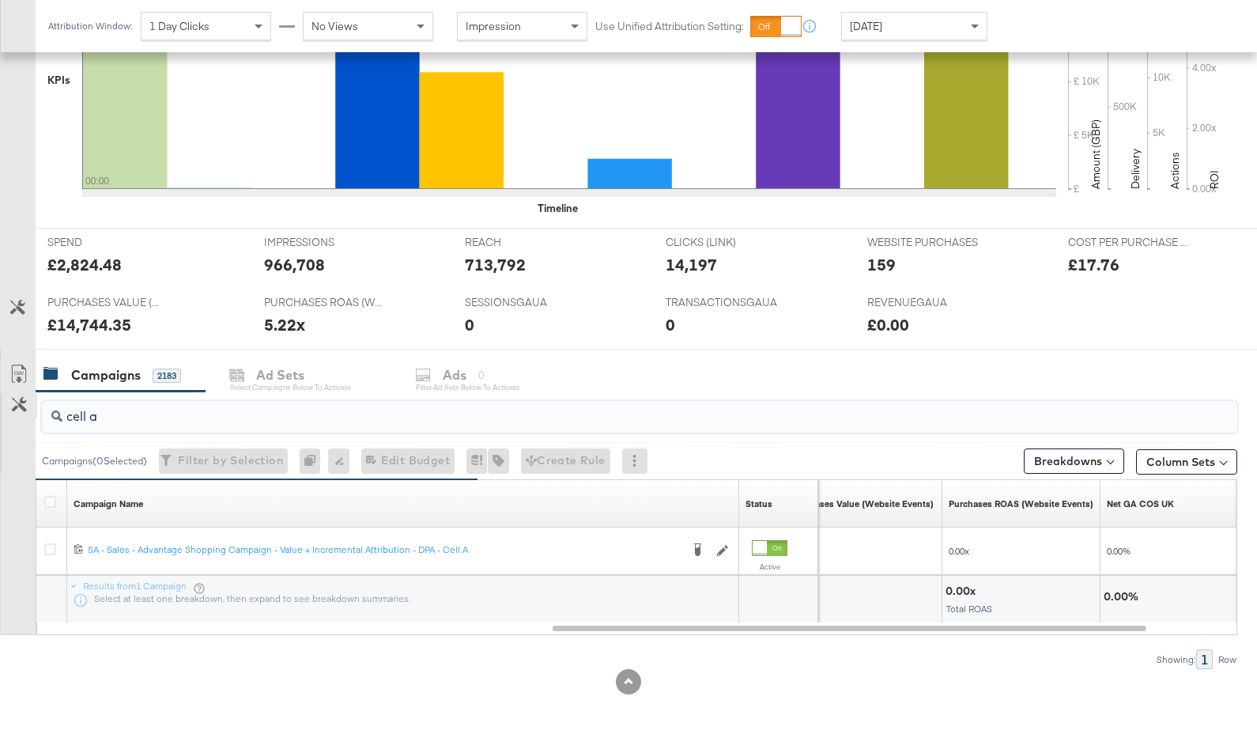
type input "cell a"
click at [10, 402] on button "Customize KPIs" at bounding box center [20, 406] width 36 height 24
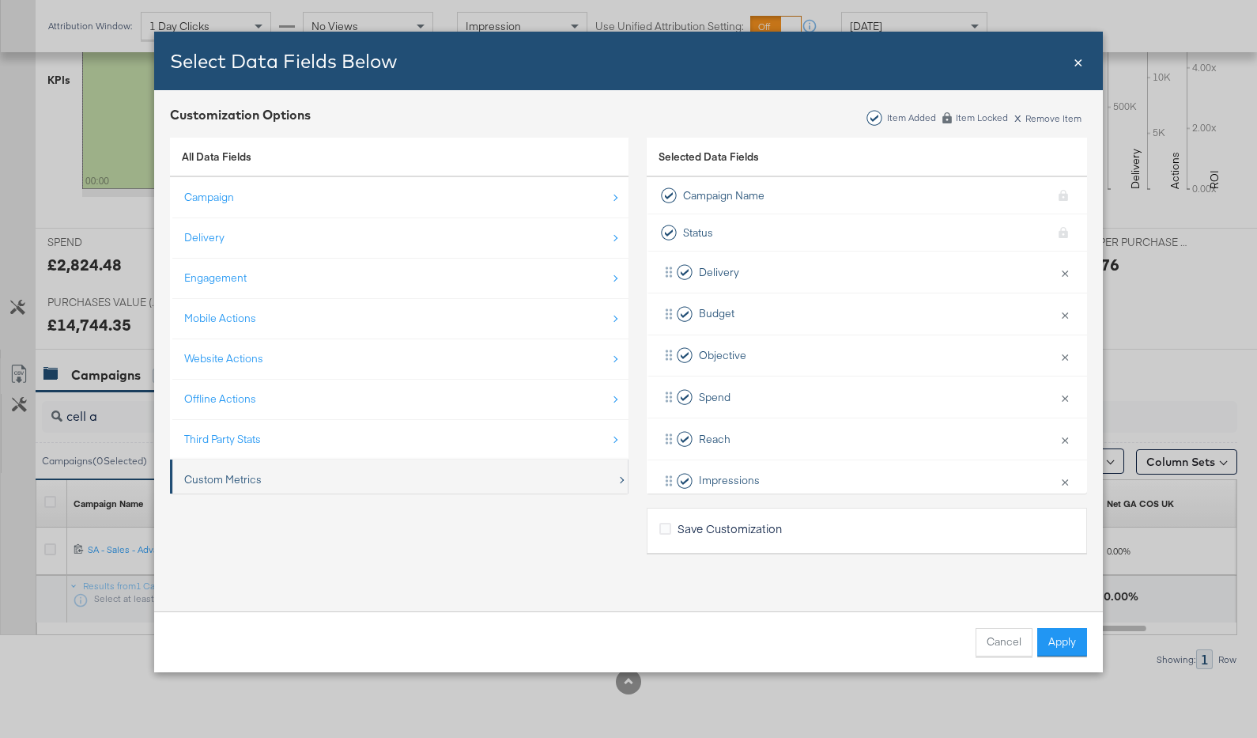
click at [307, 468] on div "Custom Metrics" at bounding box center [400, 479] width 433 height 32
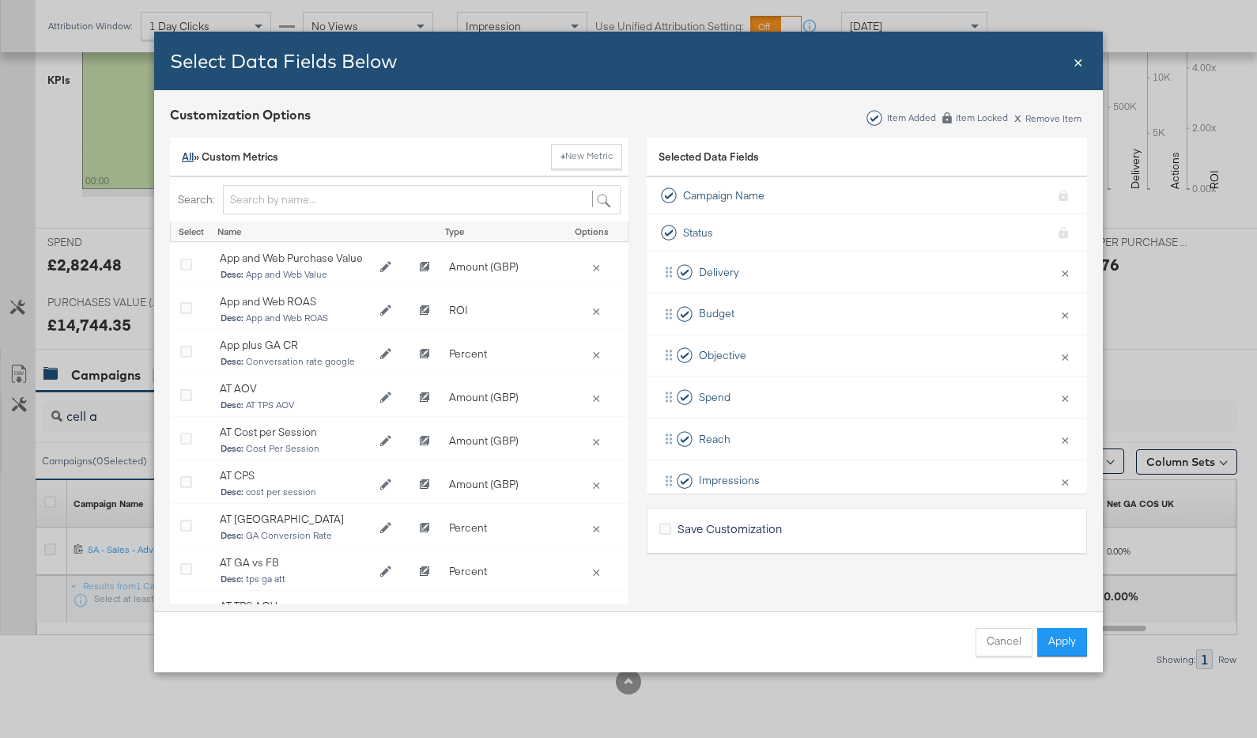
click at [189, 158] on link "All" at bounding box center [188, 156] width 12 height 14
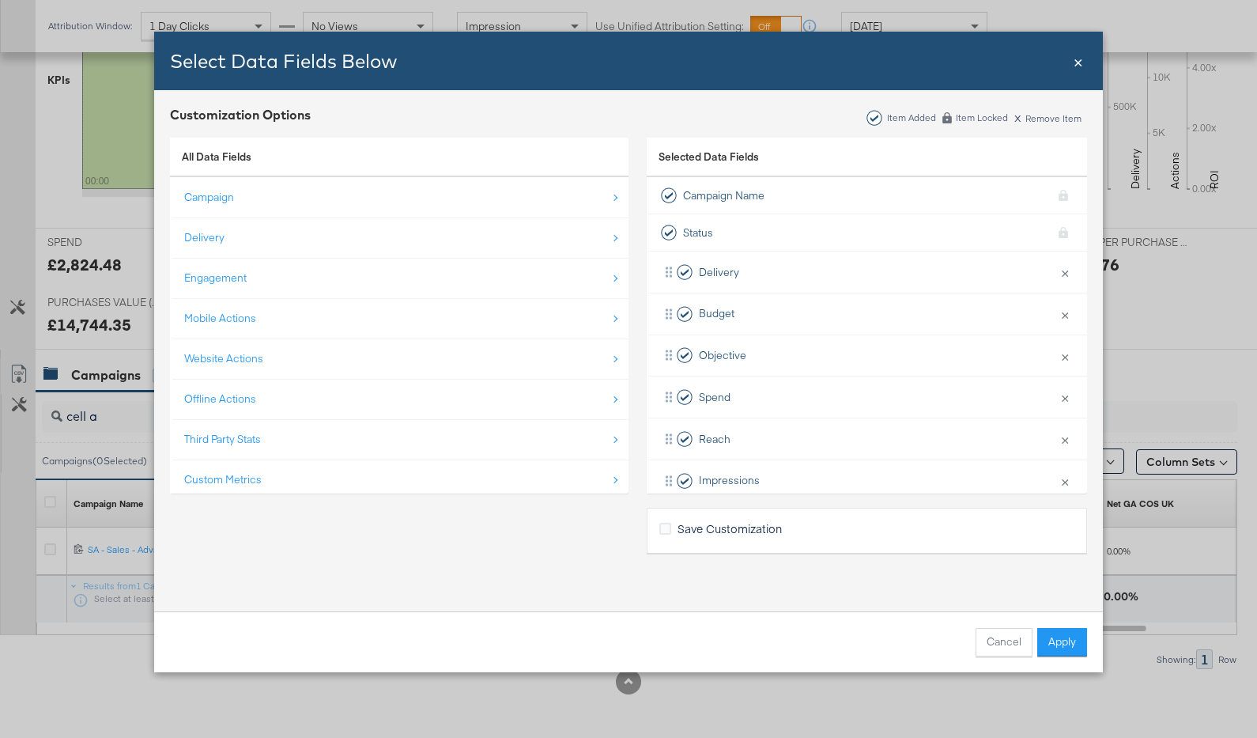
click at [229, 434] on div "Third Party Stats" at bounding box center [222, 439] width 77 height 15
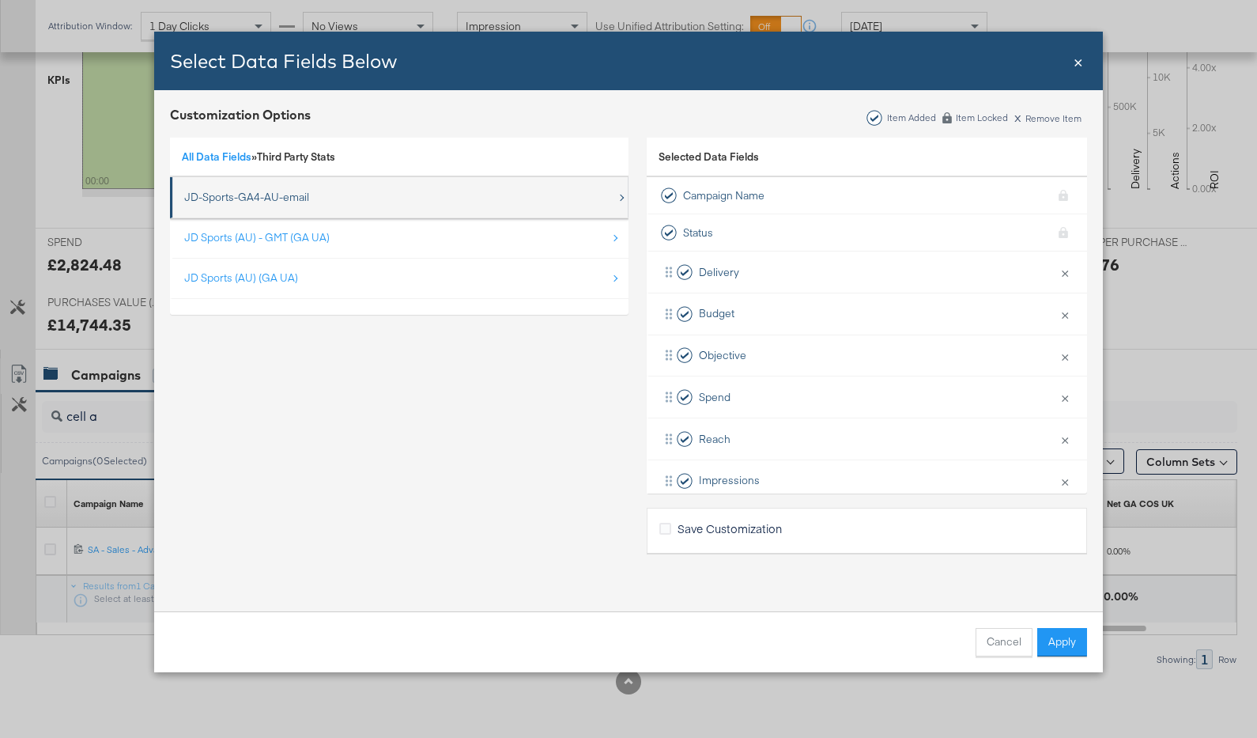
click at [225, 199] on div "JD-Sports-GA4-AU-email" at bounding box center [246, 197] width 125 height 15
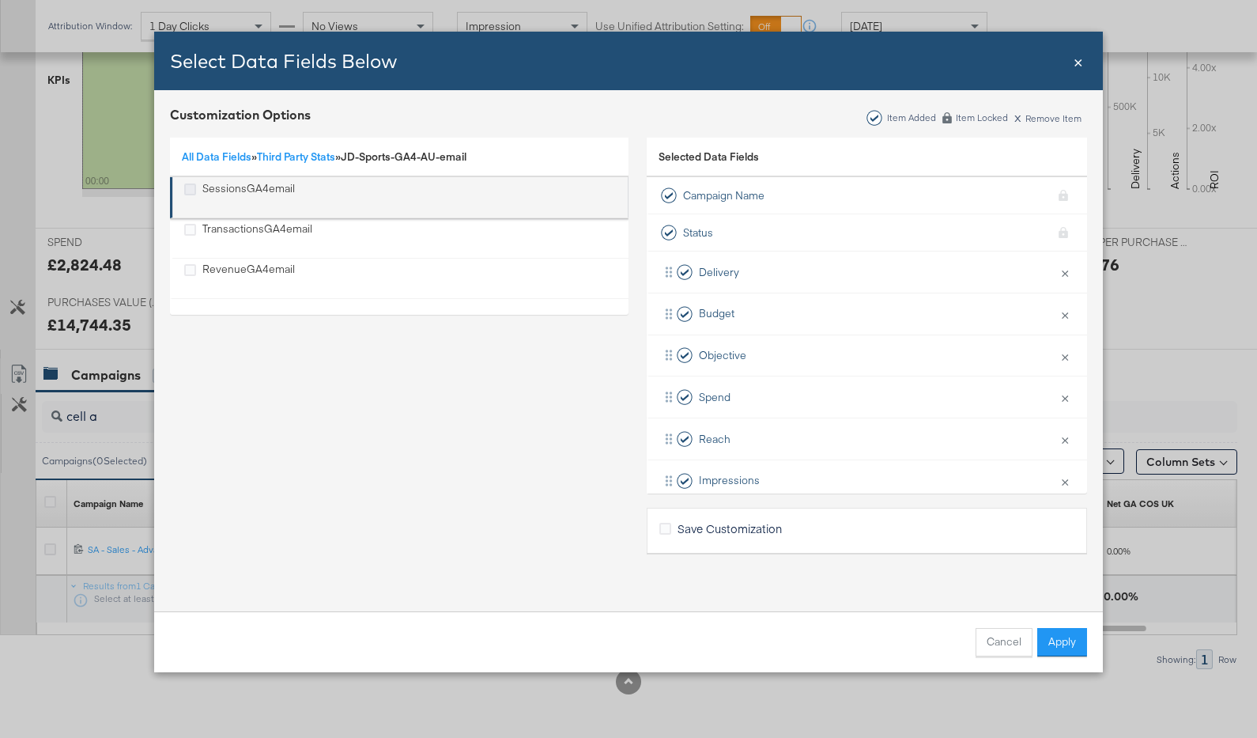
click at [189, 190] on icon "SessionsGA4email" at bounding box center [190, 189] width 12 height 12
click at [0, 0] on input "SessionsGA4email" at bounding box center [0, 0] width 0 height 0
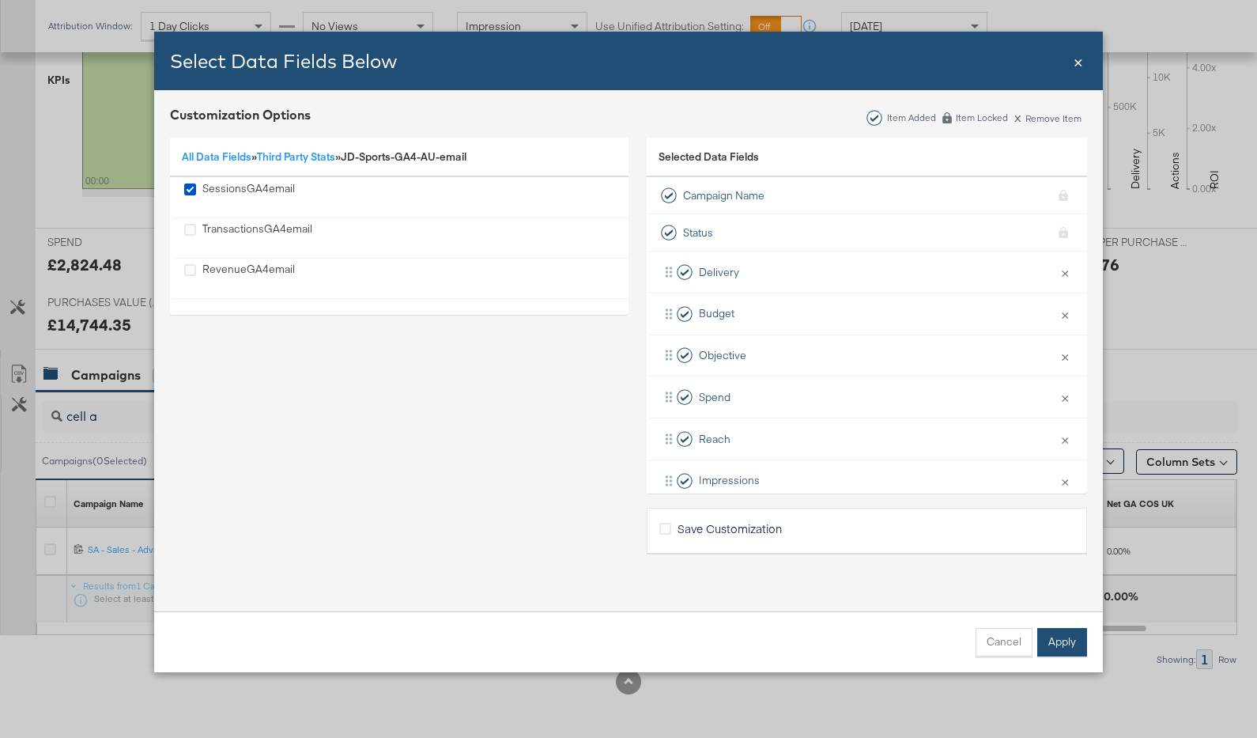
click at [1050, 637] on button "Apply" at bounding box center [1062, 642] width 50 height 28
